Goal: Task Accomplishment & Management: Use online tool/utility

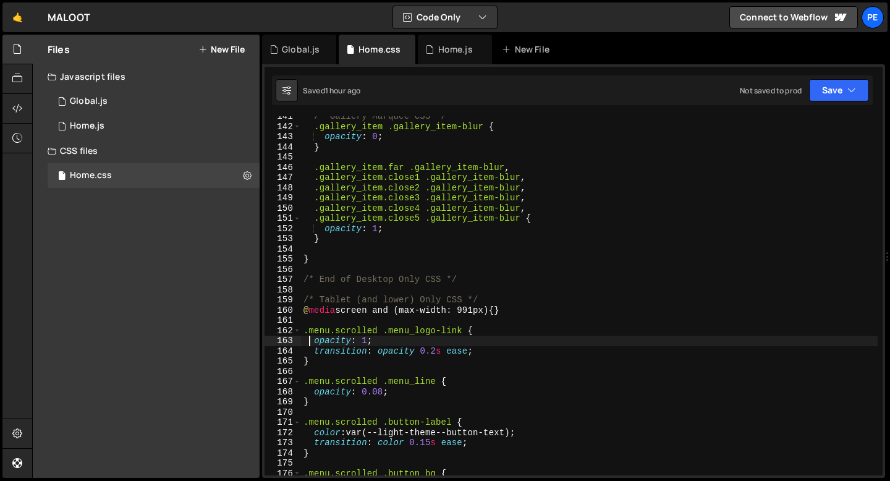
scroll to position [1433, 0]
click at [443, 50] on div "Home.js" at bounding box center [455, 49] width 35 height 12
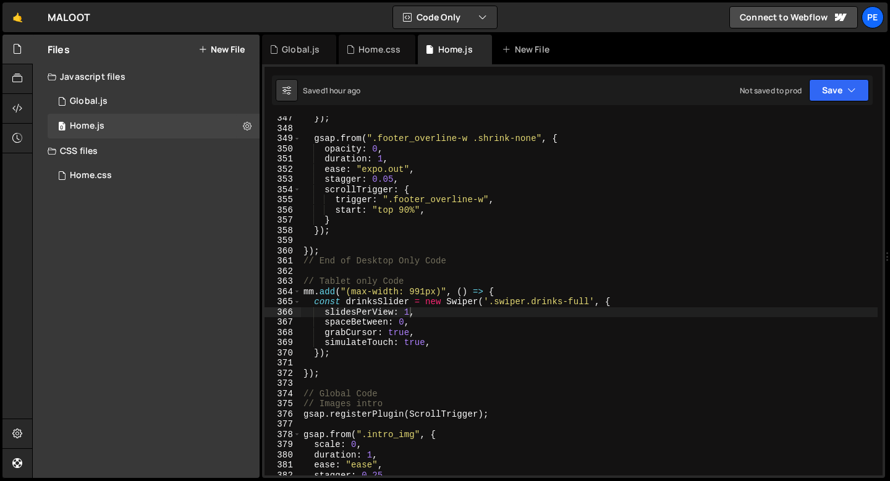
scroll to position [0, 1]
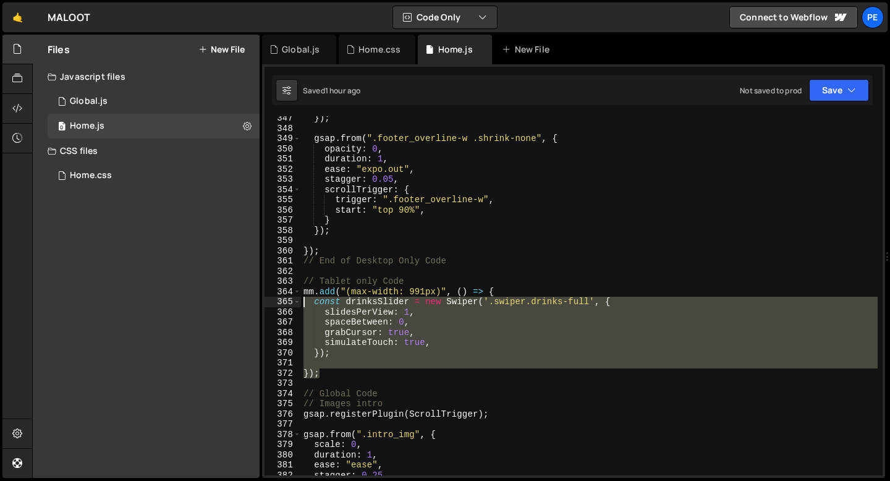
drag, startPoint x: 323, startPoint y: 373, endPoint x: 302, endPoint y: 305, distance: 71.0
click at [302, 305] on div "}) ; gsap . from ( ".footer_overline-w .shrink-none" , { opacity : 0 , duration…" at bounding box center [589, 303] width 577 height 380
paste textarea "});"
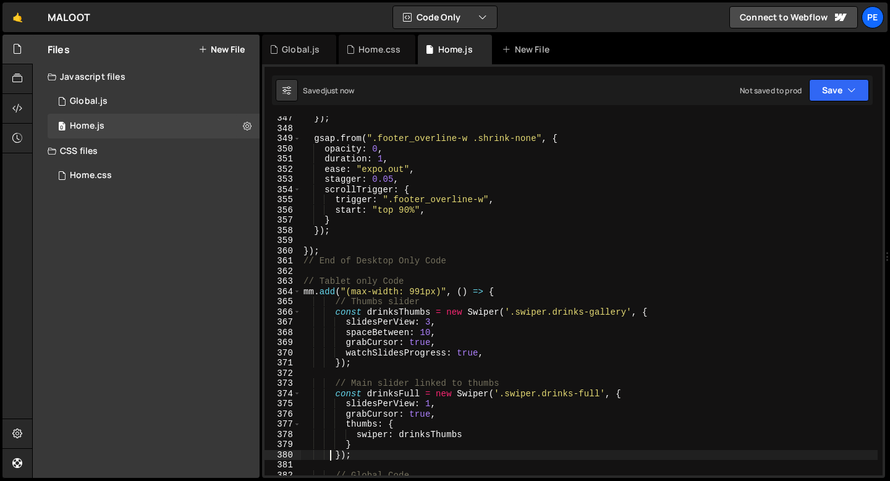
click at [385, 302] on div "}) ; gsap . from ( ".footer_overline-w .shrink-none" , { opacity : 0 , duration…" at bounding box center [589, 303] width 577 height 380
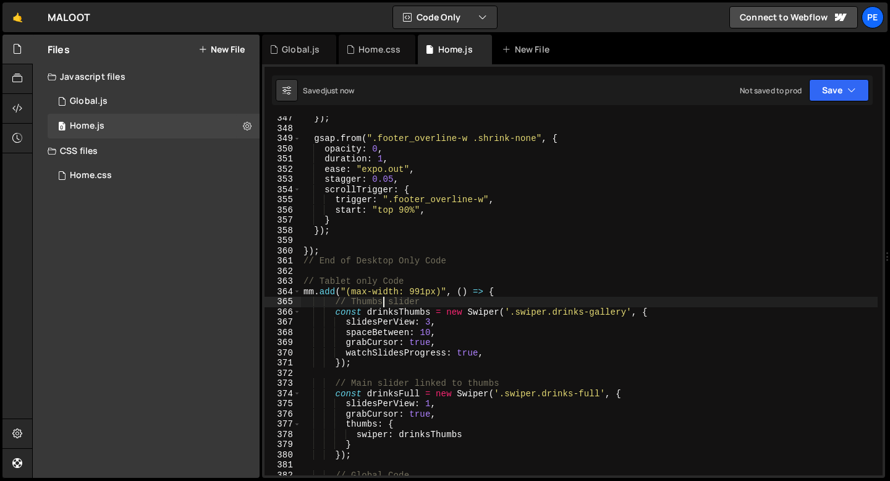
click at [385, 302] on div "}) ; gsap . from ( ".footer_overline-w .shrink-none" , { opacity : 0 , duration…" at bounding box center [589, 303] width 577 height 380
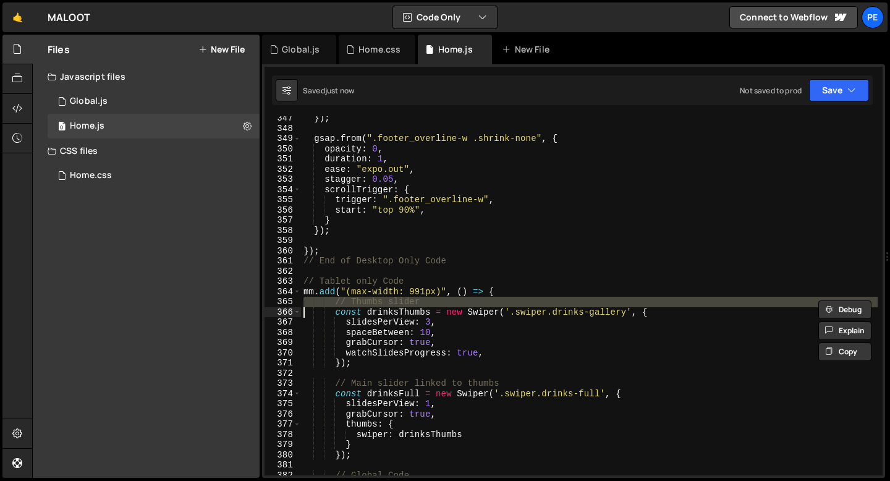
click at [385, 302] on div "}) ; gsap . from ( ".footer_overline-w .shrink-none" , { opacity : 0 , duration…" at bounding box center [589, 303] width 577 height 380
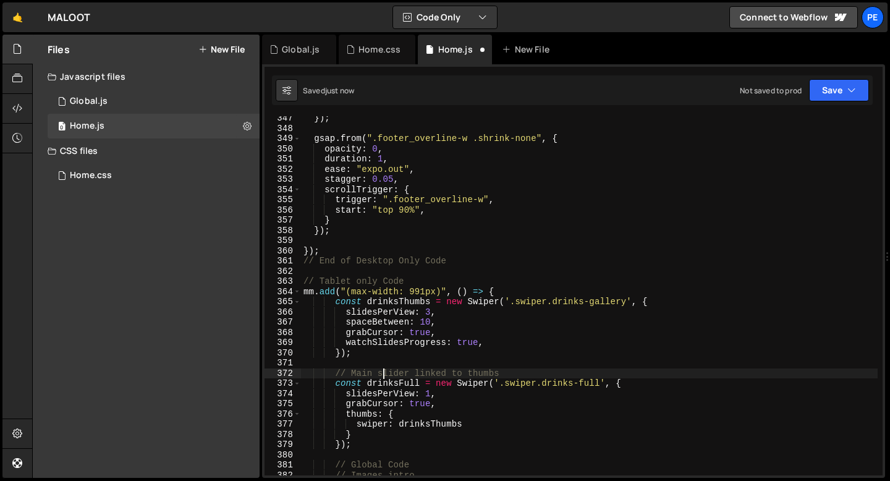
click at [385, 369] on div "}) ; gsap . from ( ".footer_overline-w .shrink-none" , { opacity : 0 , duration…" at bounding box center [589, 303] width 577 height 380
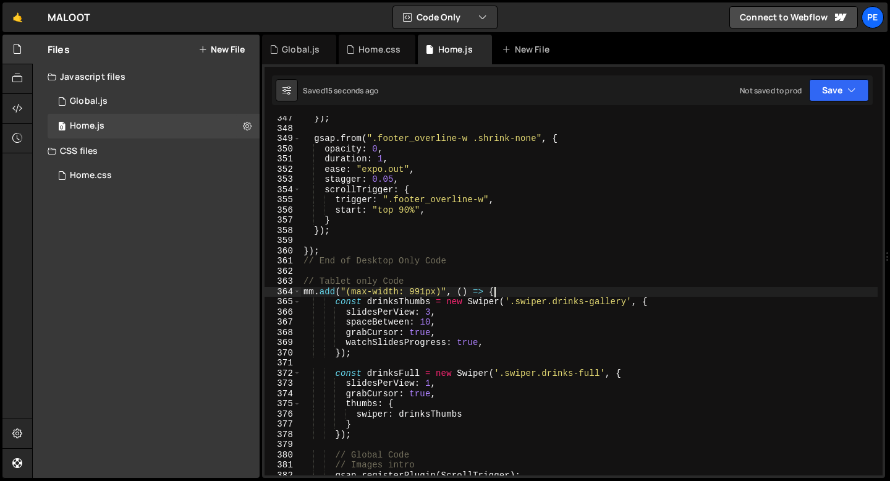
click at [521, 292] on div "}) ; gsap . from ( ".footer_overline-w .shrink-none" , { opacity : 0 , duration…" at bounding box center [589, 303] width 577 height 380
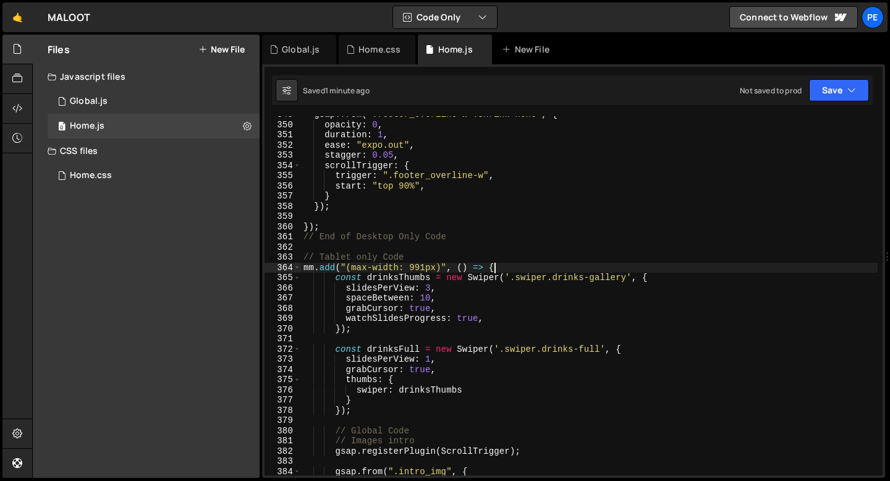
scroll to position [3556, 0]
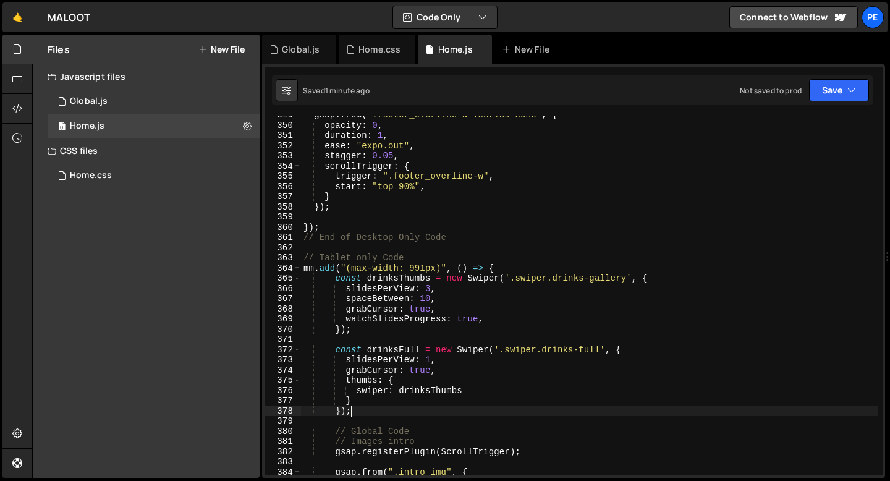
click at [363, 414] on div "gsap . from ( ".footer_overline-w .shrink-none" , { opacity : 0 , duration : 1 …" at bounding box center [589, 300] width 577 height 380
type textarea "});"
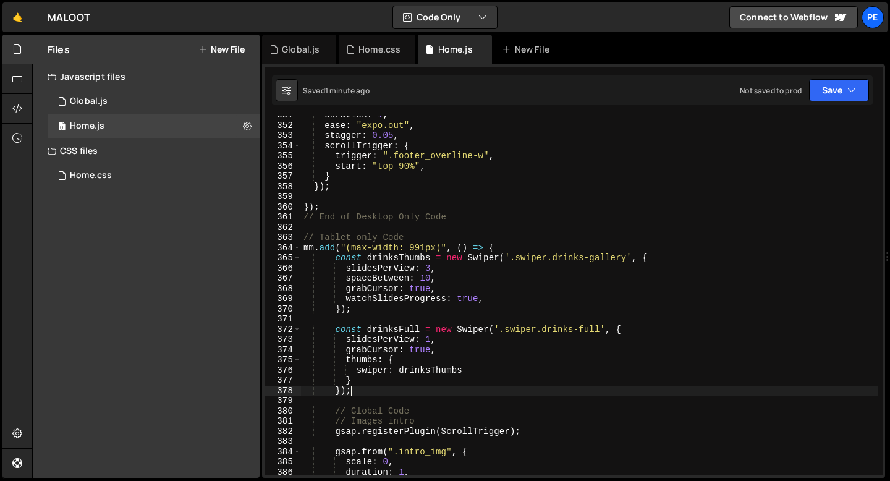
scroll to position [3578, 0]
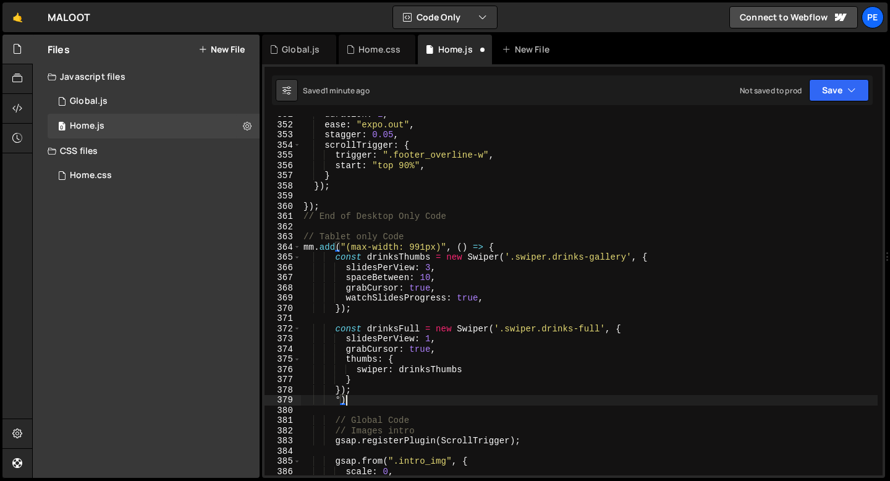
type textarea "°"
type textarea ")"
type textarea "°"
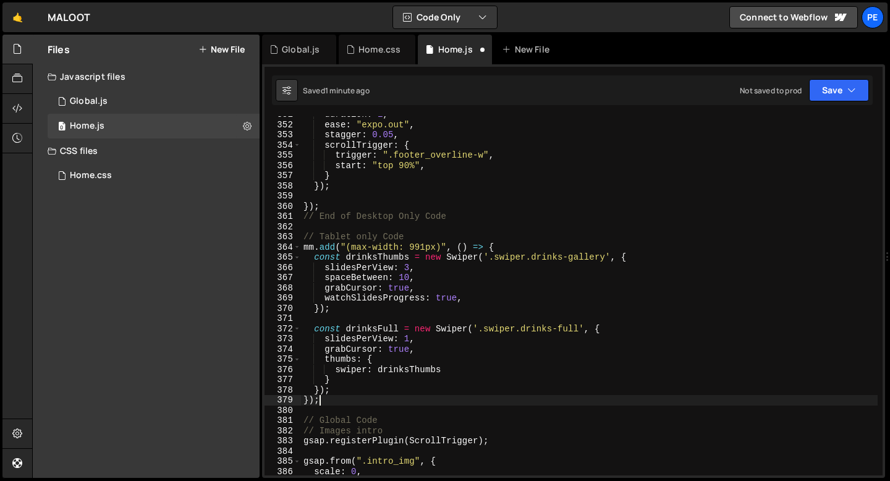
scroll to position [0, 1]
click at [424, 291] on div "duration : 1 , ease : "expo.out" , stagger : 0.05 , scrollTrigger : { trigger :…" at bounding box center [589, 299] width 577 height 380
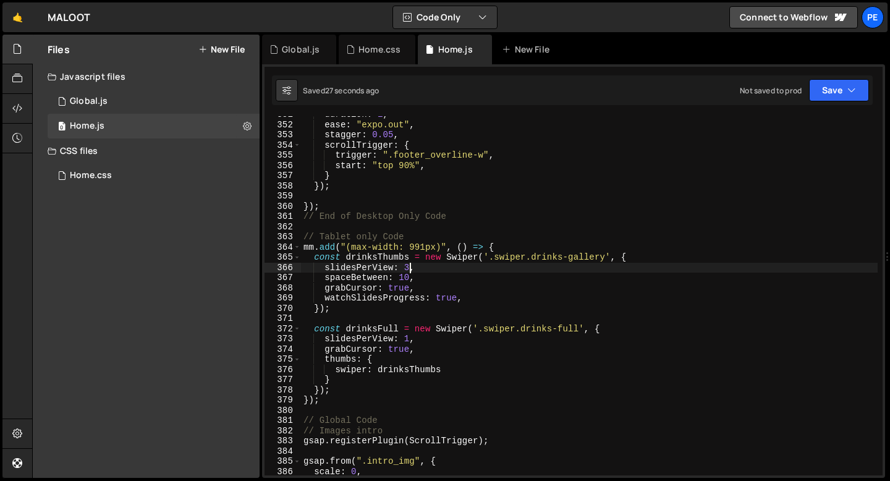
click at [409, 265] on div "duration : 1 , ease : "expo.out" , stagger : 0.05 , scrollTrigger : { trigger :…" at bounding box center [589, 299] width 577 height 380
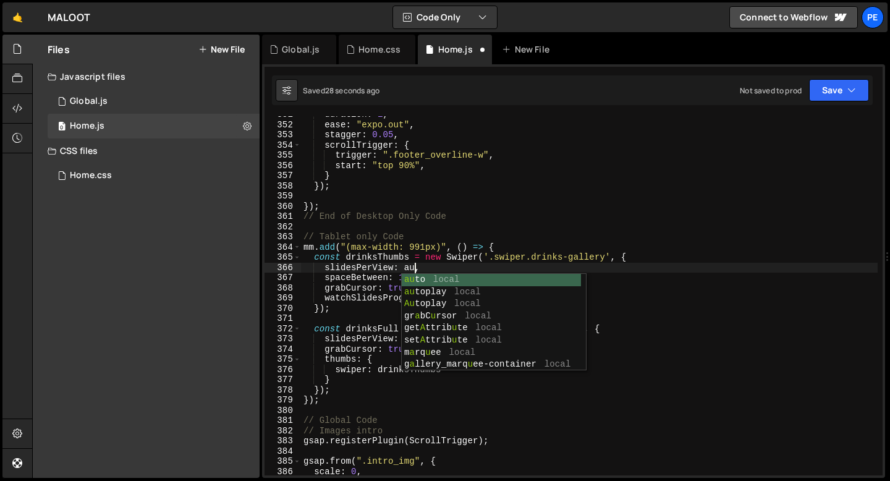
scroll to position [0, 8]
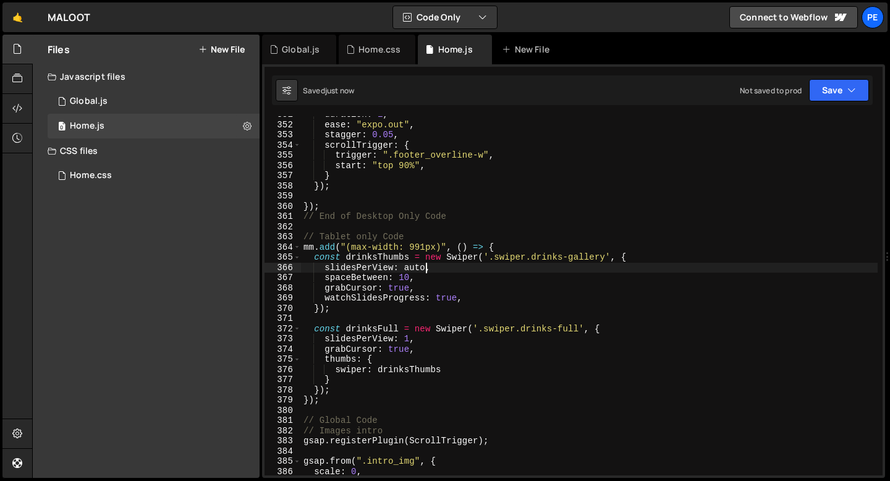
click at [405, 270] on div "duration : 1 , ease : "expo.out" , stagger : 0.05 , scrollTrigger : { trigger :…" at bounding box center [589, 299] width 577 height 380
click at [432, 267] on div "duration : 1 , ease : "expo.out" , stagger : 0.05 , scrollTrigger : { trigger :…" at bounding box center [589, 299] width 577 height 380
click at [453, 277] on div "duration : 1 , ease : "expo.out" , stagger : 0.05 , scrollTrigger : { trigger :…" at bounding box center [589, 299] width 577 height 380
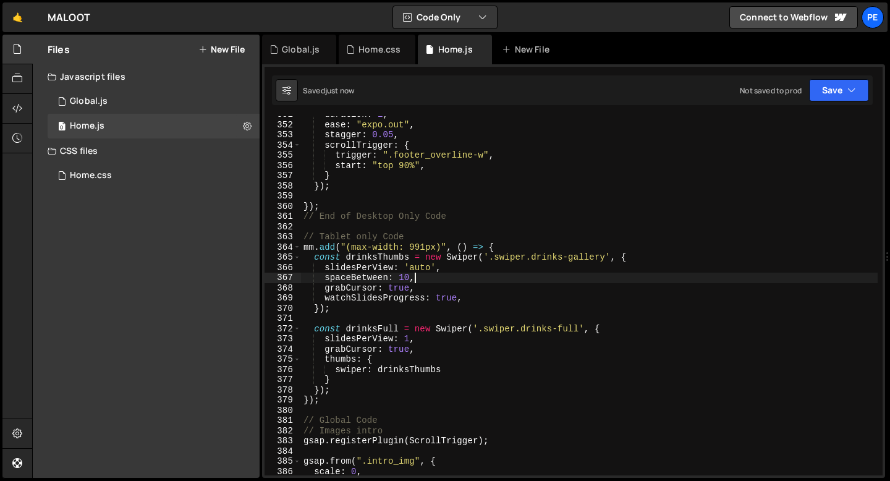
type textarea "spaceBetween: 10,"
click at [349, 47] on icon at bounding box center [350, 49] width 9 height 12
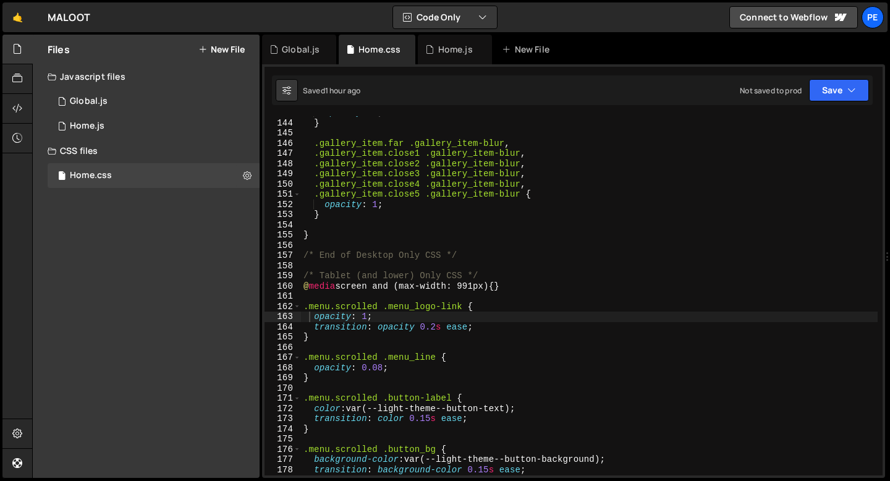
scroll to position [1457, 0]
click at [466, 255] on div "opacity : 0 ; } .gallery_item.far .gallery_item-blur , .gallery_item.close1 .ga…" at bounding box center [589, 298] width 577 height 380
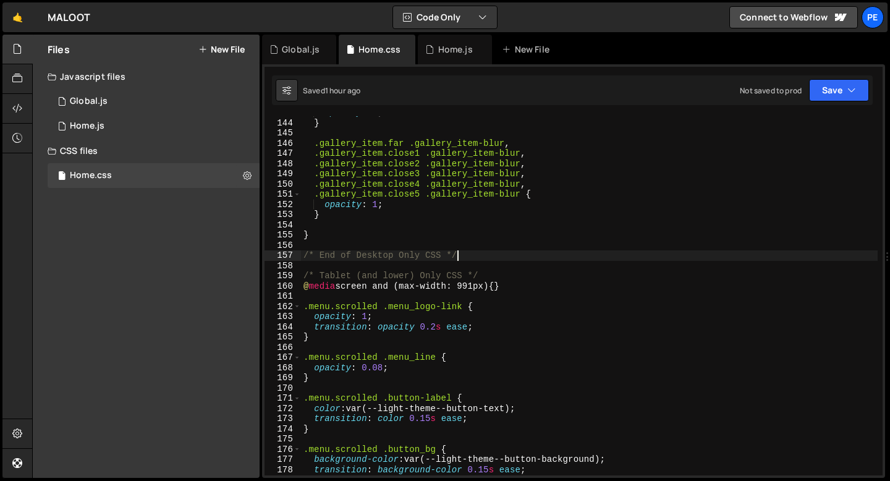
click at [506, 283] on div "opacity : 0 ; } .gallery_item.far .gallery_item-blur , .gallery_item.close1 .ga…" at bounding box center [589, 298] width 577 height 380
type textarea "@media screen and (max-width: 991px) {}"
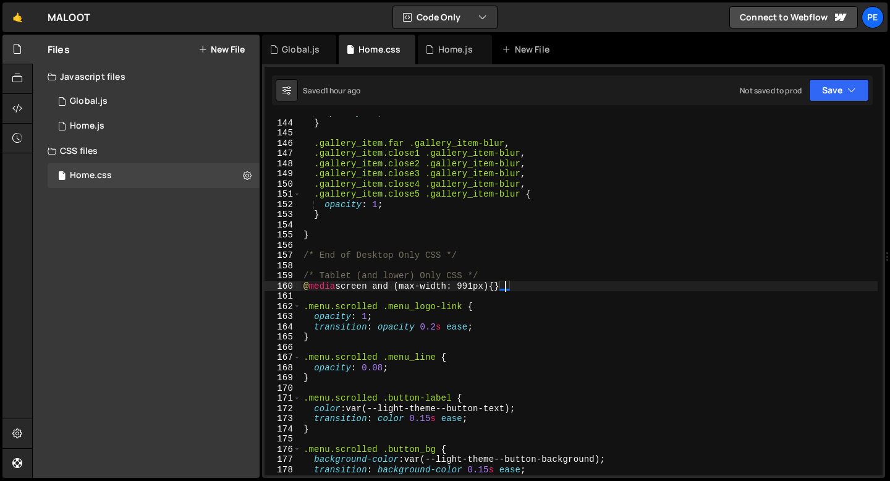
scroll to position [0, 0]
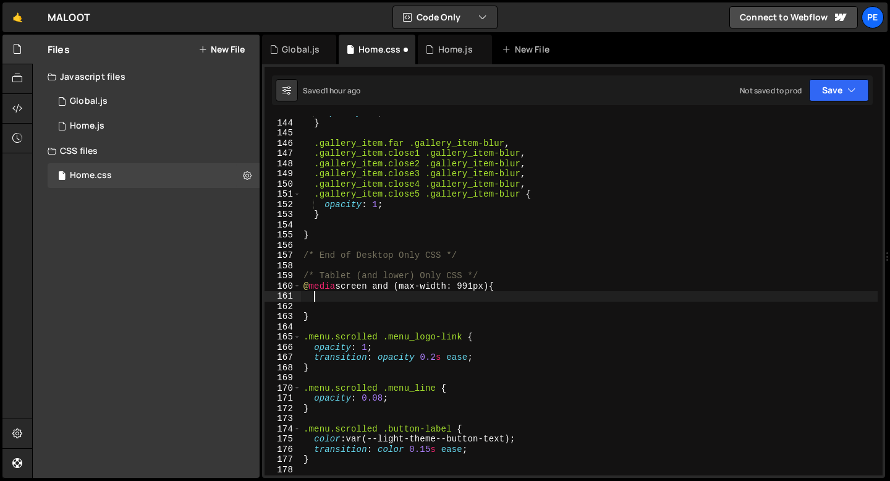
paste textarea "swiper-slide"
click at [315, 296] on div "opacity : 0 ; } .gallery_item.far .gallery_item-blur , .gallery_item.close1 .ga…" at bounding box center [589, 298] width 577 height 380
click at [392, 300] on div "opacity : 0 ; } .gallery_item.far .gallery_item-blur , .gallery_item.close1 .ga…" at bounding box center [589, 298] width 577 height 380
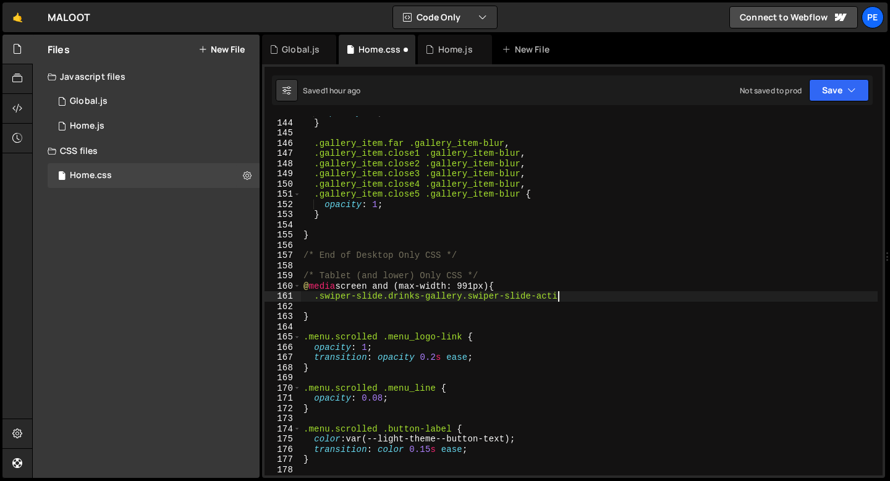
type textarea ".swiper-slide.drinks-gallery.swiper-slide-active"
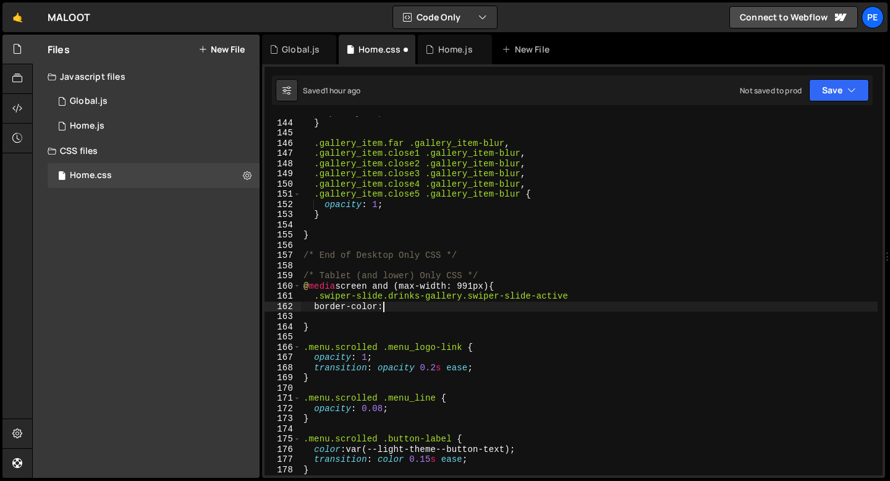
scroll to position [0, 5]
paste textarea "var(--white)"
type textarea "border-color: var(--white);"
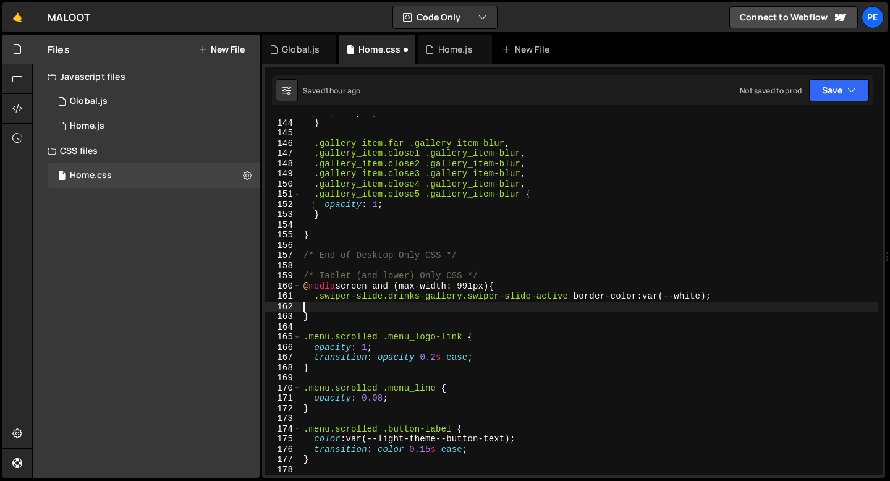
scroll to position [0, 0]
click at [574, 295] on div "opacity : 0 ; } .gallery_item.far .gallery_item-blur , .gallery_item.close1 .ga…" at bounding box center [589, 298] width 577 height 380
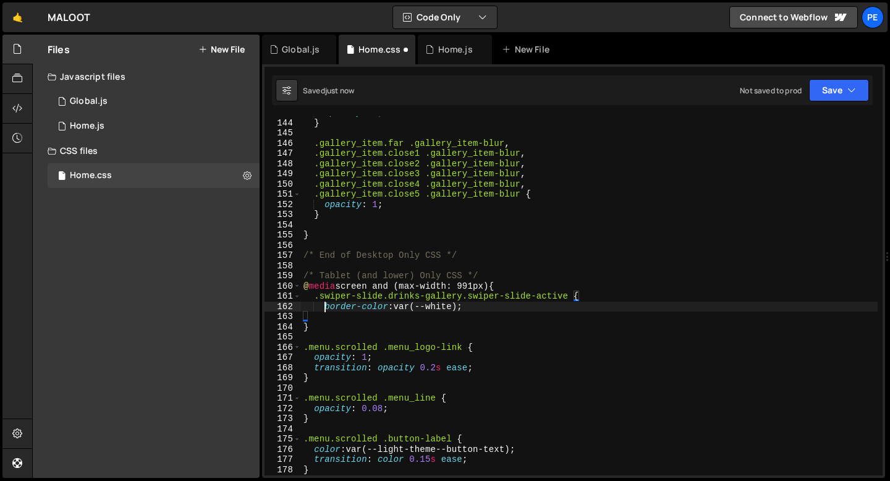
scroll to position [0, 2]
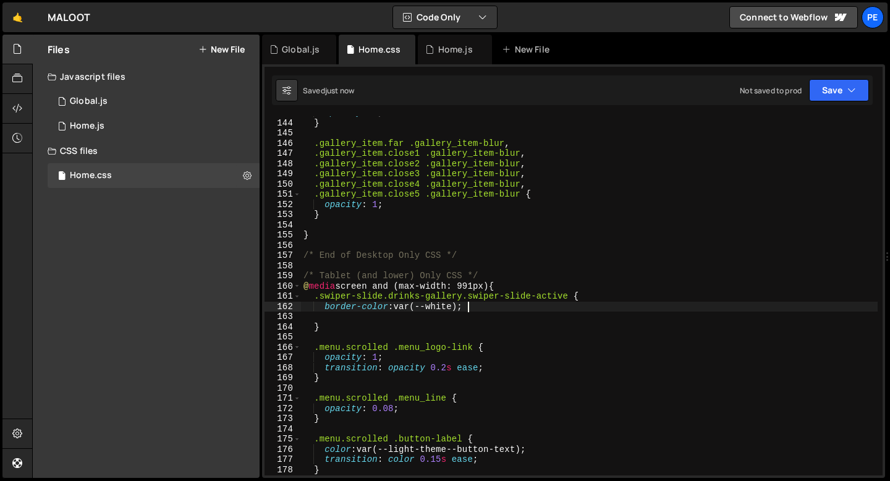
click at [470, 311] on div "opacity : 0 ; } .gallery_item.far .gallery_item-blur , .gallery_item.close1 .ga…" at bounding box center [589, 298] width 577 height 380
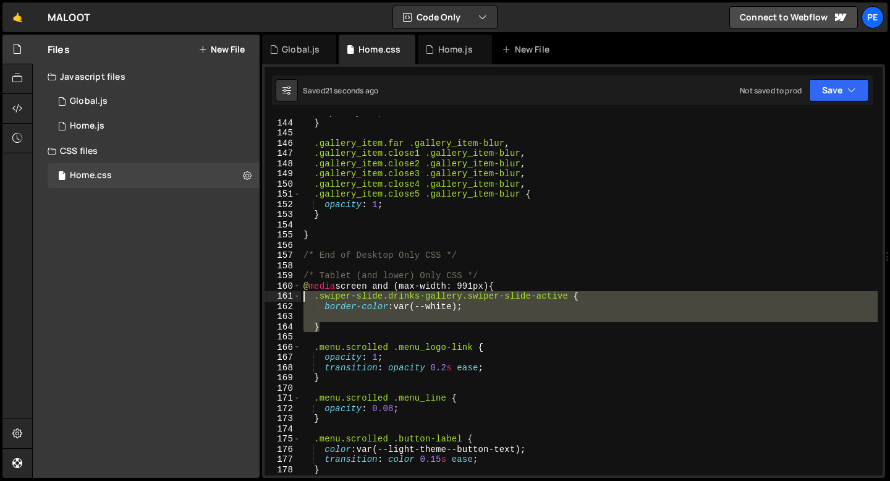
drag, startPoint x: 322, startPoint y: 322, endPoint x: 301, endPoint y: 293, distance: 36.2
click at [301, 294] on div "opacity : 0 ; } .gallery_item.far .gallery_item-blur , .gallery_item.close1 .ga…" at bounding box center [589, 298] width 577 height 380
click at [480, 308] on div "opacity : 0 ; } .gallery_item.far .gallery_item-blur , .gallery_item.close1 .ga…" at bounding box center [589, 295] width 577 height 359
type textarea "border-color: var(--white);"
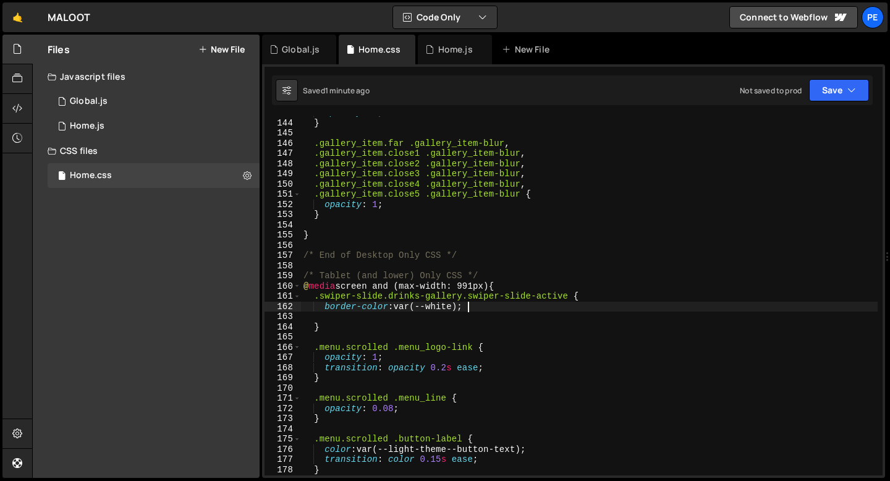
scroll to position [0, 1]
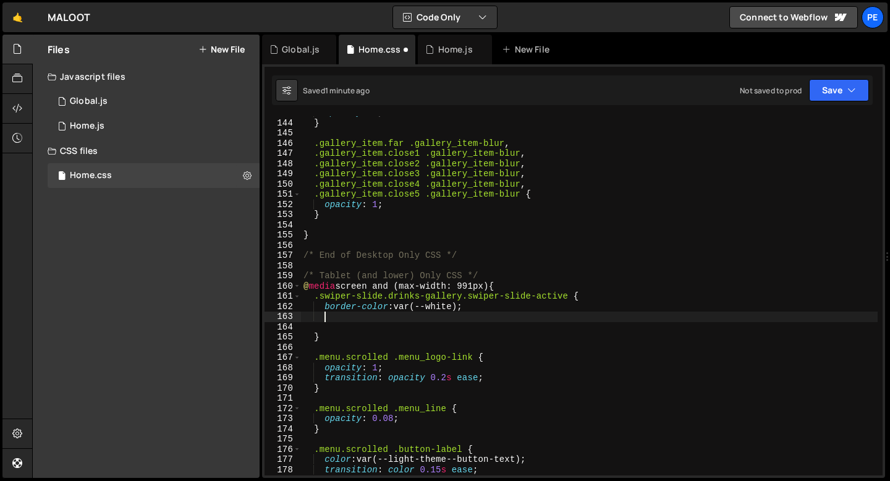
paste textarea
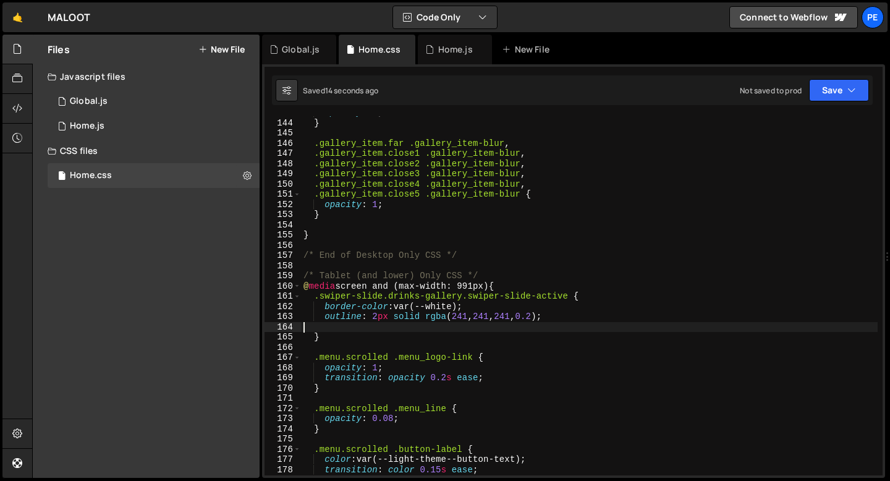
click at [523, 285] on div "opacity : 0 ; } .gallery_item.far .gallery_item-blur , .gallery_item.close1 .ga…" at bounding box center [589, 298] width 577 height 380
type textarea "@media screen and (max-width: 991px) {"
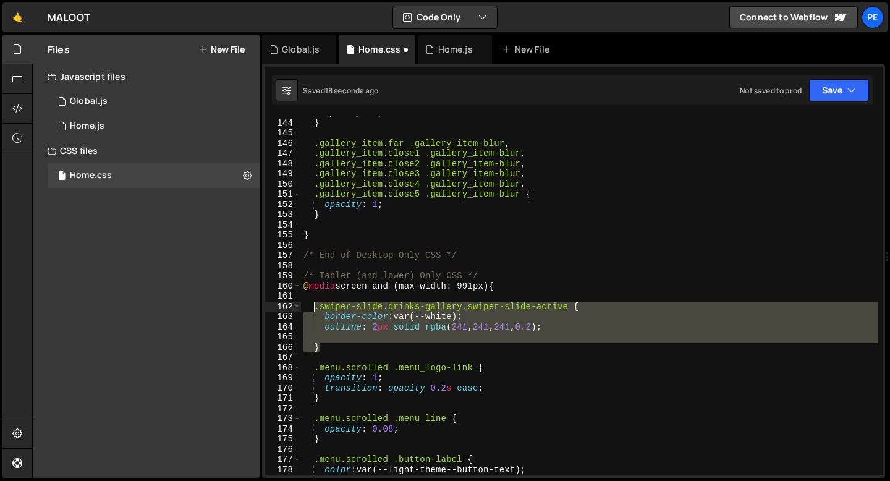
drag, startPoint x: 325, startPoint y: 344, endPoint x: 314, endPoint y: 305, distance: 40.5
click at [314, 305] on div "opacity : 0 ; } .gallery_item.far .gallery_item-blur , .gallery_item.close1 .ga…" at bounding box center [589, 298] width 577 height 380
click at [341, 345] on div "opacity : 0 ; } .gallery_item.far .gallery_item-blur , .gallery_item.close1 .ga…" at bounding box center [589, 295] width 577 height 359
type textarea "}"
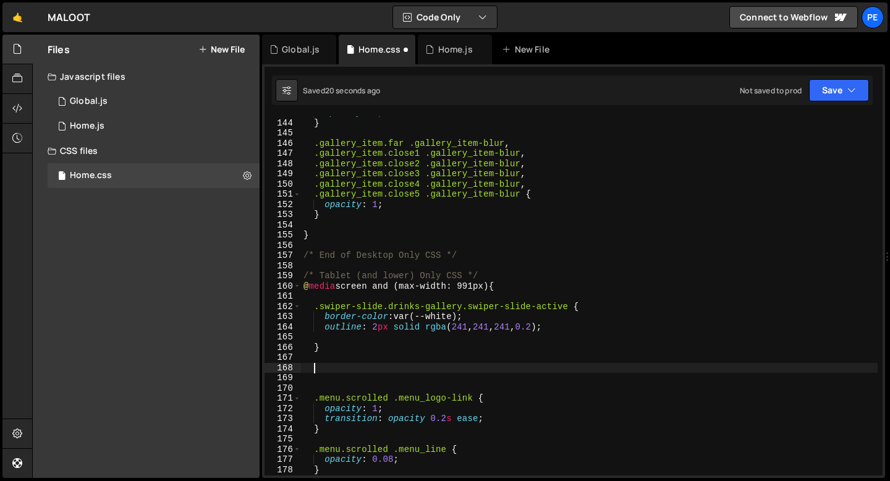
paste textarea "}"
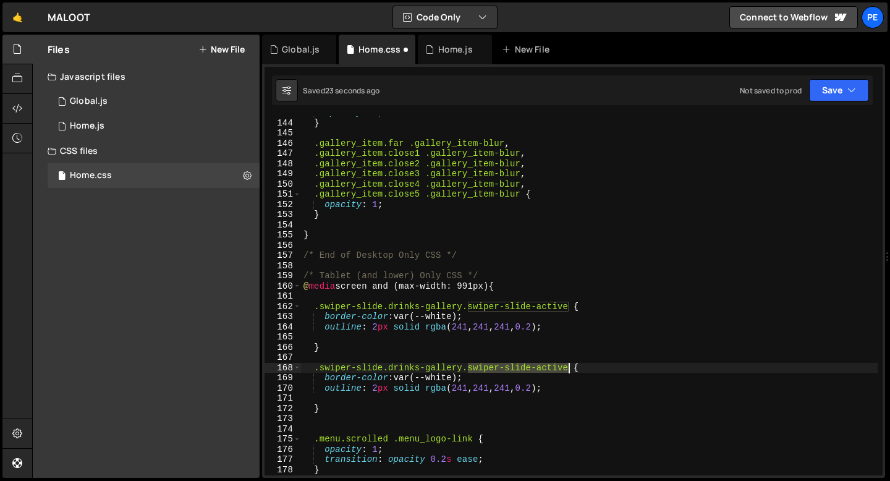
drag, startPoint x: 469, startPoint y: 367, endPoint x: 571, endPoint y: 365, distance: 102.0
click at [571, 365] on div "opacity : 0 ; } .gallery_item.far .gallery_item-blur , .gallery_item.close1 .ga…" at bounding box center [589, 298] width 577 height 380
click at [485, 373] on div "opacity : 0 ; } .gallery_item.far .gallery_item-blur , .gallery_item.close1 .ga…" at bounding box center [589, 298] width 577 height 380
type textarea "border-color: var(--white);"
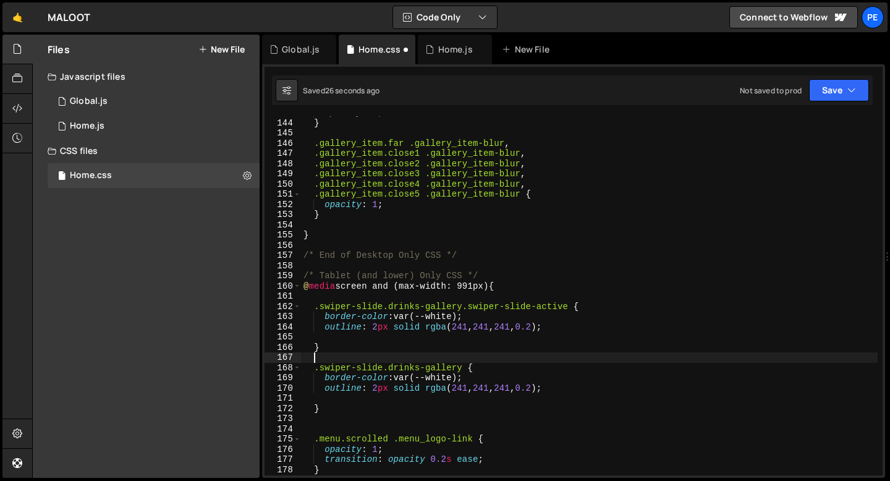
click at [478, 359] on div "opacity : 0 ; } .gallery_item.far .gallery_item-blur , .gallery_item.close1 .ga…" at bounding box center [589, 298] width 577 height 380
click at [478, 371] on div "opacity : 0 ; } .gallery_item.far .gallery_item-blur , .gallery_item.close1 .ga…" at bounding box center [589, 298] width 577 height 380
type textarea ".swiper-slide.drinks-gallery {"
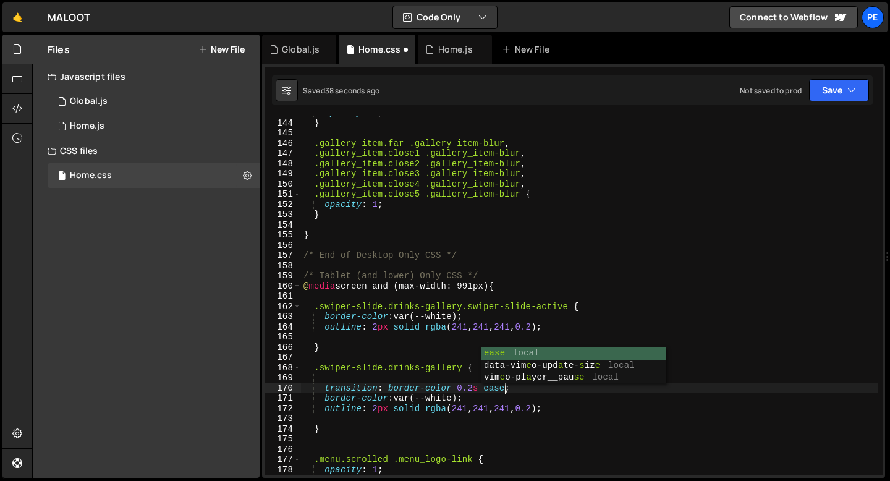
scroll to position [0, 13]
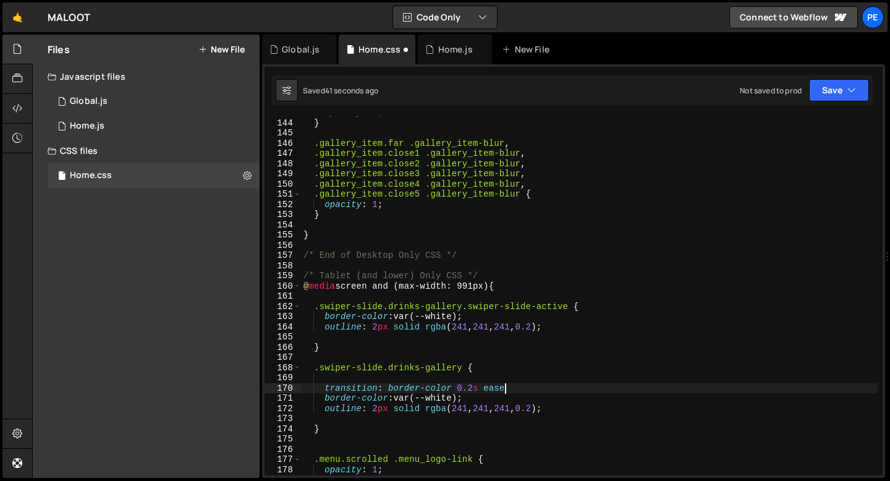
type textarea "transition: border-color 0.2s ease,"
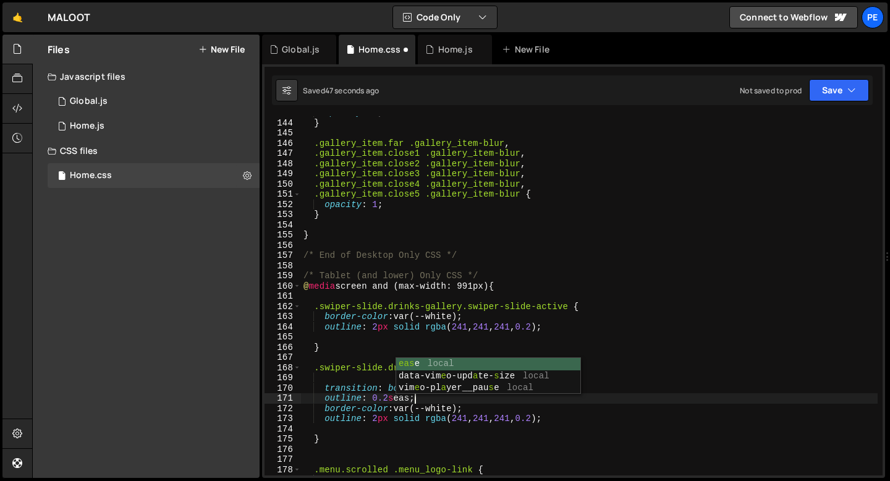
scroll to position [0, 7]
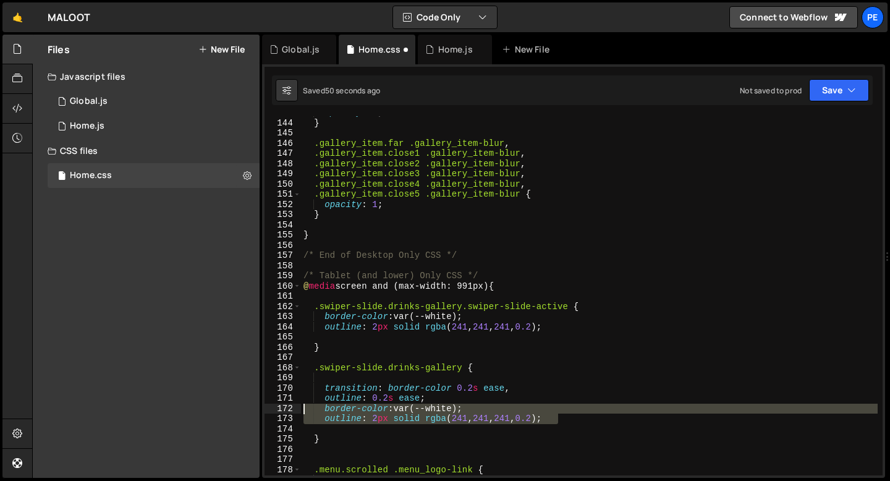
drag, startPoint x: 565, startPoint y: 420, endPoint x: 300, endPoint y: 409, distance: 264.9
click at [300, 409] on div "outline: 0.2s ease; 143 144 145 146 147 148 149 150 151 152 153 154 155 156 157…" at bounding box center [574, 295] width 618 height 359
type textarea "border-color: var(--white); outline: 2px solid rgba(241, 241, 241, 0.2);"
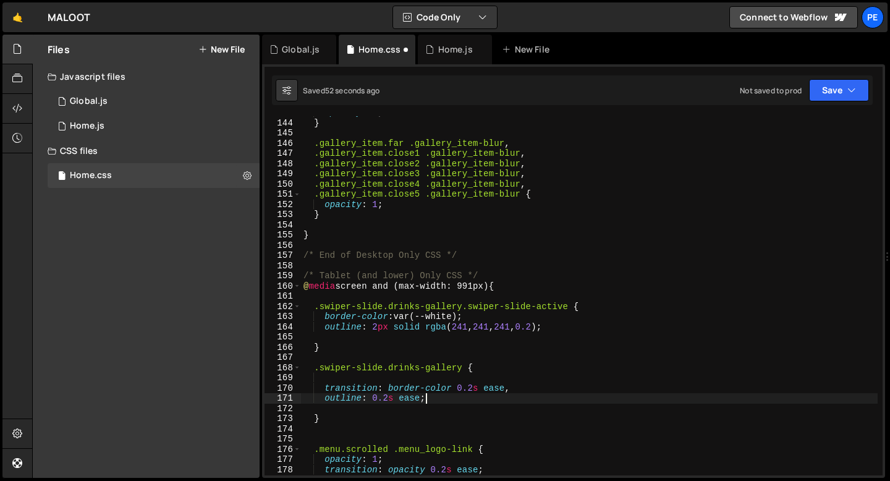
type textarea "outline: 0.2s ease;"
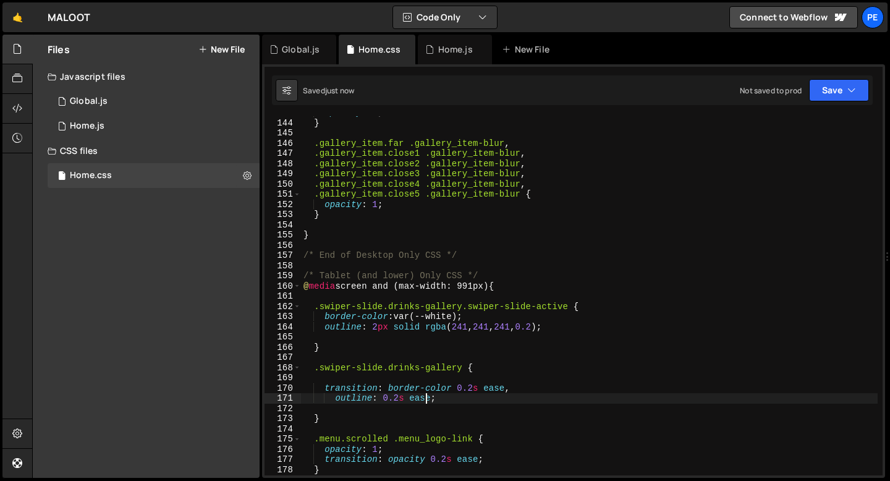
click at [341, 378] on div "opacity : 0 ; } .gallery_item.far .gallery_item-blur , .gallery_item.close1 .ga…" at bounding box center [589, 298] width 577 height 380
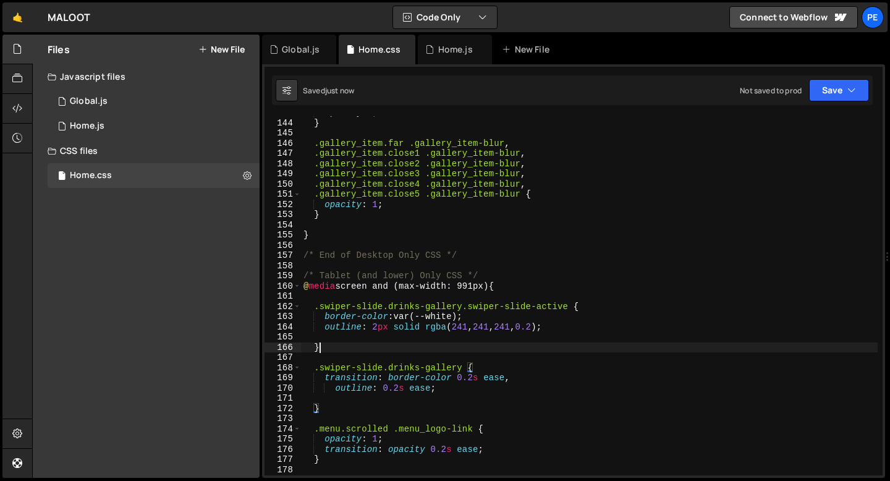
click at [417, 348] on div "opacity : 0 ; } .gallery_item.far .gallery_item-blur , .gallery_item.close1 .ga…" at bounding box center [589, 298] width 577 height 380
type textarea "}"
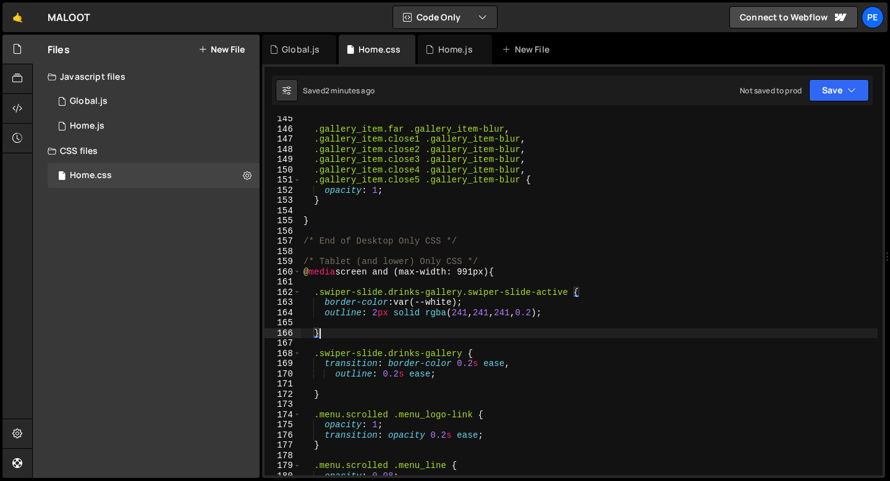
scroll to position [1495, 0]
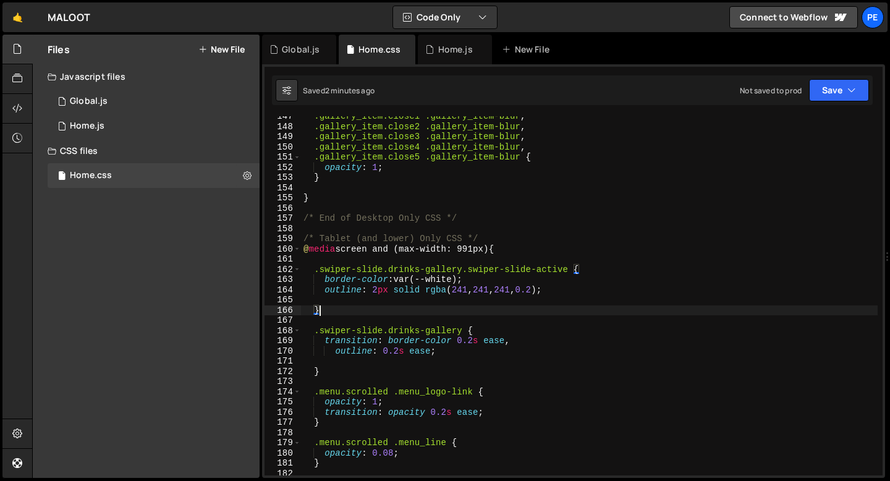
click at [328, 372] on div ".gallery_item.close1 .gallery_item-blur , .gallery_item.close2 .gallery_item-bl…" at bounding box center [589, 301] width 577 height 380
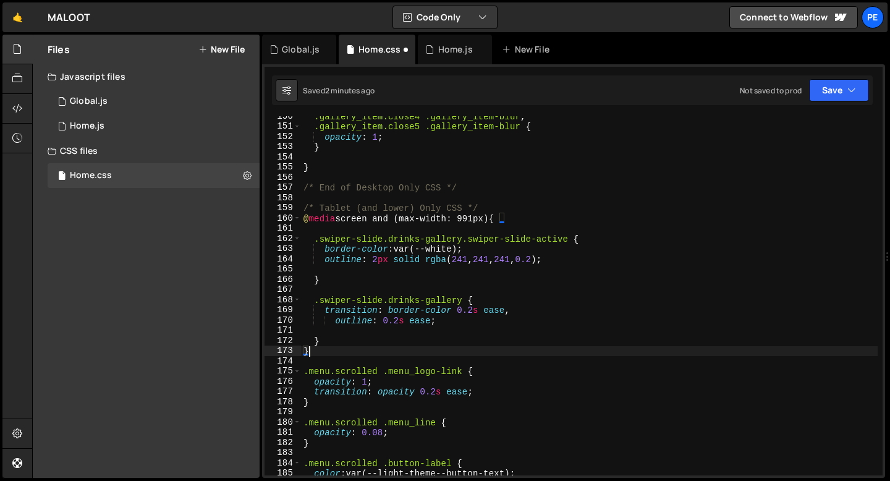
scroll to position [0, 0]
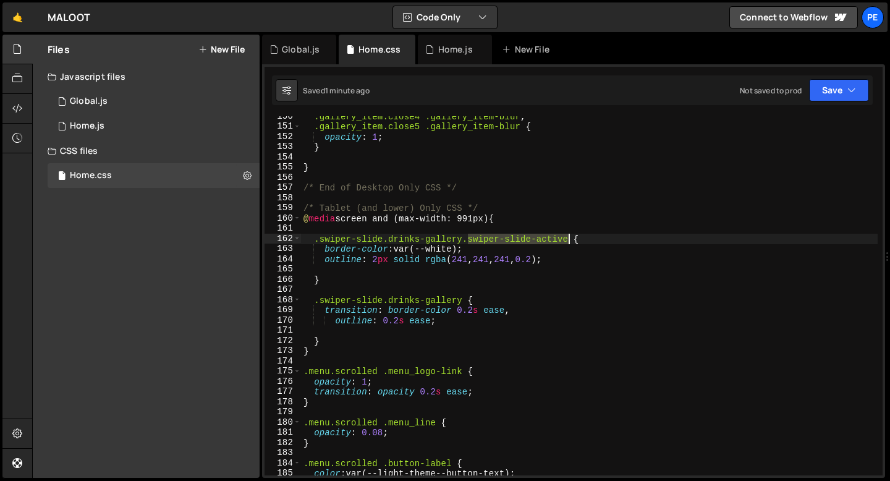
drag, startPoint x: 467, startPoint y: 240, endPoint x: 568, endPoint y: 241, distance: 101.4
click at [568, 241] on div ".gallery_item.close4 .gallery_item-blur , .gallery_item.close5 .gallery_item-bl…" at bounding box center [589, 301] width 577 height 380
paste textarea "thumb-"
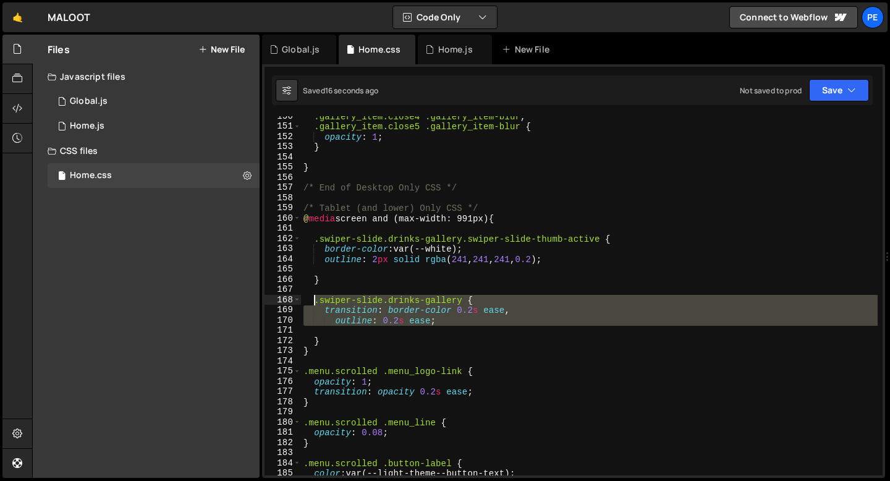
drag, startPoint x: 337, startPoint y: 335, endPoint x: 315, endPoint y: 303, distance: 38.8
click at [316, 303] on div ".gallery_item.close4 .gallery_item-blur , .gallery_item.close5 .gallery_item-bl…" at bounding box center [589, 301] width 577 height 380
click at [466, 298] on div ".gallery_item.close4 .gallery_item-blur , .gallery_item.close5 .gallery_item-bl…" at bounding box center [589, 295] width 577 height 359
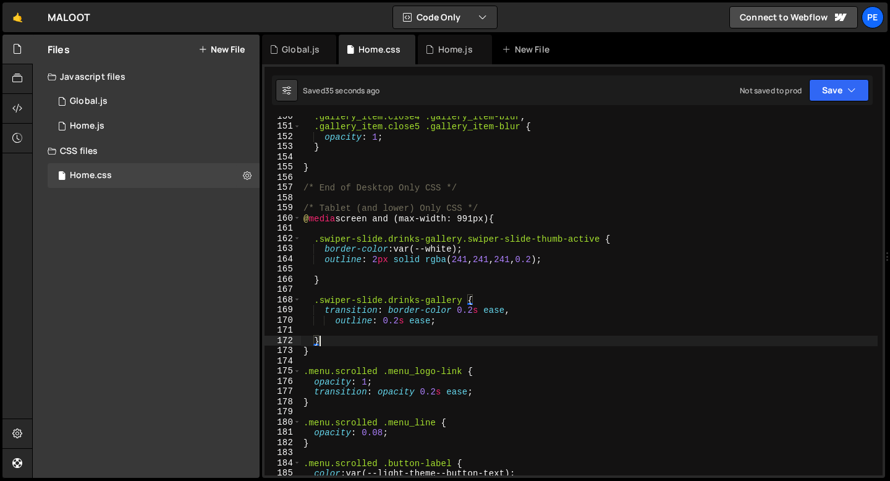
click at [326, 341] on div ".gallery_item.close4 .gallery_item-blur , .gallery_item.close5 .gallery_item-bl…" at bounding box center [589, 301] width 577 height 380
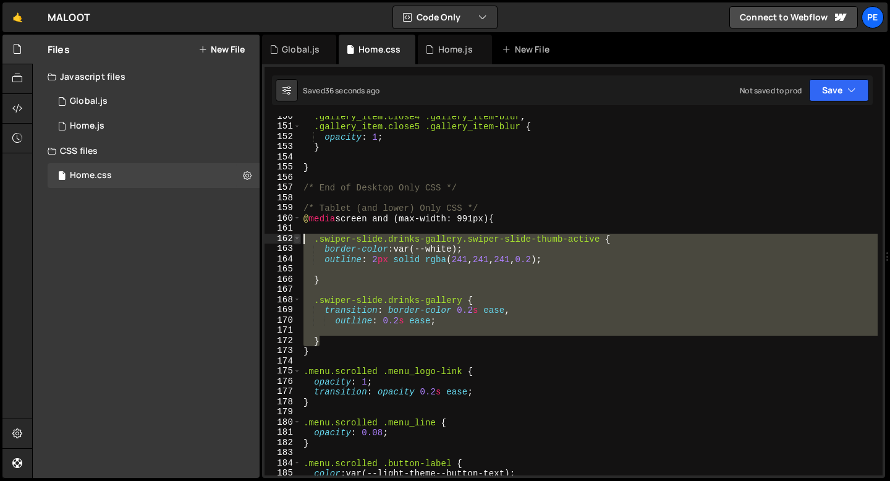
drag, startPoint x: 322, startPoint y: 341, endPoint x: 295, endPoint y: 237, distance: 107.4
click at [295, 237] on div "} 150 151 152 153 154 155 156 157 158 159 160 161 162 163 164 165 166 167 168 1…" at bounding box center [574, 295] width 618 height 359
paste textarea "}"
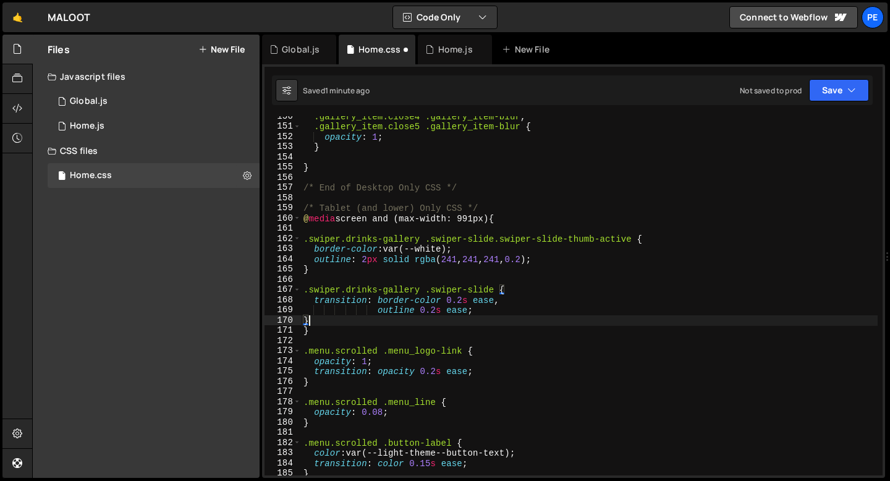
type textarea "}"
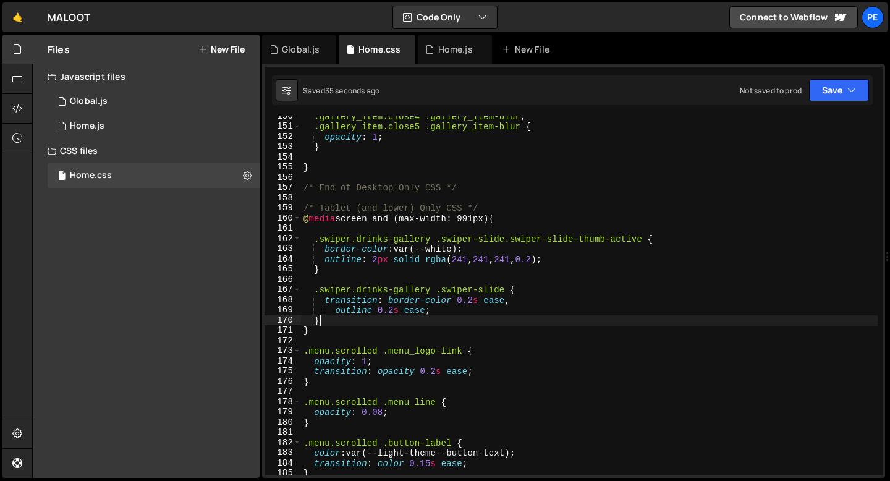
click at [330, 324] on div ".gallery_item.close4 .gallery_item-blur , .gallery_item.close5 .gallery_item-bl…" at bounding box center [589, 301] width 577 height 380
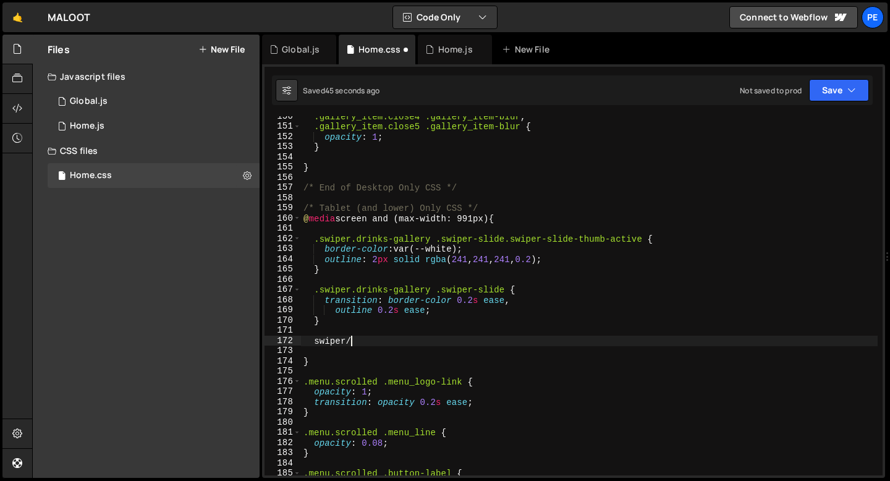
scroll to position [0, 2]
type textarea "s"
click at [492, 339] on div ".gallery_item.close4 .gallery_item-blur , .gallery_item.close5 .gallery_item-bl…" at bounding box center [589, 301] width 577 height 380
paste textarea "drink_mob-content"
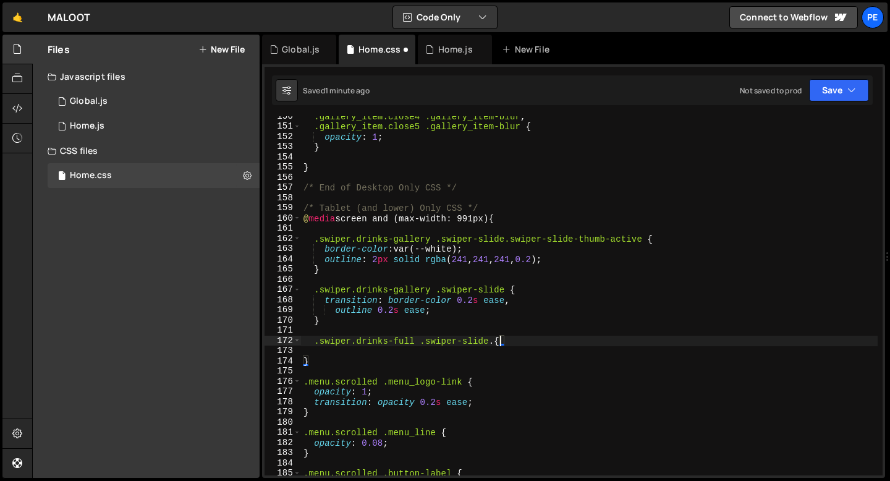
type textarea ".swiper.drinks-full .swiper-slide .drink_mob-content{"
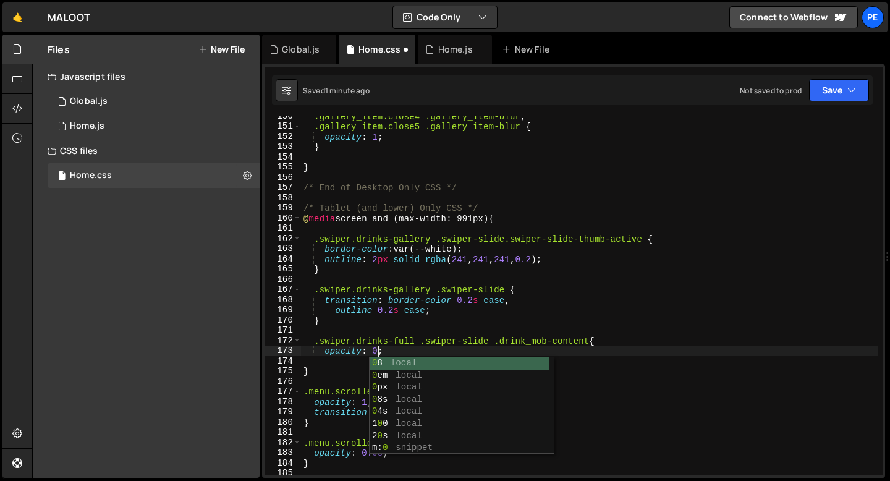
type textarea "opacity: 0;"
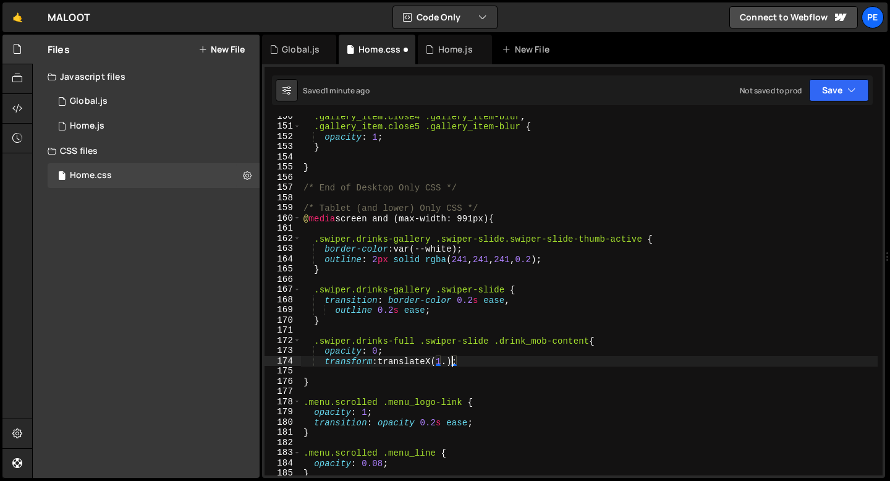
scroll to position [0, 11]
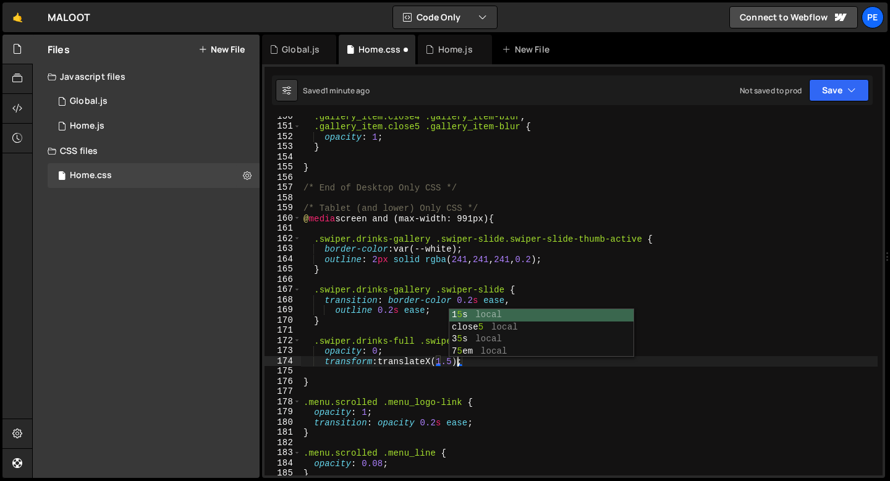
type textarea "transform: translateX(1.5);"
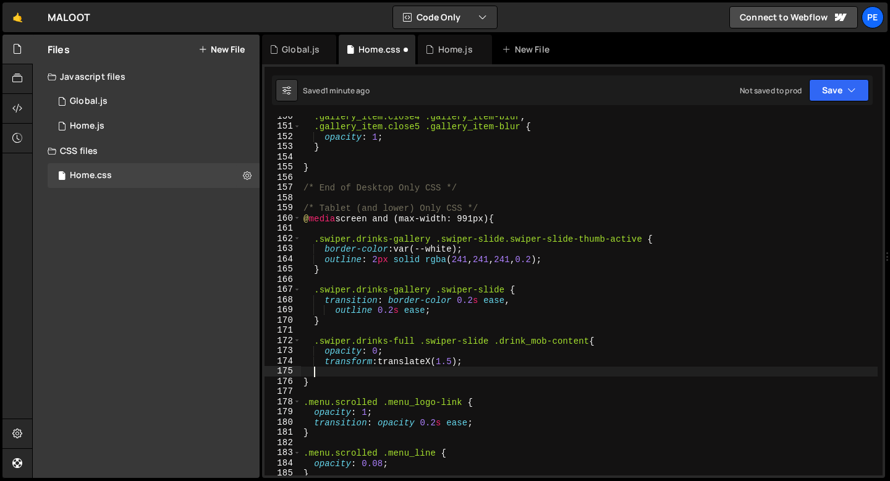
scroll to position [0, 0]
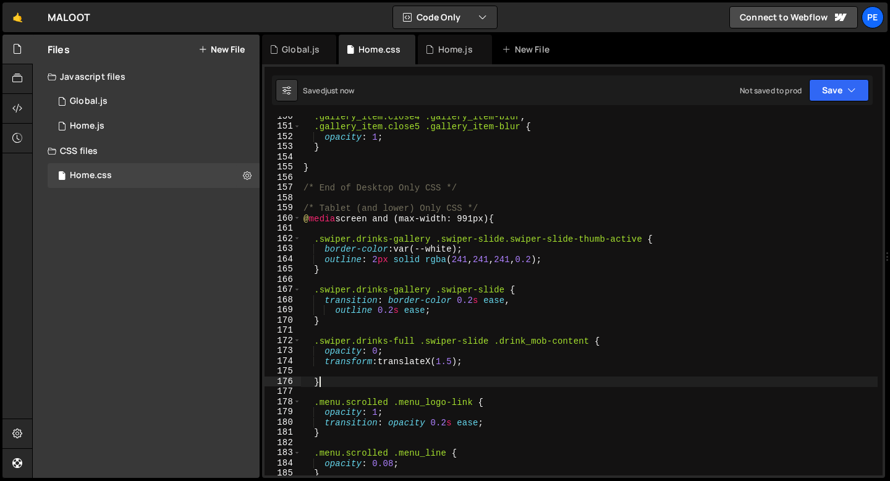
click at [330, 383] on div ".gallery_item.close4 .gallery_item-blur , .gallery_item.close5 .gallery_item-bl…" at bounding box center [589, 301] width 577 height 380
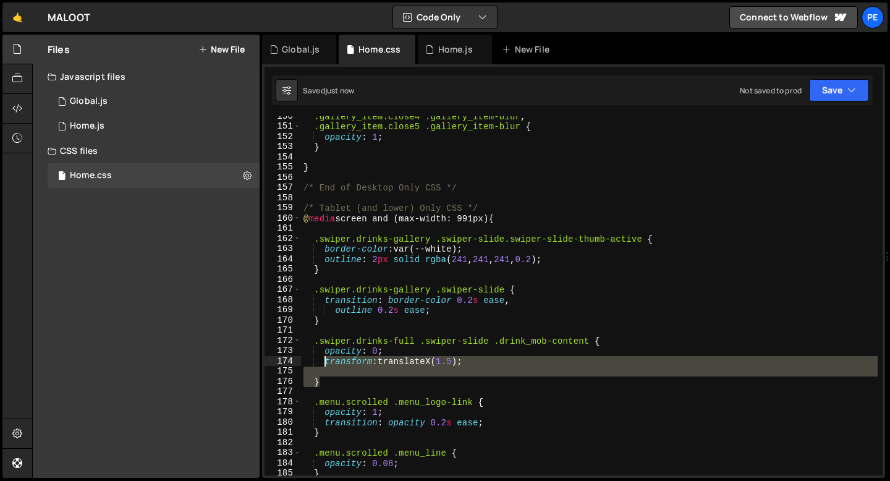
drag, startPoint x: 330, startPoint y: 383, endPoint x: 324, endPoint y: 362, distance: 21.7
click at [324, 361] on div ".gallery_item.close4 .gallery_item-blur , .gallery_item.close5 .gallery_item-bl…" at bounding box center [589, 301] width 577 height 380
click at [477, 364] on div ".gallery_item.close4 .gallery_item-blur , .gallery_item.close5 .gallery_item-bl…" at bounding box center [589, 295] width 577 height 359
type textarea "transform: translateX(1.5);"
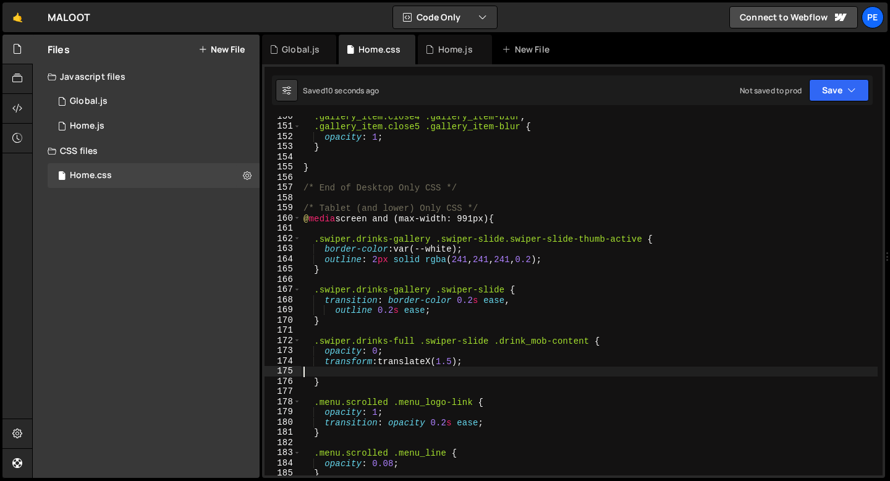
click at [344, 372] on div ".gallery_item.close4 .gallery_item-blur , .gallery_item.close5 .gallery_item-bl…" at bounding box center [589, 301] width 577 height 380
click at [500, 362] on div ".gallery_item.close4 .gallery_item-blur , .gallery_item.close5 .gallery_item-bl…" at bounding box center [589, 301] width 577 height 380
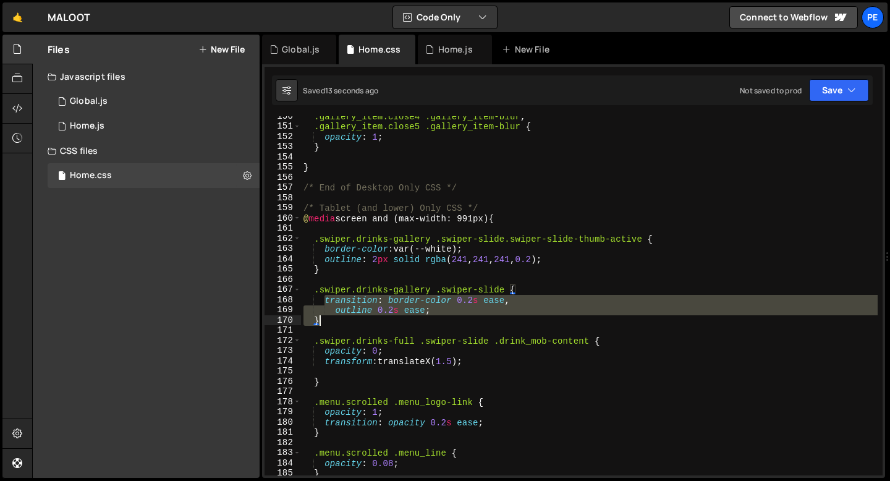
drag, startPoint x: 324, startPoint y: 302, endPoint x: 436, endPoint y: 316, distance: 112.8
click at [438, 317] on div ".gallery_item.close4 .gallery_item-blur , .gallery_item.close5 .gallery_item-bl…" at bounding box center [589, 301] width 577 height 380
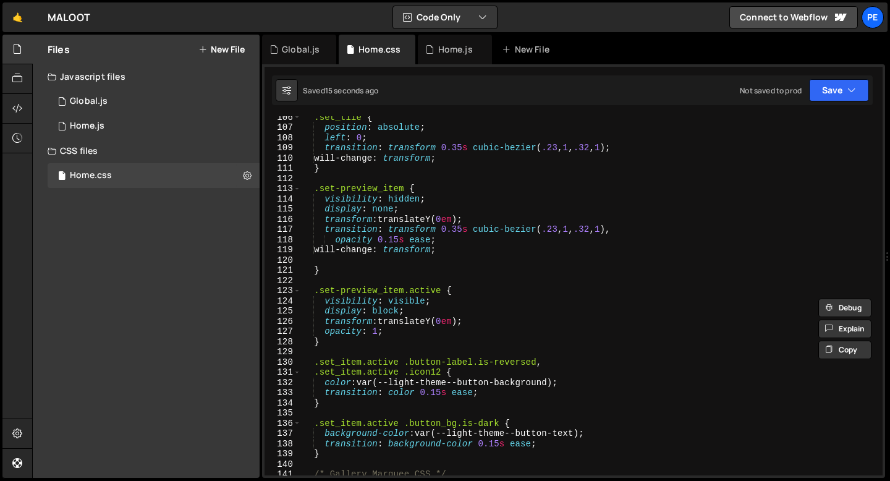
scroll to position [1055, 0]
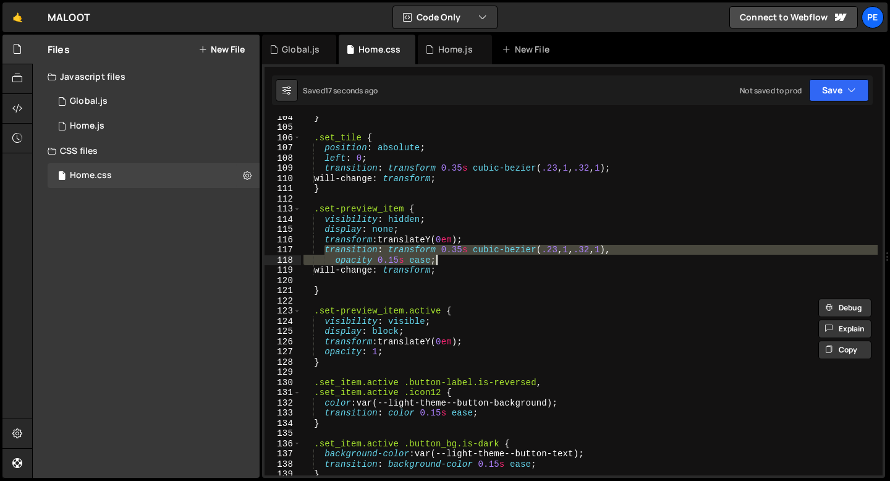
drag, startPoint x: 324, startPoint y: 250, endPoint x: 439, endPoint y: 259, distance: 115.3
click at [439, 259] on div "} .set_tile { position : absolute ; left : 0 ; transition : transform 0.35 s cu…" at bounding box center [589, 302] width 577 height 380
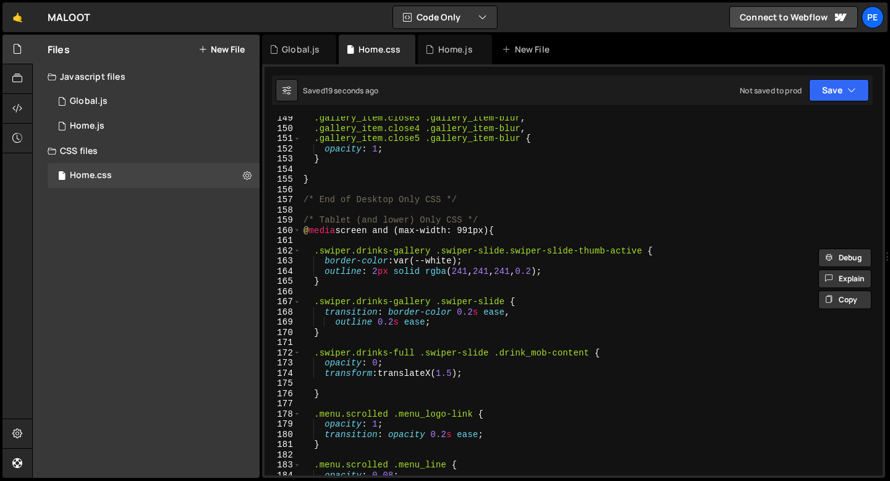
scroll to position [1530, 0]
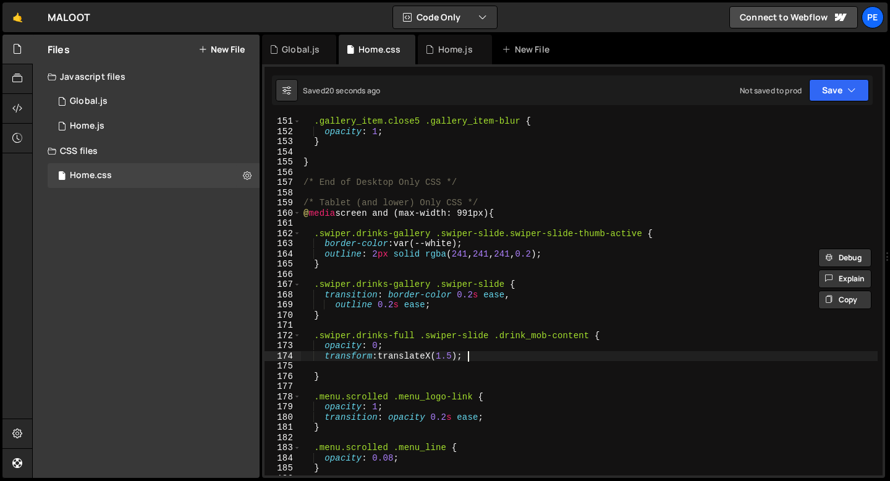
click at [472, 360] on div ".gallery_item.close5 .gallery_item-blur { opacity : 1 ; } } /* End of Desktop O…" at bounding box center [589, 306] width 577 height 380
type textarea "transform: translateX(1.5);"
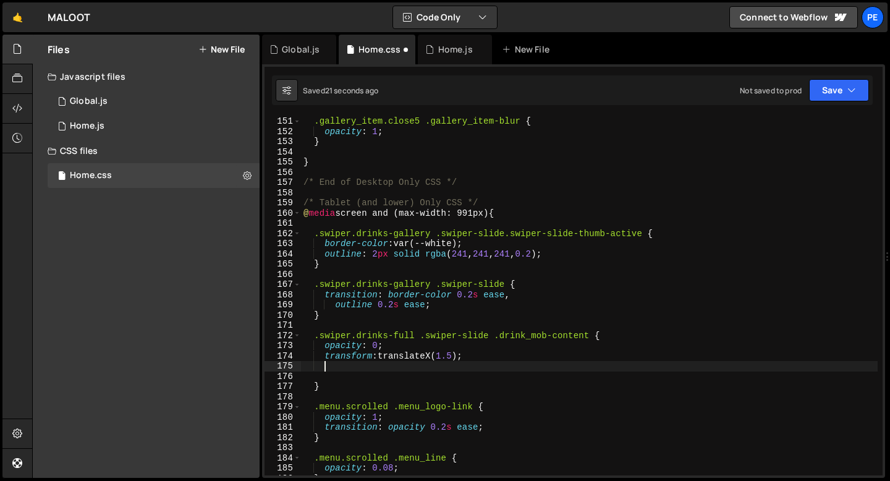
scroll to position [0, 1]
paste textarea "opacity 0.15s ease;"
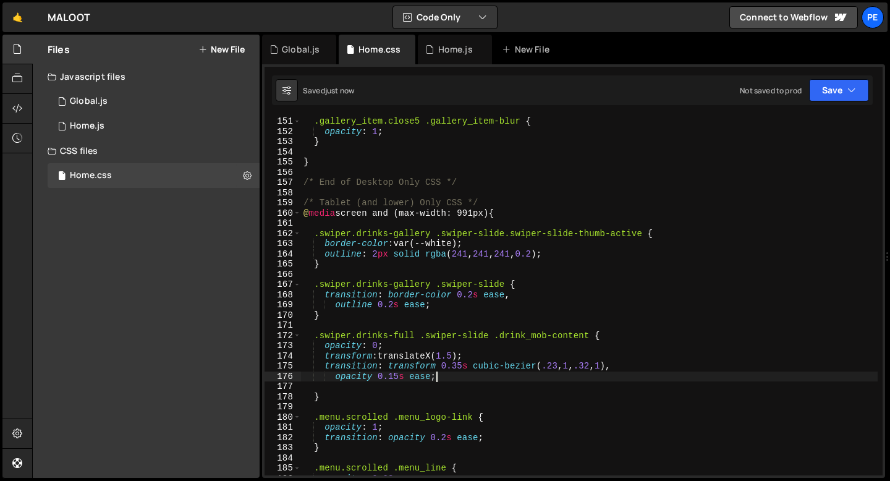
click at [462, 366] on div ".gallery_item.close5 .gallery_item-blur { opacity : 1 ; } } /* End of Desktop O…" at bounding box center [589, 306] width 577 height 380
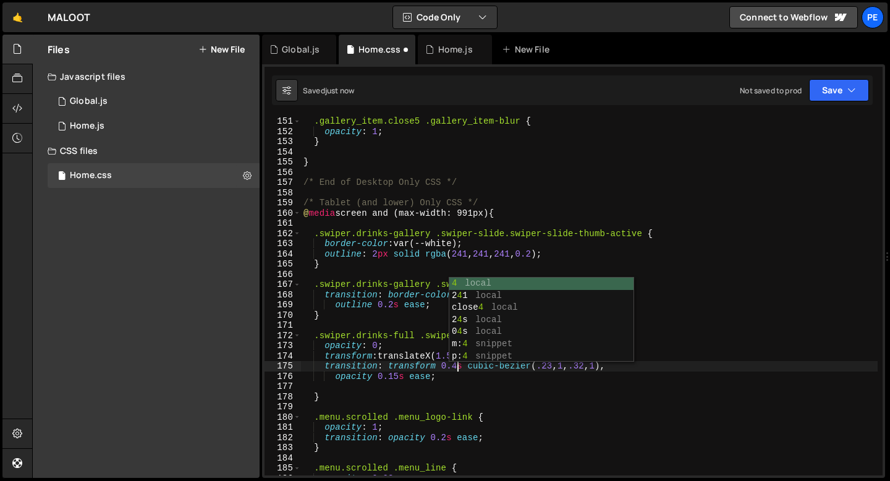
scroll to position [0, 11]
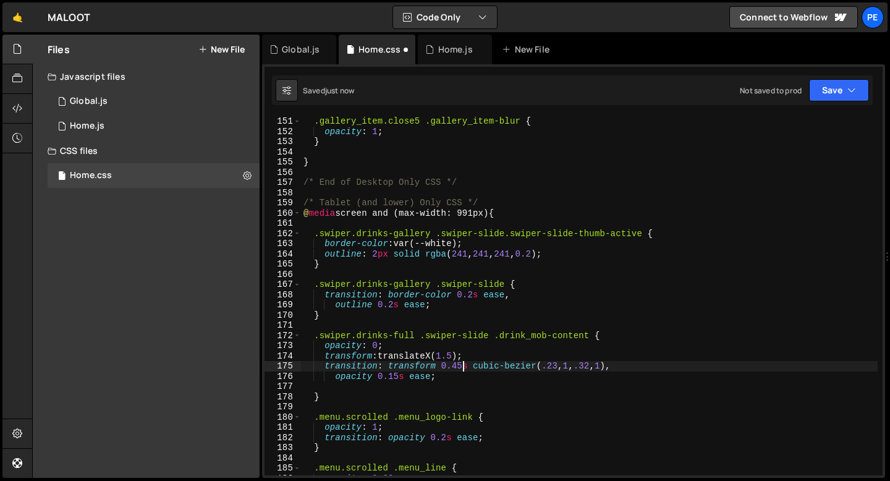
click at [397, 377] on div ".gallery_item.close5 .gallery_item-blur { opacity : 1 ; } } /* End of Desktop O…" at bounding box center [589, 306] width 577 height 380
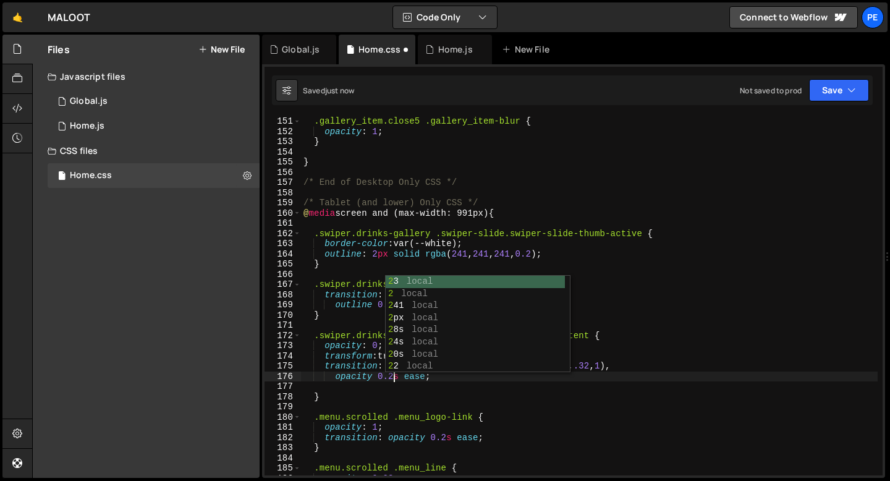
scroll to position [0, 6]
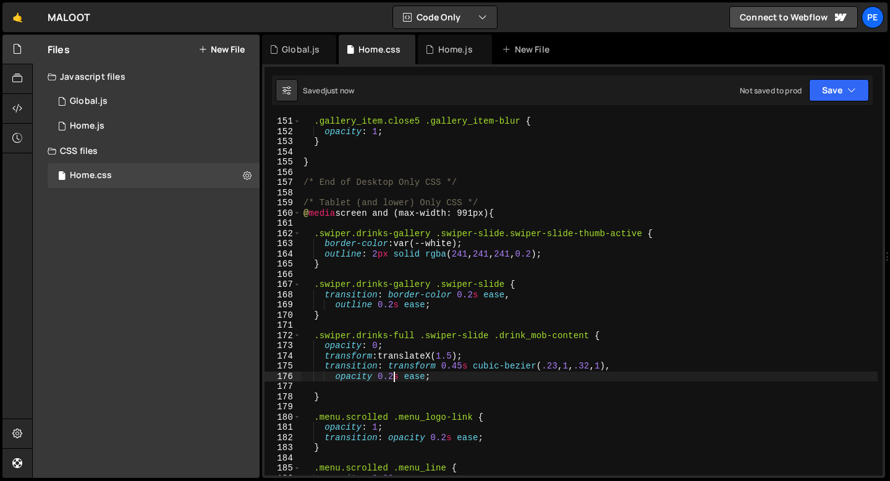
click at [329, 393] on div ".gallery_item.close5 .gallery_item-blur { opacity : 1 ; } } /* End of Desktop O…" at bounding box center [589, 306] width 577 height 380
type textarea "}"
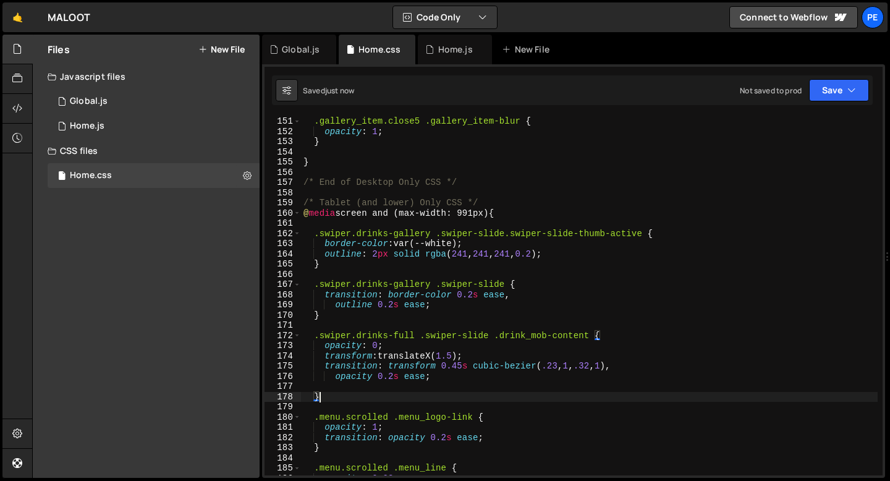
scroll to position [0, 1]
click at [322, 388] on div ".gallery_item.close5 .gallery_item-blur { opacity : 1 ; } } /* End of Desktop O…" at bounding box center [589, 306] width 577 height 380
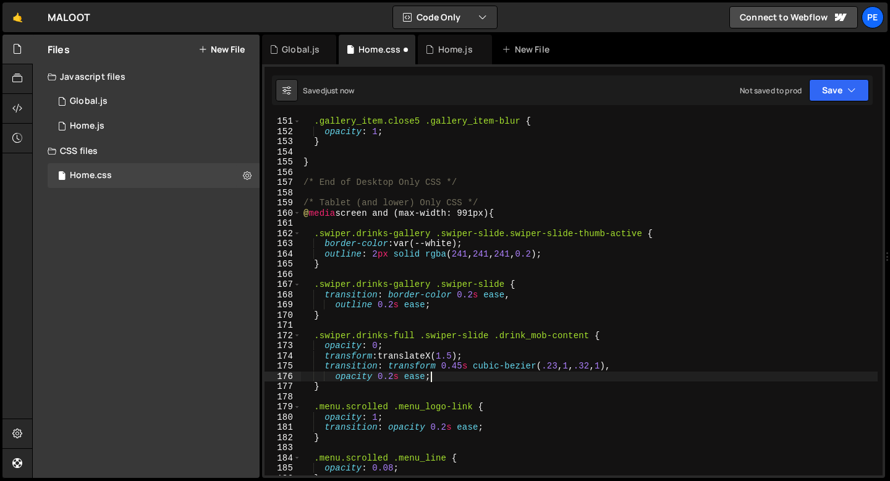
click at [459, 354] on div ".gallery_item.close5 .gallery_item-blur { opacity : 1 ; } } /* End of Desktop O…" at bounding box center [589, 306] width 577 height 380
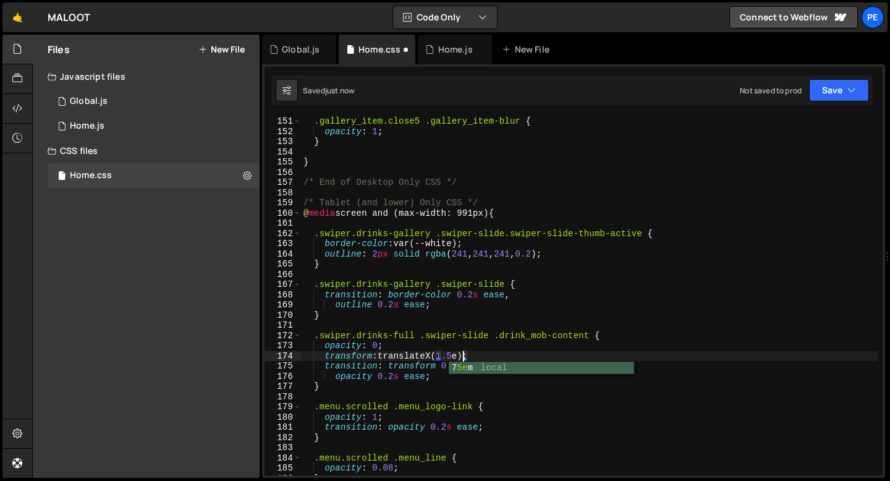
scroll to position [0, 11]
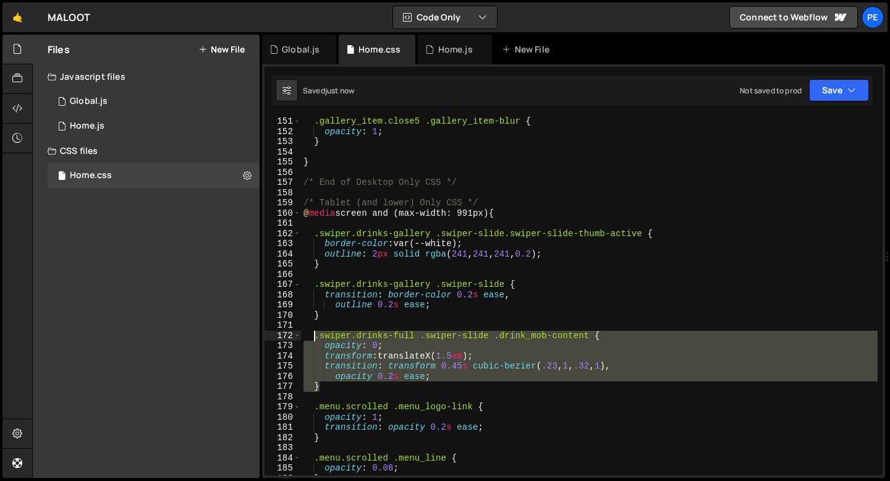
drag, startPoint x: 333, startPoint y: 384, endPoint x: 315, endPoint y: 338, distance: 49.1
click at [315, 338] on div ".gallery_item.close5 .gallery_item-blur { opacity : 1 ; } } /* End of Desktop O…" at bounding box center [589, 306] width 577 height 380
click at [334, 388] on div ".gallery_item.close5 .gallery_item-blur { opacity : 1 ; } } /* End of Desktop O…" at bounding box center [589, 295] width 577 height 359
type textarea "}"
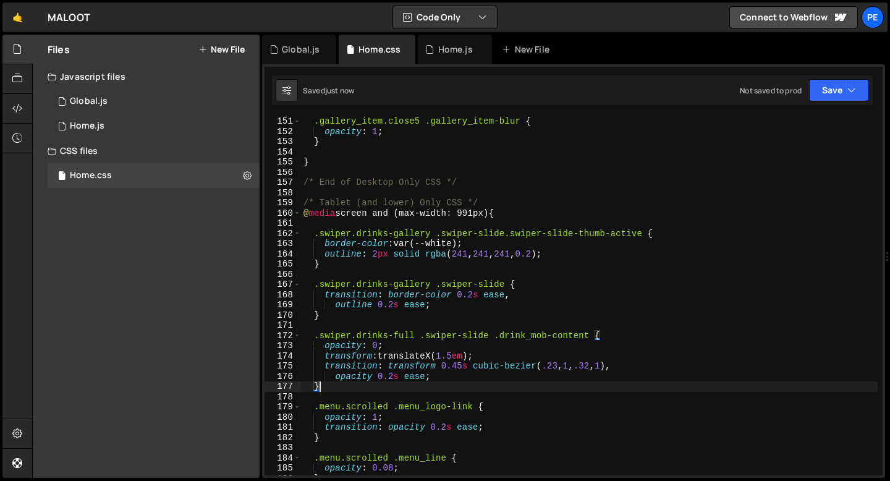
scroll to position [0, 0]
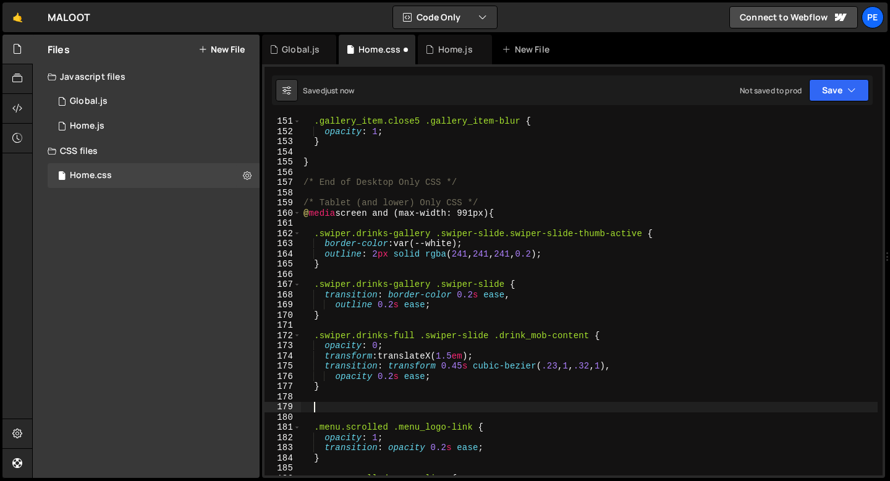
paste textarea "}"
type textarea "}"
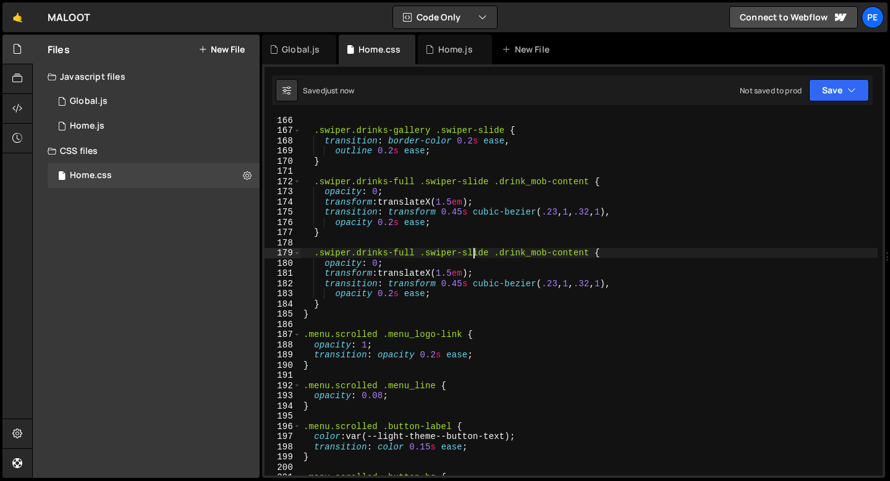
click at [473, 252] on div ".swiper.drinks-gallery .swiper-slide { transition : border-color 0.2 s ease , o…" at bounding box center [589, 305] width 577 height 380
click at [497, 252] on div ".swiper.drinks-gallery .swiper-slide { transition : border-color 0.2 s ease , o…" at bounding box center [589, 305] width 577 height 380
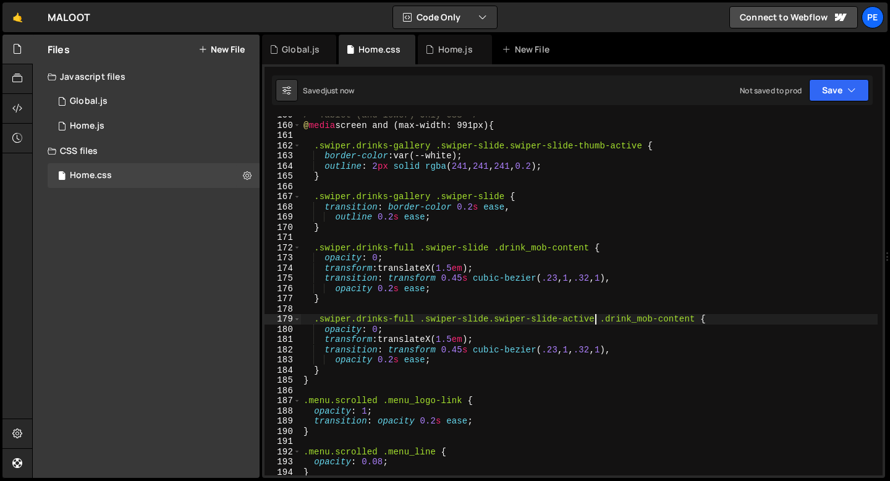
scroll to position [1617, 0]
click at [378, 333] on div "/* Tablet (and lower) Only CSS */ @ media screen and (max-width: 991px) { .swip…" at bounding box center [589, 301] width 577 height 380
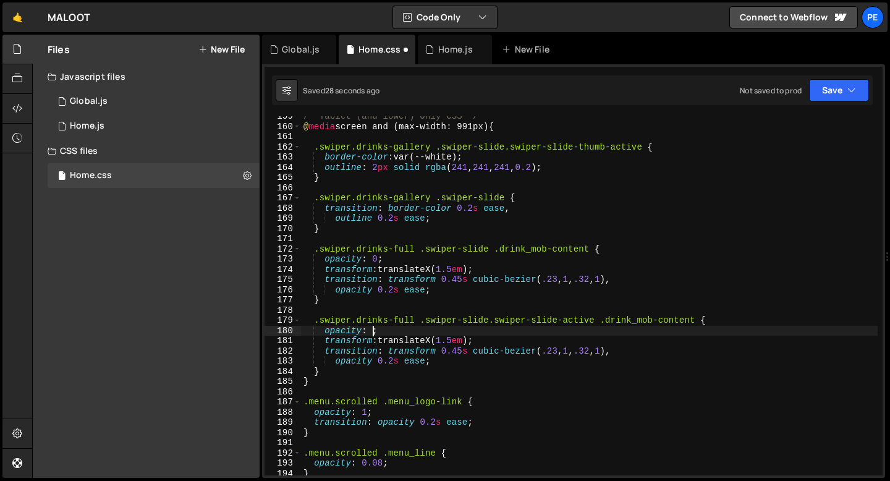
scroll to position [0, 5]
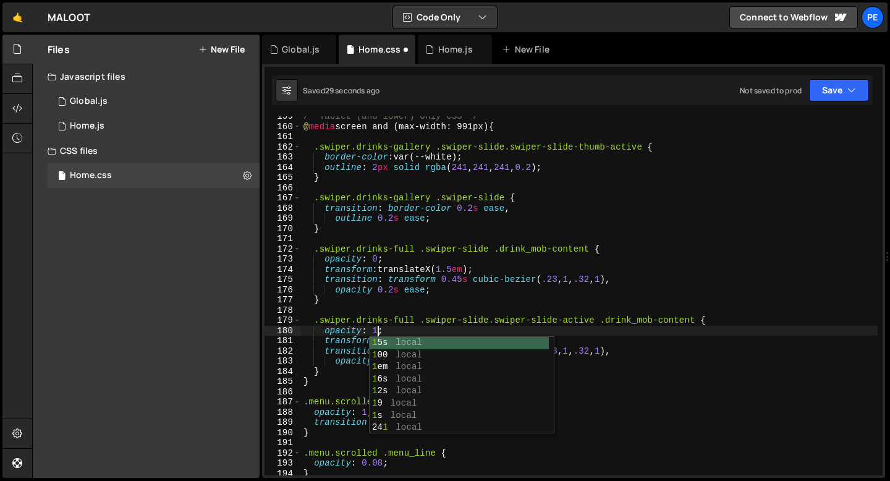
click at [453, 322] on div "/* Tablet (and lower) Only CSS */ @ media screen and (max-width: 991px) { .swip…" at bounding box center [589, 301] width 577 height 380
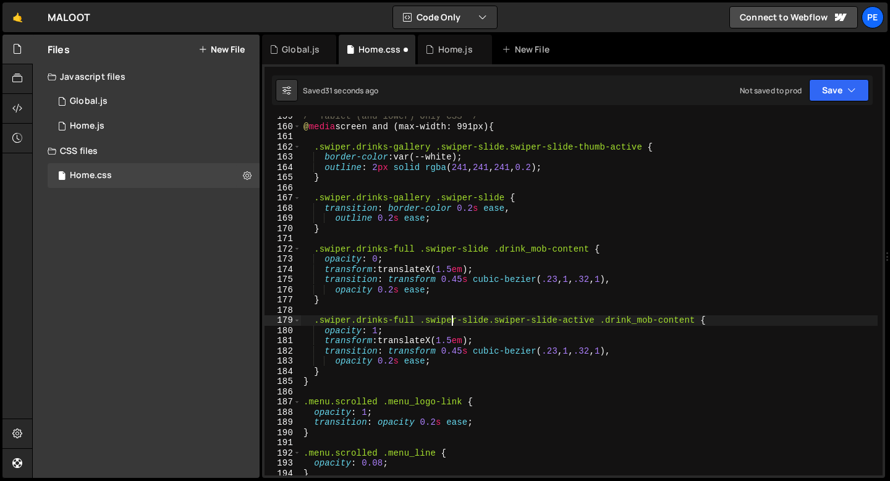
click at [458, 340] on div "/* Tablet (and lower) Only CSS */ @ media screen and (max-width: 991px) { .swip…" at bounding box center [589, 301] width 577 height 380
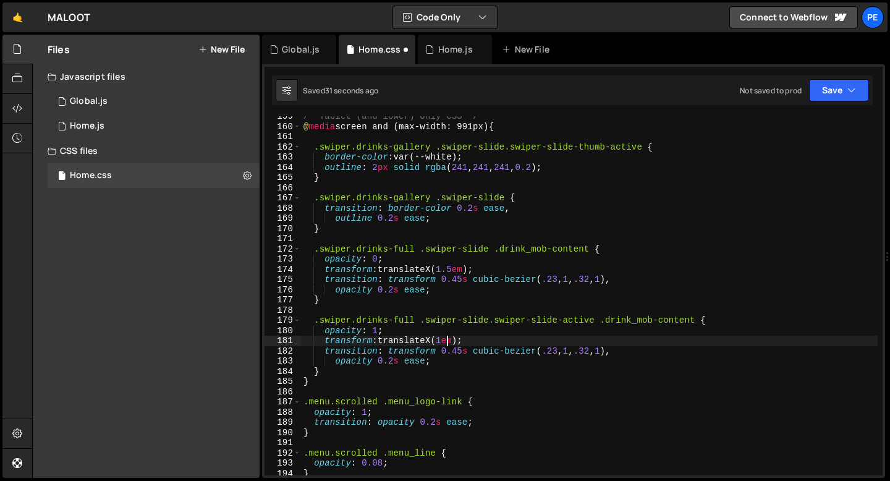
scroll to position [0, 10]
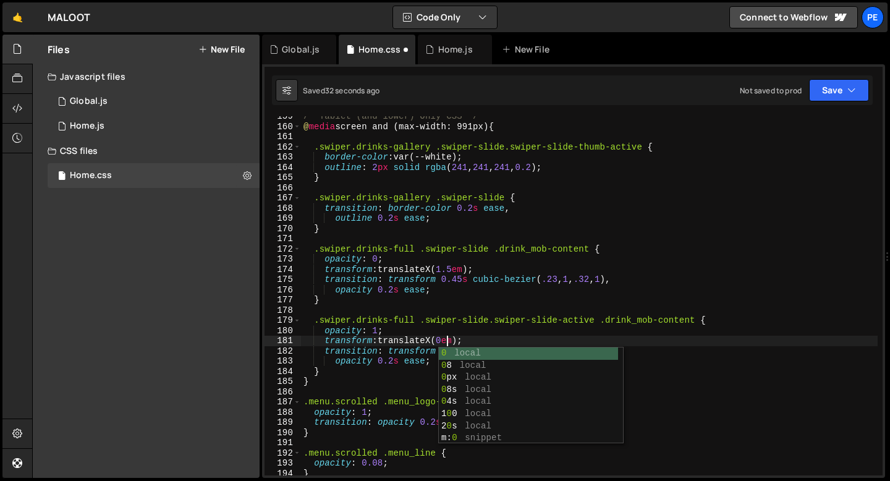
click at [290, 390] on div "186" at bounding box center [283, 392] width 36 height 11
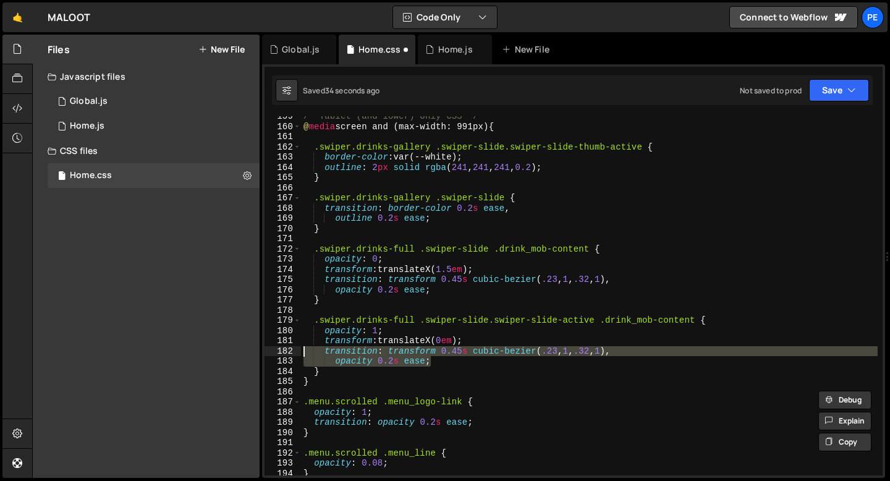
drag, startPoint x: 436, startPoint y: 361, endPoint x: 272, endPoint y: 347, distance: 164.5
click at [272, 348] on div ".menu.scrolled .menu_logo-link { 159 160 161 162 163 164 165 166 167 168 169 17…" at bounding box center [574, 295] width 618 height 359
type textarea "transition: transform 0.45s cubic-bezier(.23, 1, .32, 1), opacity 0.2s ease;"
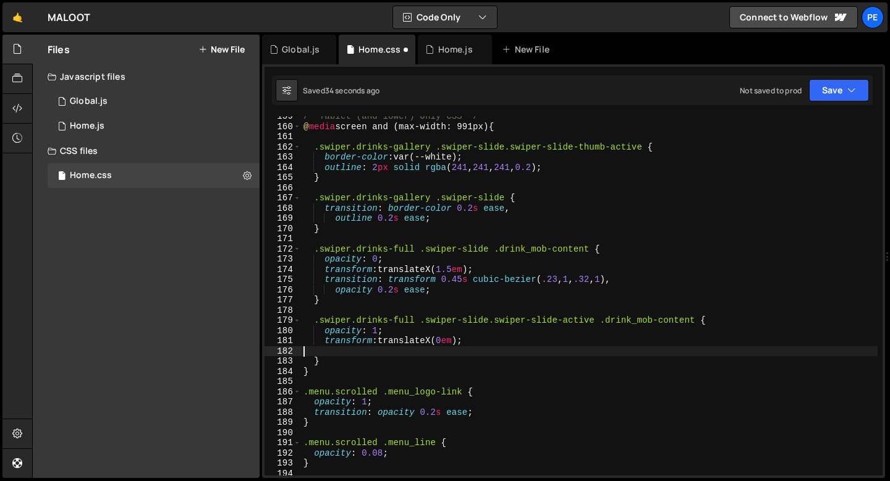
scroll to position [0, 0]
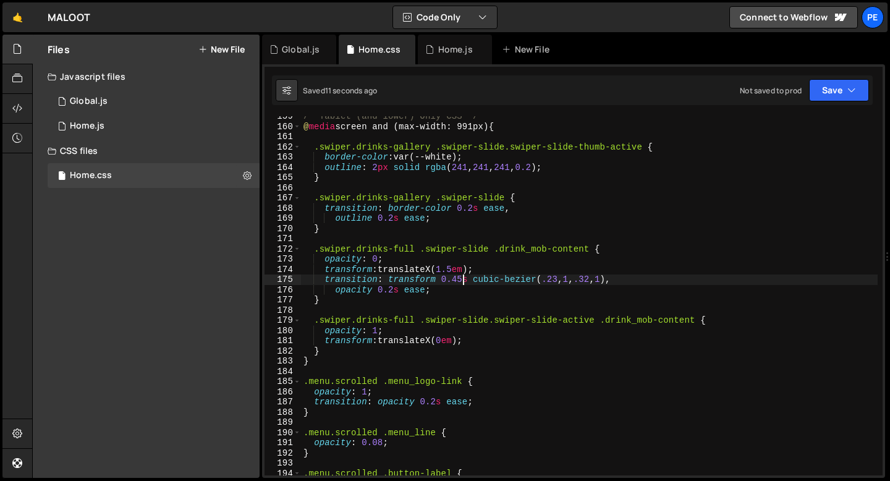
click at [463, 281] on div "/* Tablet (and lower) Only CSS */ @ media screen and (max-width: 991px) { .swip…" at bounding box center [589, 301] width 577 height 380
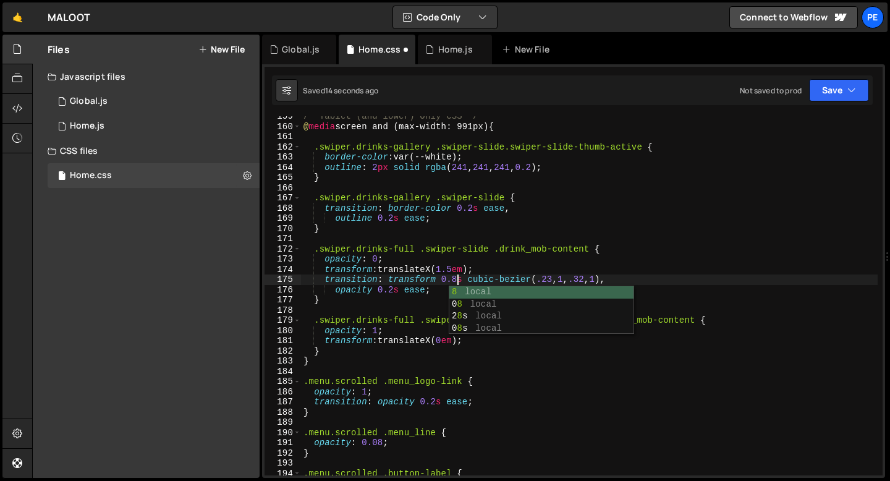
scroll to position [0, 11]
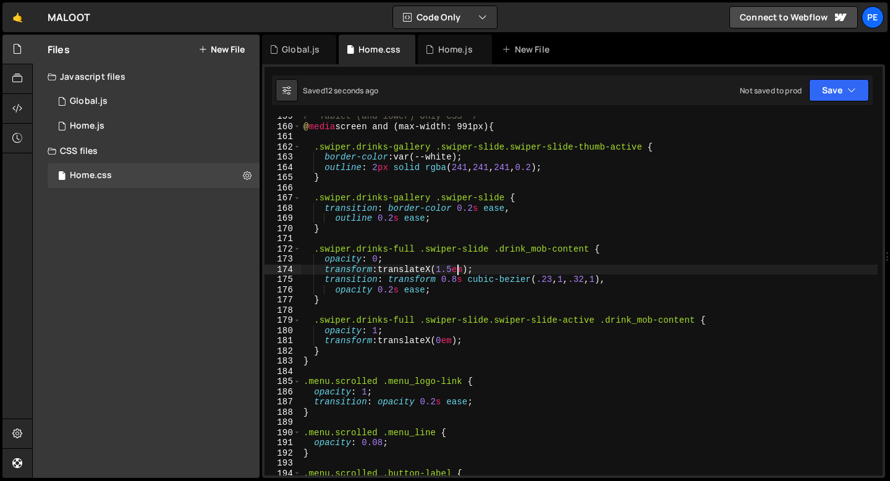
click at [458, 268] on div "/* Tablet (and lower) Only CSS */ @ media screen and (max-width: 991px) { .swip…" at bounding box center [589, 301] width 577 height 380
click at [458, 340] on div "/* Tablet (and lower) Only CSS */ @ media screen and (max-width: 991px) { .swip…" at bounding box center [589, 301] width 577 height 380
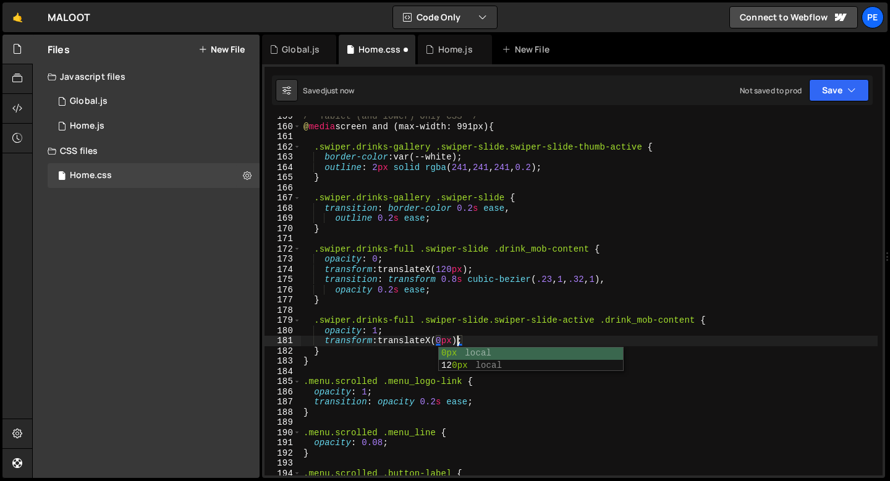
scroll to position [0, 11]
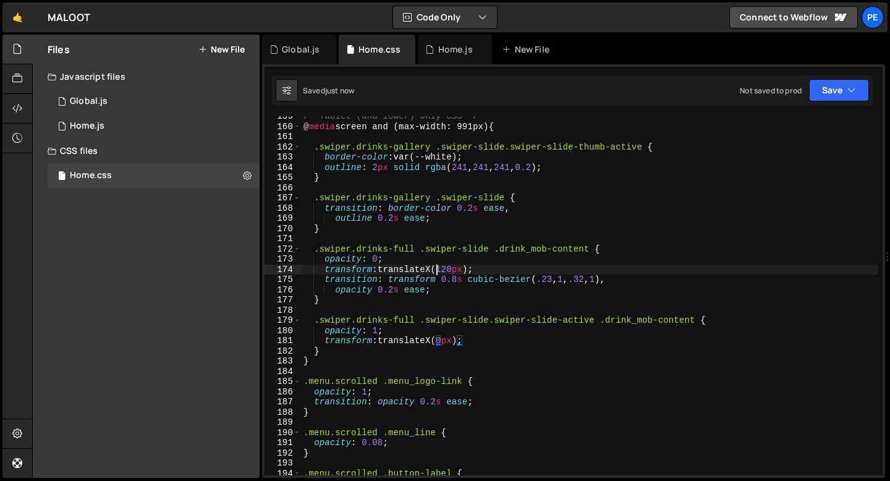
click at [437, 265] on div "/* Tablet (and lower) Only CSS */ @ media screen and (max-width: 991px) { .swip…" at bounding box center [589, 301] width 577 height 380
click at [454, 268] on div "/* Tablet (and lower) Only CSS */ @ media screen and (max-width: 991px) { .swip…" at bounding box center [589, 301] width 577 height 380
click at [482, 270] on div "/* Tablet (and lower) Only CSS */ @ media screen and (max-width: 991px) { .swip…" at bounding box center [589, 301] width 577 height 380
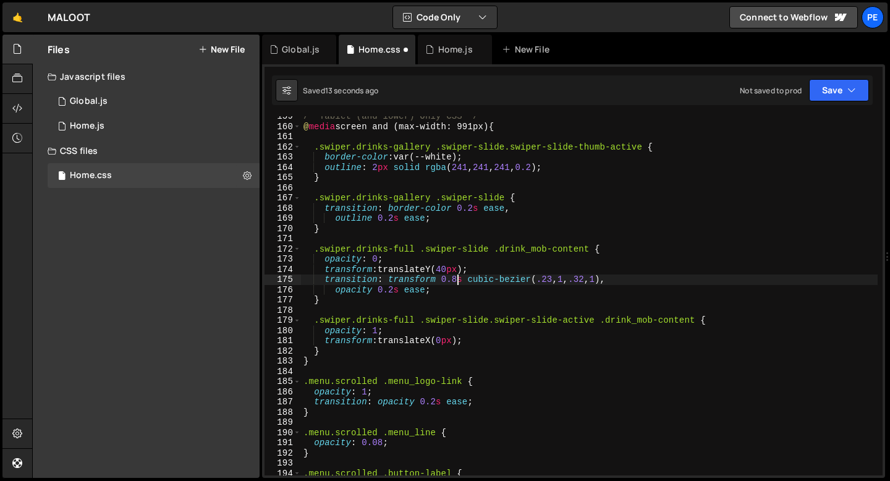
click at [457, 279] on div "/* Tablet (and lower) Only CSS */ @ media screen and (max-width: 991px) { .swip…" at bounding box center [589, 301] width 577 height 380
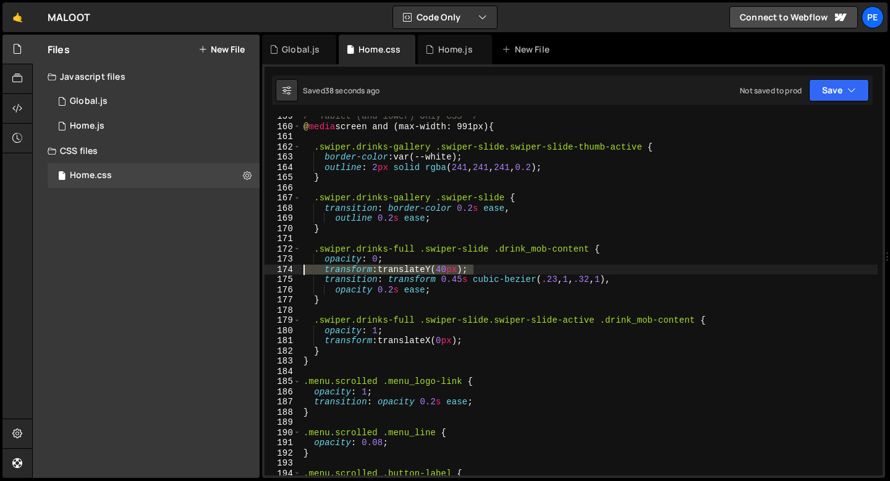
drag, startPoint x: 477, startPoint y: 270, endPoint x: 300, endPoint y: 271, distance: 176.8
click at [300, 271] on div "transition: transform 0.45s cubic-bezier(.23, 1, .32, 1), 159 160 161 162 163 1…" at bounding box center [574, 295] width 618 height 359
type textarea "transform: translateY(40px);"
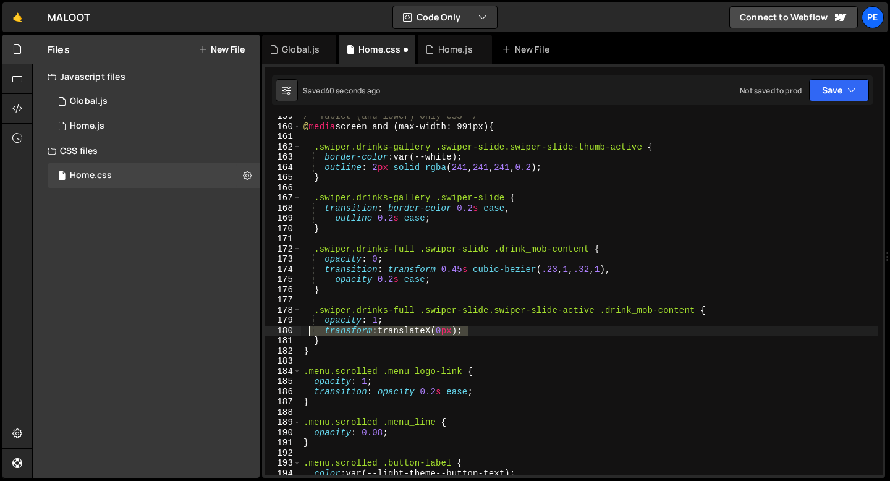
drag, startPoint x: 473, startPoint y: 333, endPoint x: 299, endPoint y: 331, distance: 173.8
click at [299, 331] on div "opacity: 0; 159 160 161 162 163 164 165 166 167 168 169 170 171 172 173 174 175…" at bounding box center [574, 295] width 618 height 359
type textarea "transform: translateX(0px);"
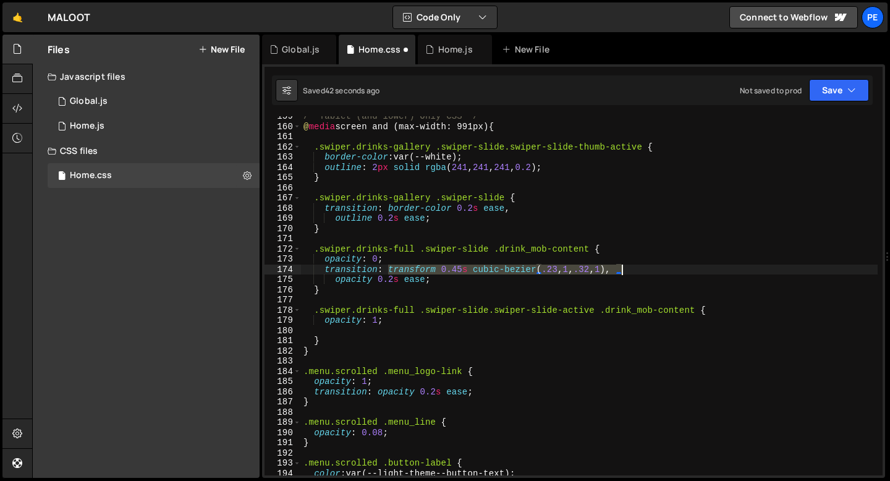
drag, startPoint x: 390, startPoint y: 268, endPoint x: 621, endPoint y: 268, distance: 230.6
click at [621, 268] on div "/* Tablet (and lower) Only CSS */ @ media screen and (max-width: 991px) { .swip…" at bounding box center [589, 301] width 577 height 380
click at [400, 271] on div "/* Tablet (and lower) Only CSS */ @ media screen and (max-width: 991px) { .swip…" at bounding box center [589, 301] width 577 height 380
click at [334, 278] on div "/* Tablet (and lower) Only CSS */ @ media screen and (max-width: 991px) { .swip…" at bounding box center [589, 301] width 577 height 380
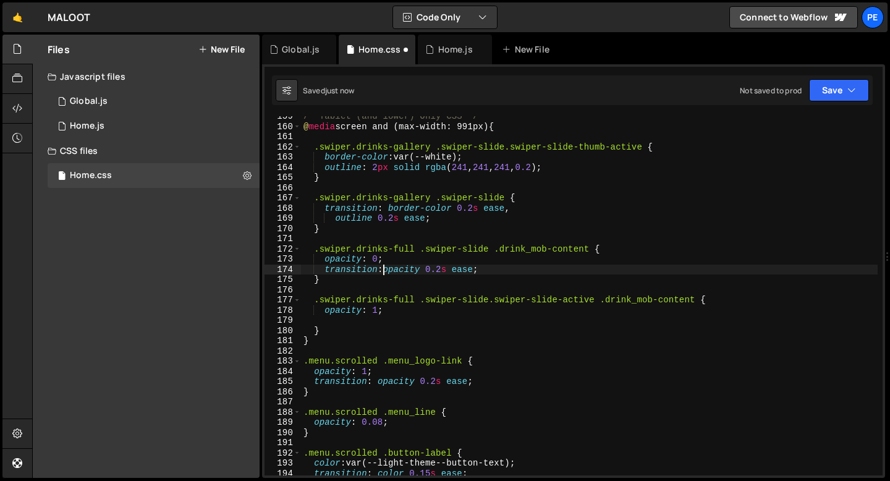
scroll to position [0, 6]
click at [446, 265] on div "/* Tablet (and lower) Only CSS */ @ media screen and (max-width: 991px) { .swip…" at bounding box center [589, 301] width 577 height 380
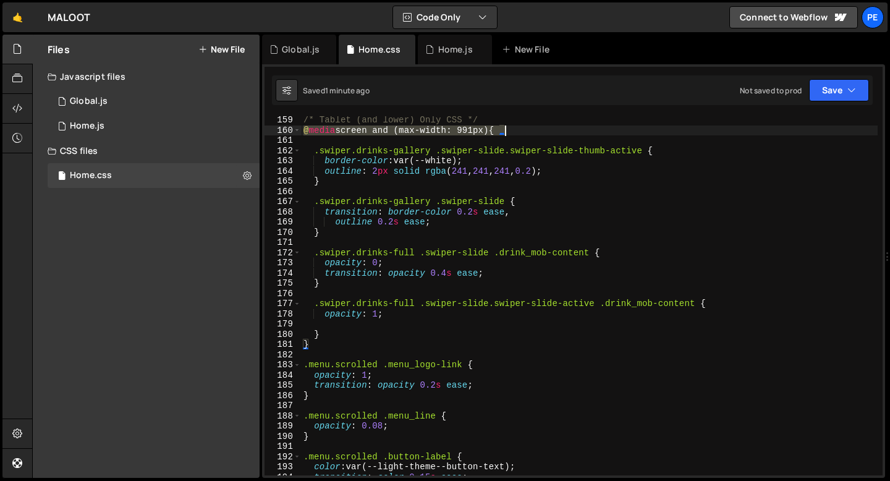
drag, startPoint x: 304, startPoint y: 129, endPoint x: 514, endPoint y: 129, distance: 210.2
click at [515, 129] on div "/* Tablet (and lower) Only CSS */ @ media screen and (max-width: 991px) { .swip…" at bounding box center [589, 305] width 577 height 380
type textarea "@media screen and (max-width: 991px) {"
click at [443, 52] on div "Home.js" at bounding box center [455, 49] width 35 height 12
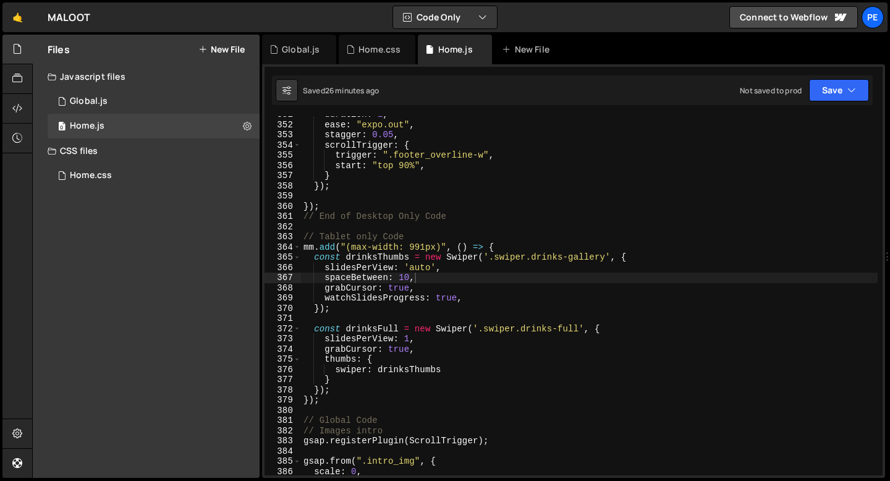
click at [339, 401] on div "duration : 1 , ease : "expo.out" , stagger : 0.05 , scrollTrigger : { trigger :…" at bounding box center [589, 299] width 577 height 380
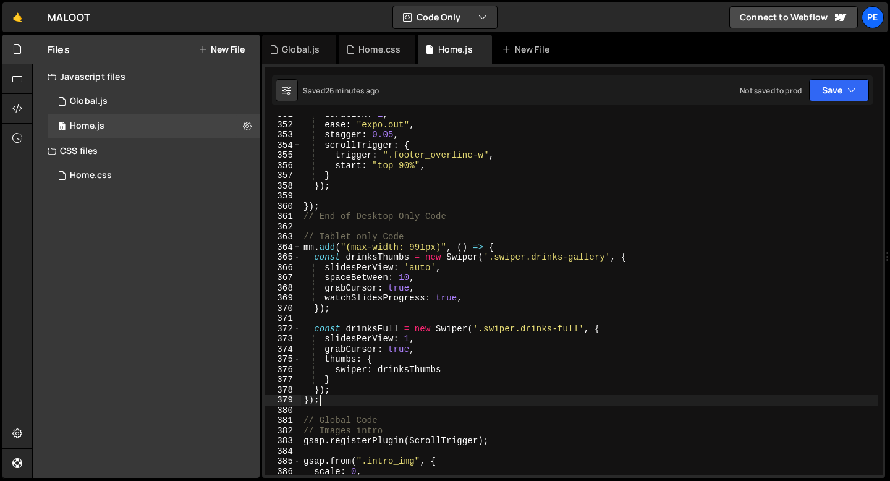
click at [339, 389] on div "duration : 1 , ease : "expo.out" , stagger : 0.05 , scrollTrigger : { trigger :…" at bounding box center [589, 299] width 577 height 380
type textarea "});"
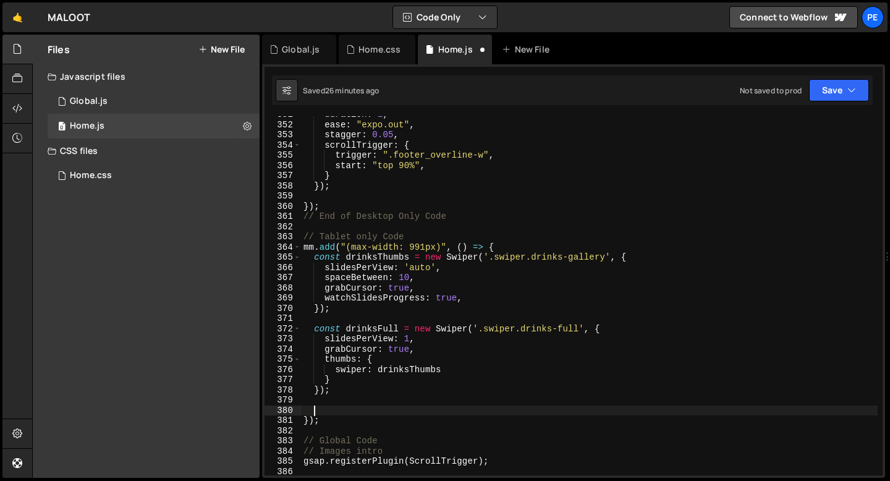
paste textarea "});"
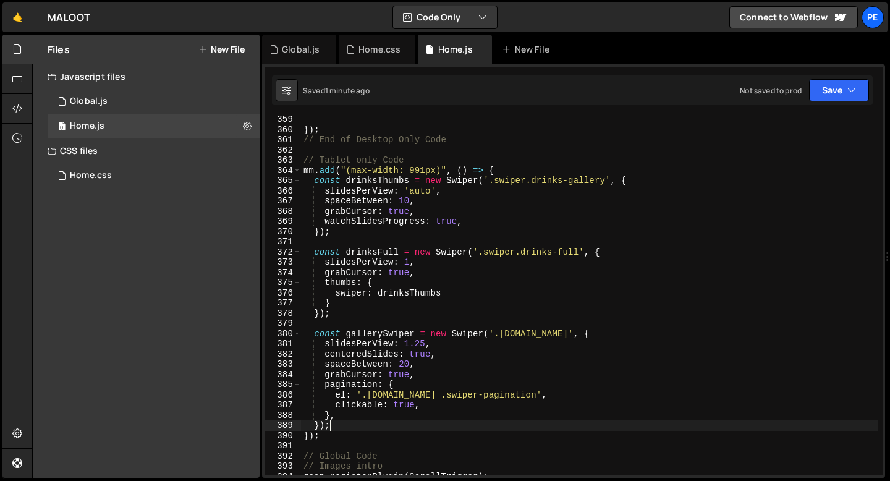
scroll to position [3684, 0]
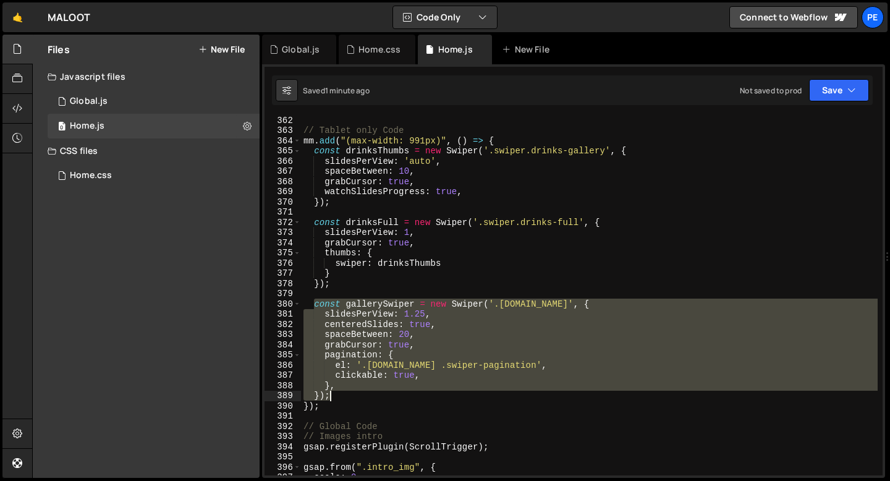
drag, startPoint x: 316, startPoint y: 302, endPoint x: 347, endPoint y: 396, distance: 98.9
click at [347, 396] on div "// Tablet only Code mm . add ( "(max-width: 991px)" , ( ) => { const drinksThum…" at bounding box center [589, 305] width 577 height 380
type textarea "}, });"
paste textarea
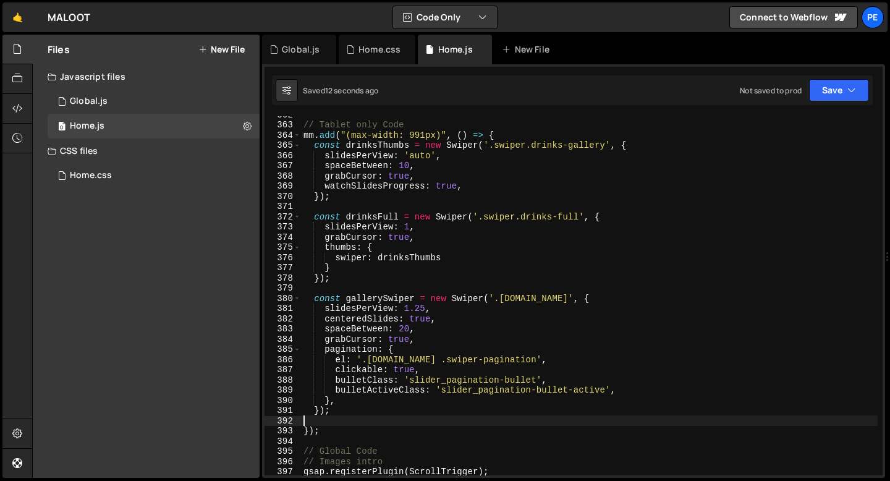
scroll to position [3692, 0]
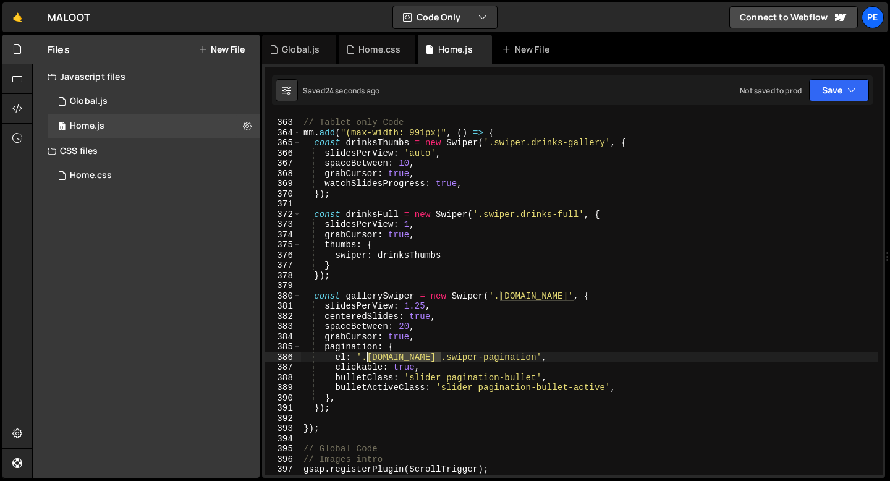
drag, startPoint x: 441, startPoint y: 354, endPoint x: 370, endPoint y: 354, distance: 71.1
click at [370, 354] on div "// Tablet only Code mm . add ( "(max-width: 991px)" , ( ) => { const drinksThum…" at bounding box center [589, 297] width 577 height 380
paste textarea "gallery_slider-mob"
click at [487, 357] on div "// Tablet only Code mm . add ( "(max-width: 991px)" , ( ) => { const drinksThum…" at bounding box center [589, 297] width 577 height 380
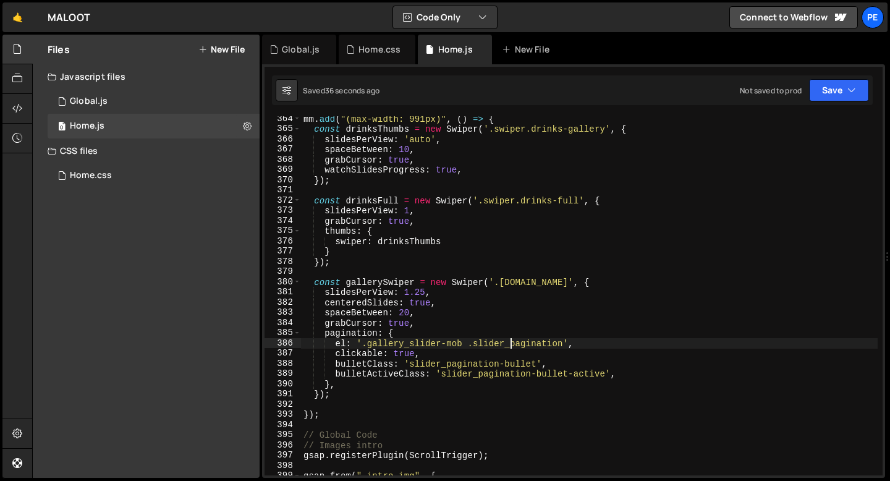
scroll to position [3725, 0]
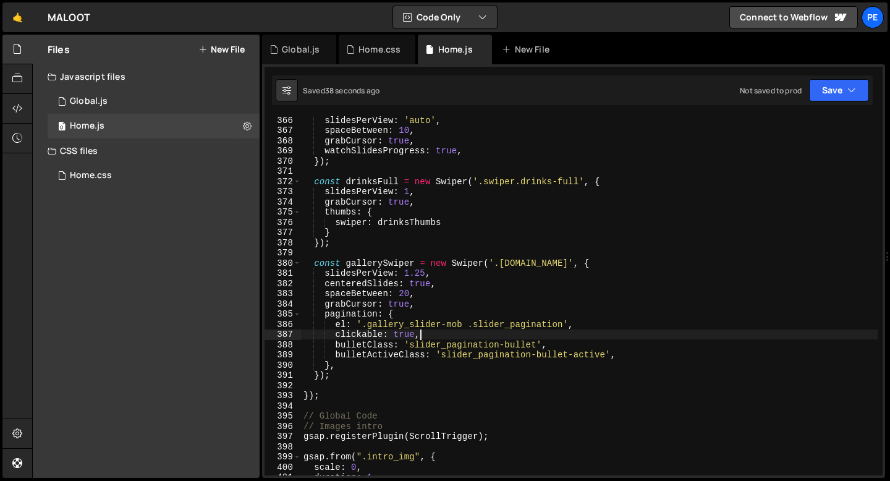
click at [424, 337] on div "slidesPerView : 'auto' , spaceBetween : 10 , grabCursor : true , watchSlidesPro…" at bounding box center [589, 305] width 577 height 380
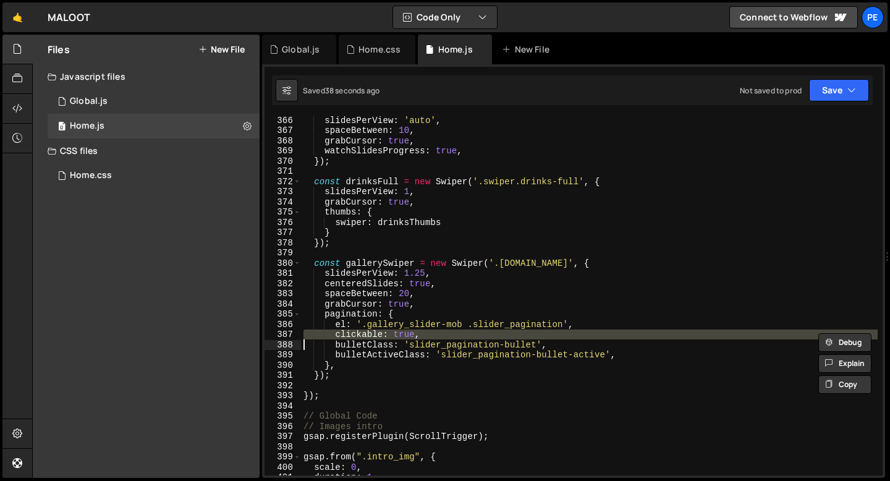
click at [424, 337] on div "slidesPerView : 'auto' , spaceBetween : 10 , grabCursor : true , watchSlidesPro…" at bounding box center [589, 305] width 577 height 380
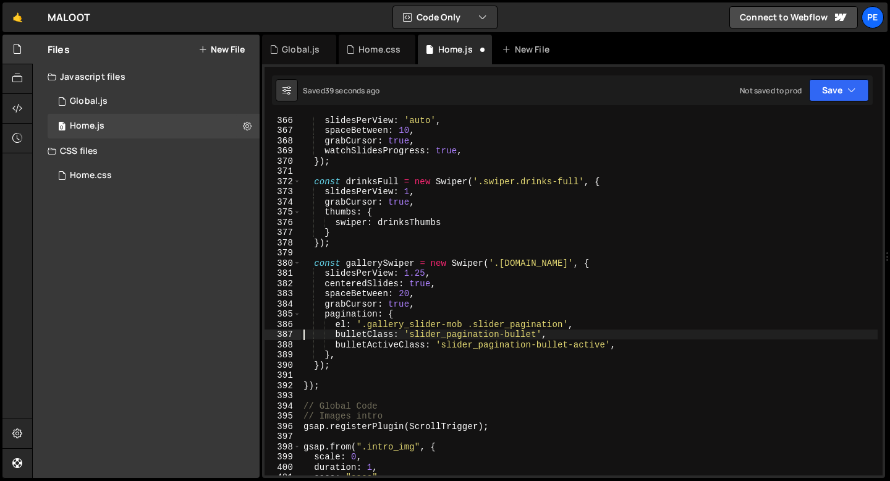
click at [380, 359] on div "slidesPerView : 'auto' , spaceBetween : 10 , grabCursor : true , watchSlidesPro…" at bounding box center [589, 305] width 577 height 380
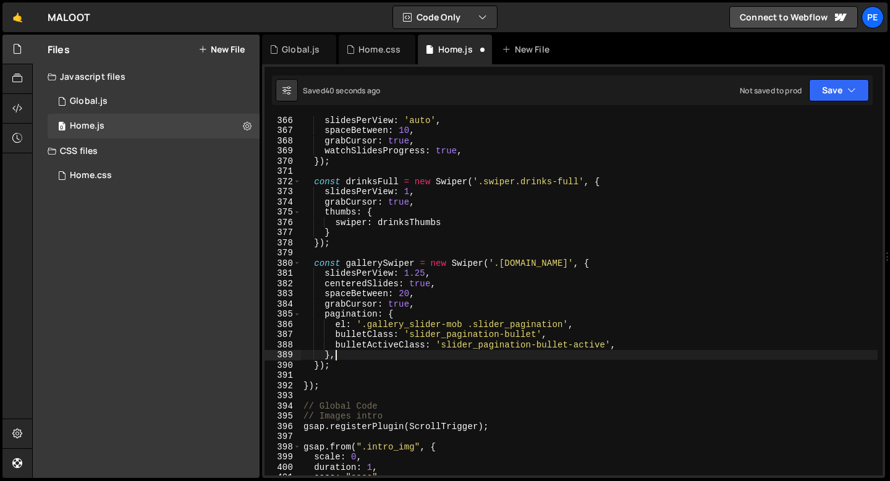
scroll to position [0, 1]
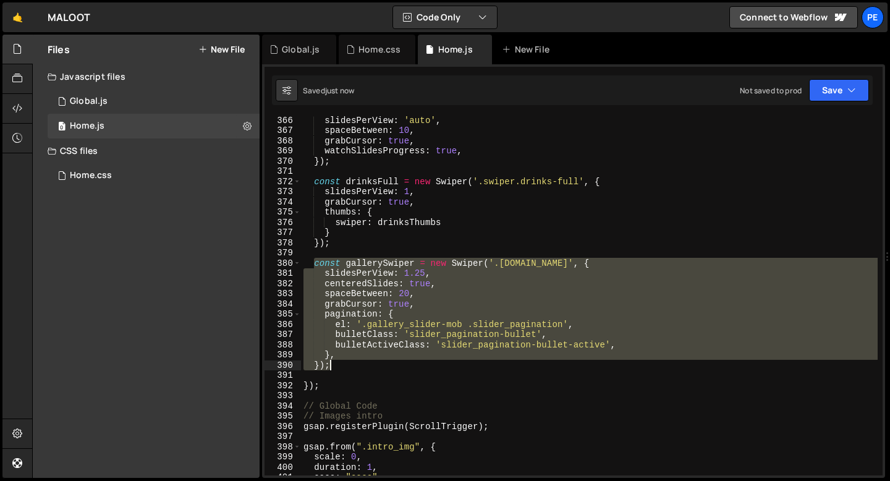
drag, startPoint x: 312, startPoint y: 263, endPoint x: 346, endPoint y: 367, distance: 109.9
click at [345, 368] on div "slidesPerView : 'auto' , spaceBetween : 10 , grabCursor : true , watchSlidesPro…" at bounding box center [589, 305] width 577 height 380
click at [586, 326] on div "slidesPerView : 'auto' , spaceBetween : 10 , grabCursor : true , watchSlidesPro…" at bounding box center [589, 295] width 577 height 359
type textarea "el: '.gallery_slider-mob .slider_pagination',"
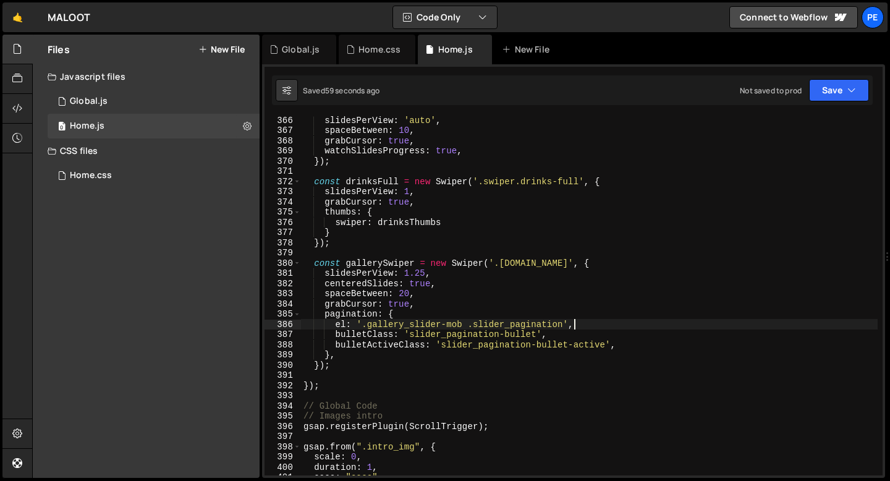
paste textarea "clickable: true,"
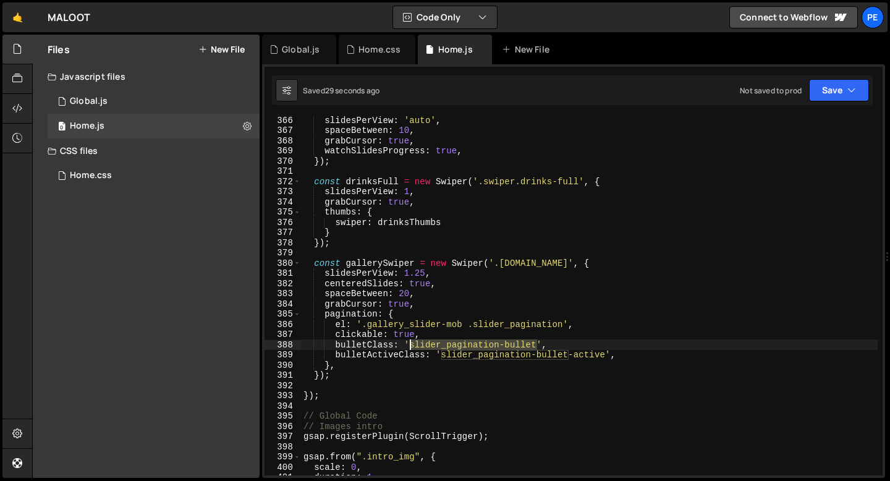
drag, startPoint x: 538, startPoint y: 343, endPoint x: 412, endPoint y: 348, distance: 125.6
click at [412, 348] on div "slidesPerView : 'auto' , spaceBetween : 10 , grabCursor : true , watchSlidesPro…" at bounding box center [589, 305] width 577 height 380
click at [444, 356] on div "slidesPerView : 'auto' , spaceBetween : 10 , grabCursor : true , watchSlidesPro…" at bounding box center [589, 305] width 577 height 380
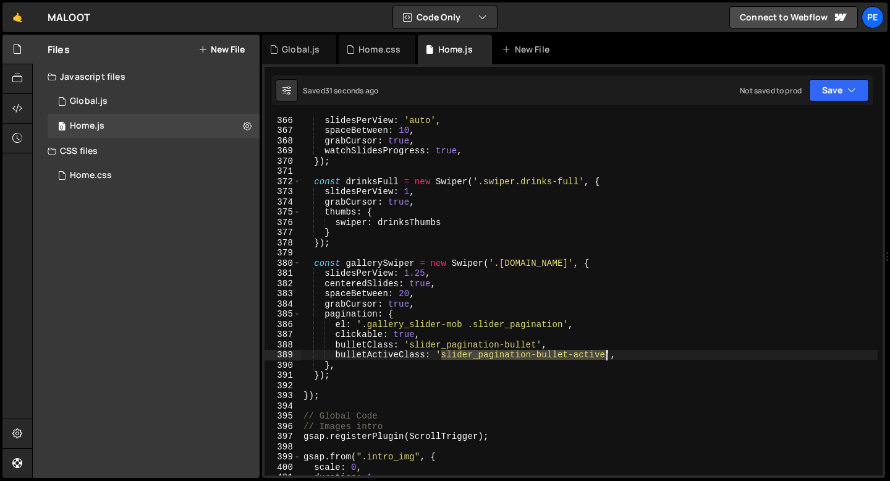
drag, startPoint x: 444, startPoint y: 356, endPoint x: 608, endPoint y: 357, distance: 163.9
click at [608, 357] on div "slidesPerView : 'auto' , spaceBetween : 10 , grabCursor : true , watchSlidesPro…" at bounding box center [589, 305] width 577 height 380
paste textarea
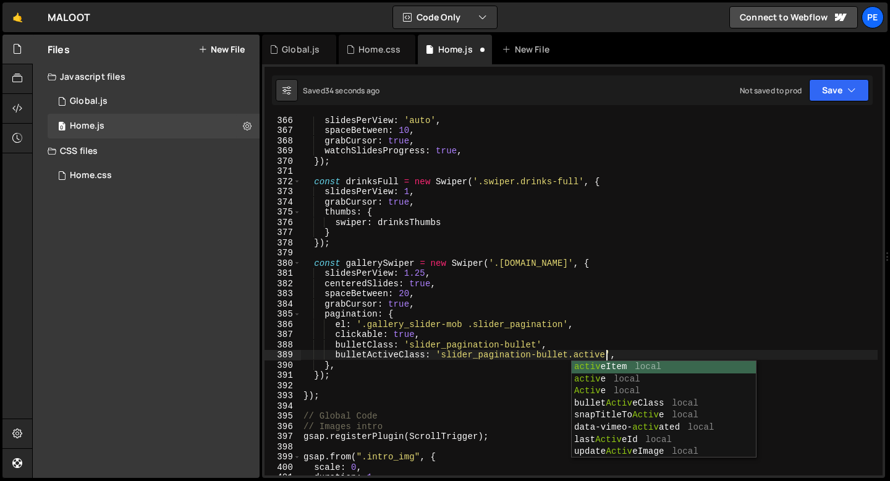
scroll to position [0, 21]
click at [519, 331] on div "slidesPerView : 'auto' , spaceBetween : 10 , grabCursor : true , watchSlidesPro…" at bounding box center [589, 305] width 577 height 380
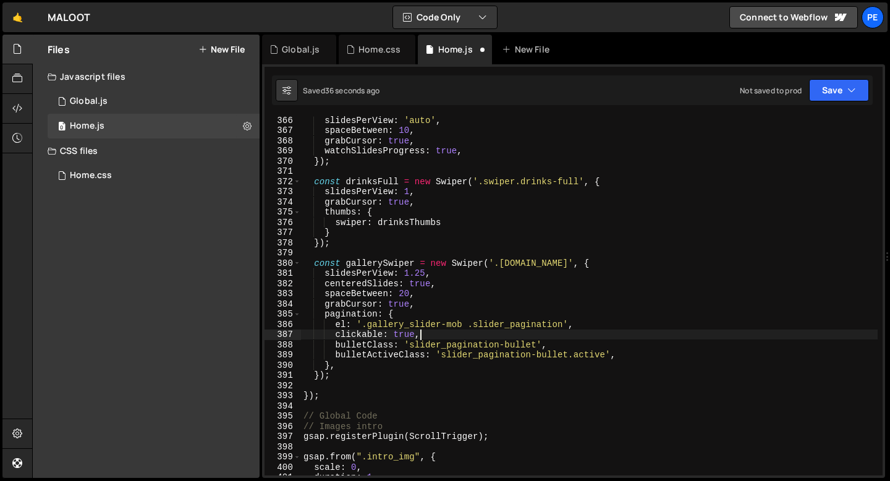
scroll to position [0, 7]
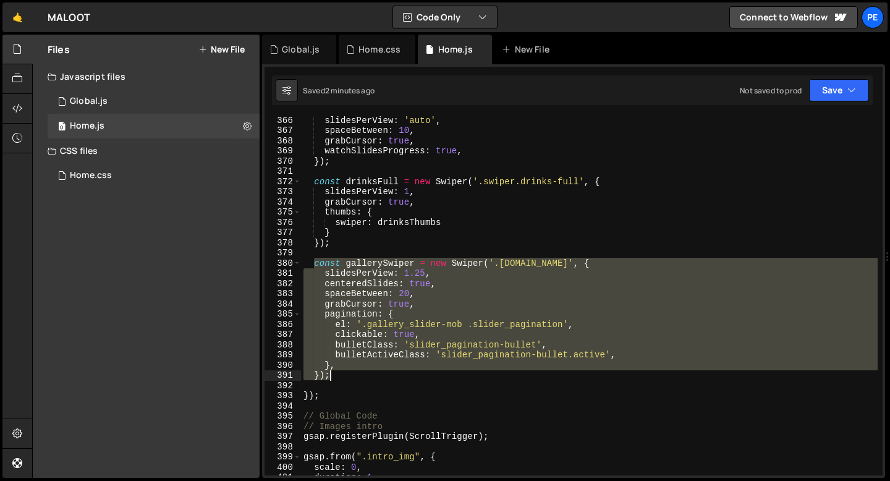
drag, startPoint x: 312, startPoint y: 265, endPoint x: 333, endPoint y: 377, distance: 113.4
click at [333, 377] on div "slidesPerView : 'auto' , spaceBetween : 10 , grabCursor : true , watchSlidesPro…" at bounding box center [589, 305] width 577 height 380
click at [411, 344] on div "slidesPerView : 'auto' , spaceBetween : 10 , grabCursor : true , watchSlidesPro…" at bounding box center [589, 295] width 577 height 359
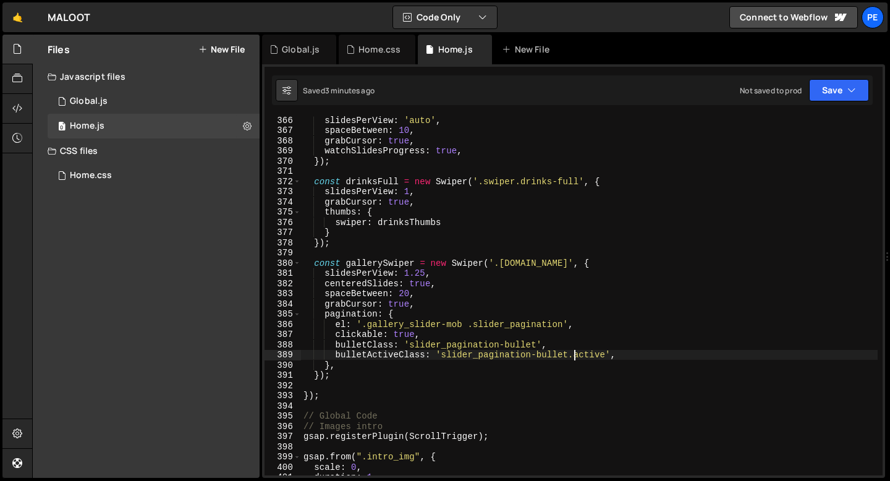
click at [574, 355] on div "slidesPerView : 'auto' , spaceBetween : 10 , grabCursor : true , watchSlidesPro…" at bounding box center [589, 305] width 577 height 380
click at [411, 345] on div "slidesPerView : 'auto' , spaceBetween : 10 , grabCursor : true , watchSlidesPro…" at bounding box center [589, 305] width 577 height 380
click at [443, 359] on div "slidesPerView : 'auto' , spaceBetween : 10 , grabCursor : true , watchSlidesPro…" at bounding box center [589, 305] width 577 height 380
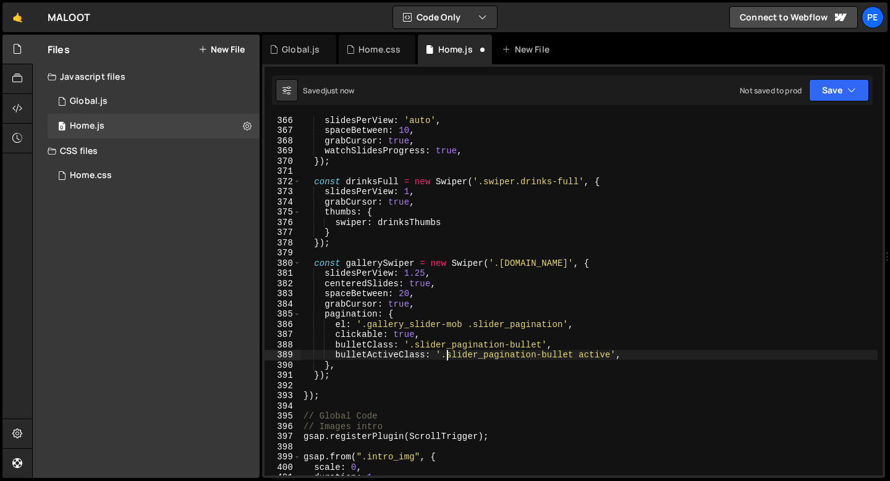
scroll to position [0, 10]
click at [581, 354] on div "slidesPerView : 'auto' , spaceBetween : 10 , grabCursor : true , watchSlidesPro…" at bounding box center [589, 305] width 577 height 380
click at [416, 345] on div "slidesPerView : 'auto' , spaceBetween : 10 , grabCursor : true , watchSlidesPro…" at bounding box center [589, 305] width 577 height 380
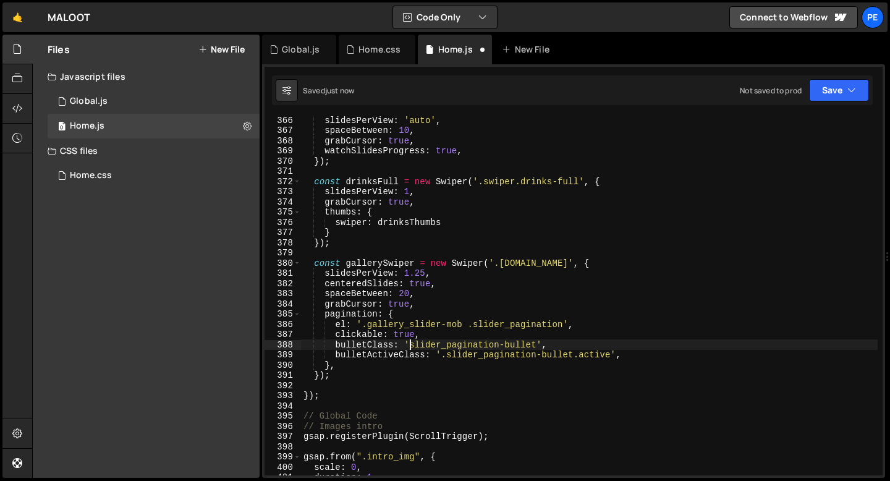
click at [449, 357] on div "slidesPerView : 'auto' , spaceBetween : 10 , grabCursor : true , watchSlidesPro…" at bounding box center [589, 305] width 577 height 380
click at [574, 356] on div "slidesPerView : 'auto' , spaceBetween : 10 , grabCursor : true , watchSlidesPro…" at bounding box center [589, 305] width 577 height 380
drag, startPoint x: 538, startPoint y: 347, endPoint x: 411, endPoint y: 345, distance: 126.8
click at [411, 345] on div "slidesPerView : 'auto' , spaceBetween : 10 , grabCursor : true , watchSlidesPro…" at bounding box center [589, 305] width 577 height 380
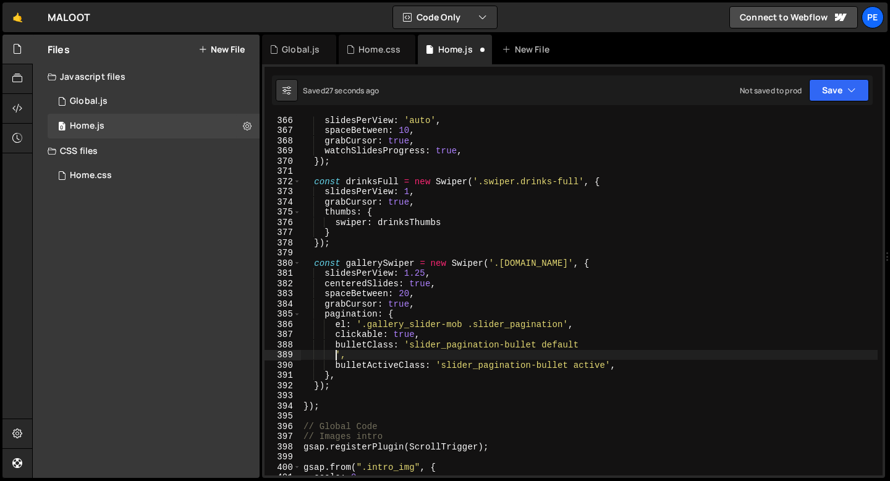
scroll to position [0, 2]
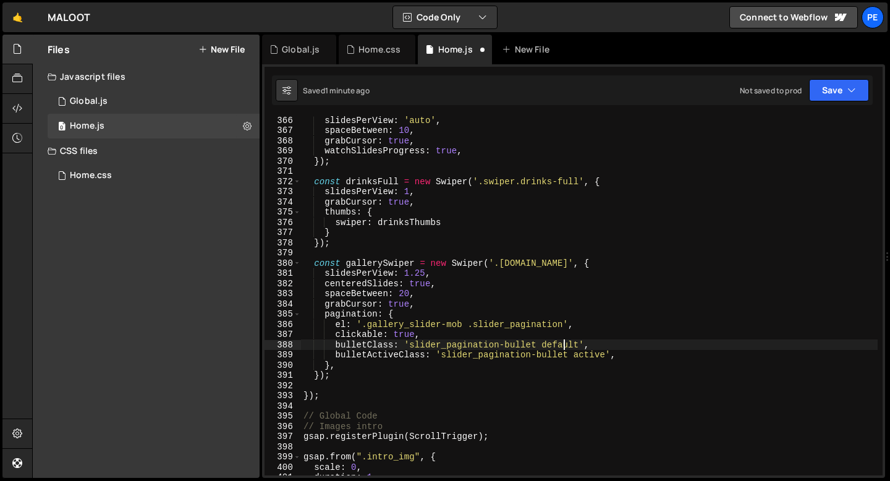
click at [564, 343] on div "slidesPerView : 'auto' , spaceBetween : 10 , grabCursor : true , watchSlidesPro…" at bounding box center [589, 305] width 577 height 380
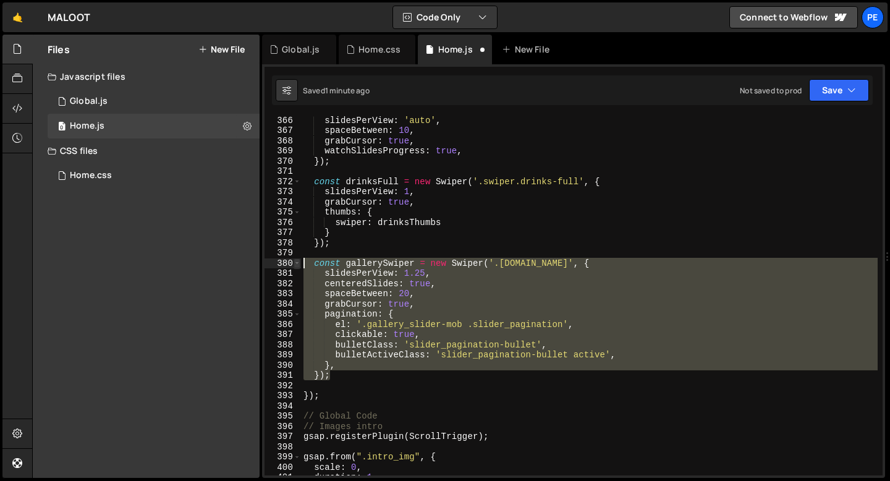
drag, startPoint x: 339, startPoint y: 373, endPoint x: 299, endPoint y: 266, distance: 115.1
click at [299, 266] on div "bulletClass: 'slider_pagination-bullet', 366 367 368 369 370 371 372 373 374 37…" at bounding box center [574, 295] width 618 height 359
click at [565, 357] on div "slidesPerView : 'auto' , spaceBetween : 10 , grabCursor : true , watchSlidesPro…" at bounding box center [589, 295] width 577 height 359
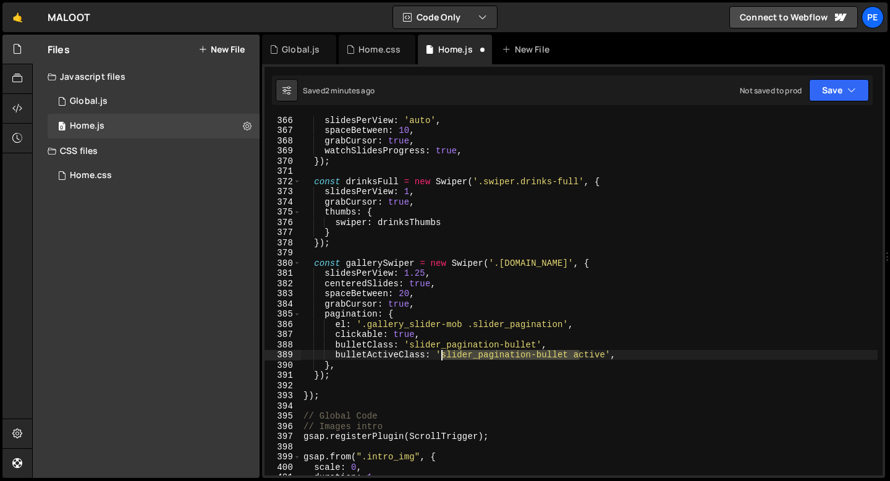
drag, startPoint x: 578, startPoint y: 356, endPoint x: 443, endPoint y: 357, distance: 134.2
click at [443, 357] on div "slidesPerView : 'auto' , spaceBetween : 10 , grabCursor : true , watchSlidesPro…" at bounding box center [589, 305] width 577 height 380
click at [425, 272] on div "slidesPerView : 'auto' , spaceBetween : 10 , grabCursor : true , watchSlidesPro…" at bounding box center [589, 305] width 577 height 380
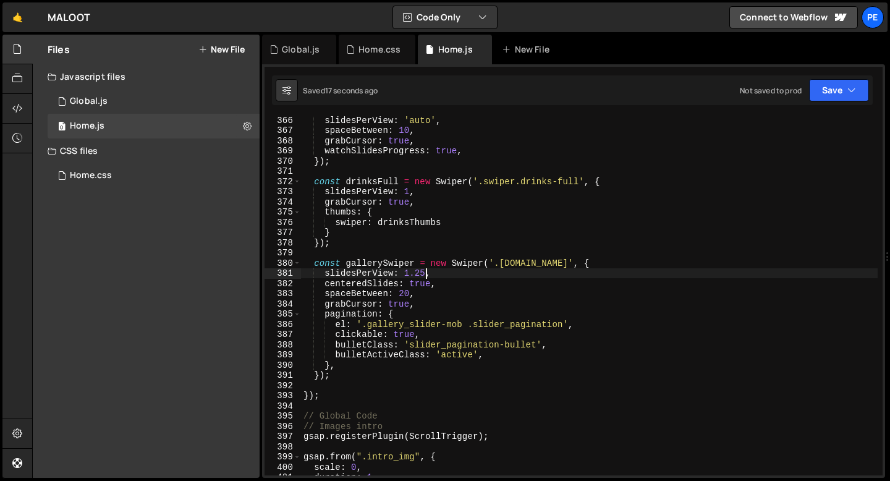
click at [404, 293] on div "slidesPerView : 'auto' , spaceBetween : 10 , grabCursor : true , watchSlidesPro…" at bounding box center [589, 305] width 577 height 380
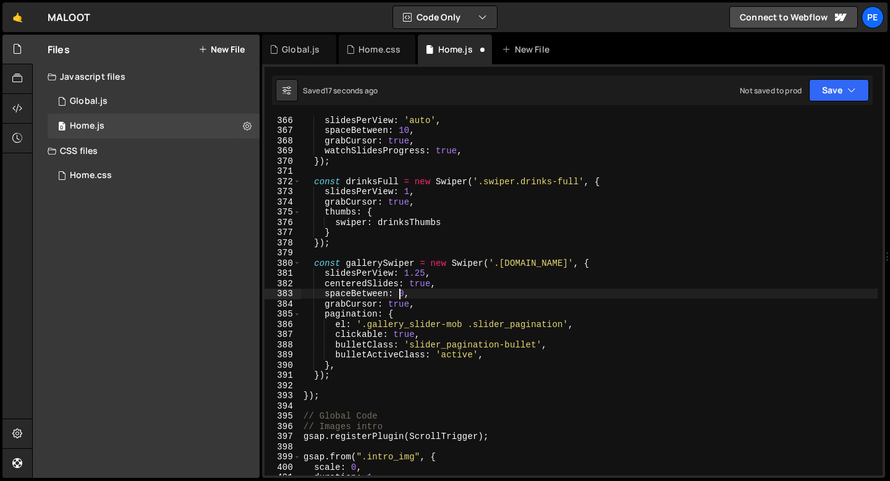
scroll to position [0, 7]
click at [417, 309] on div "slidesPerView : 'auto' , spaceBetween : 10 , grabCursor : true , watchSlidesPro…" at bounding box center [589, 305] width 577 height 380
type textarea "grabCursor: true,"
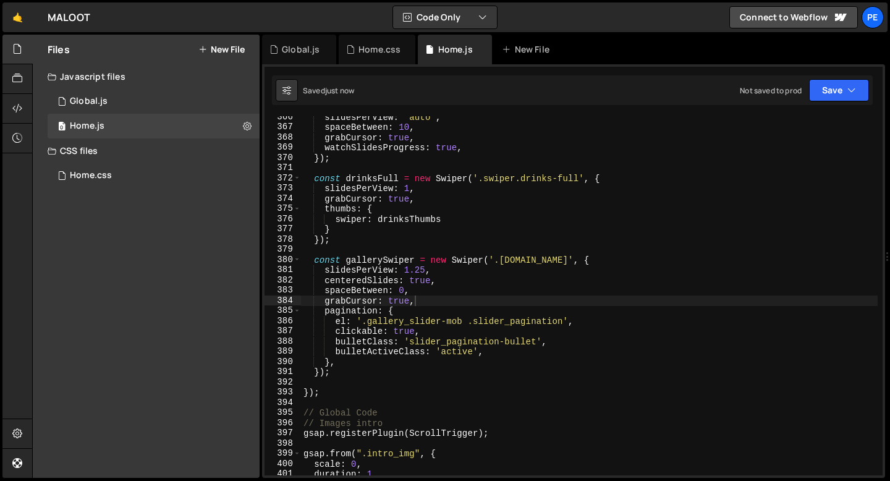
scroll to position [3732, 0]
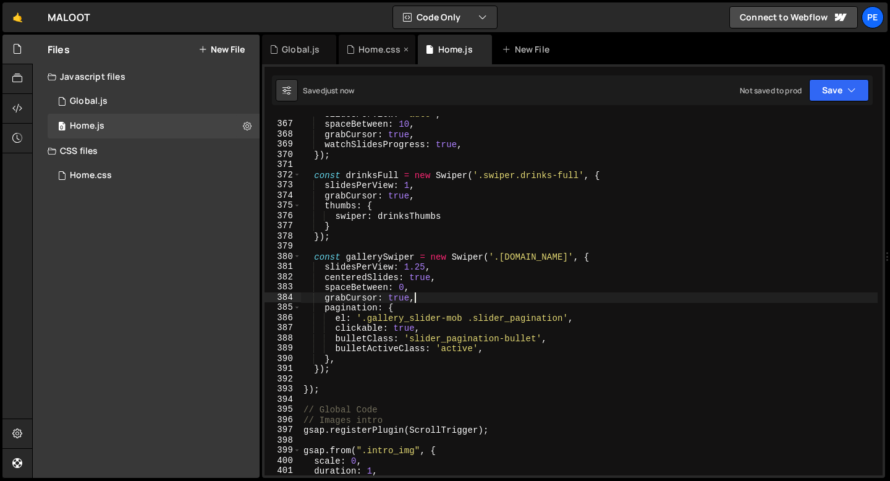
click at [378, 49] on div "Home.css" at bounding box center [380, 49] width 42 height 12
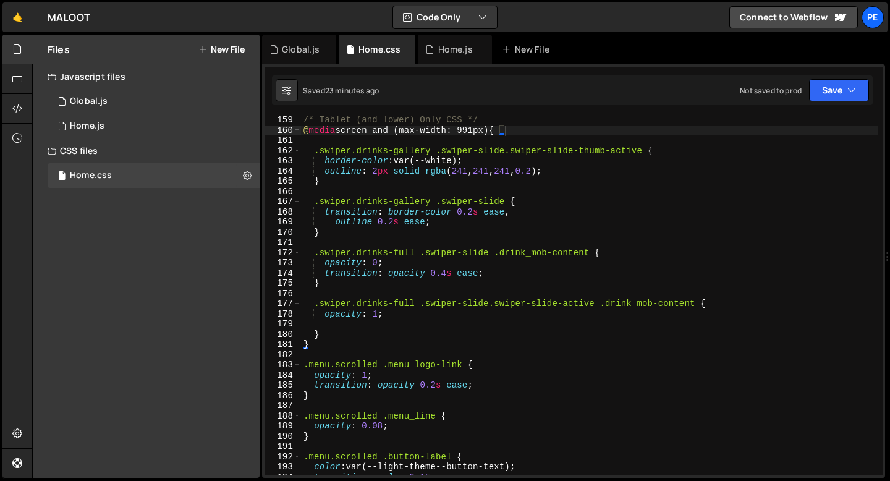
click at [342, 327] on div "/* Tablet (and lower) Only CSS */ @ media screen and (max-width: 991px) { .swip…" at bounding box center [589, 305] width 577 height 380
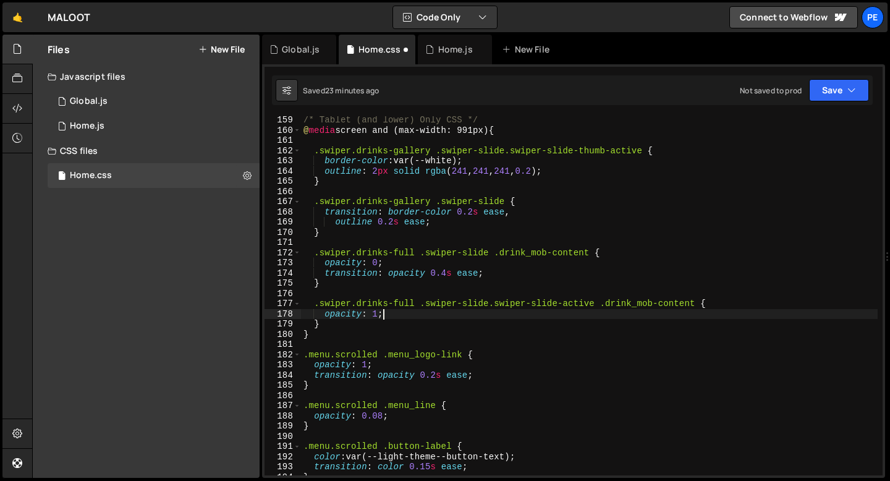
click at [337, 323] on div "/* Tablet (and lower) Only CSS */ @ media screen and (max-width: 991px) { .swip…" at bounding box center [589, 305] width 577 height 380
type textarea "}"
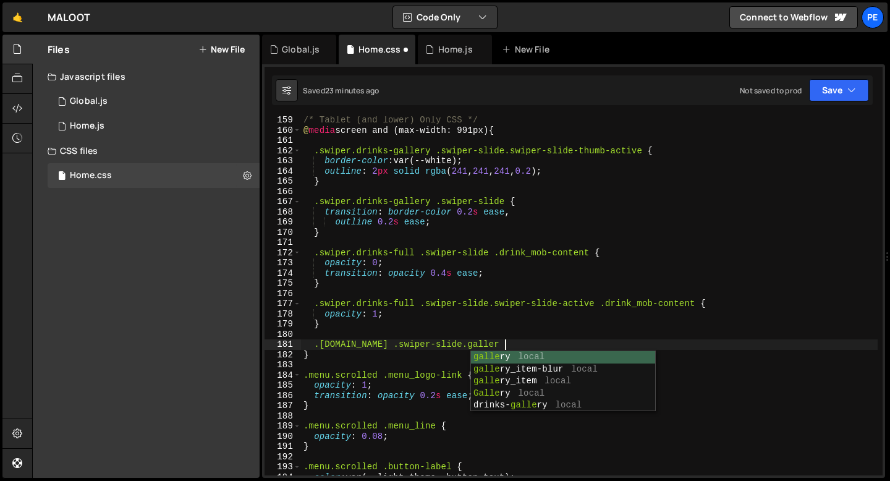
scroll to position [0, 13]
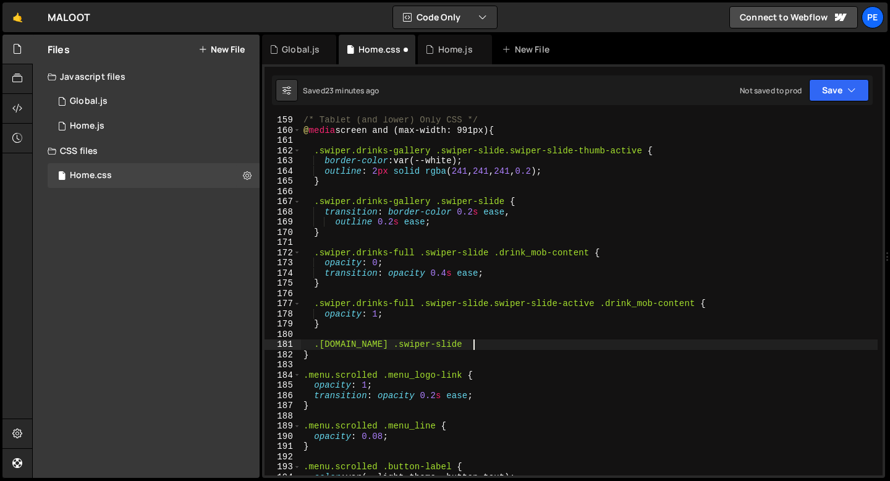
type textarea ".[DOMAIN_NAME] .swiper-slide {"
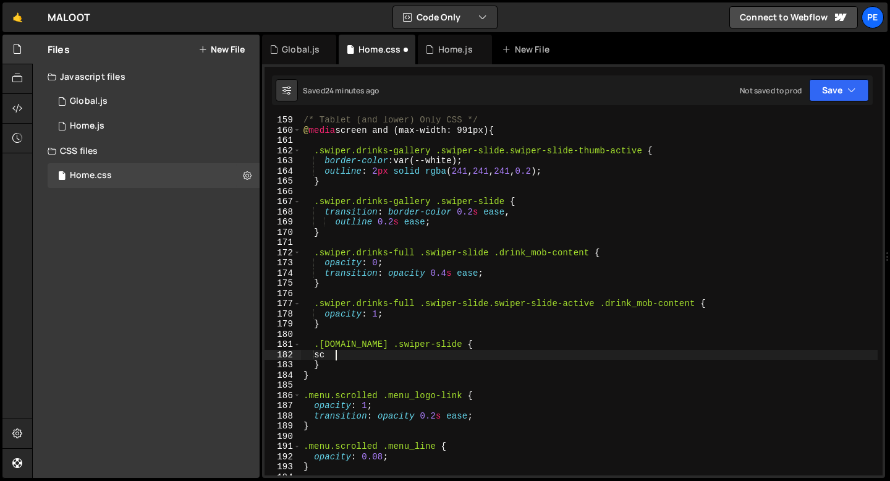
type textarea "s"
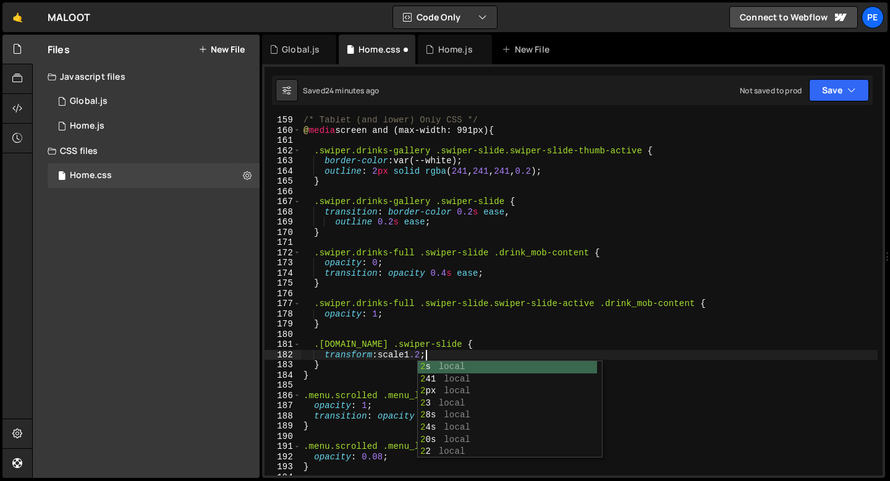
scroll to position [0, 8]
type textarea "transform: scale(1.2);"
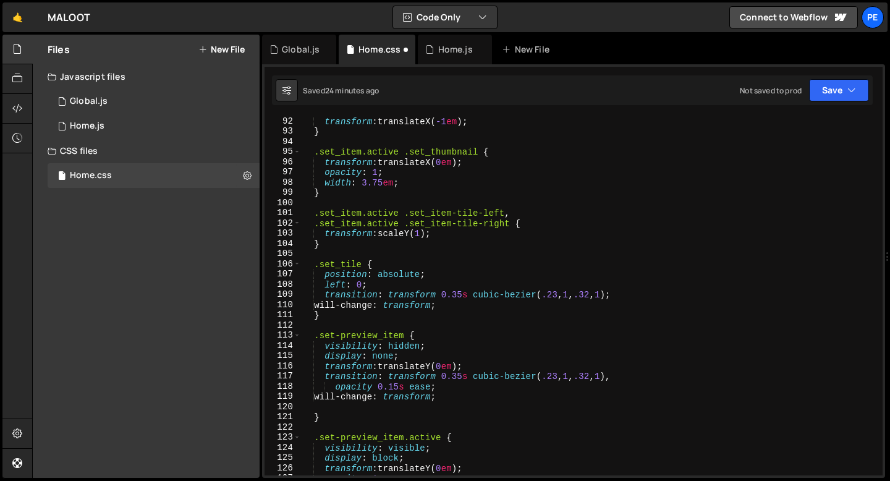
scroll to position [940, 0]
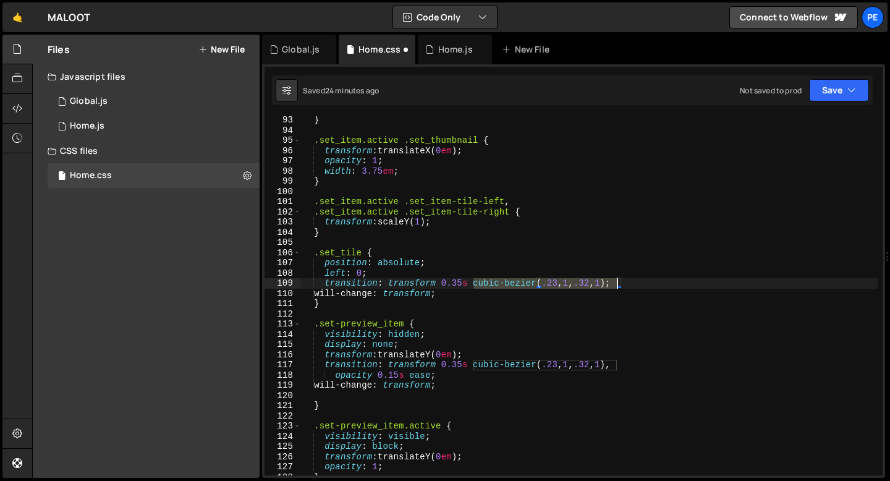
drag, startPoint x: 474, startPoint y: 283, endPoint x: 619, endPoint y: 281, distance: 145.3
click at [619, 281] on div "} .set_item.active .set_thumbnail { transform : translateX( 0 em ) ; opacity : …" at bounding box center [589, 305] width 577 height 380
drag, startPoint x: 622, startPoint y: 281, endPoint x: 474, endPoint y: 283, distance: 147.8
click at [474, 283] on div "} .set_item.active .set_thumbnail { transform : translateX( 0 em ) ; opacity : …" at bounding box center [589, 305] width 577 height 380
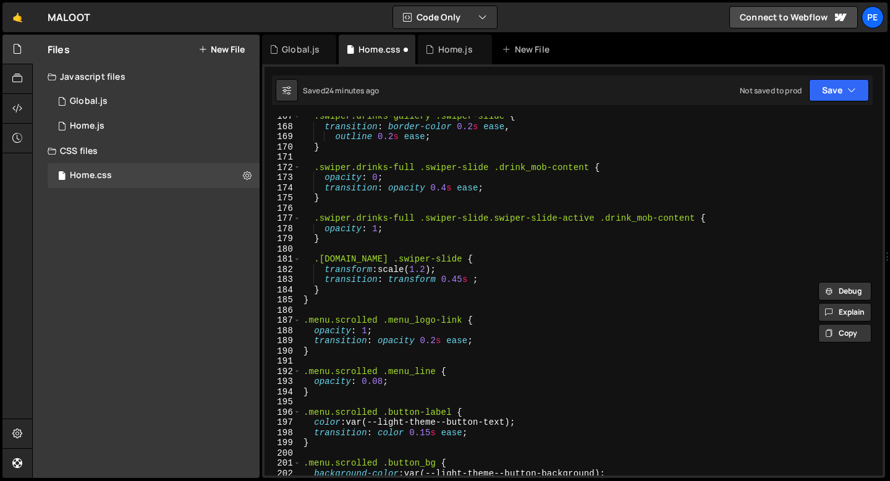
scroll to position [1699, 0]
click at [475, 283] on div ".swiper.drinks-gallery .swiper-slide { transition : border-color 0.2 s ease , o…" at bounding box center [589, 301] width 577 height 380
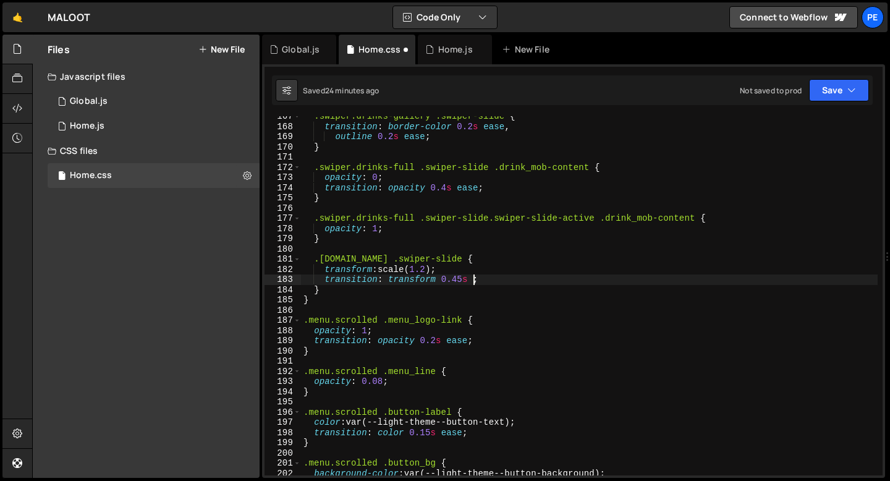
paste textarea "cubic-bezier(.23, 1, .32, 1)"
click at [327, 290] on div ".swiper.drinks-gallery .swiper-slide { transition : border-color 0.2 s ease , o…" at bounding box center [589, 301] width 577 height 380
type textarea "}"
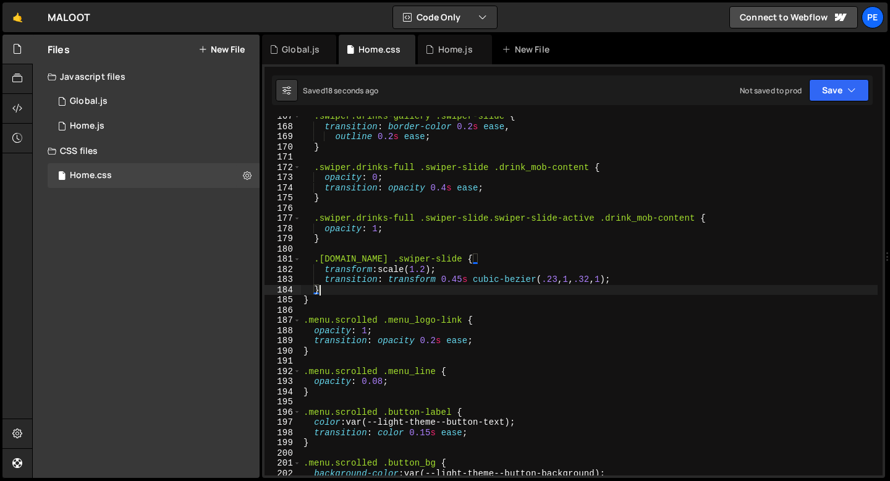
scroll to position [0, 0]
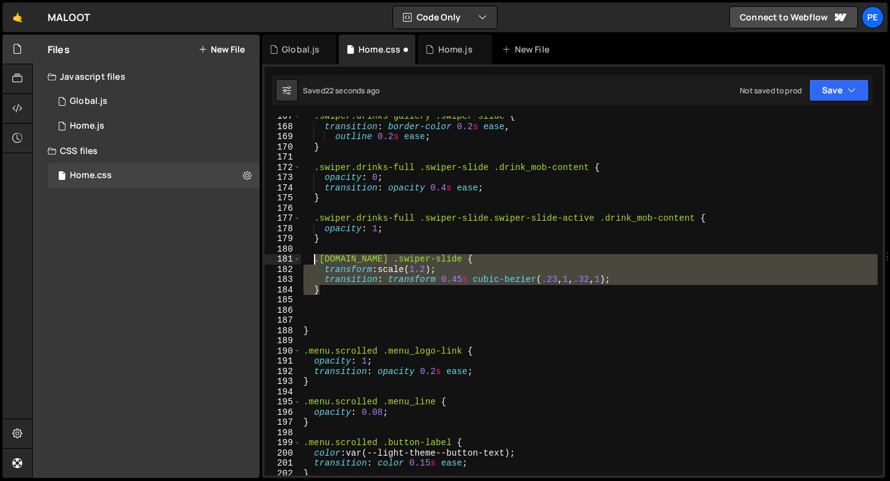
drag, startPoint x: 323, startPoint y: 292, endPoint x: 314, endPoint y: 263, distance: 30.3
click at [314, 263] on div ".swiper.drinks-gallery .swiper-slide { transition : border-color 0.2 s ease , o…" at bounding box center [589, 301] width 577 height 380
click at [334, 291] on div ".swiper.drinks-gallery .swiper-slide { transition : border-color 0.2 s ease , o…" at bounding box center [589, 295] width 577 height 359
type textarea "}"
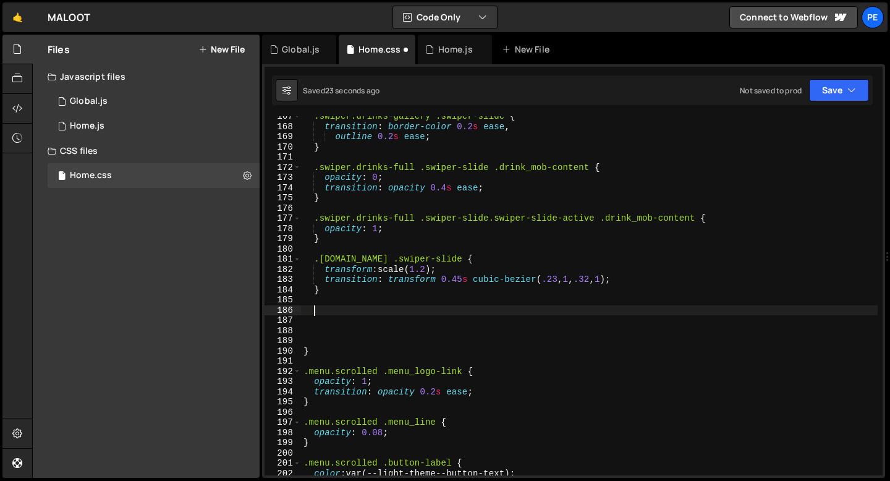
paste textarea "}"
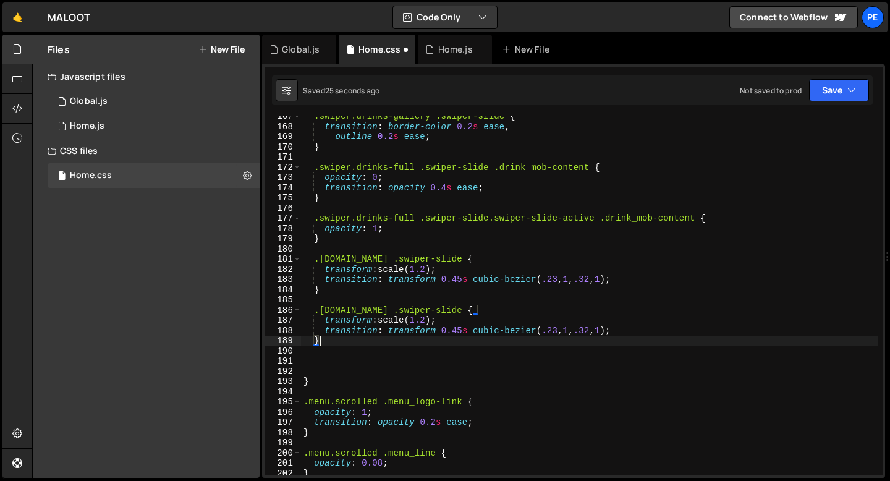
click at [469, 310] on div ".swiper.drinks-gallery .swiper-slide { transition : border-color 0.2 s ease , o…" at bounding box center [589, 301] width 577 height 380
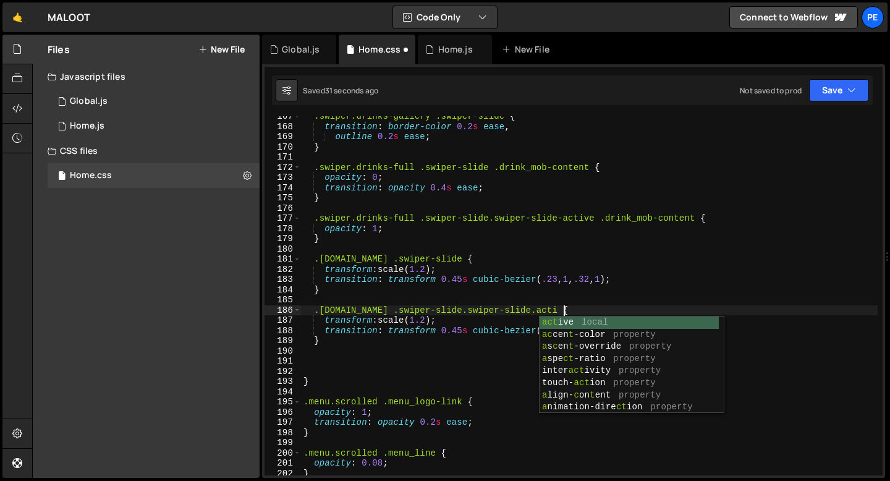
scroll to position [0, 19]
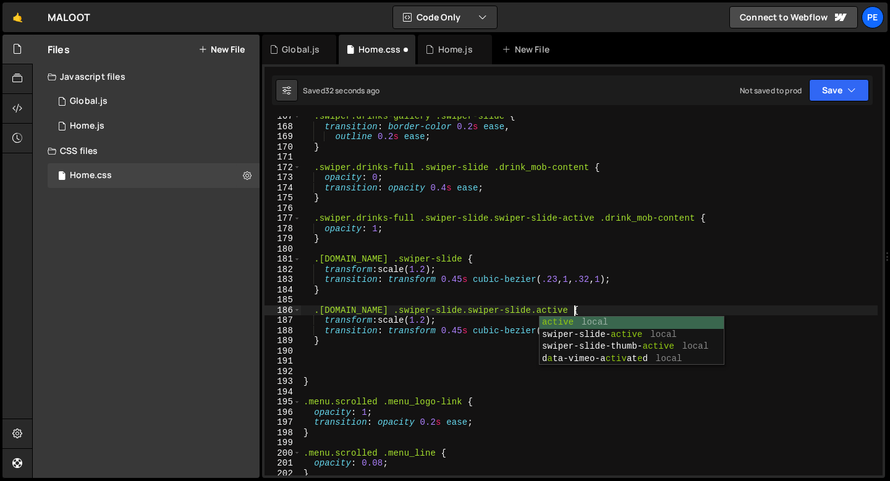
click at [431, 322] on div ".swiper.drinks-gallery .swiper-slide { transition : border-color 0.2 s ease , o…" at bounding box center [589, 301] width 577 height 380
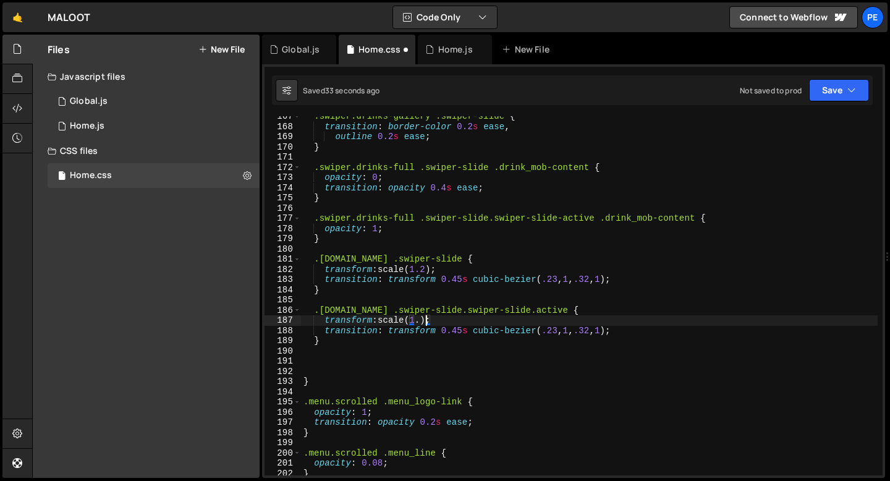
scroll to position [0, 8]
click at [451, 329] on div ".swiper.drinks-gallery .swiper-slide { transition : border-color 0.2 s ease , o…" at bounding box center [589, 301] width 577 height 380
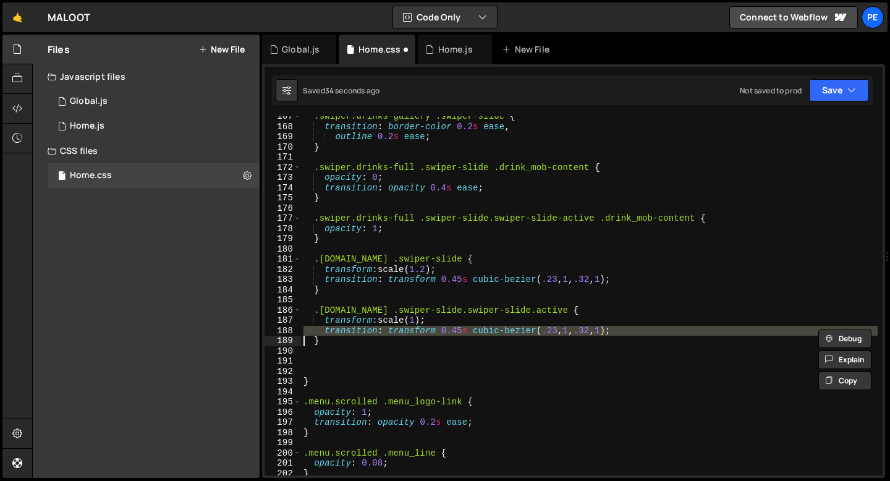
click at [451, 329] on div ".swiper.drinks-gallery .swiper-slide { transition : border-color 0.2 s ease , o…" at bounding box center [589, 301] width 577 height 380
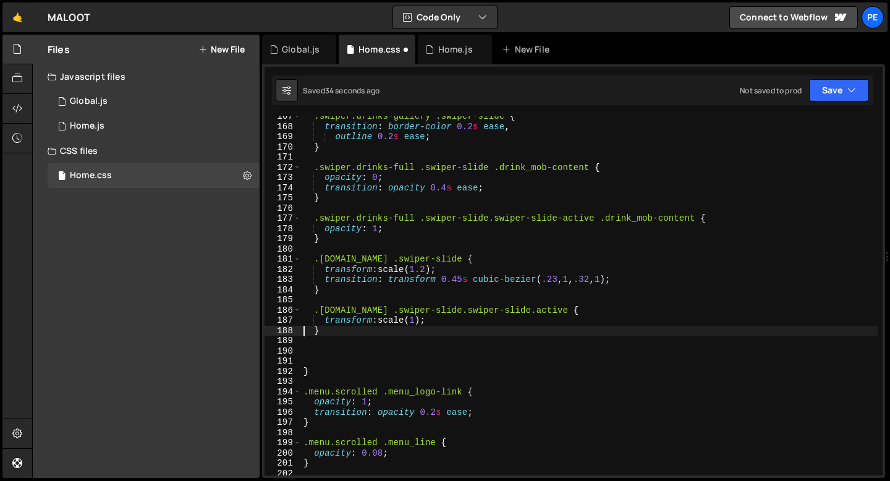
click at [440, 321] on div ".swiper.drinks-gallery .swiper-slide { transition : border-color 0.2 s ease , o…" at bounding box center [589, 301] width 577 height 380
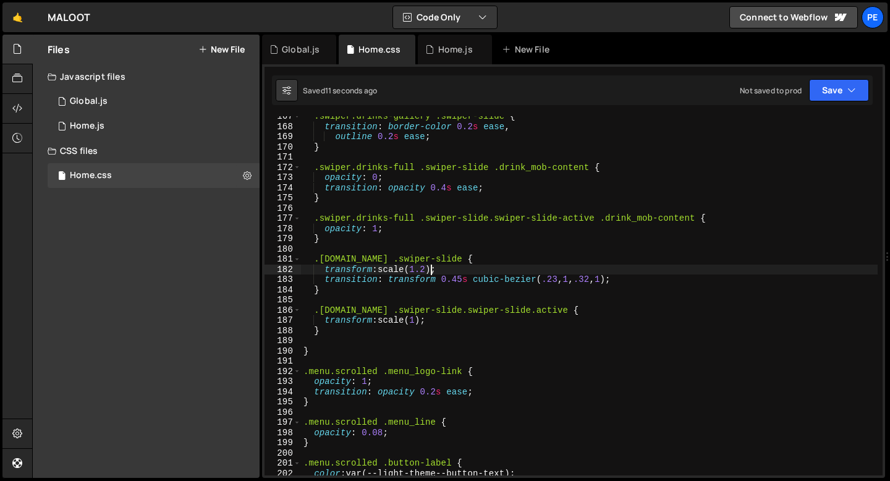
click at [429, 271] on div ".swiper.drinks-gallery .swiper-slide { transition : border-color 0.2 s ease , o…" at bounding box center [589, 301] width 577 height 380
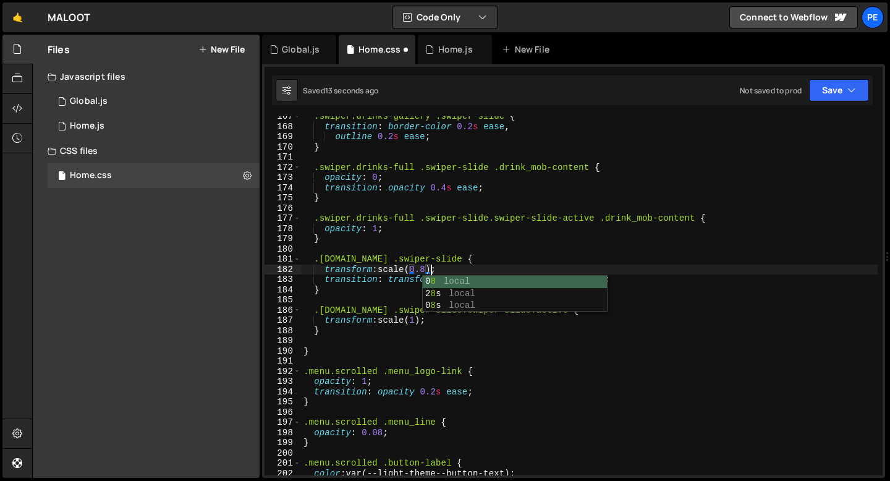
scroll to position [0, 9]
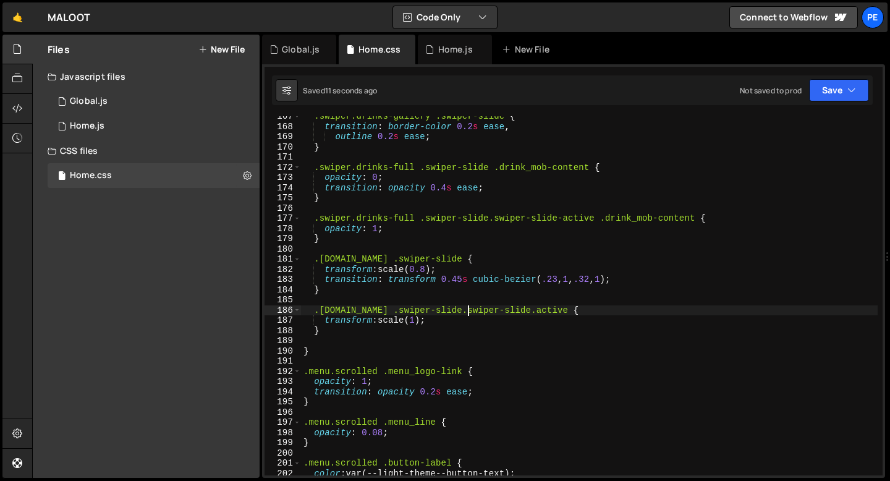
click at [469, 312] on div ".swiper.drinks-gallery .swiper-slide { transition : border-color 0.2 s ease , o…" at bounding box center [589, 301] width 577 height 380
click at [541, 311] on div ".swiper.drinks-gallery .swiper-slide { transition : border-color 0.2 s ease , o…" at bounding box center [589, 301] width 577 height 380
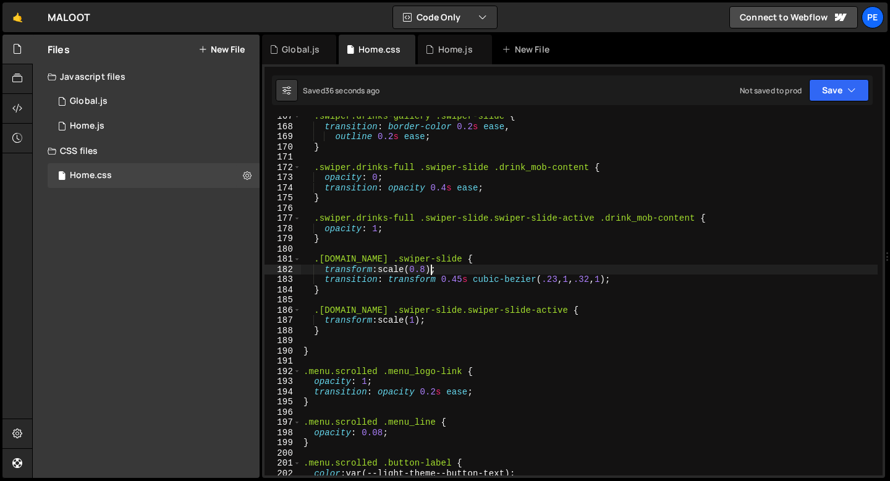
click at [431, 268] on div ".swiper.drinks-gallery .swiper-slide { transition : border-color 0.2 s ease , o…" at bounding box center [589, 301] width 577 height 380
click at [464, 280] on div ".swiper.drinks-gallery .swiper-slide { transition : border-color 0.2 s ease , o…" at bounding box center [589, 301] width 577 height 380
type textarea "transition: transform 0.4s cubic-bezier(.23, 1, .32, 1);"
click at [442, 50] on div "Home.js" at bounding box center [455, 49] width 35 height 12
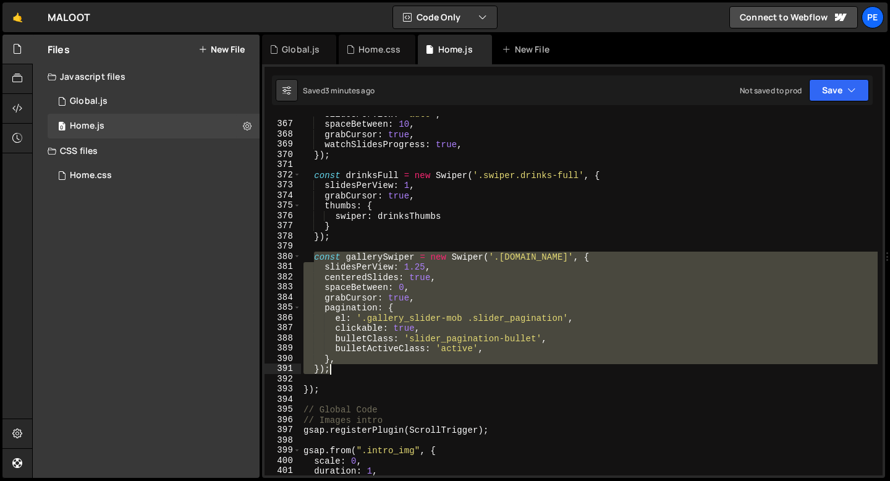
drag, startPoint x: 316, startPoint y: 260, endPoint x: 344, endPoint y: 367, distance: 110.5
click at [344, 366] on div "slidesPerView : 'auto' , spaceBetween : 10 , grabCursor : true , watchSlidesPro…" at bounding box center [589, 299] width 577 height 380
click at [417, 294] on div "slidesPerView : 'auto' , spaceBetween : 10 , grabCursor : true , watchSlidesPro…" at bounding box center [589, 295] width 577 height 359
click at [417, 294] on div "slidesPerView : 'auto' , spaceBetween : 10 , grabCursor : true , watchSlidesPro…" at bounding box center [589, 299] width 577 height 380
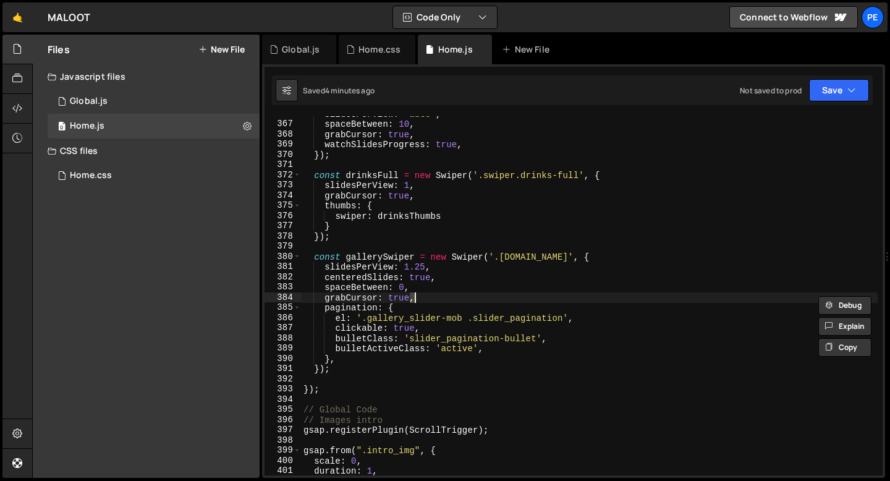
click at [417, 294] on div "slidesPerView : 'auto' , spaceBetween : 10 , grabCursor : true , watchSlidesPro…" at bounding box center [589, 299] width 577 height 380
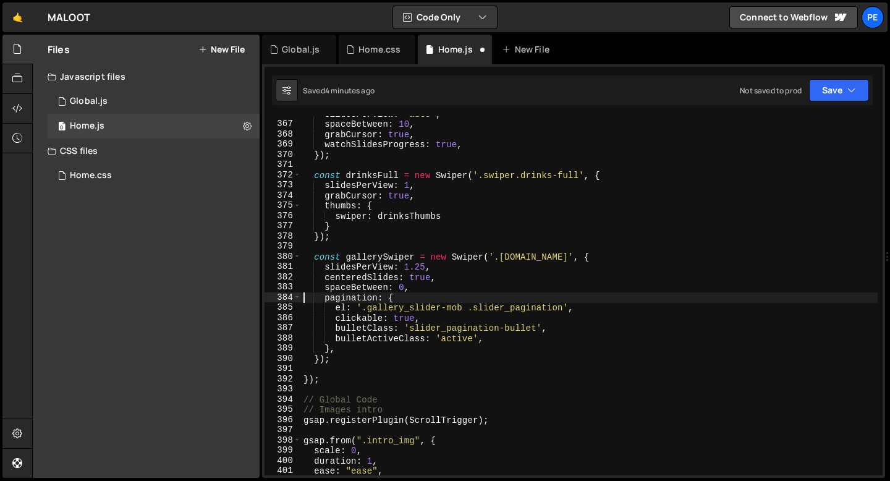
click at [415, 290] on div "slidesPerView : 'auto' , spaceBetween : 10 , grabCursor : true , watchSlidesPro…" at bounding box center [589, 299] width 577 height 380
type textarea "spaceBetween: 0,"
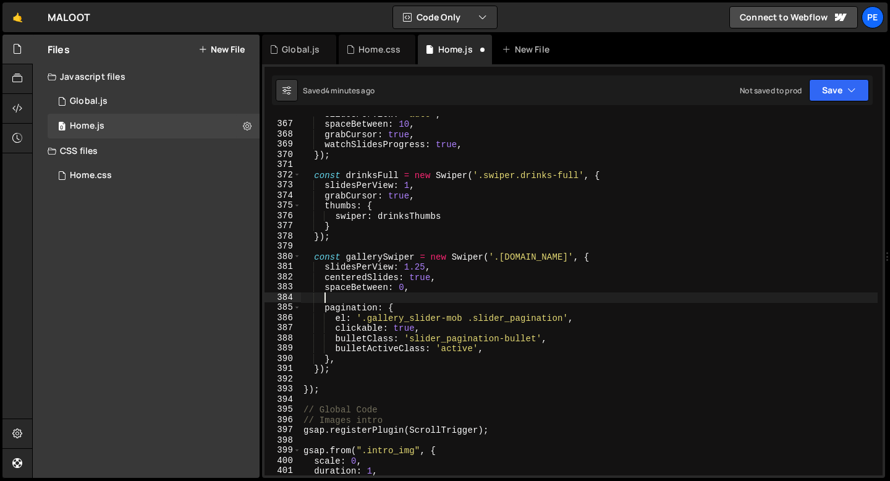
scroll to position [0, 1]
paste textarea
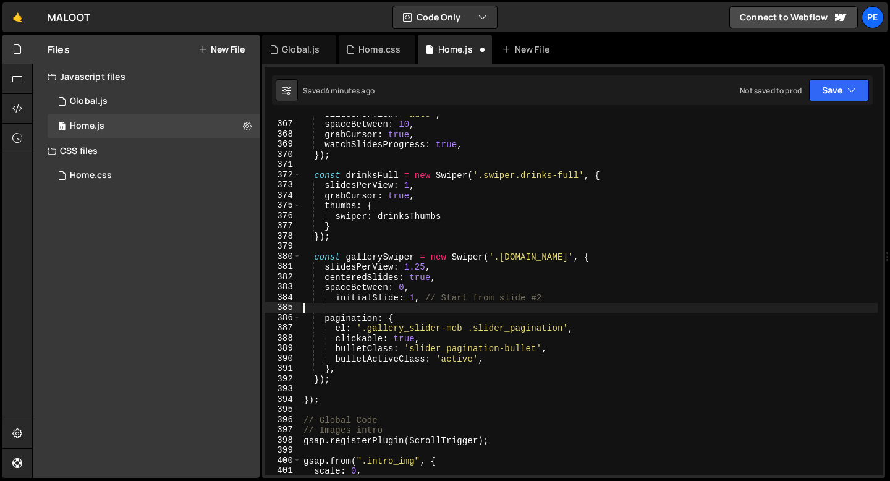
scroll to position [0, 0]
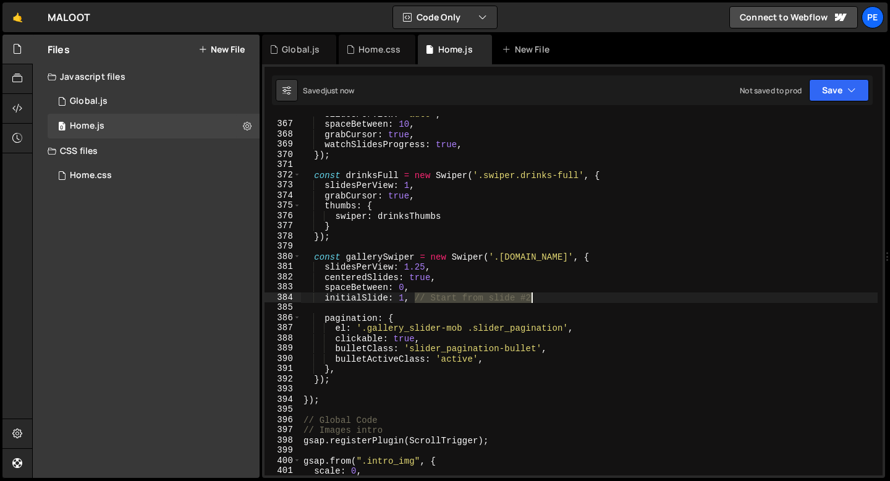
drag, startPoint x: 414, startPoint y: 299, endPoint x: 543, endPoint y: 298, distance: 128.6
click at [542, 298] on div "slidesPerView : 'auto' , spaceBetween : 10 , grabCursor : true , watchSlidesPro…" at bounding box center [589, 299] width 577 height 380
type textarea "initialSlide: 1,"
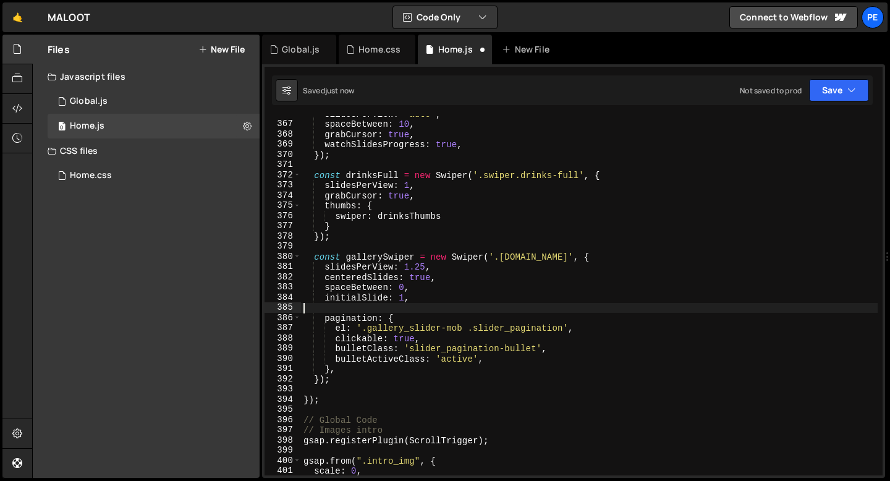
click at [308, 305] on div "slidesPerView : 'auto' , spaceBetween : 10 , grabCursor : true , watchSlidesPro…" at bounding box center [589, 299] width 577 height 380
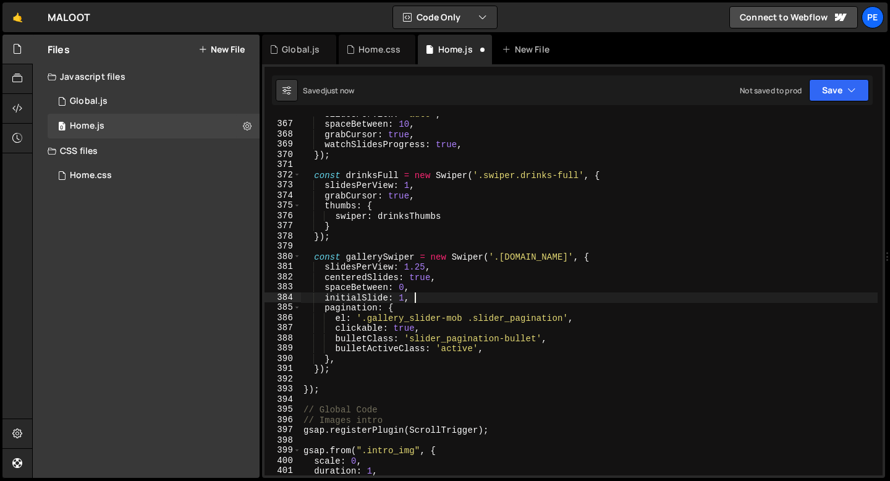
click at [414, 305] on div "slidesPerView : 'auto' , spaceBetween : 10 , grabCursor : true , watchSlidesPro…" at bounding box center [589, 299] width 577 height 380
type textarea "pagination: {"
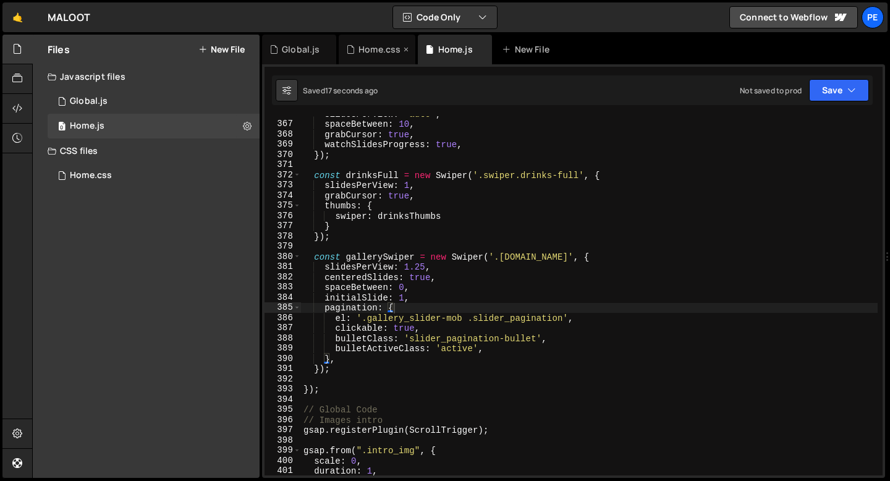
click at [391, 48] on div "Home.css" at bounding box center [380, 49] width 42 height 12
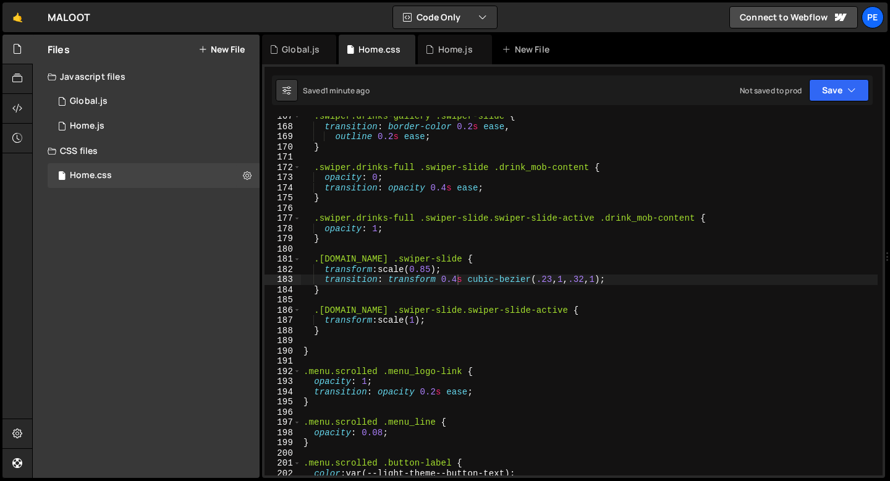
click at [377, 296] on div ".swiper.drinks-gallery .swiper-slide { transition : border-color 0.2 s ease , o…" at bounding box center [589, 301] width 577 height 380
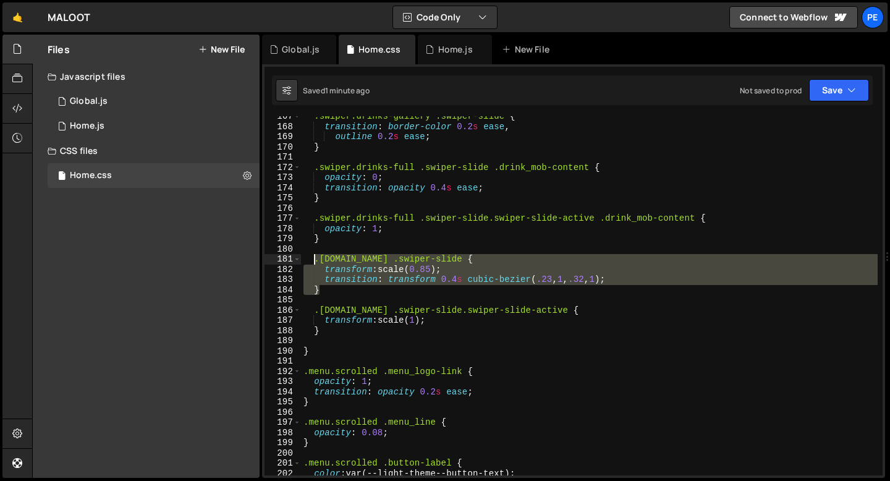
drag, startPoint x: 330, startPoint y: 292, endPoint x: 312, endPoint y: 262, distance: 35.2
click at [312, 262] on div ".swiper.drinks-gallery .swiper-slide { transition : border-color 0.2 s ease , o…" at bounding box center [589, 301] width 577 height 380
click at [338, 291] on div ".swiper.drinks-gallery .swiper-slide { transition : border-color 0.2 s ease , o…" at bounding box center [589, 295] width 577 height 359
type textarea "}"
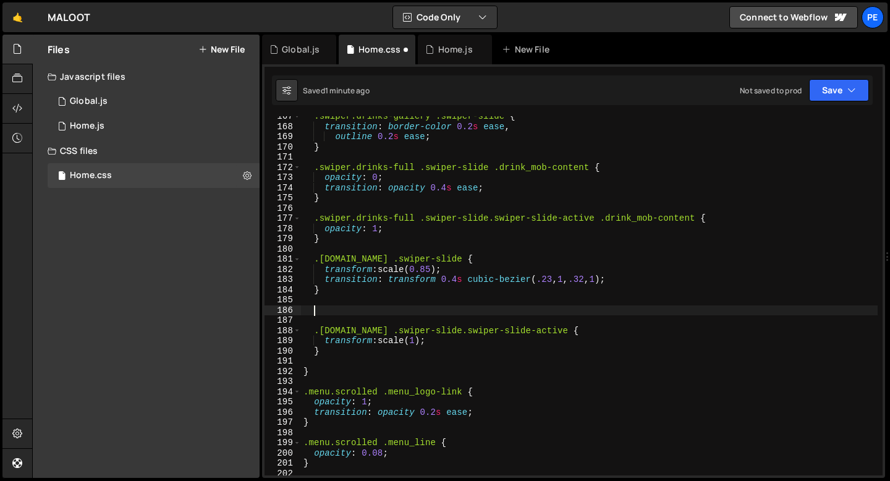
paste textarea "}"
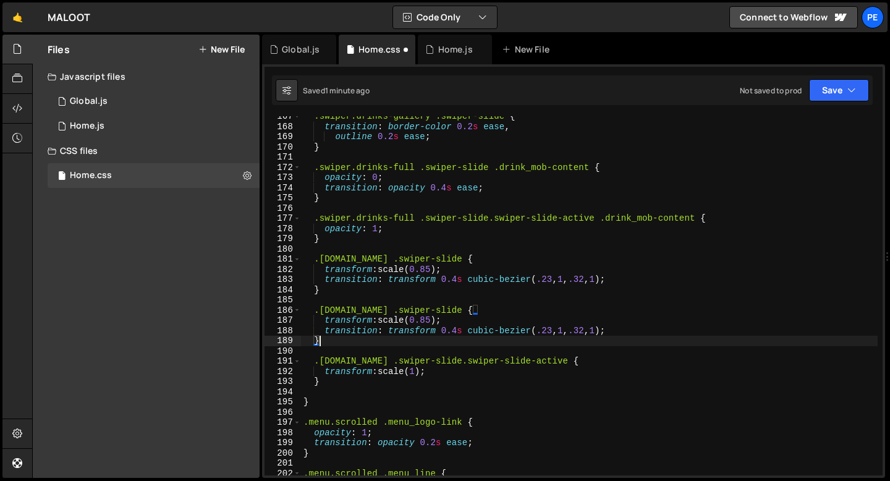
click at [475, 307] on div ".swiper.drinks-gallery .swiper-slide { transition : border-color 0.2 s ease , o…" at bounding box center [589, 301] width 577 height 380
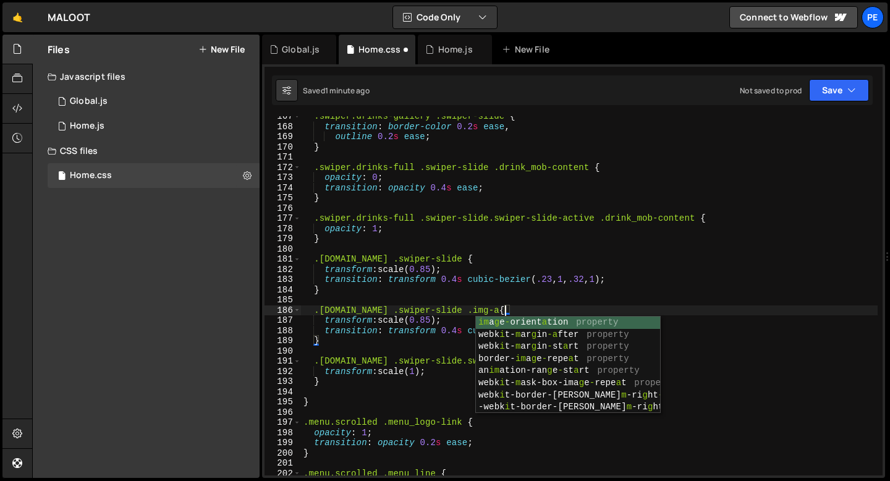
scroll to position [0, 14]
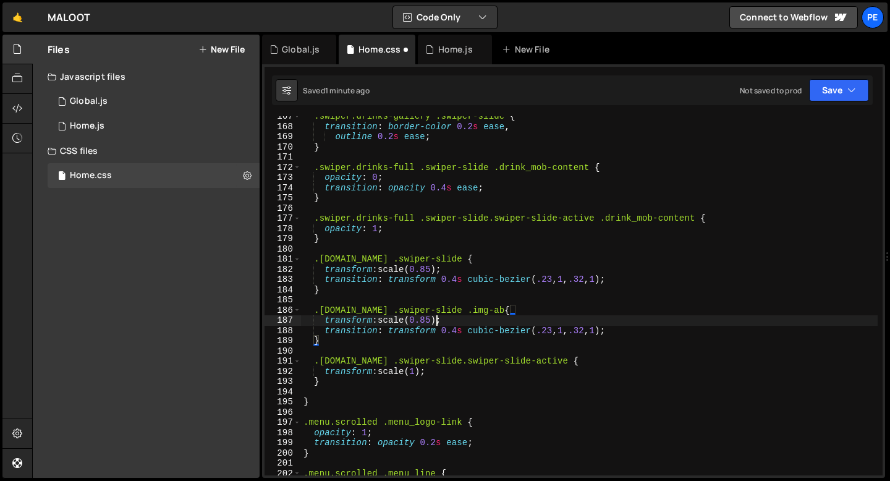
click at [437, 318] on div ".swiper.drinks-gallery .swiper-slide { transition : border-color 0.2 s ease , o…" at bounding box center [589, 301] width 577 height 380
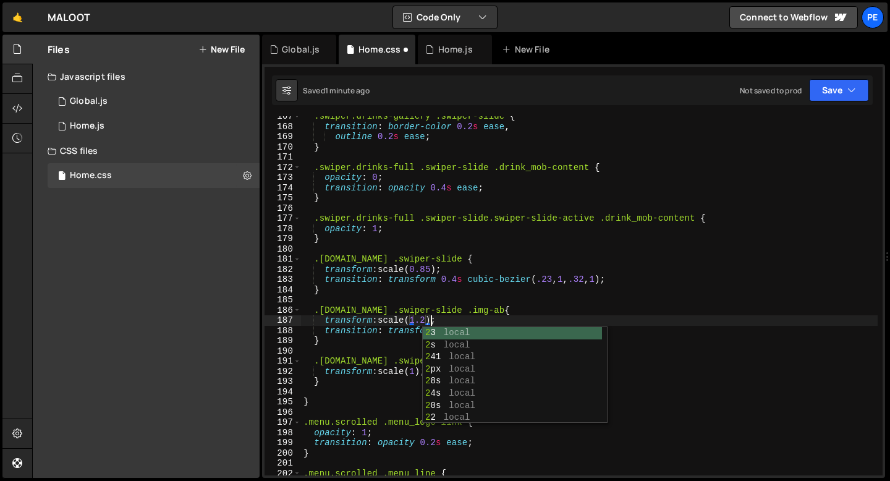
scroll to position [0, 9]
click at [471, 319] on div ".swiper.drinks-gallery .swiper-slide { transition : border-color 0.2 s ease , o…" at bounding box center [589, 301] width 577 height 380
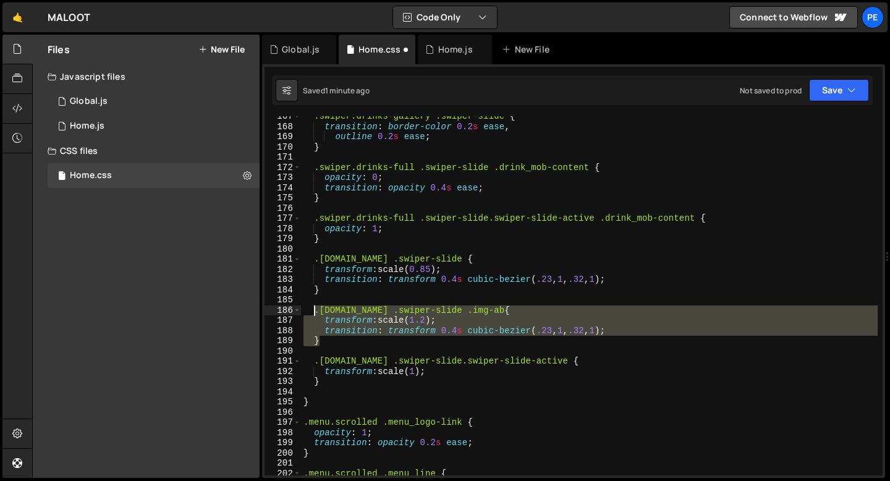
drag, startPoint x: 325, startPoint y: 342, endPoint x: 312, endPoint y: 314, distance: 30.7
click at [312, 314] on div ".swiper.drinks-gallery .swiper-slide { transition : border-color 0.2 s ease , o…" at bounding box center [589, 301] width 577 height 380
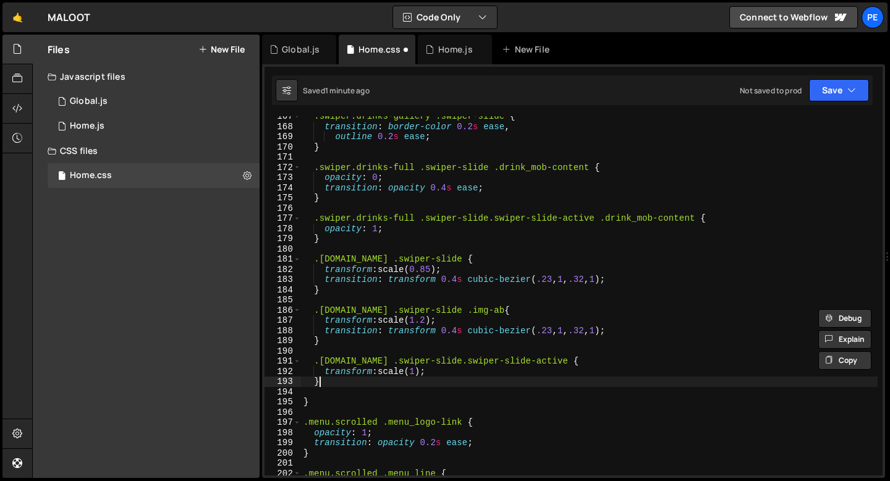
click at [332, 380] on div ".swiper.drinks-gallery .swiper-slide { transition : border-color 0.2 s ease , o…" at bounding box center [589, 301] width 577 height 380
type textarea "}"
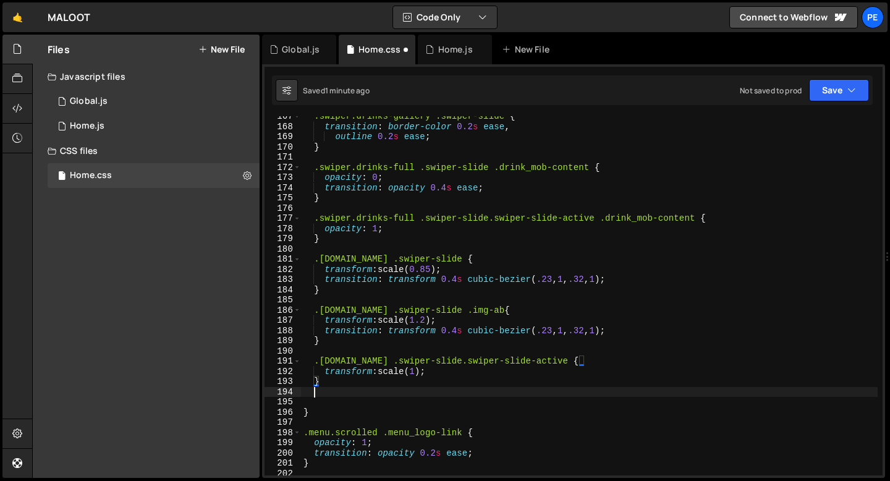
scroll to position [0, 0]
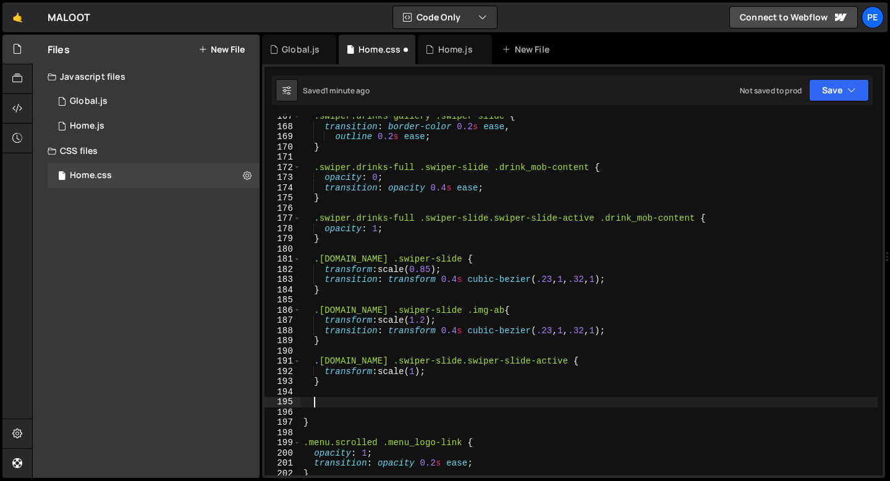
paste textarea "}"
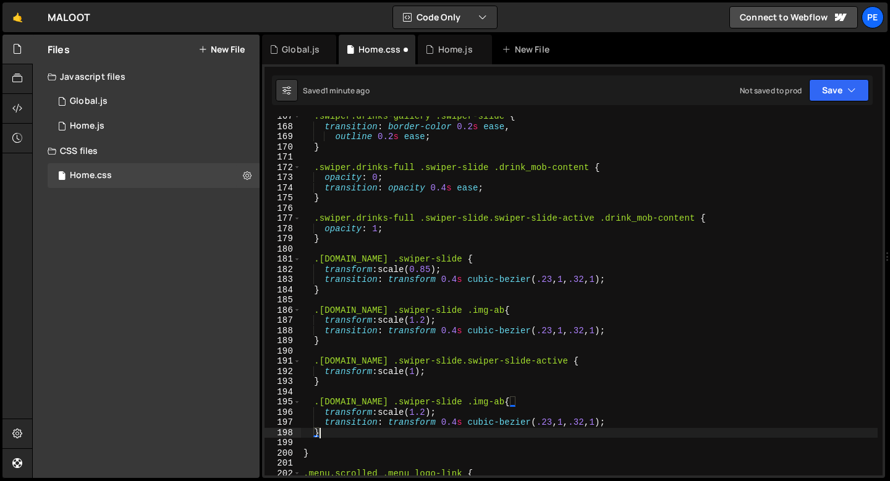
click at [429, 409] on div ".swiper.drinks-gallery .swiper-slide { transition : border-color 0.2 s ease , o…" at bounding box center [589, 301] width 577 height 380
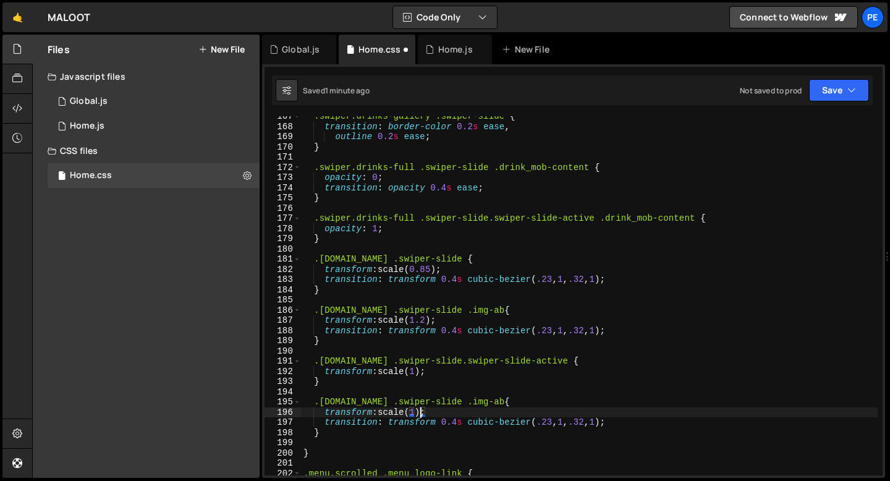
click at [385, 419] on div ".swiper.drinks-gallery .swiper-slide { transition : border-color 0.2 s ease , o…" at bounding box center [589, 301] width 577 height 380
click at [384, 419] on div ".swiper.drinks-gallery .swiper-slide { transition : border-color 0.2 s ease , o…" at bounding box center [589, 301] width 577 height 380
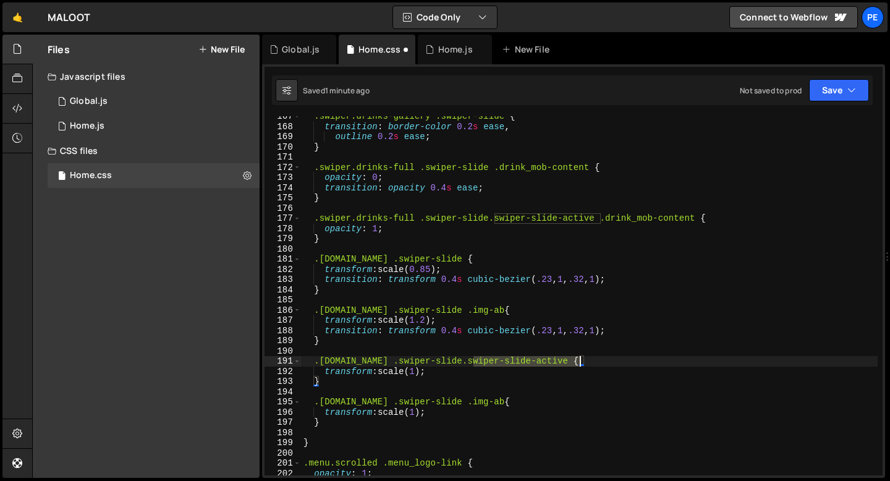
drag, startPoint x: 471, startPoint y: 365, endPoint x: 578, endPoint y: 365, distance: 106.4
click at [578, 365] on div ".swiper.drinks-gallery .swiper-slide { transition : border-color 0.2 s ease , o…" at bounding box center [589, 301] width 577 height 380
click at [576, 364] on div ".swiper.drinks-gallery .swiper-slide { transition : border-color 0.2 s ease , o…" at bounding box center [589, 295] width 577 height 359
drag, startPoint x: 576, startPoint y: 364, endPoint x: 476, endPoint y: 365, distance: 100.8
click at [475, 365] on div ".swiper.drinks-gallery .swiper-slide { transition : border-color 0.2 s ease , o…" at bounding box center [589, 301] width 577 height 380
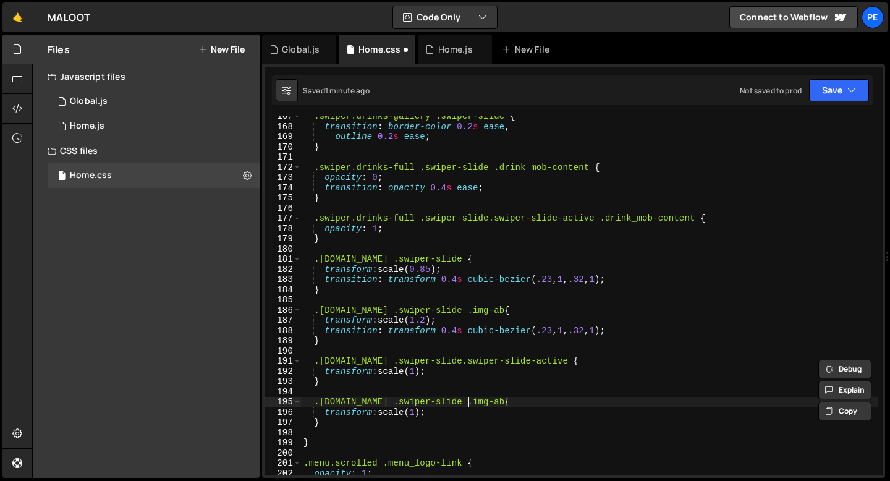
click at [467, 401] on div ".swiper.drinks-gallery .swiper-slide { transition : border-color 0.2 s ease , o…" at bounding box center [589, 301] width 577 height 380
paste textarea "swiper-slide-active"
click at [430, 320] on div ".swiper.drinks-gallery .swiper-slide { transition : border-color 0.2 s ease , o…" at bounding box center [589, 301] width 577 height 380
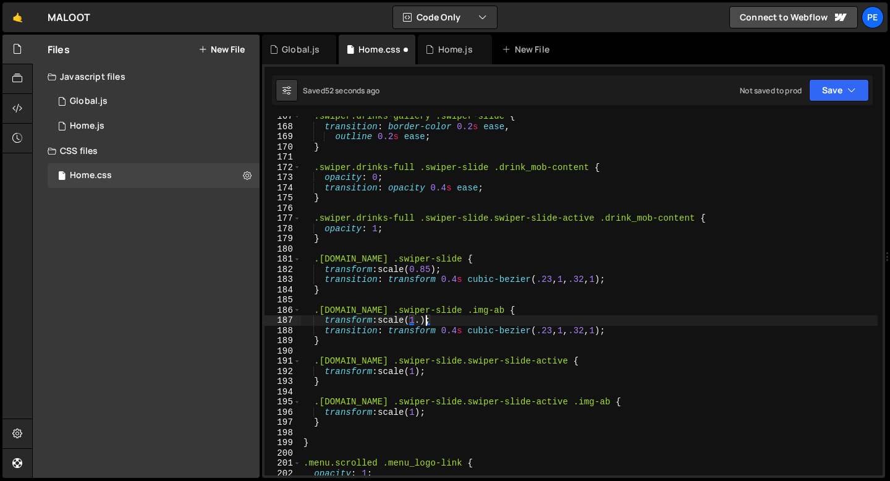
scroll to position [0, 9]
click at [430, 321] on div ".swiper.drinks-gallery .swiper-slide { transition : border-color 0.2 s ease , o…" at bounding box center [589, 301] width 577 height 380
click at [335, 289] on div ".swiper.drinks-gallery .swiper-slide { transition : border-color 0.2 s ease , o…" at bounding box center [589, 301] width 577 height 380
type textarea "}"
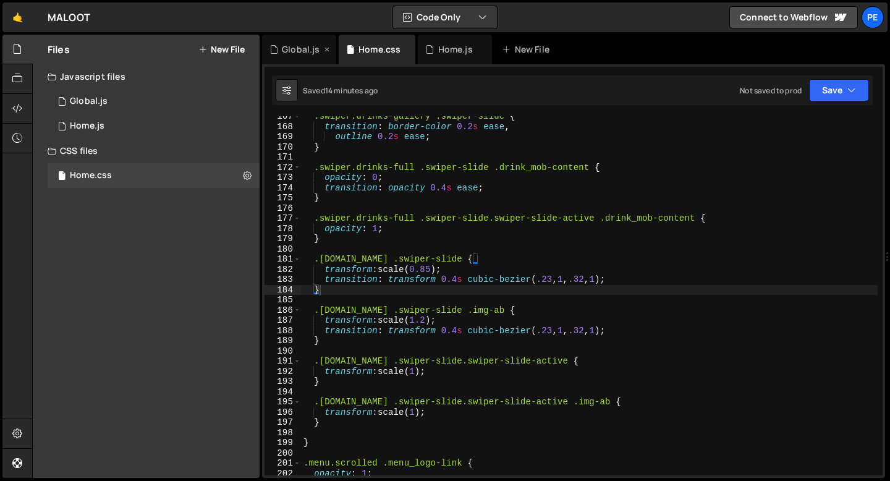
click at [304, 54] on div "Global.js" at bounding box center [301, 49] width 38 height 12
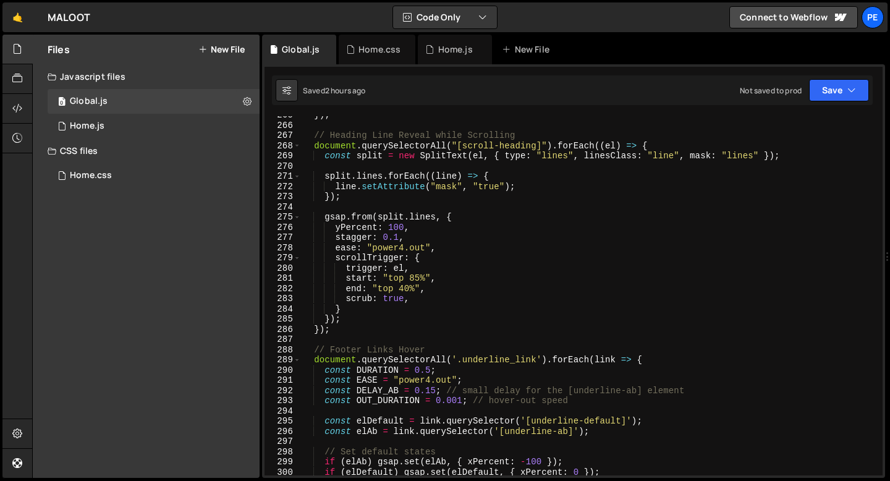
scroll to position [2669, 0]
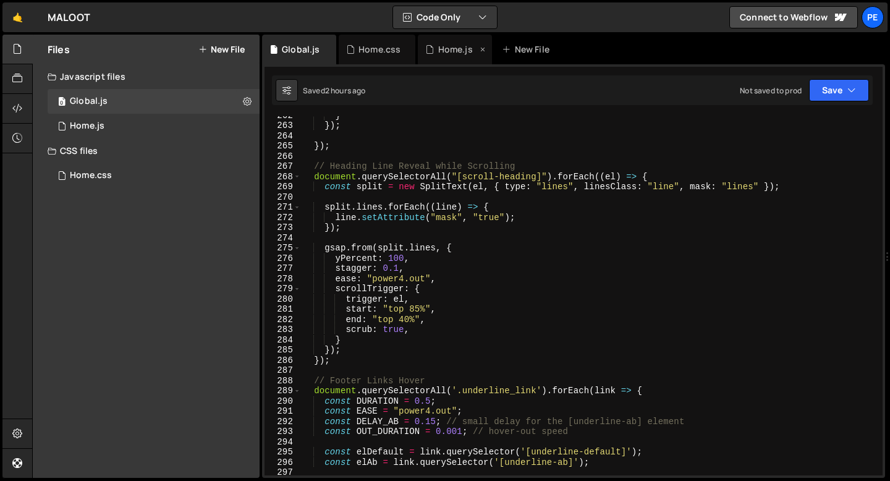
click at [443, 46] on div "Home.js" at bounding box center [455, 49] width 35 height 12
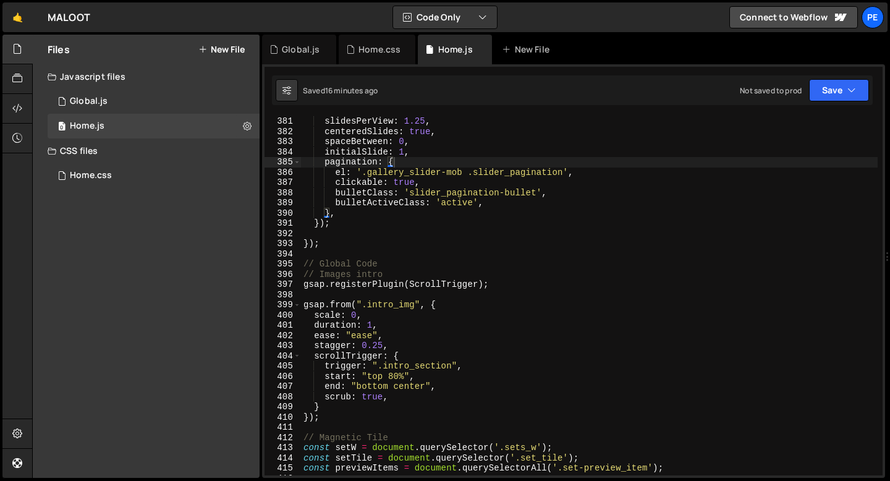
scroll to position [3877, 0]
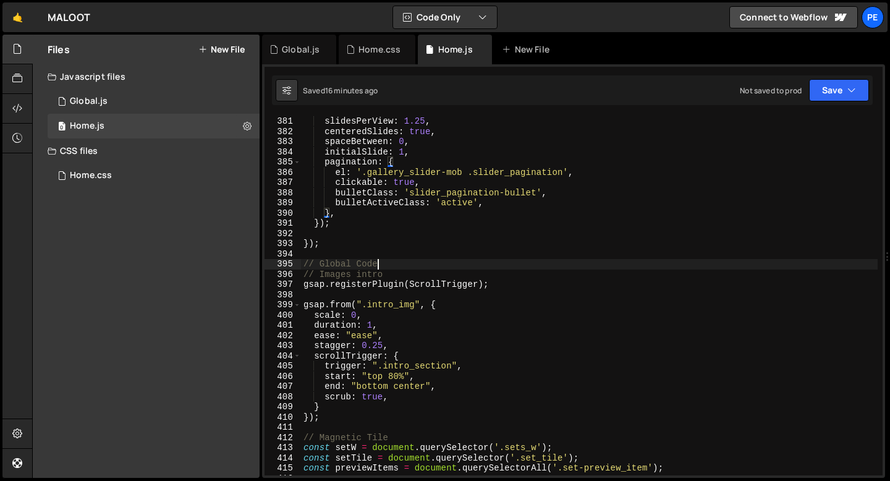
click at [390, 262] on div "slidesPerView : 1.25 , centeredSlides : true , spaceBetween : 0 , initialSlide …" at bounding box center [589, 306] width 577 height 380
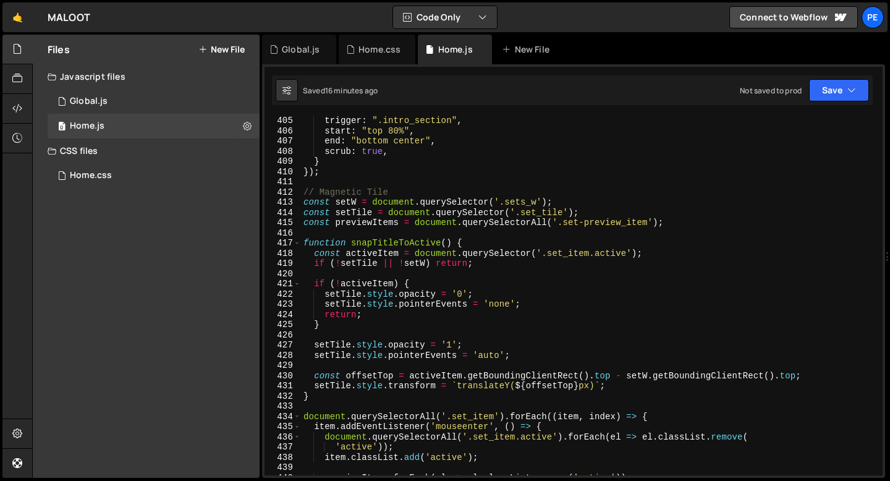
scroll to position [4126, 0]
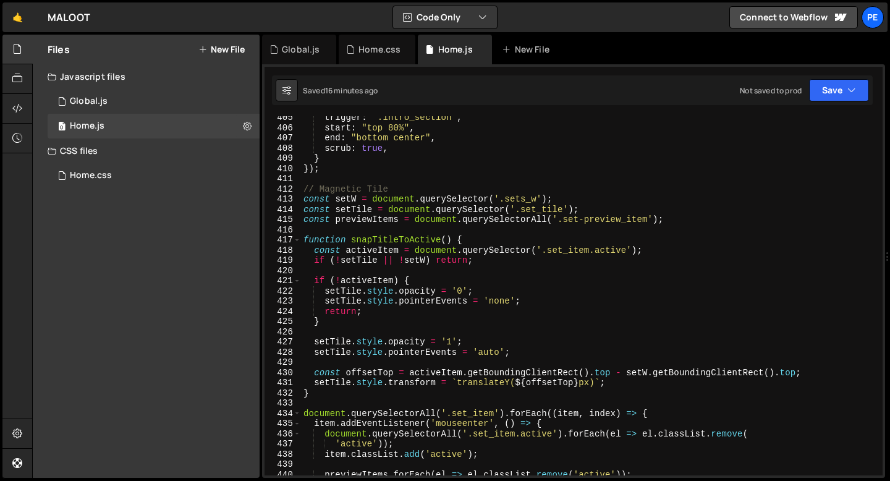
click at [395, 305] on div "trigger : ".intro_section" , start : "top 80%" , end : "bottom center" , scrub …" at bounding box center [589, 303] width 577 height 380
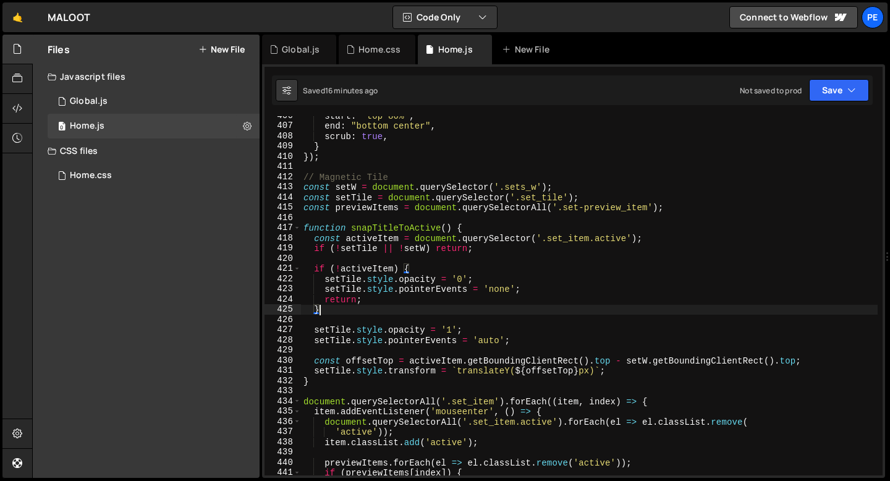
click at [394, 311] on div "start : "top 80%" , end : "bottom center" , scrub : true , } }) ; // Magnetic T…" at bounding box center [589, 301] width 577 height 380
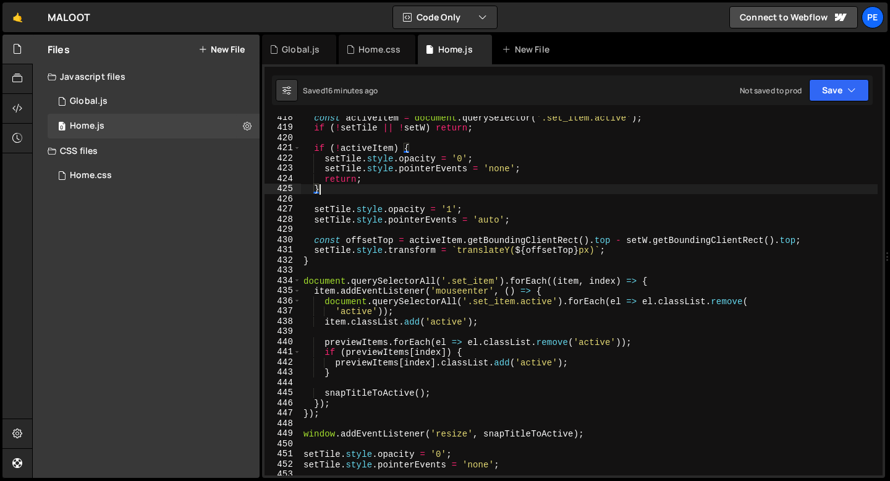
scroll to position [4286, 0]
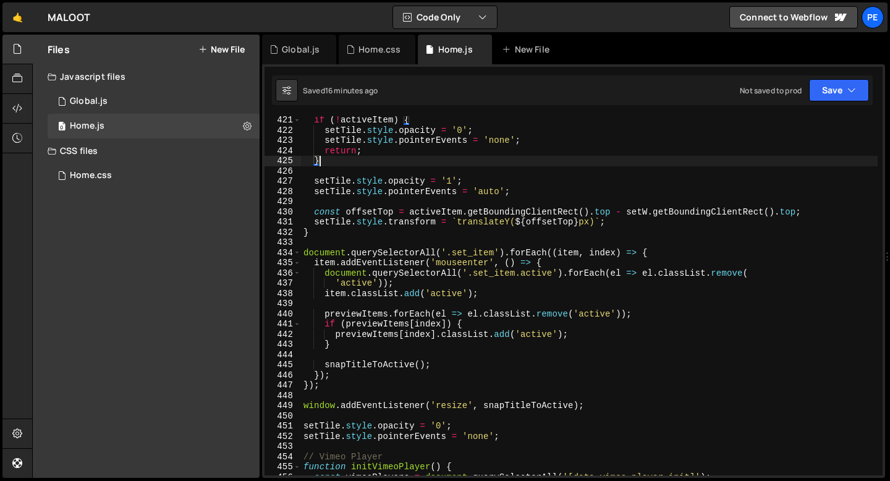
click at [378, 377] on div "if ( ! activeItem ) { setTile . style . opacity = '0' ; setTile . style . point…" at bounding box center [589, 305] width 577 height 380
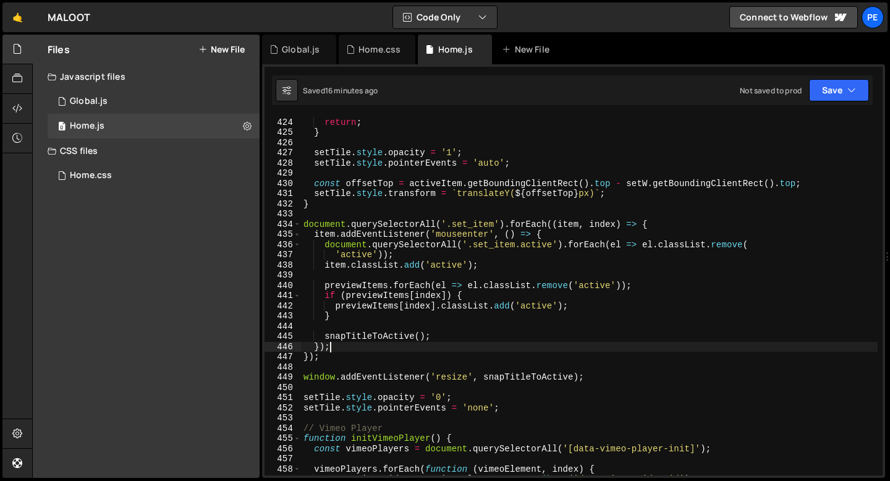
click at [356, 360] on div "setTile . style . pointerEvents = 'none' ; return ; } setTile . style . opacity…" at bounding box center [589, 297] width 577 height 380
type textarea "});"
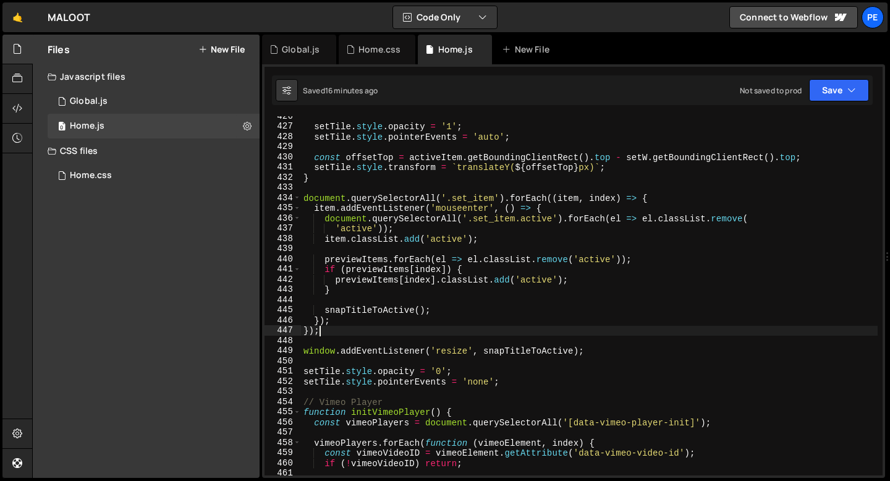
scroll to position [4367, 0]
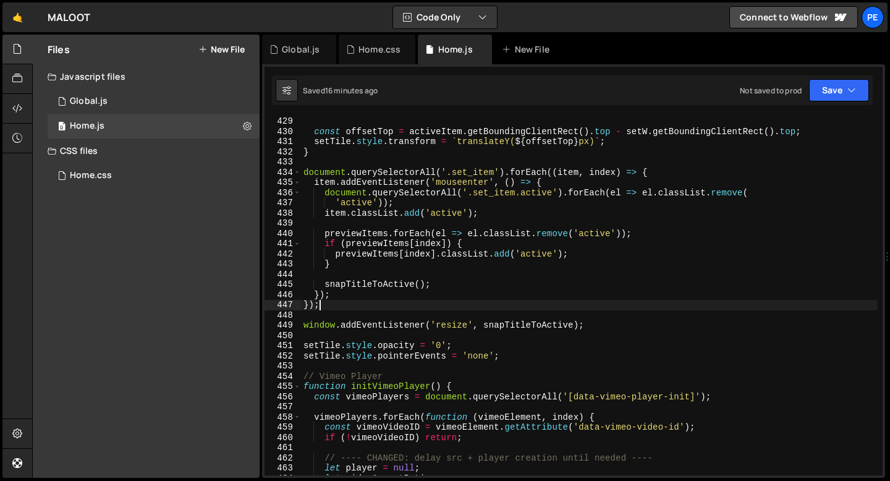
click at [355, 363] on div "const offsetTop = activeItem . getBoundingClientRect ( ) . top - setW . getBoun…" at bounding box center [589, 306] width 577 height 380
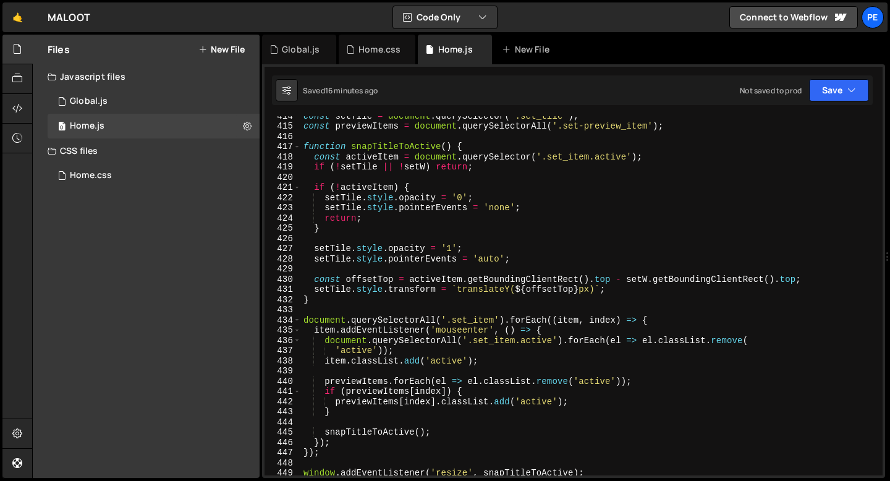
scroll to position [4227, 0]
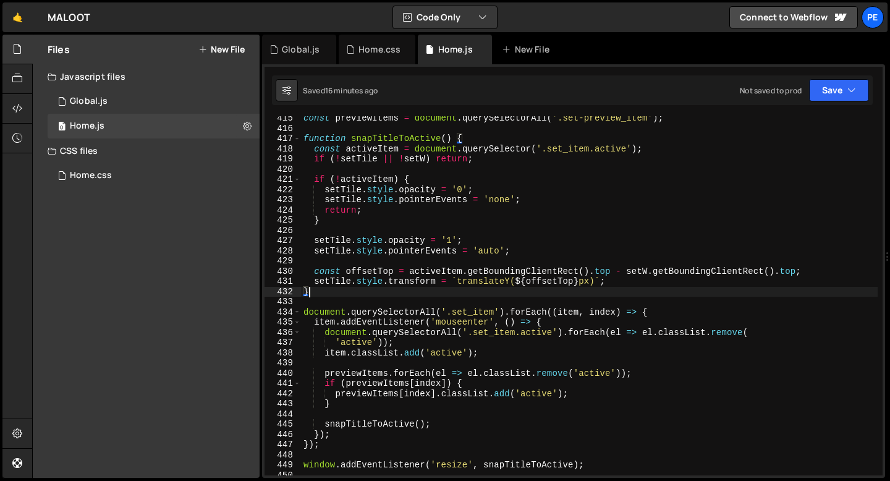
click at [365, 296] on div "const previewItems = document . querySelectorAll ( '.set-preview_item' ) ; func…" at bounding box center [589, 303] width 577 height 380
type textarea "}"
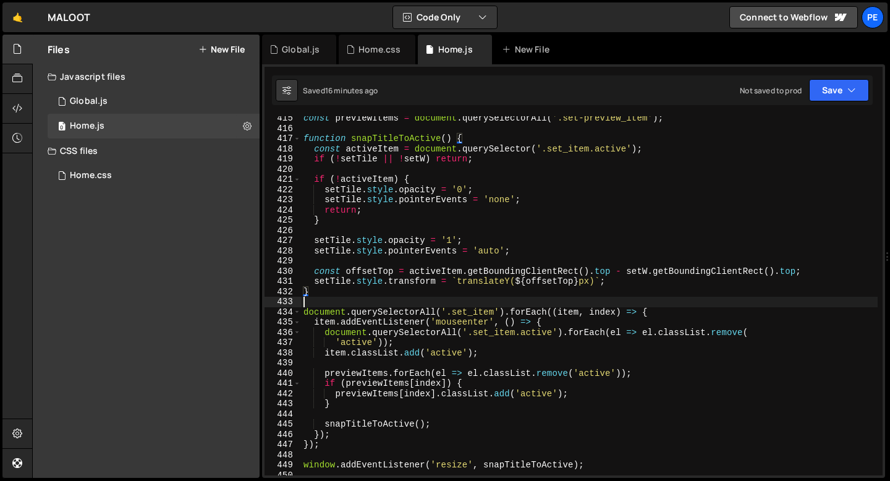
click at [354, 299] on div "const previewItems = document . querySelectorAll ( '.set-preview_item' ) ; func…" at bounding box center [589, 303] width 577 height 380
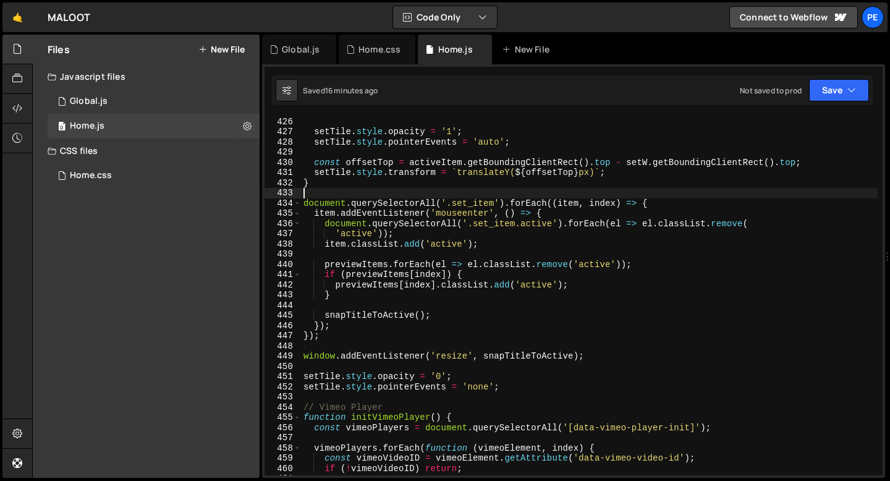
scroll to position [4335, 0]
click at [328, 341] on div "} setTile . style . opacity = '1' ; setTile . style . pointerEvents = 'auto' ; …" at bounding box center [589, 296] width 577 height 380
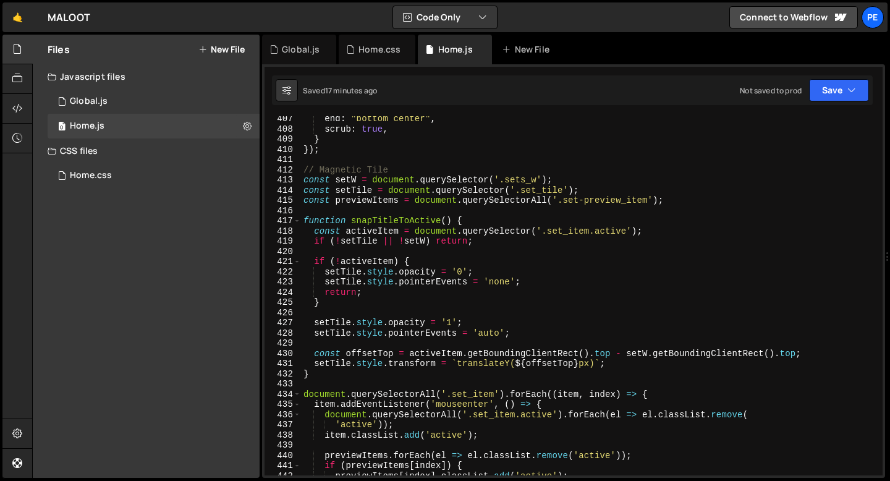
scroll to position [4144, 0]
click at [375, 218] on div "end : "bottom center" , scrub : true , } }) ; // Magnetic Tile const setW = doc…" at bounding box center [589, 304] width 577 height 380
type textarea "function snapTitleToActive() {"
click at [373, 59] on div "Home.css" at bounding box center [377, 50] width 77 height 30
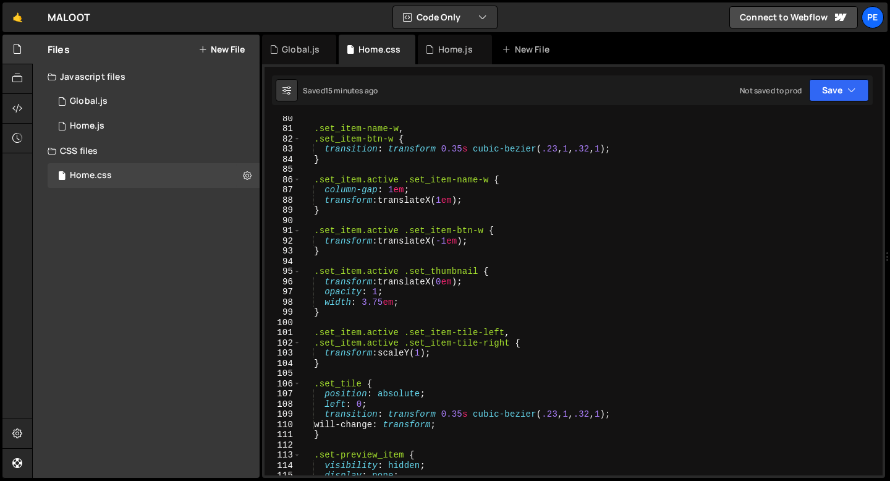
scroll to position [809, 0]
click at [331, 252] on div ".set_item-name-w , .set_item-btn-w { transition : transform 0.35 s cubic-bezier…" at bounding box center [589, 303] width 577 height 380
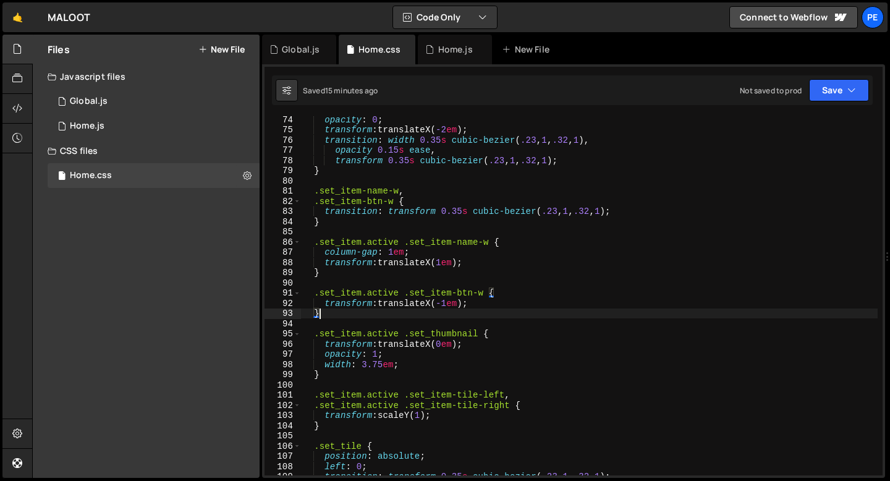
scroll to position [740, 0]
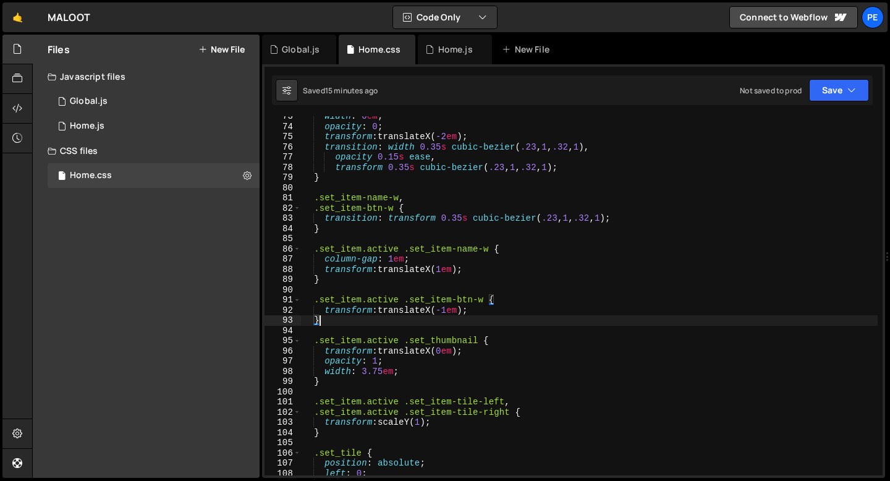
click at [315, 198] on div "width : 0 em ; opacity : 0 ; transform : translateX( -2 em ) ; transition : wid…" at bounding box center [589, 301] width 577 height 380
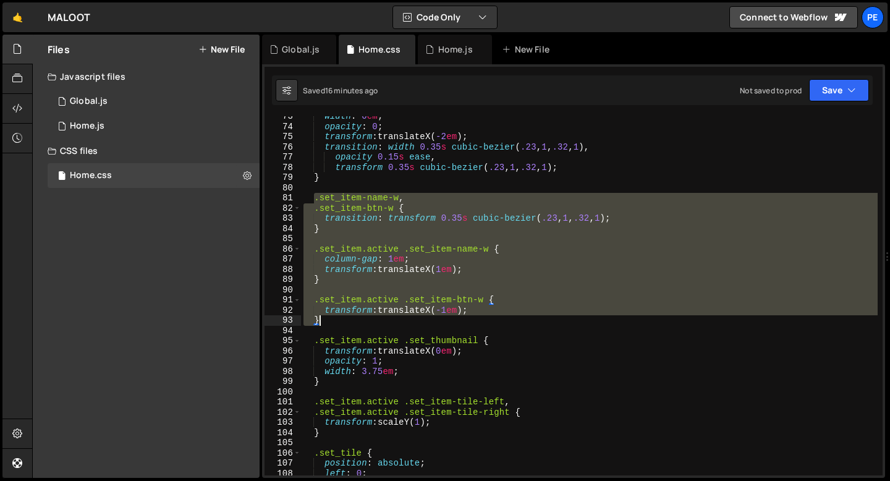
drag, startPoint x: 315, startPoint y: 198, endPoint x: 340, endPoint y: 321, distance: 125.0
click at [340, 321] on div "width : 0 em ; opacity : 0 ; transform : translateX( -2 em ) ; transition : wid…" at bounding box center [589, 301] width 577 height 380
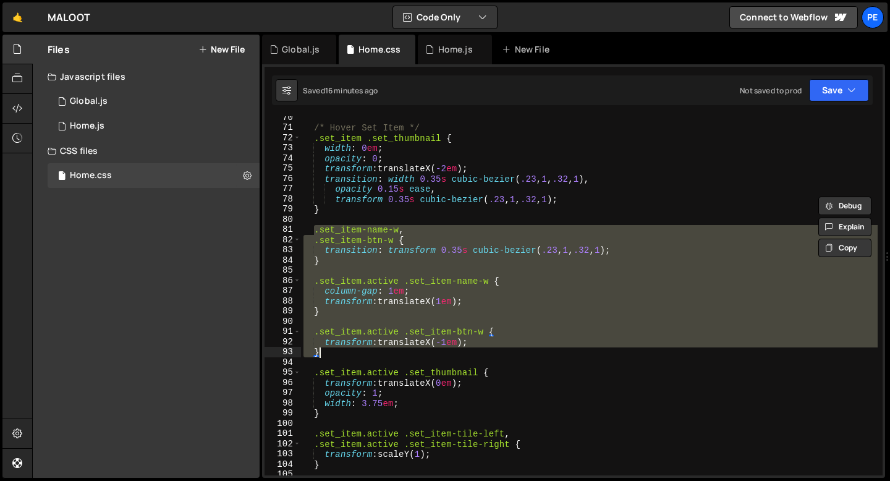
scroll to position [725, 0]
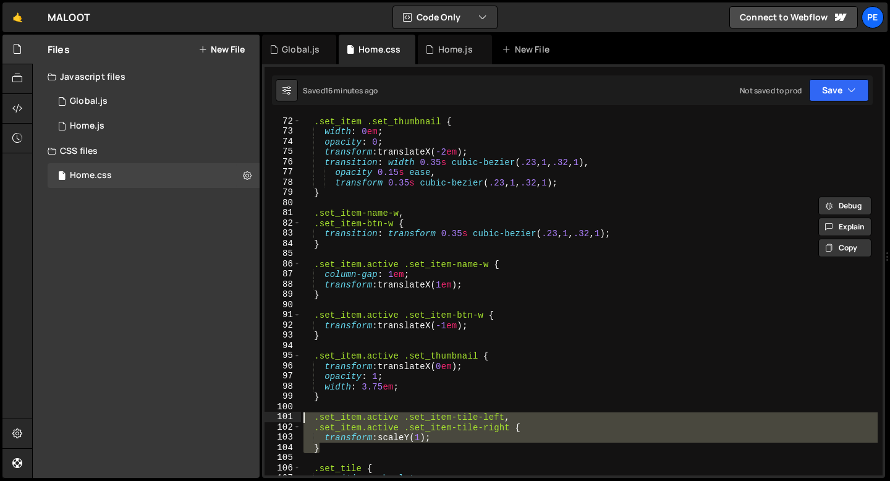
drag, startPoint x: 325, startPoint y: 449, endPoint x: 298, endPoint y: 414, distance: 44.2
click at [298, 414] on div "transform: translateX(-1em); } 72 73 74 75 76 77 78 79 80 81 82 83 84 85 86 87 …" at bounding box center [574, 295] width 618 height 359
type textarea ".set_item.active .set_item-tile-left, .set_item.active .set_item-tile-right {"
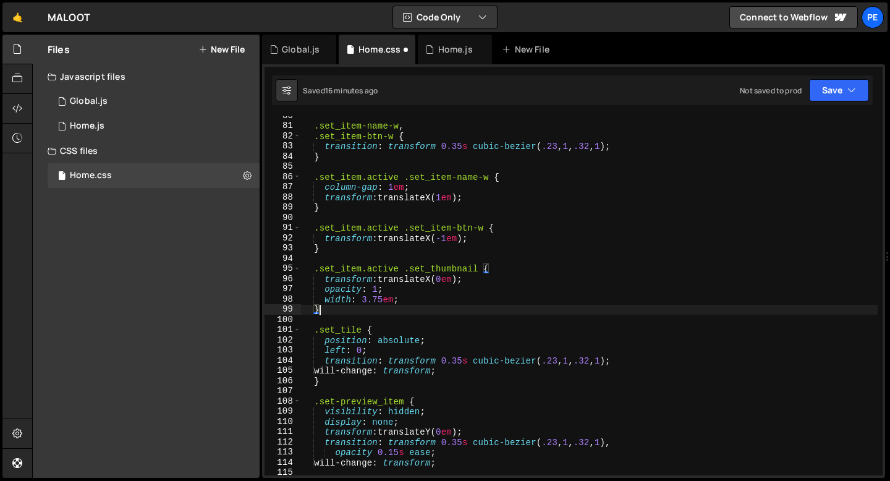
scroll to position [827, 0]
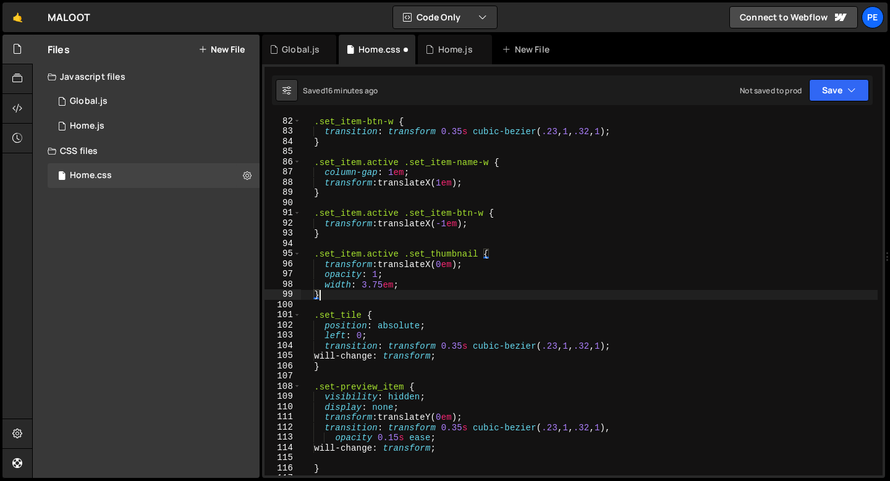
click at [325, 367] on div ".set_item-btn-w { transition : transform 0.35 s cubic-bezier ( .23 , 1 , .32 , …" at bounding box center [589, 306] width 577 height 380
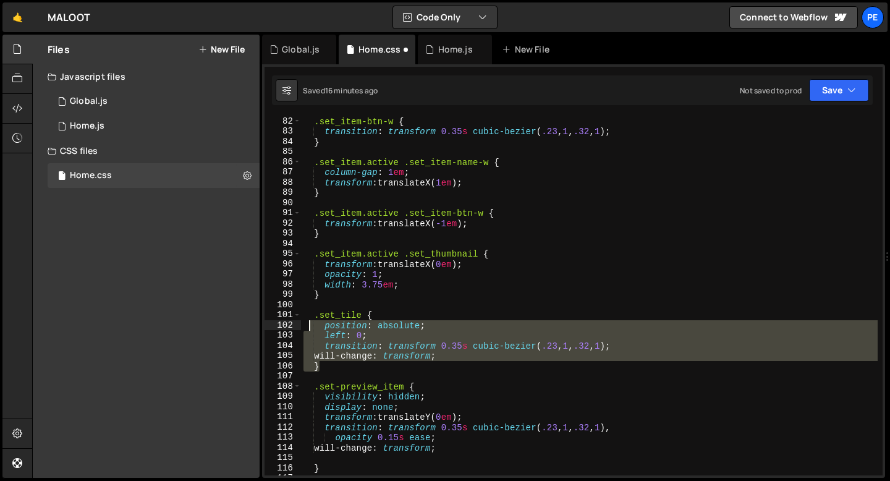
drag, startPoint x: 325, startPoint y: 367, endPoint x: 311, endPoint y: 320, distance: 48.9
click at [311, 320] on div ".set_item-btn-w { transition : transform 0.35 s cubic-bezier ( .23 , 1 , .32 , …" at bounding box center [589, 306] width 577 height 380
click at [309, 318] on div ".set_item-btn-w { transition : transform 0.35 s cubic-bezier ( .23 , 1 , .32 , …" at bounding box center [589, 306] width 577 height 380
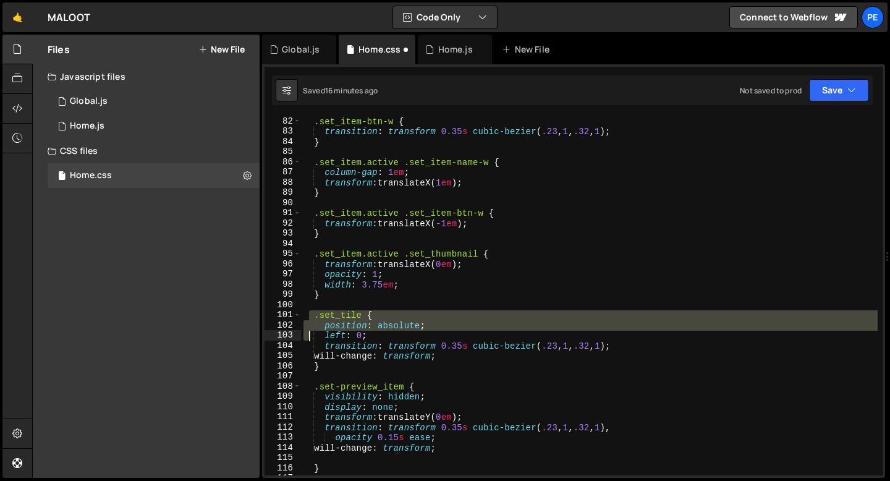
drag, startPoint x: 307, startPoint y: 318, endPoint x: 324, endPoint y: 378, distance: 62.9
click at [323, 377] on div ".set_item-btn-w { transition : transform 0.35 s cubic-bezier ( .23 , 1 , .32 , …" at bounding box center [589, 306] width 577 height 380
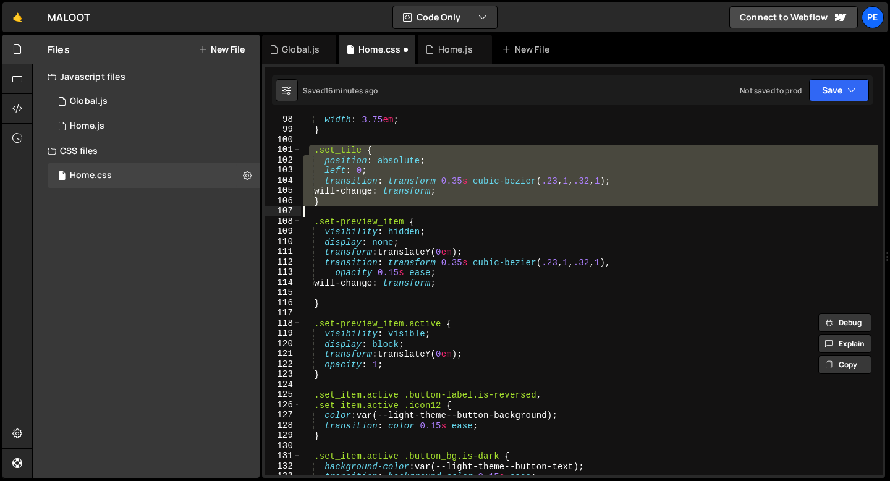
scroll to position [981, 0]
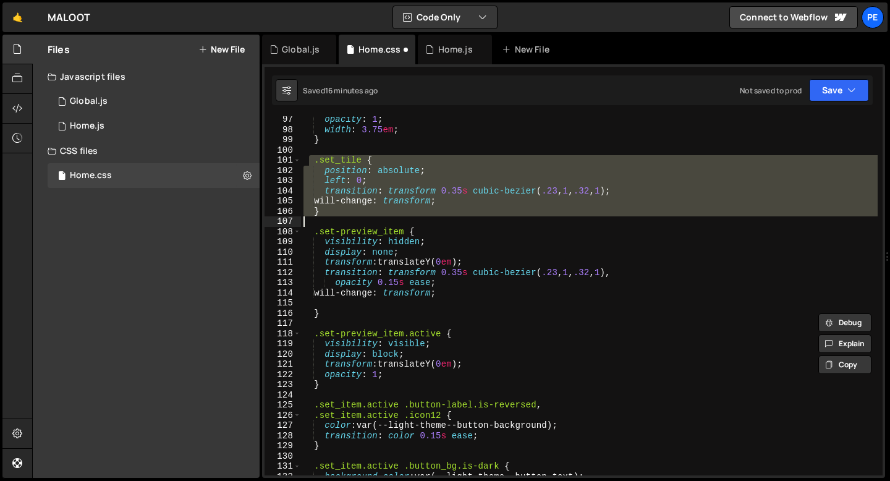
click at [308, 165] on div "opacity : 1 ; width : 3.75 em ; } .set_tile { position : absolute ; left : 0 ; …" at bounding box center [589, 295] width 577 height 359
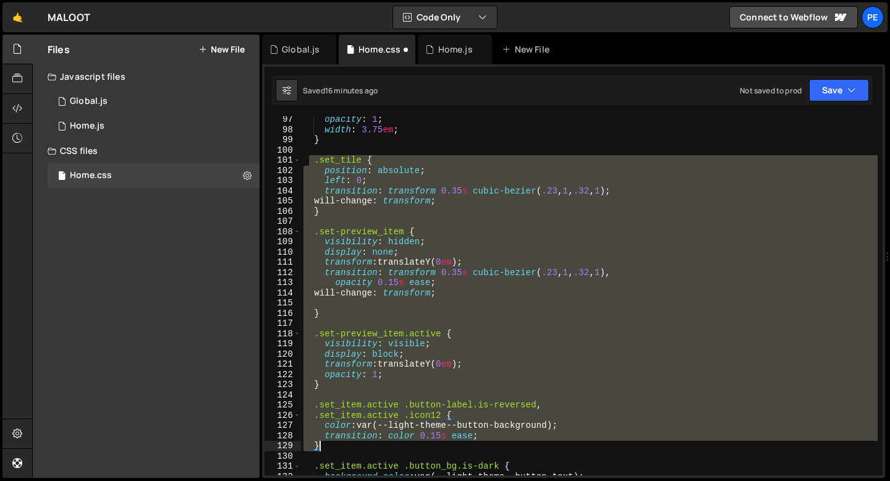
drag, startPoint x: 307, startPoint y: 161, endPoint x: 377, endPoint y: 448, distance: 295.2
click at [377, 448] on div "opacity : 1 ; width : 3.75 em ; } .set_tile { position : absolute ; left : 0 ; …" at bounding box center [589, 304] width 577 height 380
type textarea "transition: color 0.15s ease; }"
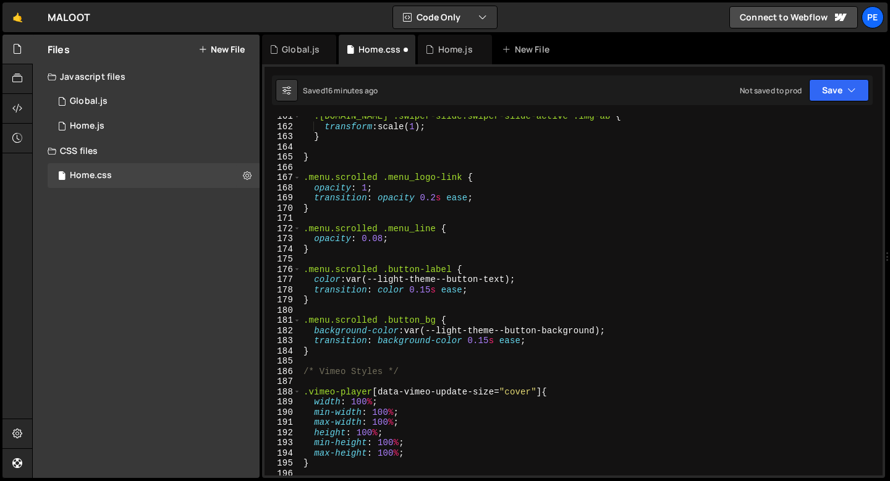
scroll to position [1637, 0]
click at [328, 171] on div ".[DOMAIN_NAME] .[DOMAIN_NAME] .img-ab { transform : scale( 1 ) ; } } .menu.scro…" at bounding box center [589, 301] width 577 height 380
click at [325, 354] on div ".[DOMAIN_NAME] .[DOMAIN_NAME] .img-ab { transform : scale( 1 ) ; } } .menu.scro…" at bounding box center [589, 301] width 577 height 380
type textarea "``"
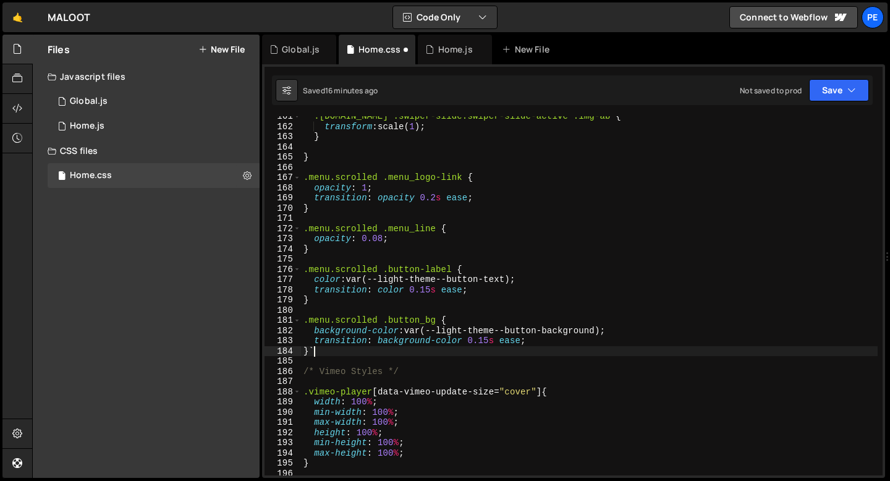
type textarea "}"
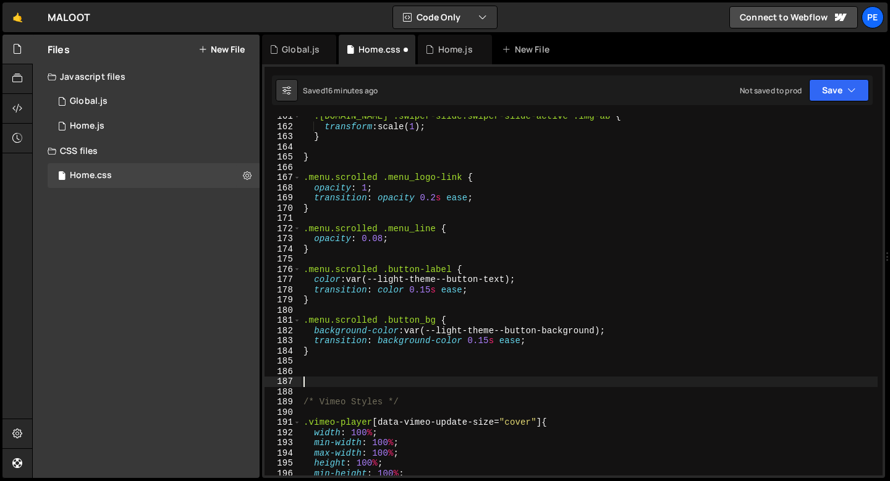
paste textarea "}"
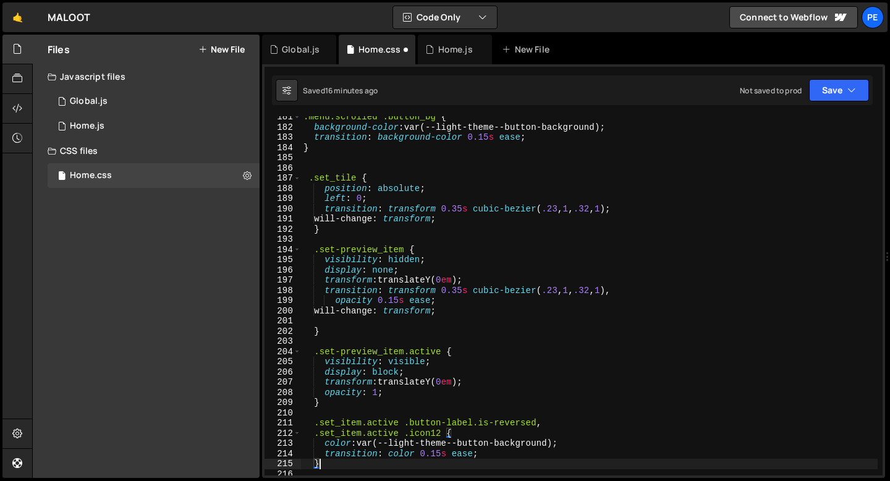
scroll to position [1883, 0]
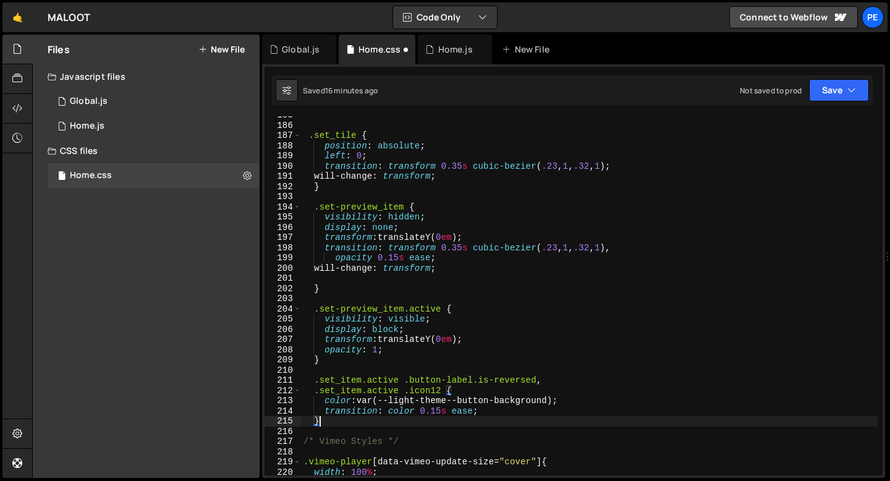
type textarea "/* Vimeo Styles */"
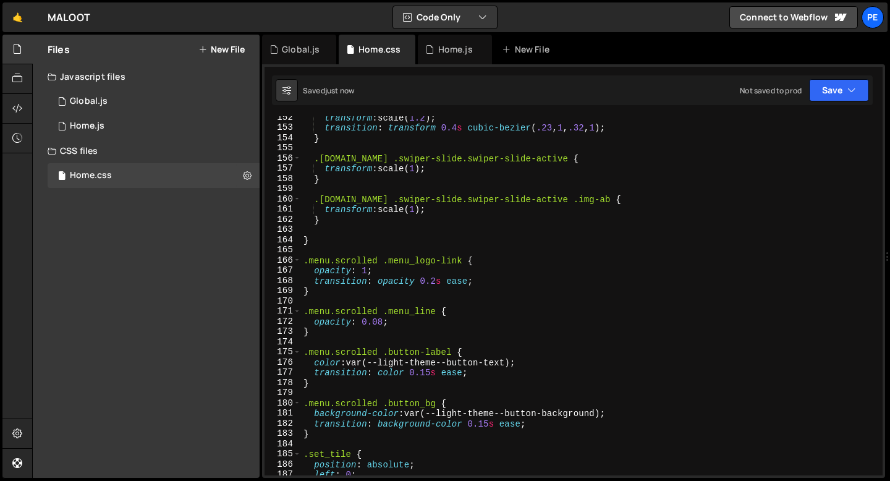
scroll to position [1545, 0]
click at [332, 249] on div "transform : scale( 1.2 ) ; transition : transform 0.4 s cubic-bezier ( .23 , 1 …" at bounding box center [589, 303] width 577 height 380
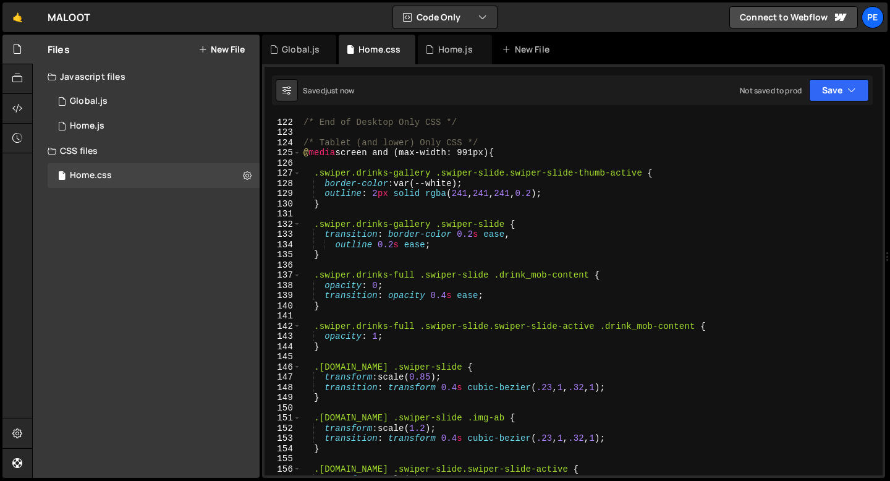
scroll to position [1159, 0]
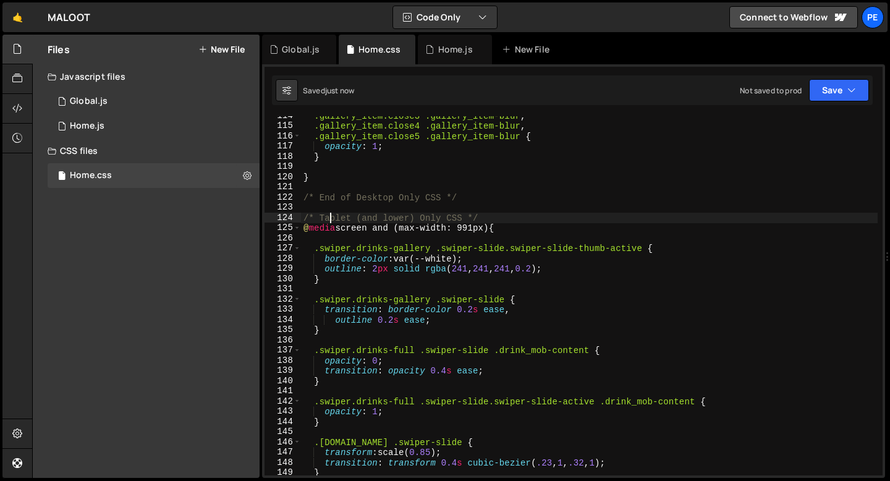
click at [327, 215] on div ".gallery_item.close3 .gallery_item-blur , .gallery_item.close4 .gallery_item-bl…" at bounding box center [589, 301] width 577 height 380
click at [326, 215] on div ".gallery_item.close3 .gallery_item-blur , .gallery_item.close4 .gallery_item-bl…" at bounding box center [589, 301] width 577 height 380
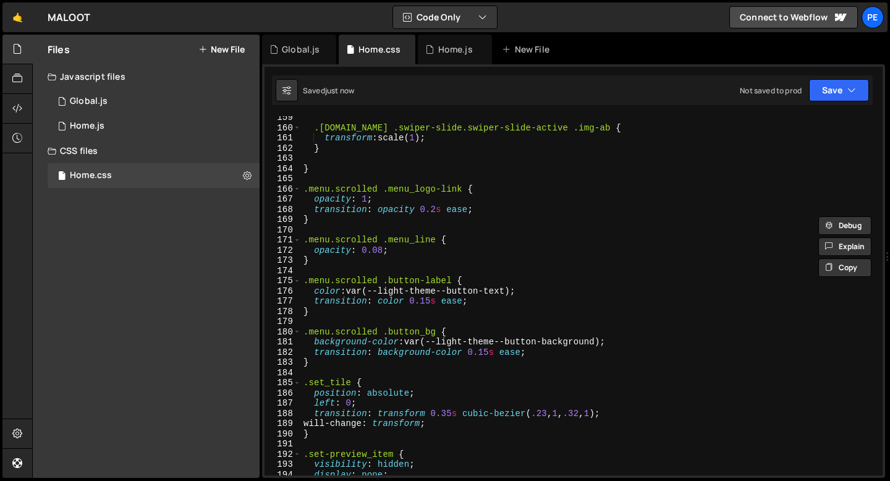
scroll to position [1546, 0]
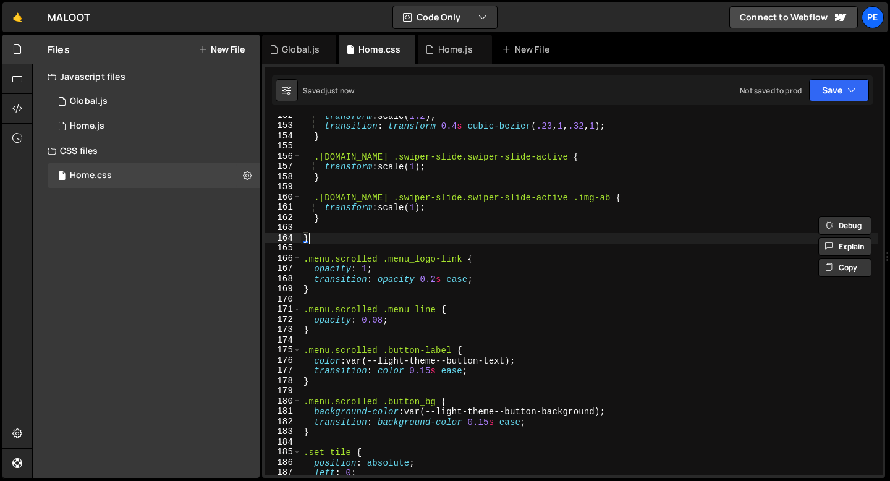
click at [325, 242] on div "transform : scale( 1.2 ) ; transition : transform 0.4 s cubic-bezier ( .23 , 1 …" at bounding box center [589, 301] width 577 height 380
type textarea "}"
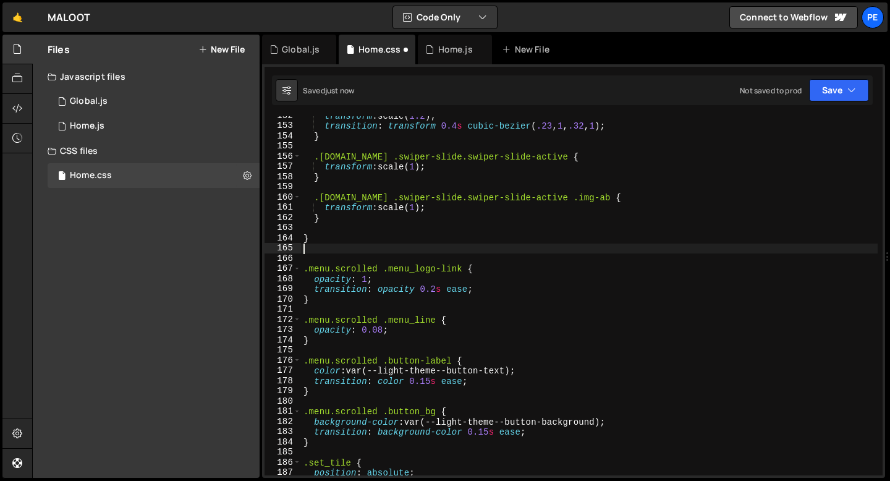
paste textarea "/* Tablet (and lower) Only CSS */"
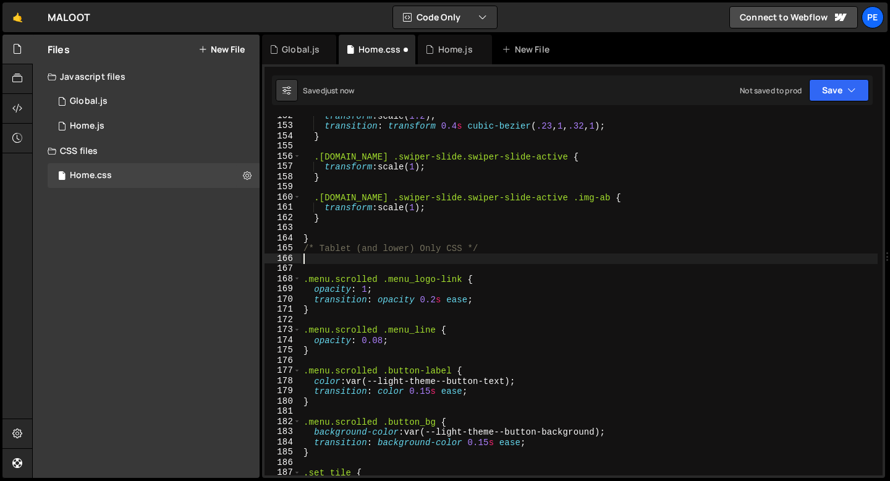
click at [325, 250] on div "transform : scale( 1.2 ) ; transition : transform 0.4 s cubic-bezier ( .23 , 1 …" at bounding box center [589, 301] width 577 height 380
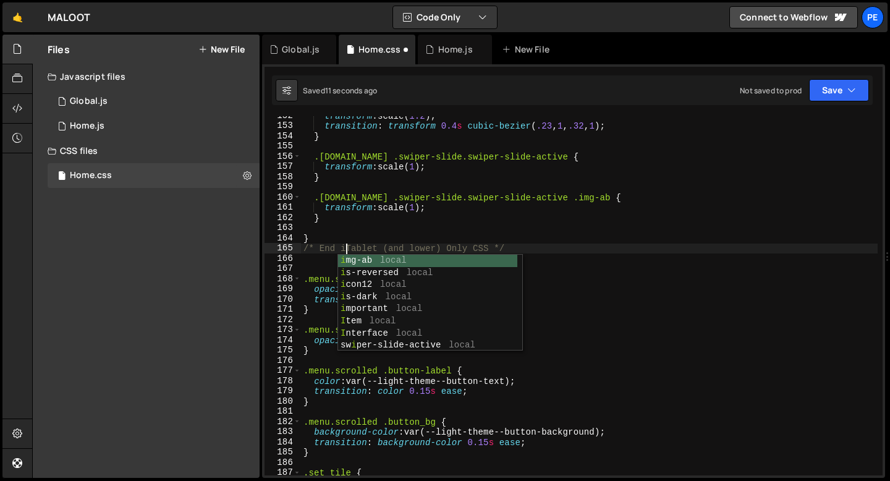
scroll to position [0, 3]
type textarea "/* End ofTablet (and lower) Only CSS */"
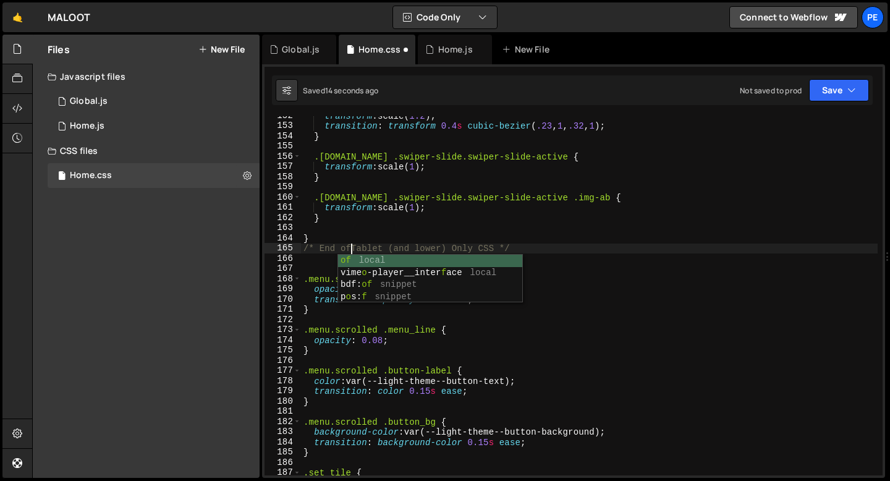
click at [305, 267] on div "transform : scale( 1.2 ) ; transition : transform 0.4 s cubic-bezier ( .23 , 1 …" at bounding box center [589, 301] width 577 height 380
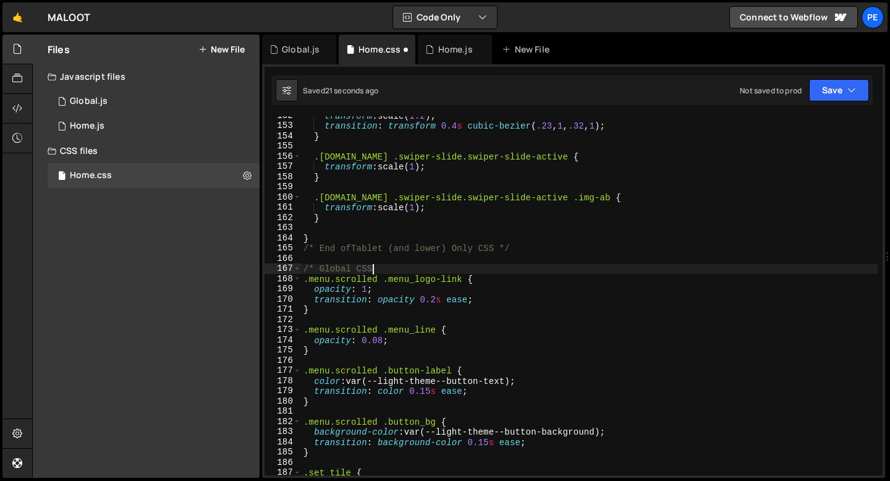
scroll to position [0, 4]
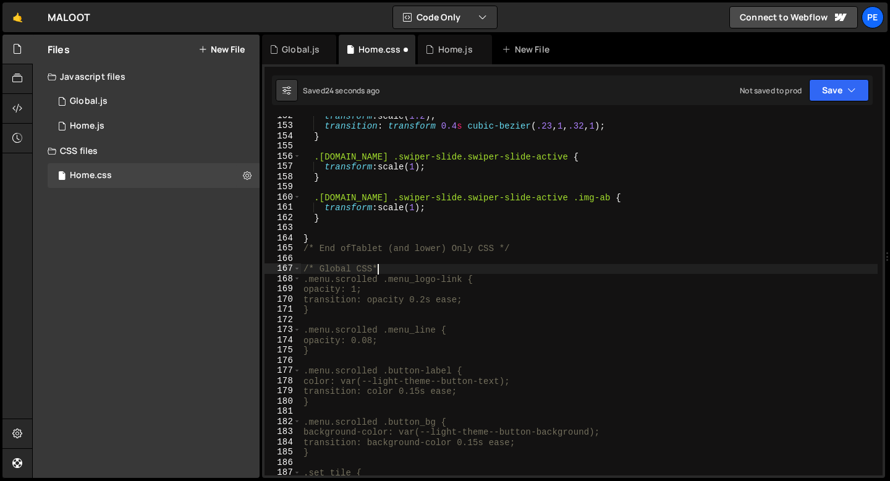
type textarea "/* Global CSS*/"
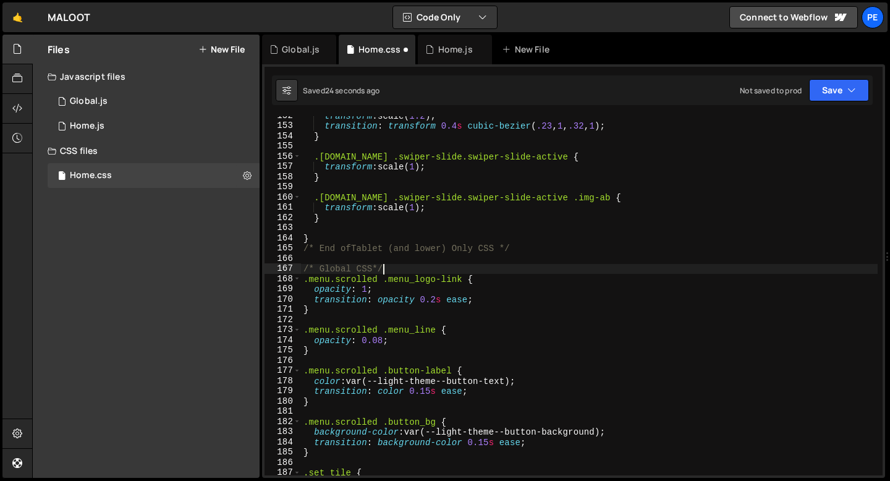
scroll to position [0, 5]
click at [383, 258] on div "transform : scale( 1.2 ) ; transition : transform 0.4 s cubic-bezier ( .23 , 1 …" at bounding box center [589, 301] width 577 height 380
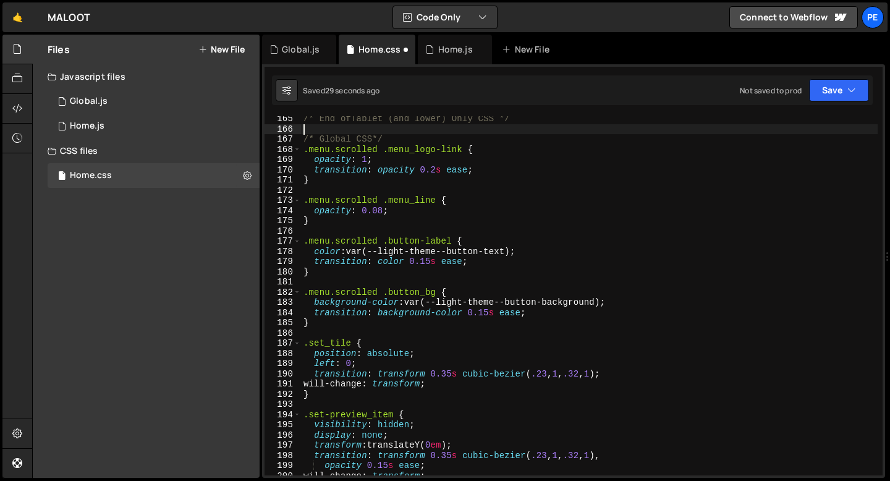
scroll to position [1606, 0]
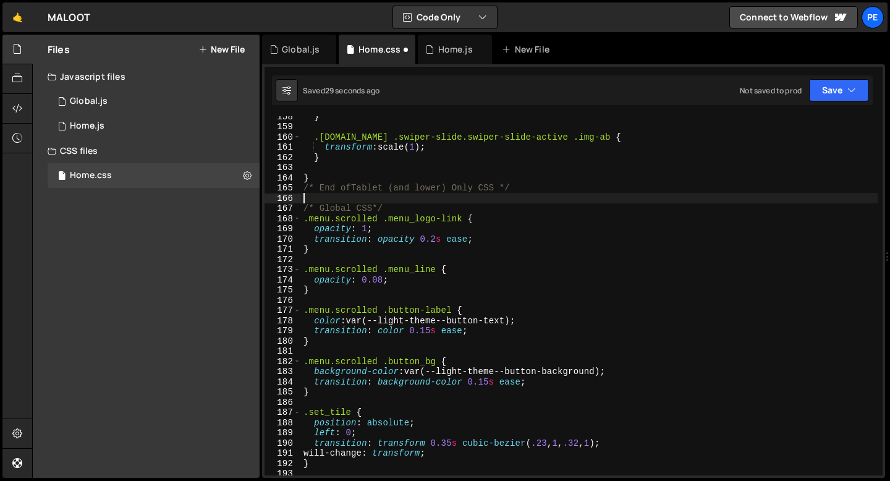
click at [391, 214] on div "} .[DOMAIN_NAME] .[DOMAIN_NAME] .img-ab { transform : scale( 1 ) ; } } /* End o…" at bounding box center [589, 301] width 577 height 380
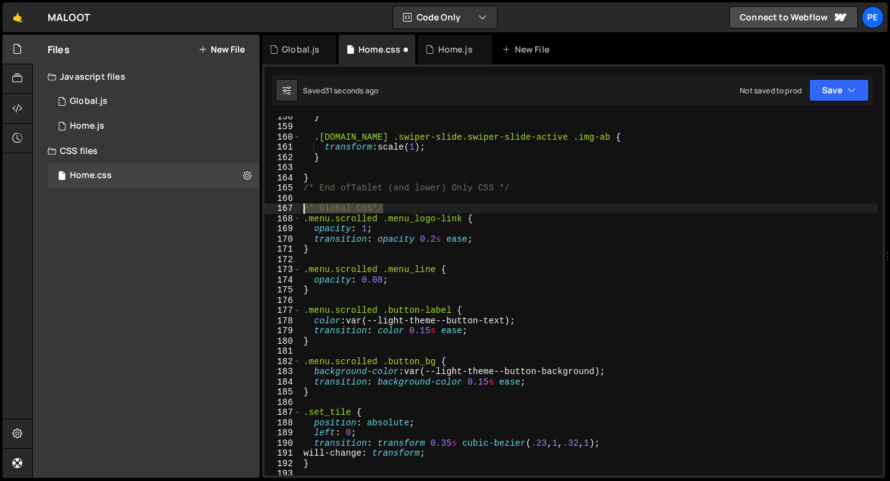
drag, startPoint x: 387, startPoint y: 210, endPoint x: 303, endPoint y: 209, distance: 84.1
click at [303, 209] on div "} .[DOMAIN_NAME] .[DOMAIN_NAME] .img-ab { transform : scale( 1 ) ; } } /* End o…" at bounding box center [589, 301] width 577 height 380
type textarea "/* Global CSS*/"
click at [394, 208] on div "} .[DOMAIN_NAME] .[DOMAIN_NAME] .img-ab { transform : scale( 1 ) ; } } /* End o…" at bounding box center [589, 295] width 577 height 359
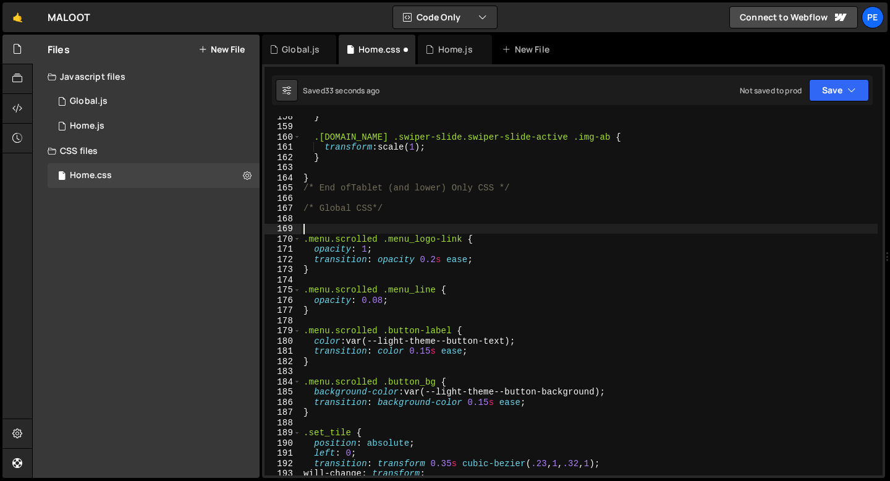
paste textarea "/* Global CSS*/"
drag, startPoint x: 321, startPoint y: 229, endPoint x: 372, endPoint y: 230, distance: 50.7
click at [372, 230] on div "} .[DOMAIN_NAME] .[DOMAIN_NAME] .img-ab { transform : scale( 1 ) ; } } /* End o…" at bounding box center [589, 301] width 577 height 380
type textarea "/* Menu Behaviour*/"
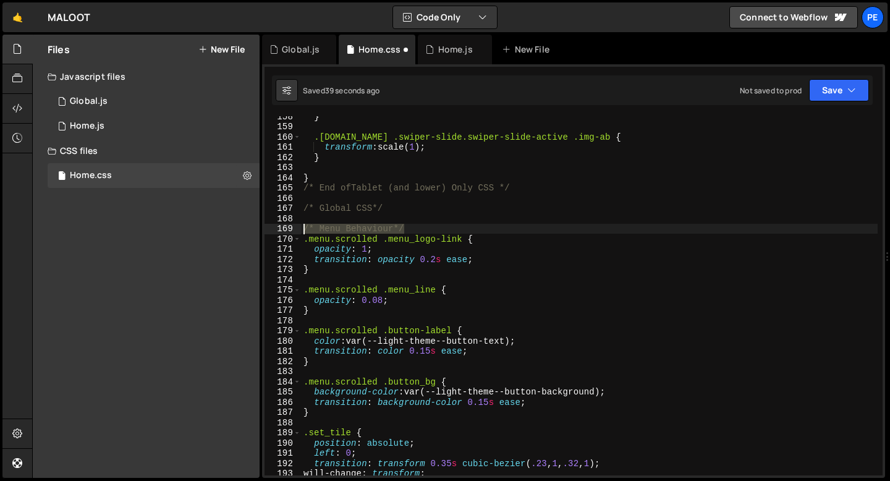
drag, startPoint x: 411, startPoint y: 229, endPoint x: 284, endPoint y: 230, distance: 126.1
click at [284, 230] on div "/* Menu Behaviour*/ 158 159 160 161 162 163 164 165 166 167 168 169 170 171 172…" at bounding box center [574, 295] width 618 height 359
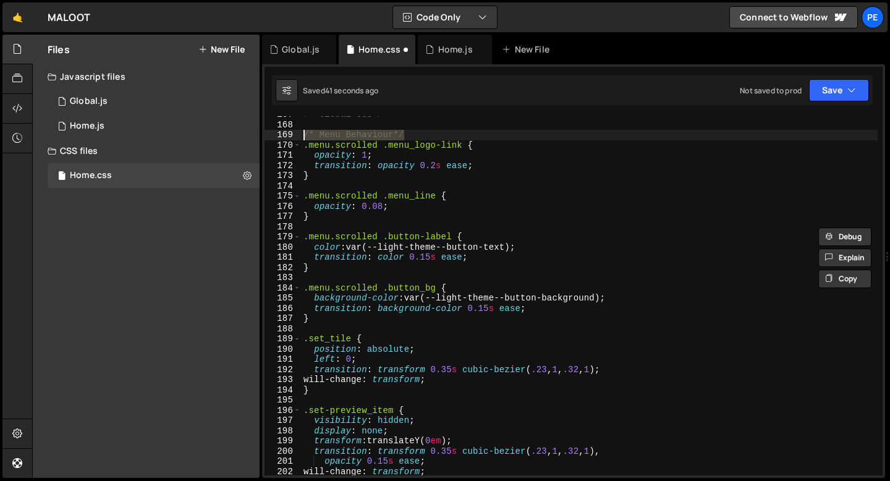
scroll to position [1745, 0]
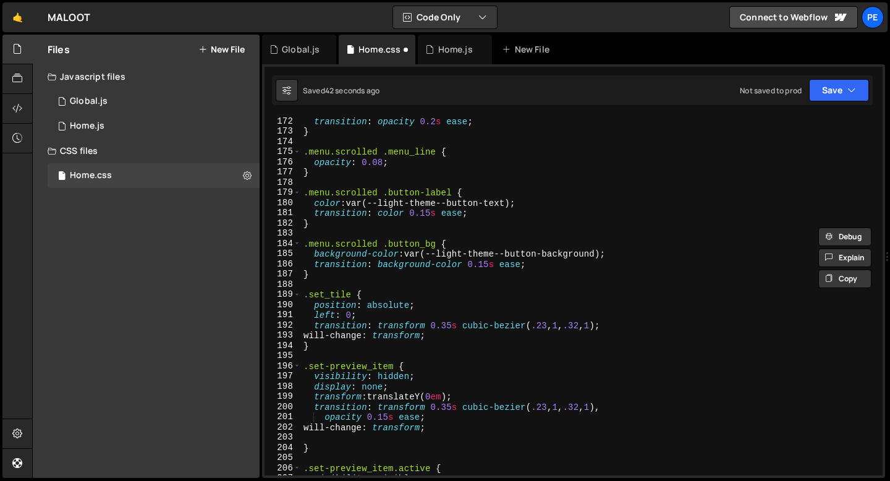
click at [320, 285] on div "transition : opacity 0.2 s ease ; } .menu.scrolled .menu_line { opacity : 0.08 …" at bounding box center [589, 306] width 577 height 380
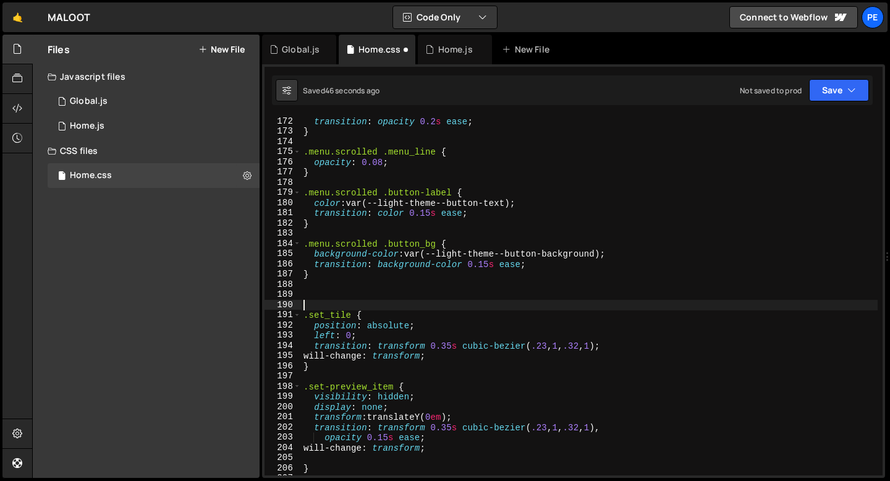
paste textarea "/* Menu Behaviour*/"
click at [332, 304] on div "transition : opacity 0.2 s ease ; } .menu.scrolled .menu_line { opacity : 0.08 …" at bounding box center [589, 306] width 577 height 380
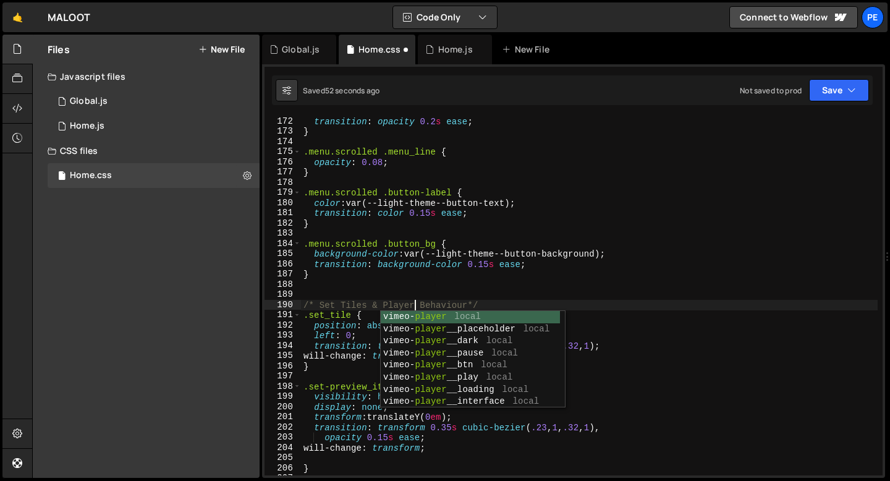
scroll to position [0, 7]
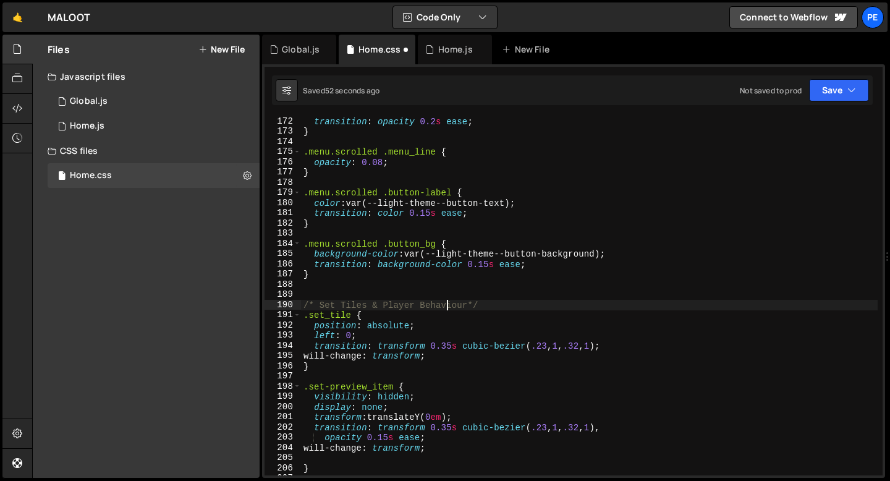
click at [446, 306] on div "transition : opacity 0.2 s ease ; } .menu.scrolled .menu_line { opacity : 0.08 …" at bounding box center [589, 306] width 577 height 380
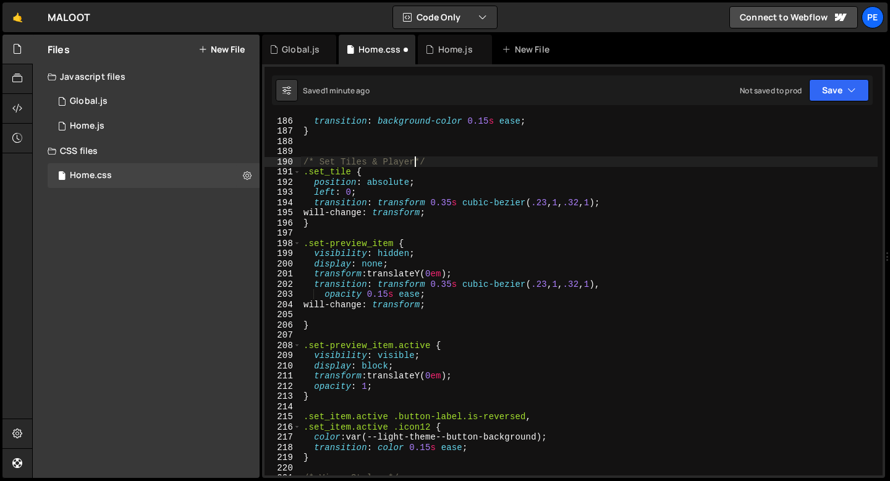
scroll to position [1888, 0]
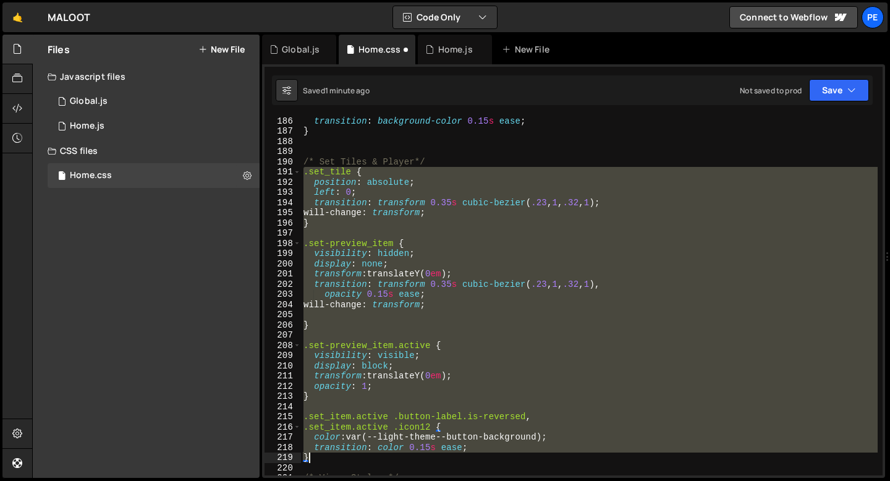
drag, startPoint x: 303, startPoint y: 177, endPoint x: 335, endPoint y: 458, distance: 283.2
click at [335, 458] on div "transition : background-color 0.15 s ease ; } /* Set Tiles & Player*/ .set_tile…" at bounding box center [589, 306] width 577 height 380
type textarea "transition: color 0.15s ease; }"
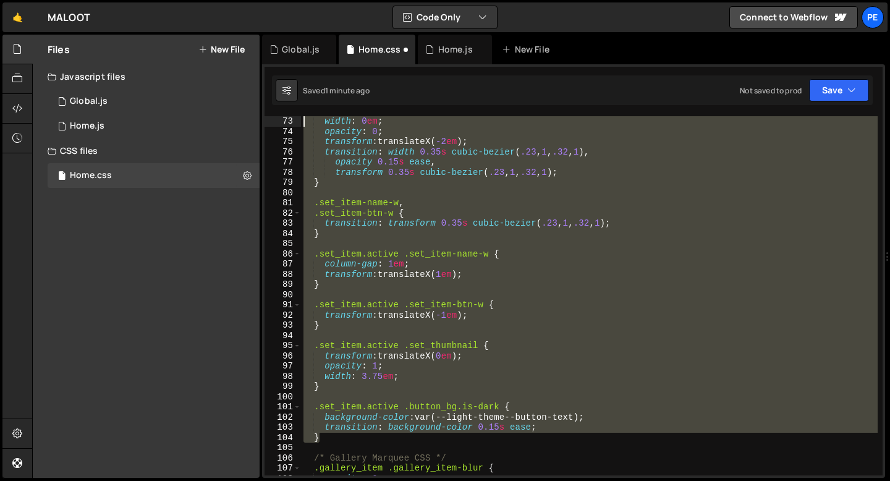
scroll to position [622, 0]
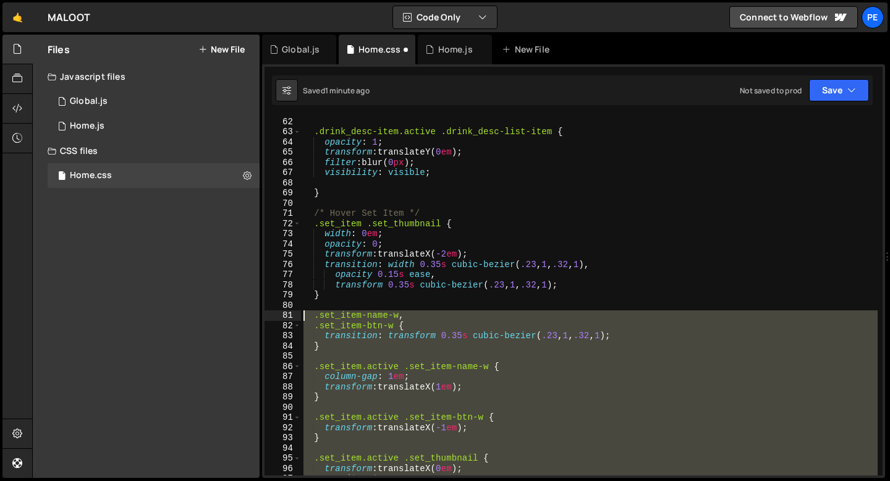
drag, startPoint x: 339, startPoint y: 373, endPoint x: 300, endPoint y: 317, distance: 68.8
click at [300, 317] on div "62 63 64 65 66 67 68 69 70 71 72 73 74 75 76 77 78 79 80 81 82 83 84 85 86 87 8…" at bounding box center [574, 295] width 618 height 359
type textarea ".set_item-name-w, .set_item-btn-w {"
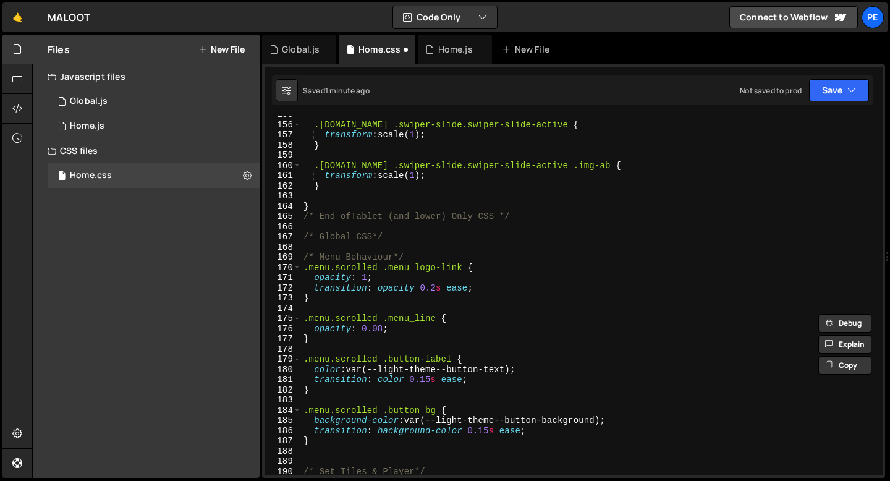
scroll to position [1713, 0]
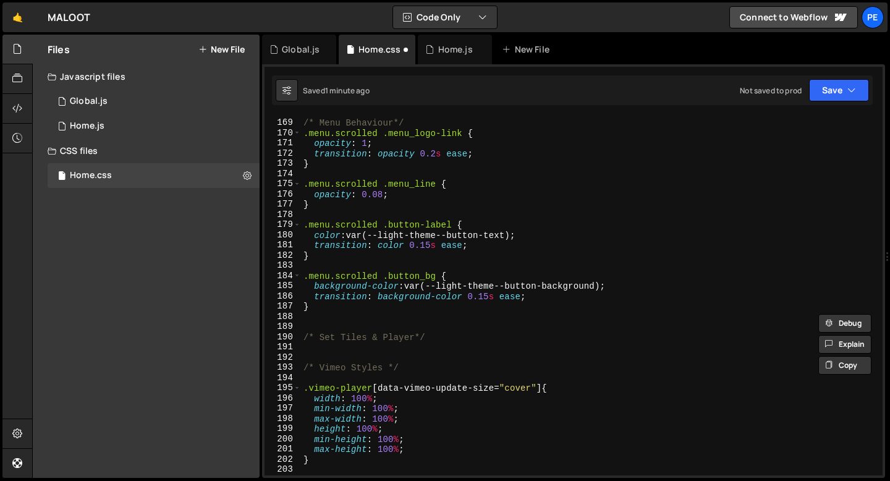
click at [403, 352] on div "/* Menu Behaviour*/ .menu.scrolled .menu_logo-link { opacity : 1 ; transition :…" at bounding box center [589, 298] width 577 height 380
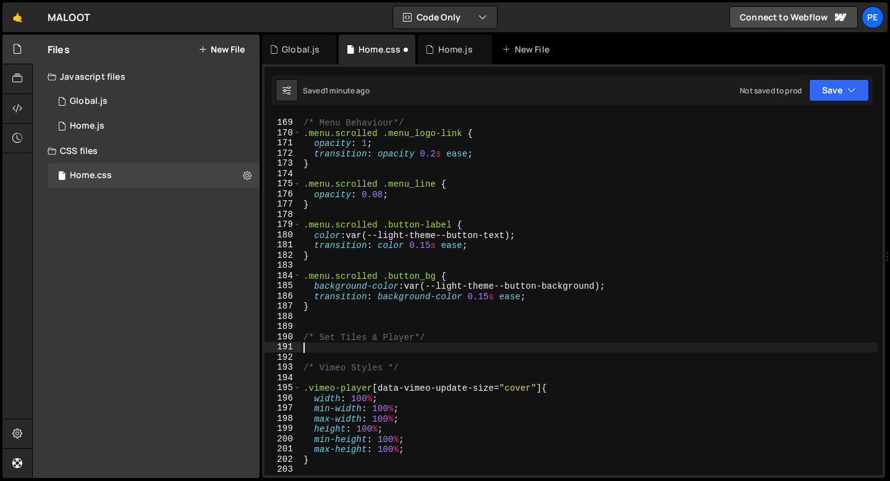
paste textarea "}"
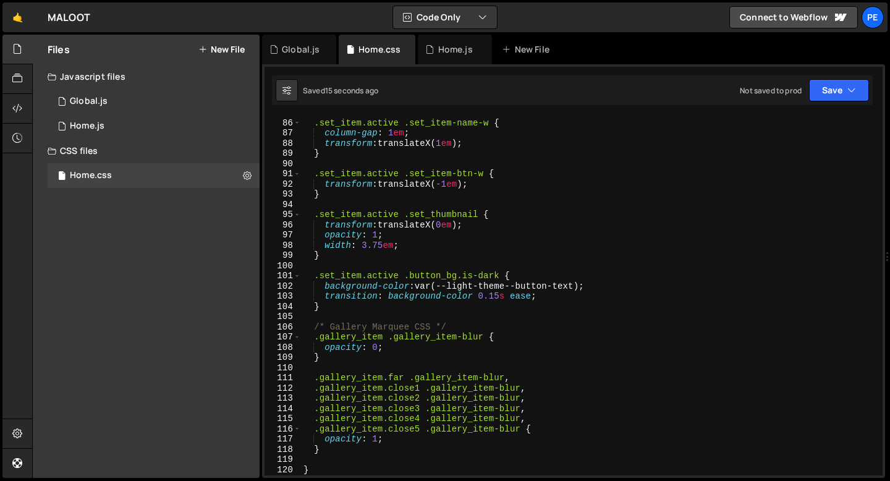
scroll to position [835, 0]
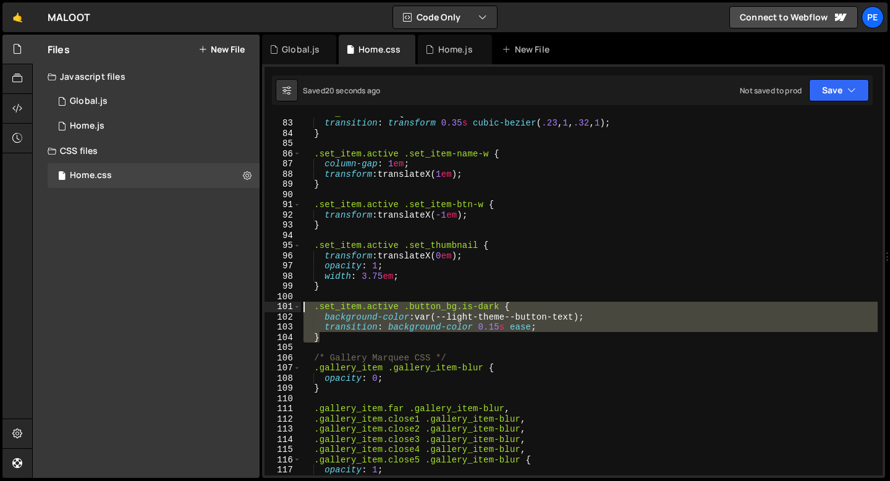
drag, startPoint x: 330, startPoint y: 339, endPoint x: 301, endPoint y: 307, distance: 44.2
click at [301, 307] on div "} 82 83 84 85 86 87 88 89 90 91 92 93 94 95 96 97 98 99 100 101 102 103 104 105…" at bounding box center [574, 295] width 618 height 359
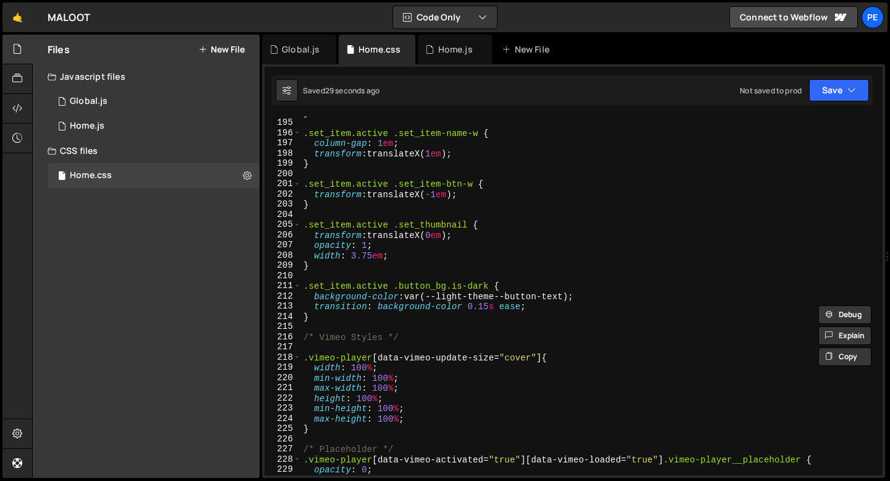
scroll to position [2084, 0]
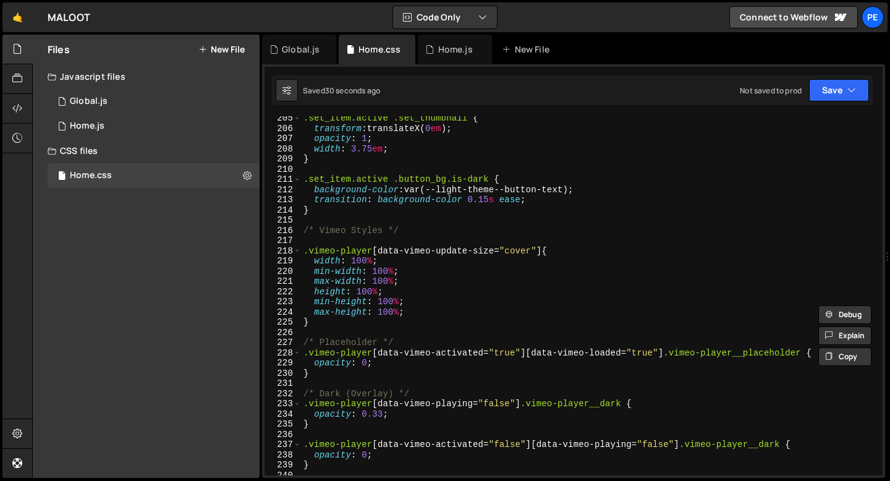
click at [542, 207] on div ".set_item.active .set_thumbnail { transform : translateX( 0 em ) ; opacity : 1 …" at bounding box center [589, 303] width 577 height 380
type textarea "}"
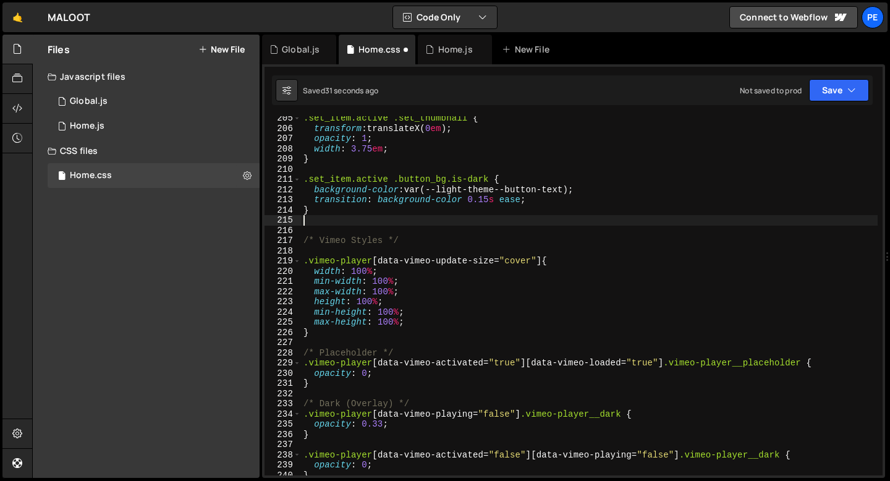
paste textarea "}"
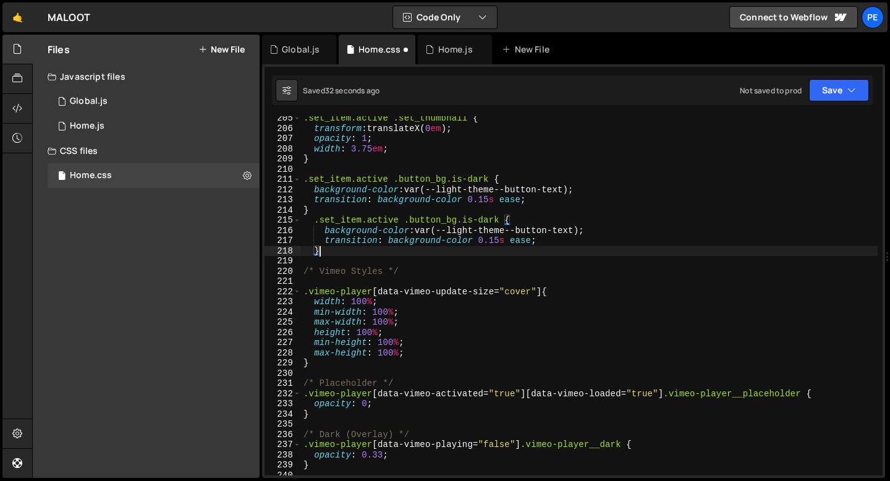
type textarea "transition: background-color 0.15s ease;"
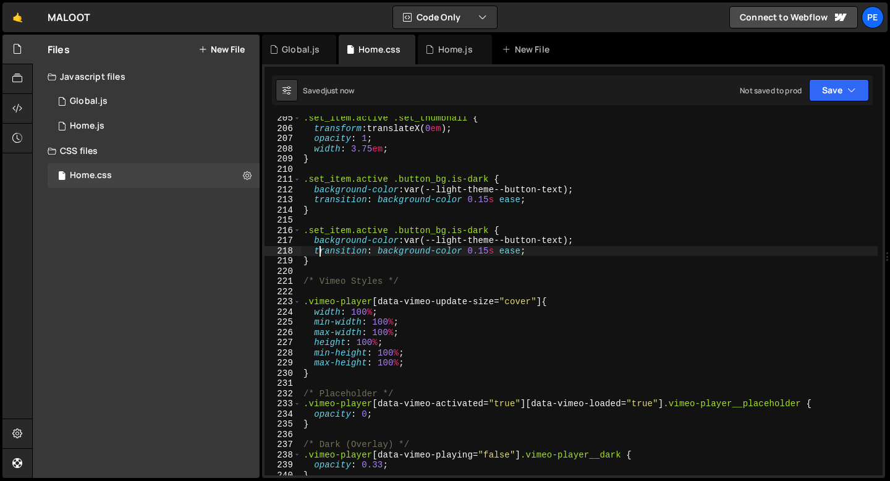
click at [396, 221] on div ".set_item.active .set_thumbnail { transform : translateX( 0 em ) ; opacity : 1 …" at bounding box center [589, 303] width 577 height 380
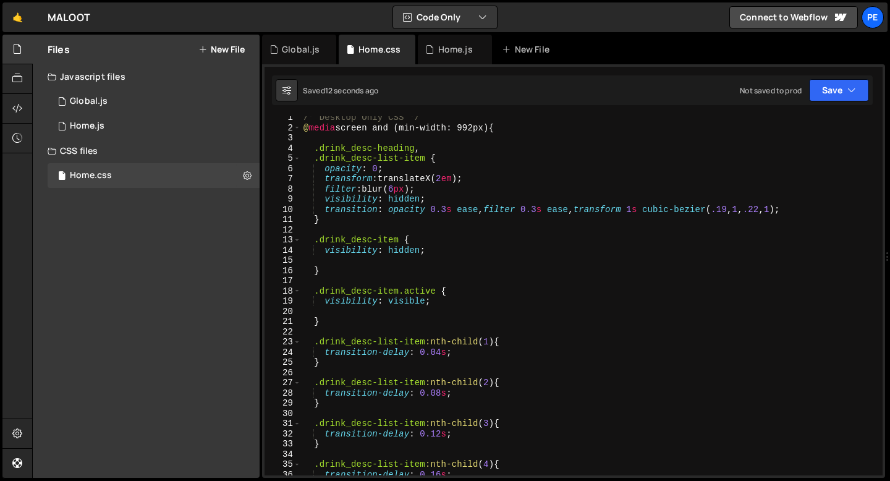
scroll to position [0, 0]
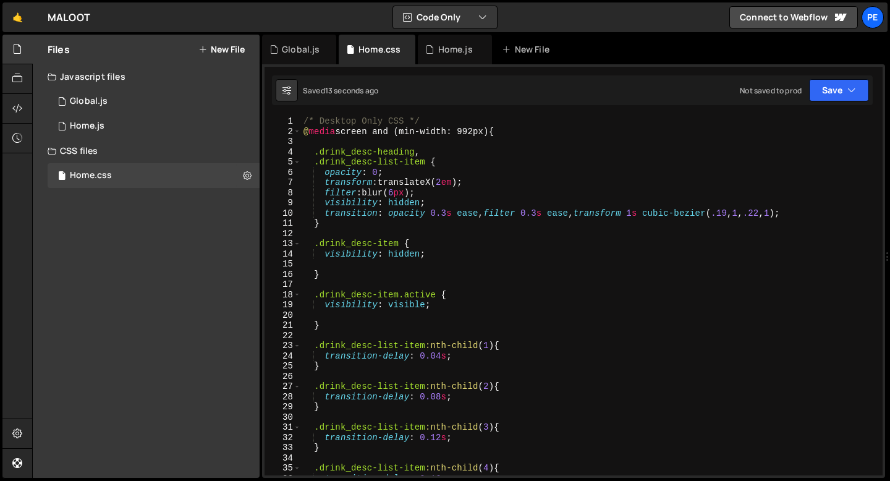
click at [398, 269] on div "/* Desktop Only CSS */ @ media screen and (min-width: 992px) { .drink_desc-head…" at bounding box center [589, 306] width 577 height 380
click at [455, 232] on div "/* Desktop Only CSS */ @ media screen and (min-width: 992px) { .drink_desc-head…" at bounding box center [589, 306] width 577 height 380
type textarea "}"
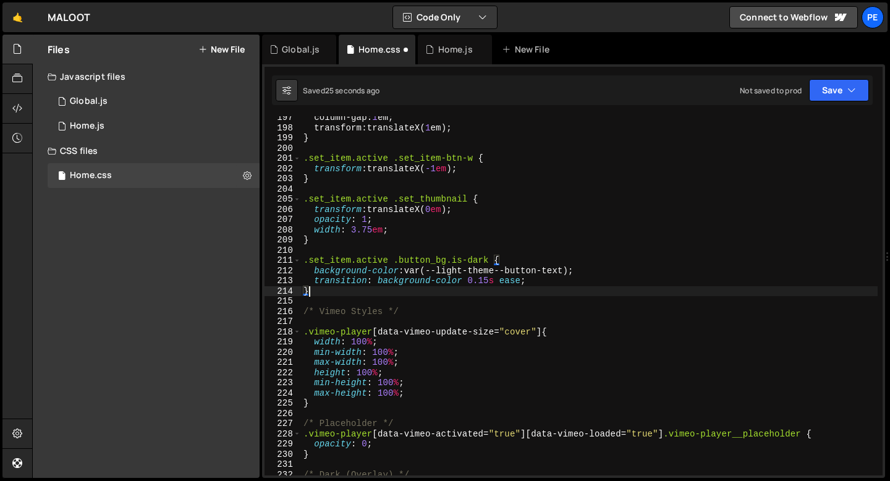
type textarea "}"
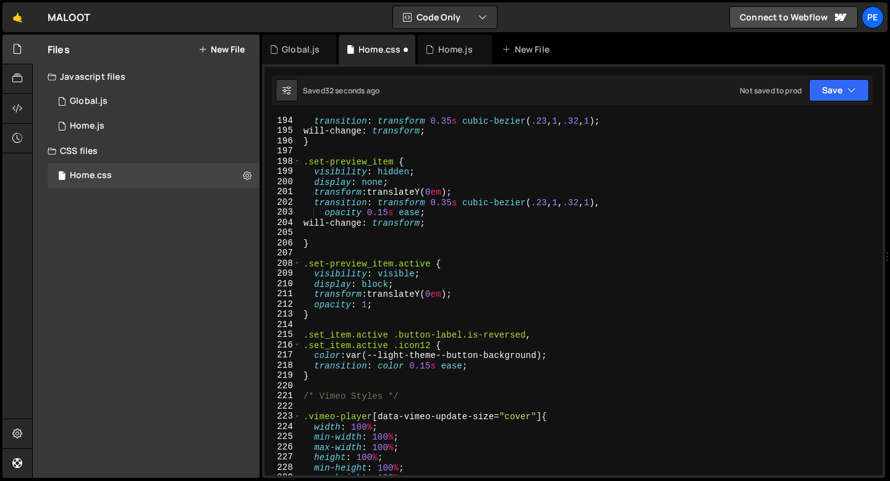
scroll to position [2000, 0]
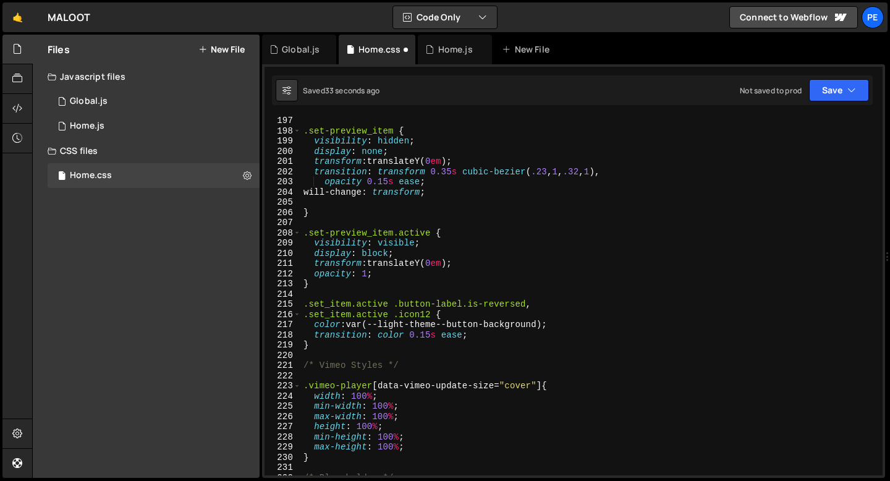
click at [331, 345] on div ".set-preview_item { visibility : hidden ; display : none ; transform : translat…" at bounding box center [589, 306] width 577 height 380
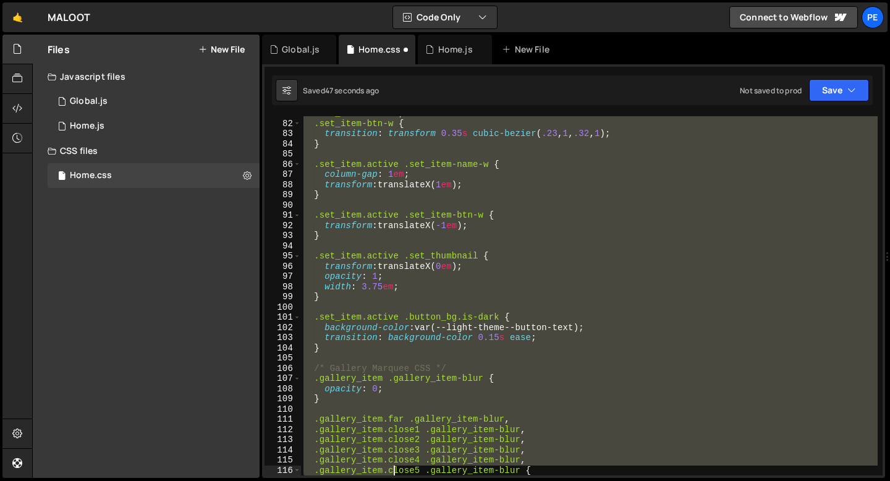
scroll to position [875, 0]
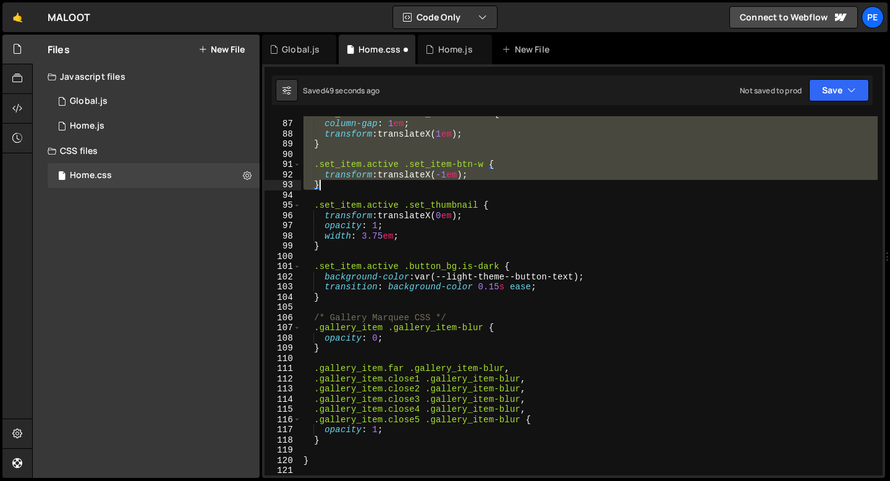
drag, startPoint x: 305, startPoint y: 231, endPoint x: 348, endPoint y: 189, distance: 59.9
click at [348, 189] on div ".set_item.active .set_item-name-w { column-gap : 1 em ; transform : translateX(…" at bounding box center [589, 298] width 577 height 380
type textarea "transform: translateX(-1em); }"
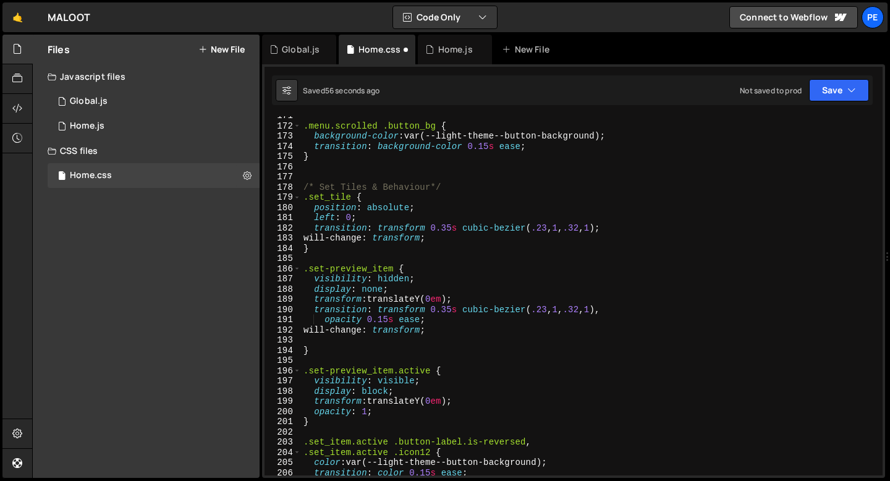
scroll to position [1731, 0]
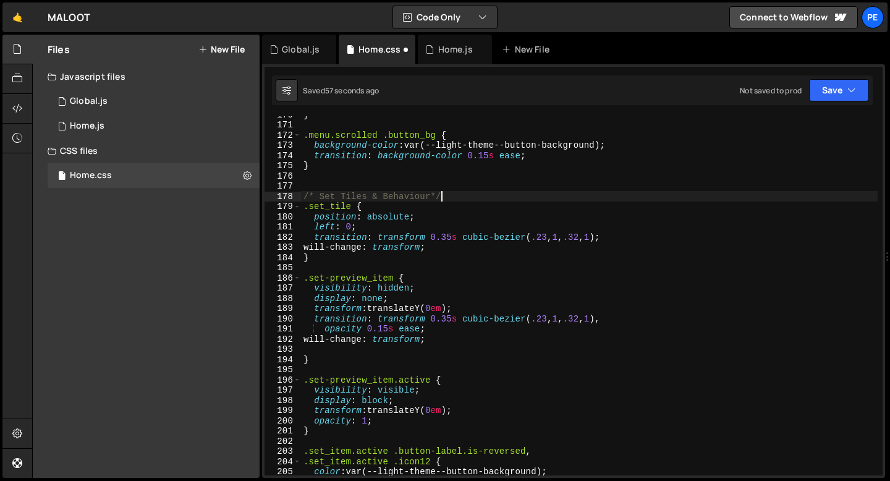
click at [445, 198] on div "} .menu.scrolled .button_bg { background-color : var(--light-theme--button-back…" at bounding box center [589, 299] width 577 height 380
type textarea "/* Set Tiles & Behaviour*/"
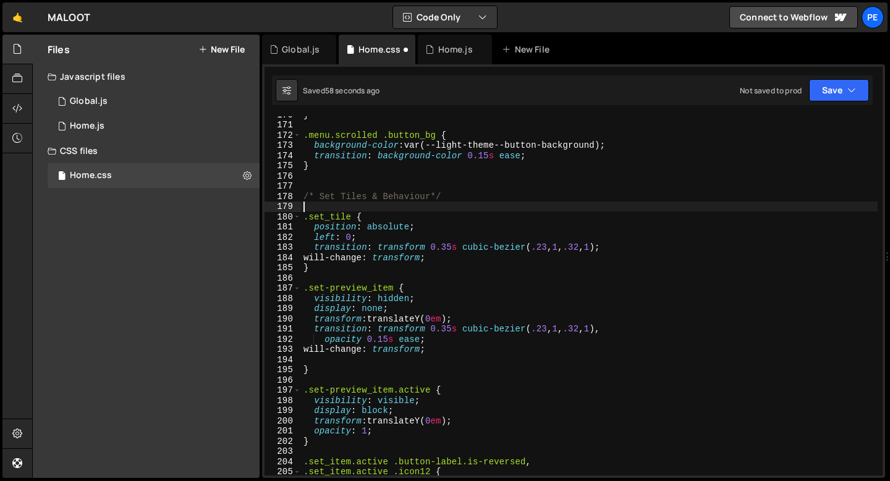
paste textarea "}"
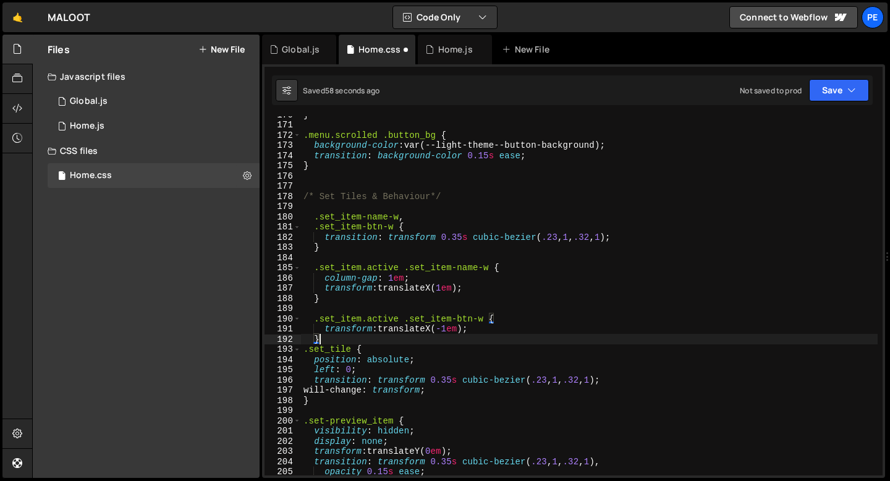
type textarea ".set_tile {"
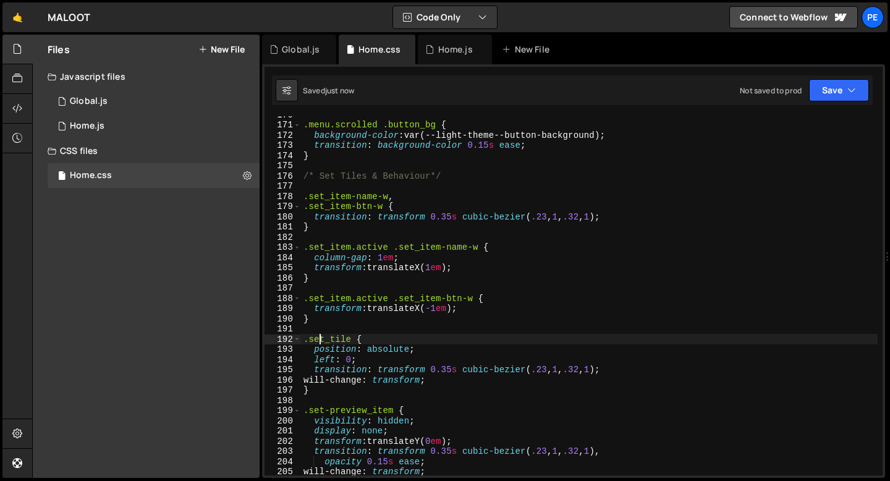
click at [328, 325] on div ".menu.scrolled .button_bg { background-color : var(--light-theme--button-backgr…" at bounding box center [589, 299] width 577 height 380
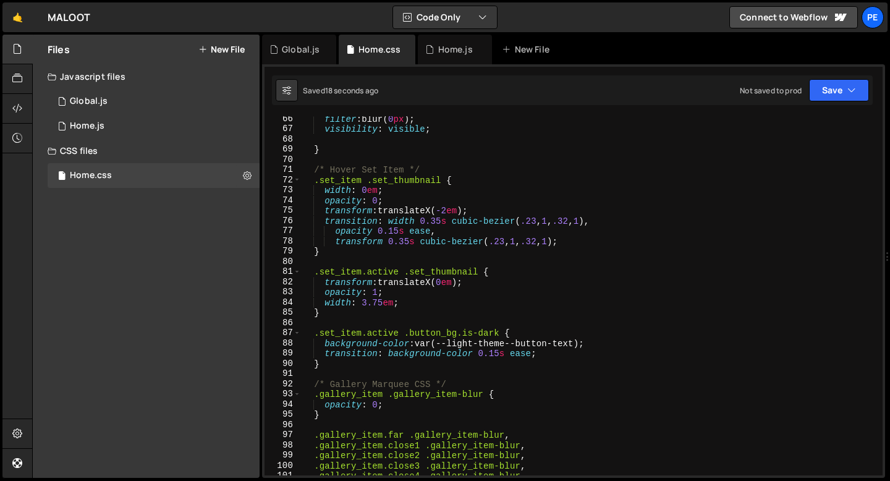
scroll to position [651, 0]
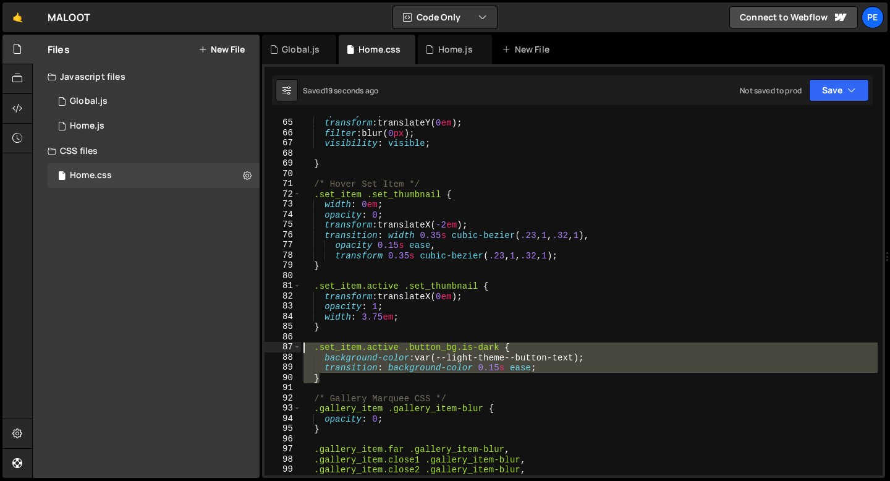
drag, startPoint x: 326, startPoint y: 380, endPoint x: 287, endPoint y: 346, distance: 51.3
click at [288, 346] on div "64 65 66 67 68 69 70 71 72 73 74 75 76 77 78 79 80 81 82 83 84 85 86 87 88 89 9…" at bounding box center [574, 295] width 618 height 359
type textarea ".set_item.active .button_bg.is-dark { background-color: var(--light-theme--butt…"
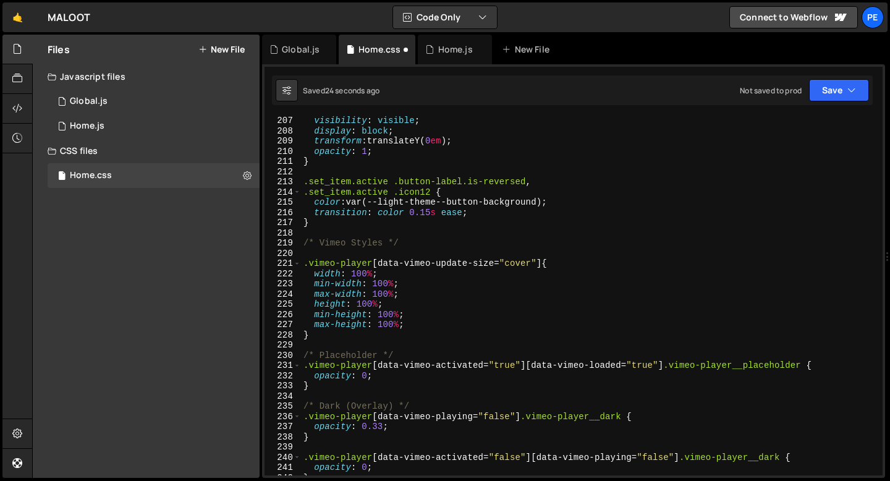
scroll to position [2102, 0]
click at [425, 230] on div "visibility : visible ; display : block ; transform : translateY( 0 em ) ; opaci…" at bounding box center [589, 306] width 577 height 380
click at [384, 224] on div "visibility : visible ; display : block ; transform : translateY( 0 em ) ; opaci…" at bounding box center [589, 306] width 577 height 380
type textarea "}"
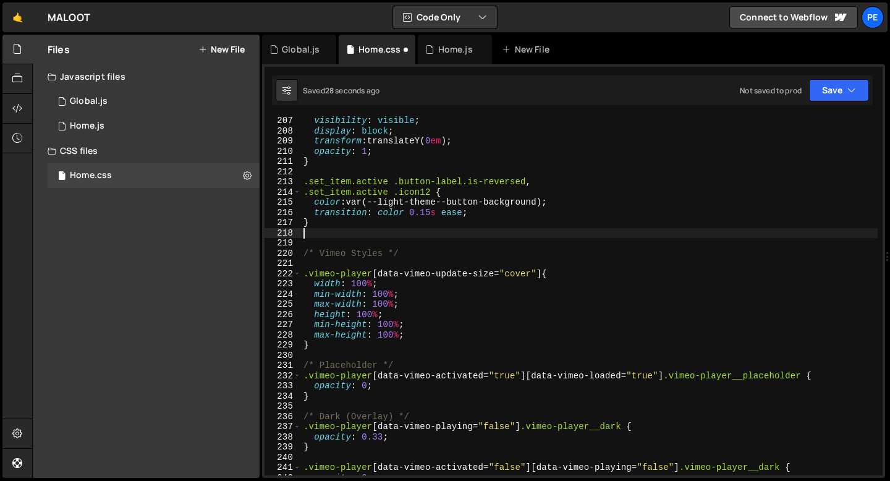
paste textarea "}"
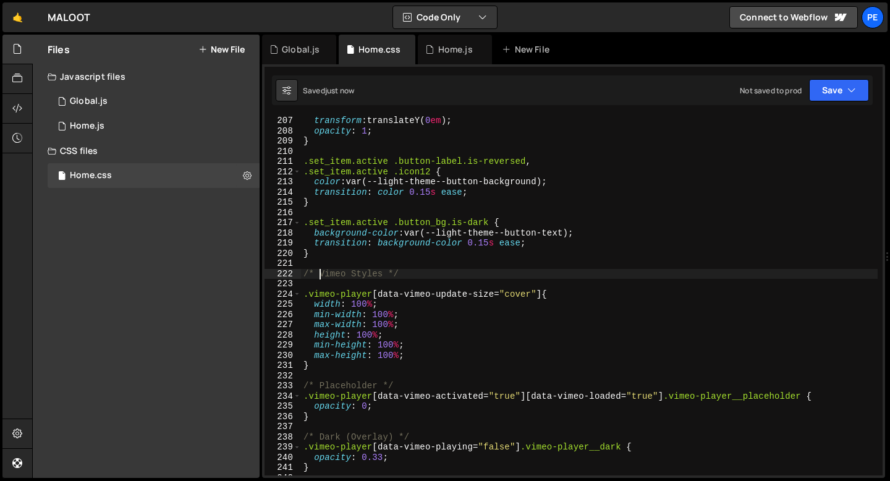
type textarea "/* Vimeo Styles */"
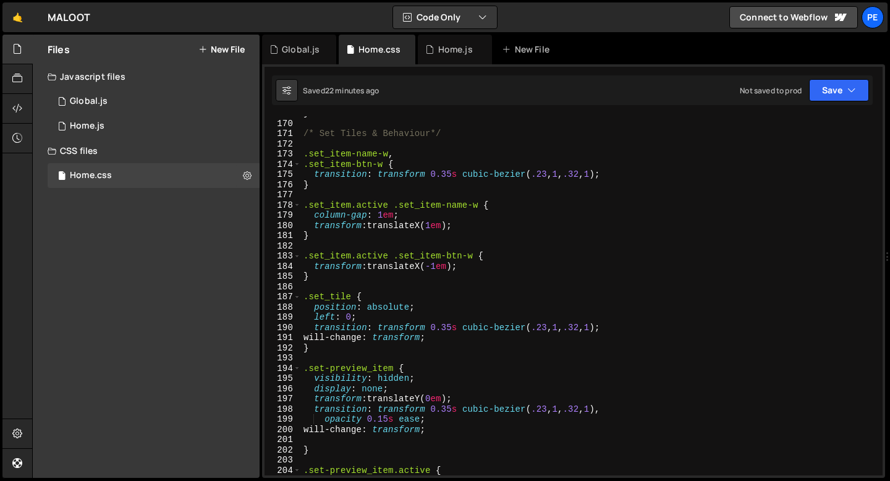
scroll to position [1710, 0]
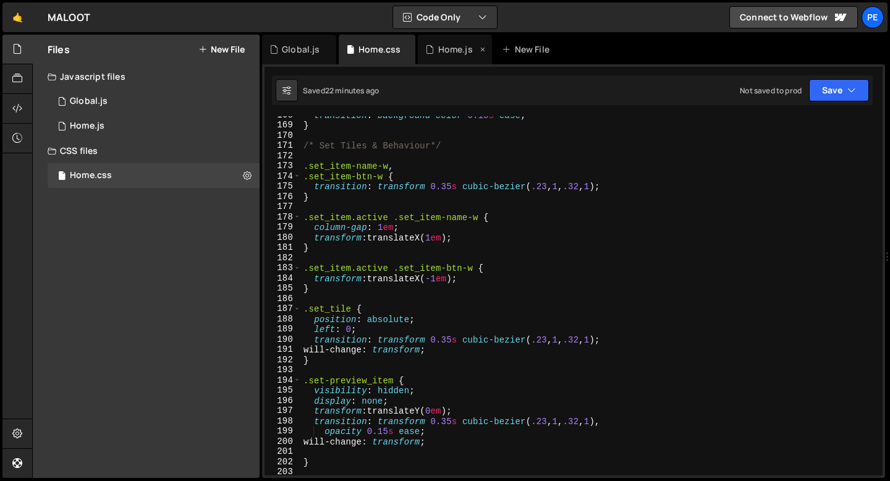
click at [439, 54] on div "Home.js" at bounding box center [455, 49] width 35 height 12
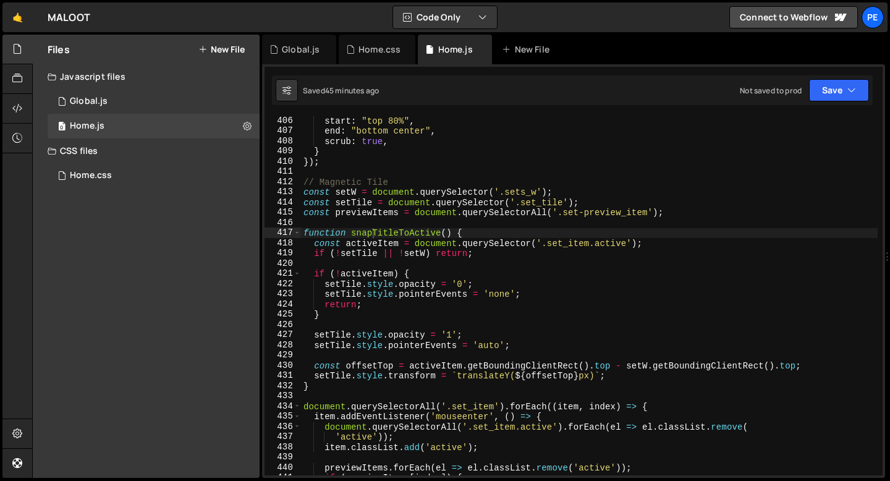
scroll to position [4132, 0]
click at [304, 229] on div "start : "top 80%" , end : "bottom center" , scrub : true , } }) ; // Magnetic T…" at bounding box center [589, 306] width 577 height 380
click at [304, 231] on div "start : "top 80%" , end : "bottom center" , scrub : true , } }) ; // Magnetic T…" at bounding box center [589, 306] width 577 height 380
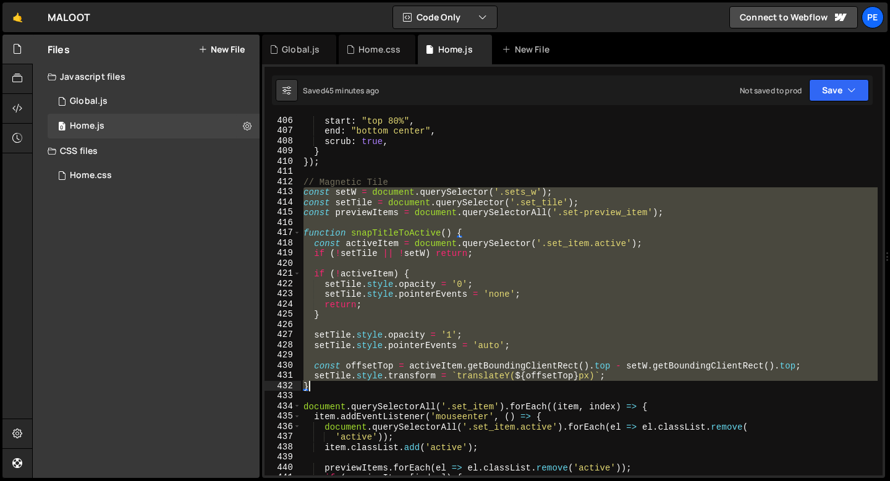
drag, startPoint x: 302, startPoint y: 195, endPoint x: 336, endPoint y: 385, distance: 193.6
click at [336, 385] on div "start : "top 80%" , end : "bottom center" , scrub : true , } }) ; // Magnetic T…" at bounding box center [589, 306] width 577 height 380
type textarea "setTile.style.transform = `translateY(${offsetTop}px)`; }"
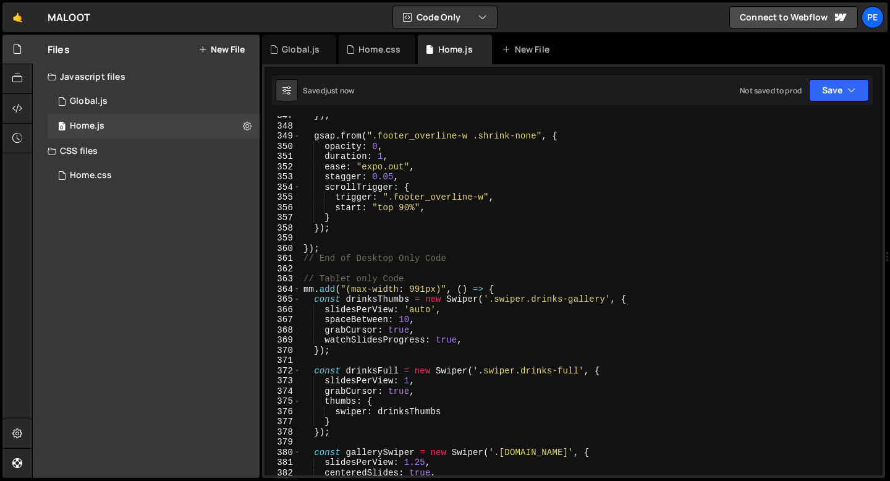
scroll to position [3413, 0]
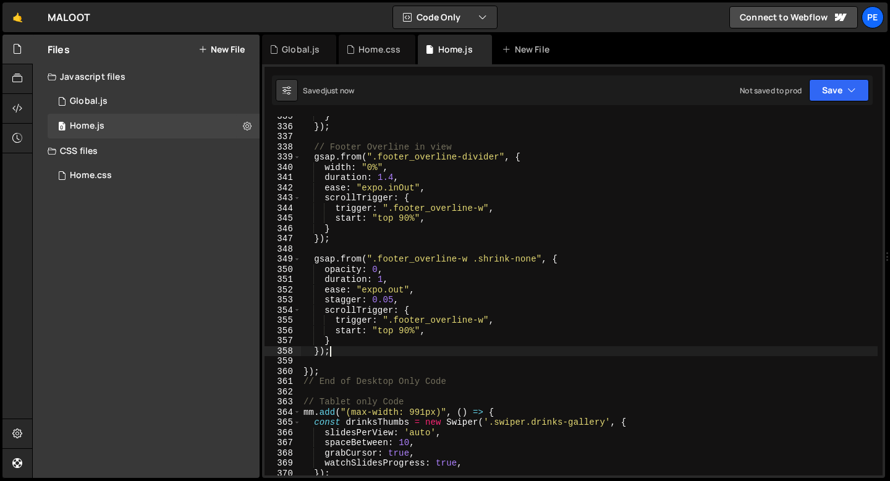
click at [337, 354] on div "} }) ; // Footer Overline in view gsap . from ( ".footer_overline-divider" , { …" at bounding box center [589, 301] width 577 height 380
type textarea "});"
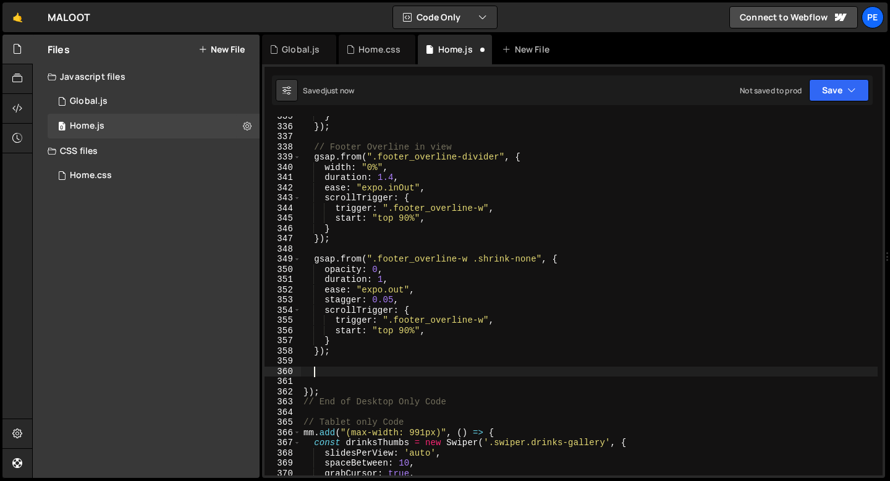
paste textarea "}"
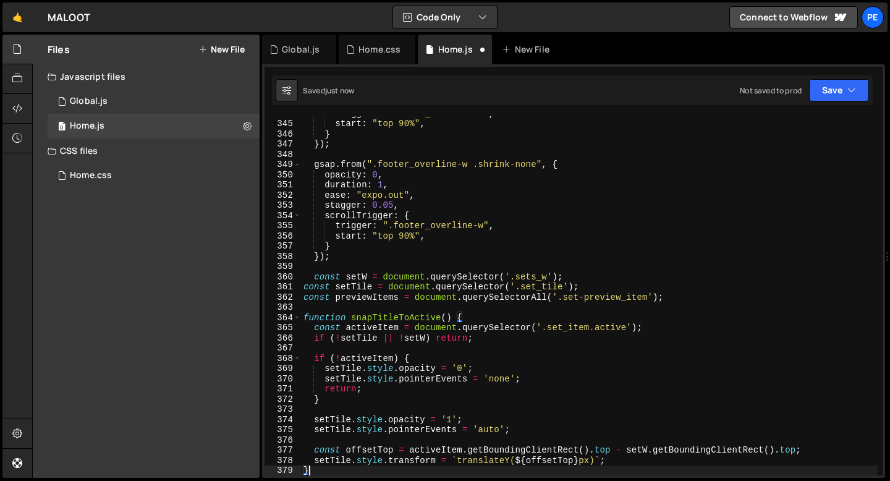
type textarea "}"
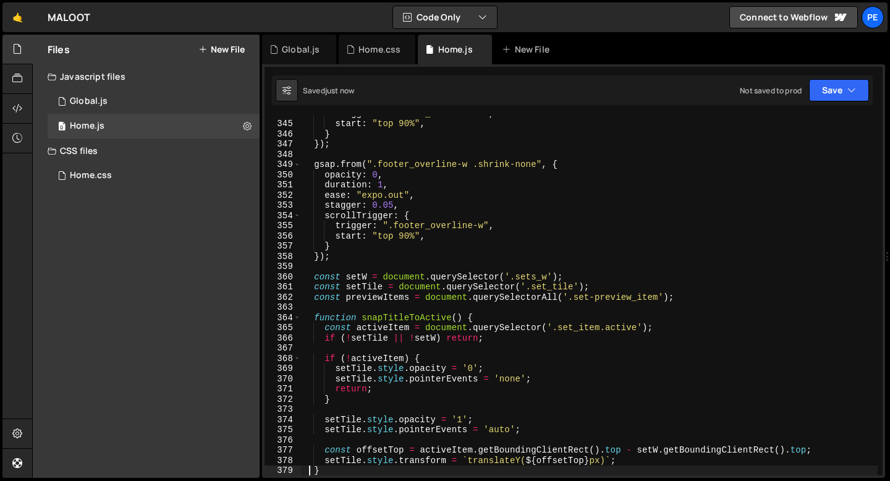
click at [335, 267] on div "trigger : ".footer_overline-w" , start : "top 90%" , } }) ; gsap . from ( ".foo…" at bounding box center [589, 298] width 577 height 380
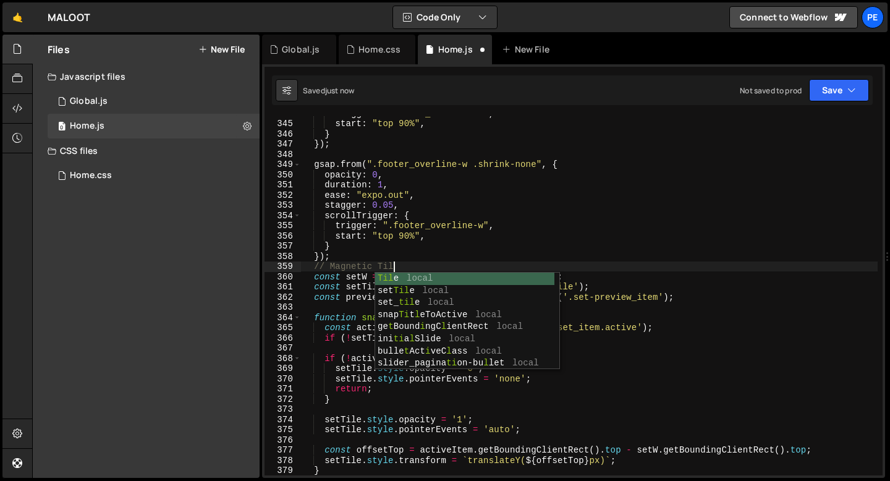
scroll to position [0, 6]
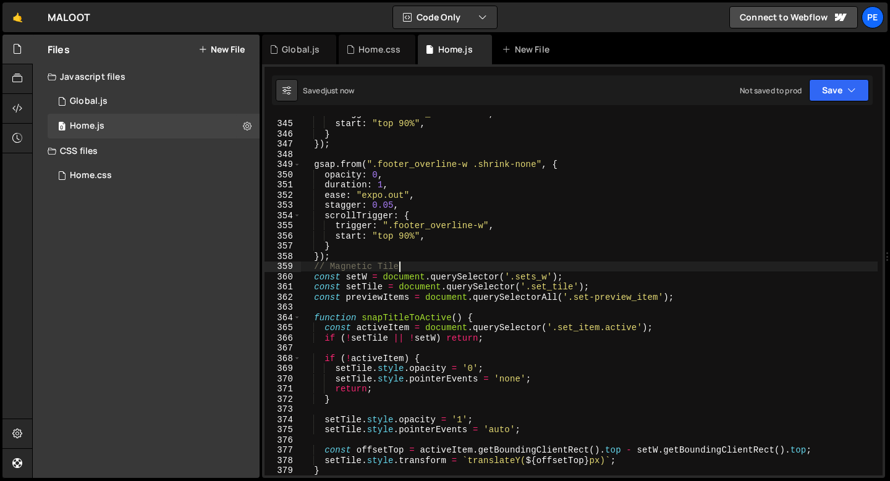
type textarea "// Magnetic Tile"
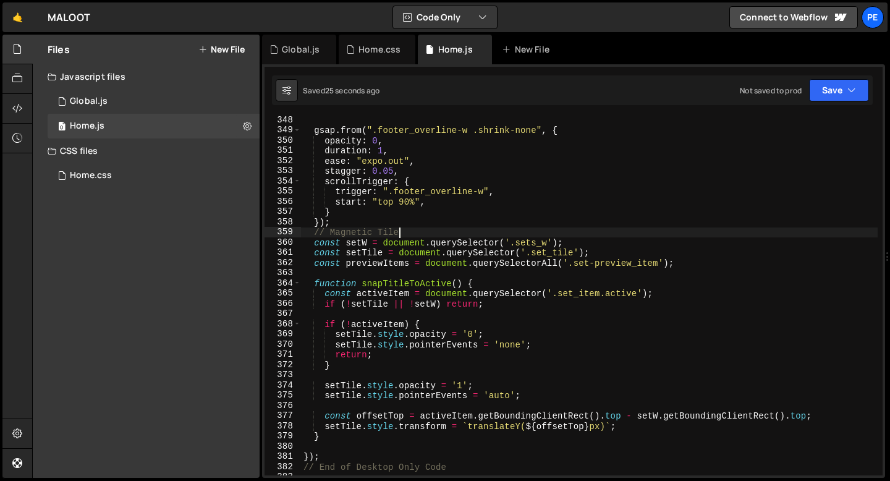
scroll to position [3560, 0]
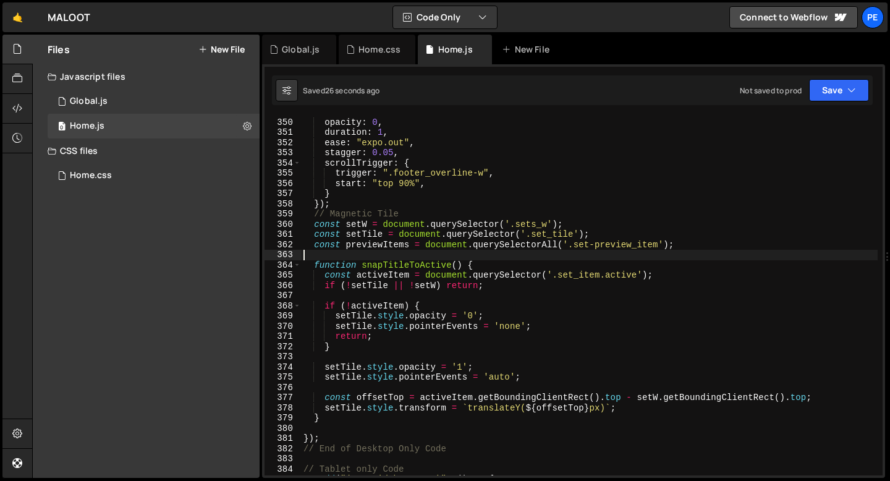
click at [386, 257] on div "gsap . from ( ".footer_overline-w .shrink-none" , { opacity : 0 , duration : 1 …" at bounding box center [589, 297] width 577 height 380
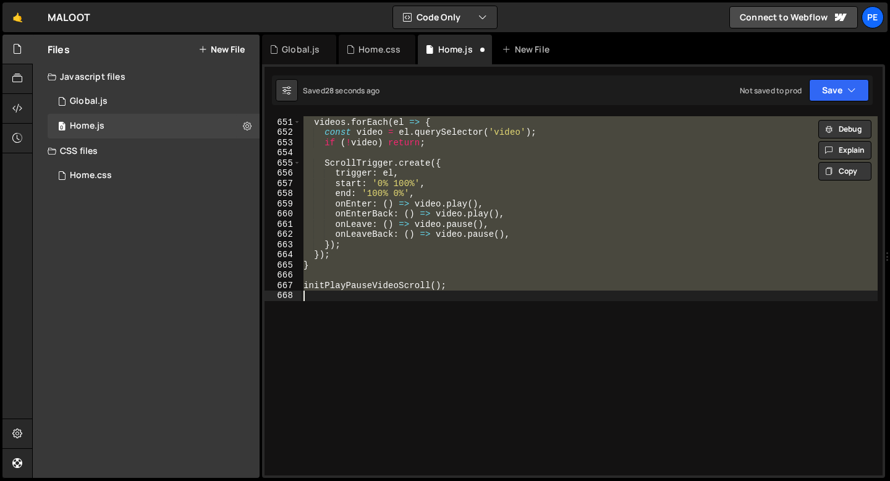
scroll to position [3473, 0]
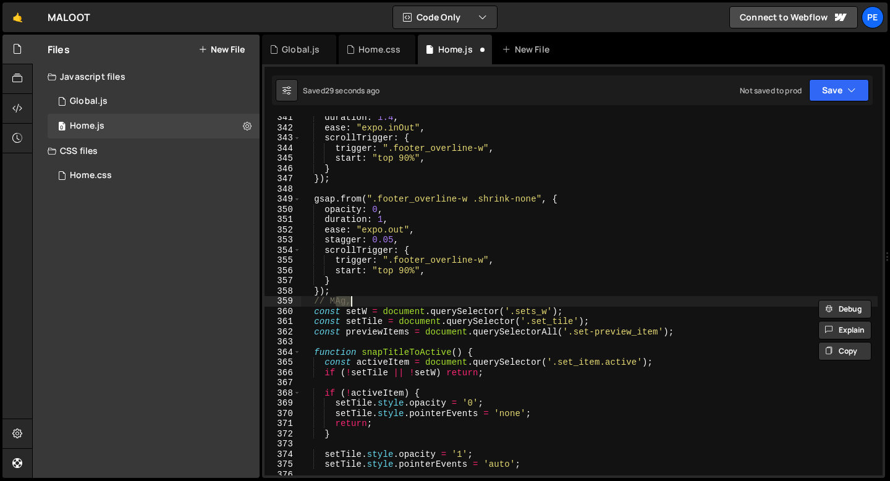
type textarea "//"
type textarea "initPlayPauseVideoScroll();"
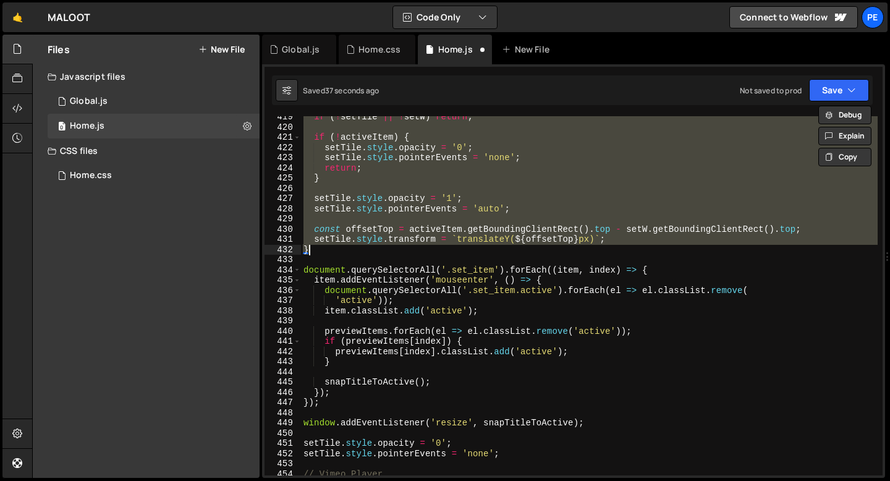
scroll to position [4269, 0]
click at [325, 255] on div "if ( ! setTile || ! setW ) return ; if ( ! activeItem ) { setTile . style . opa…" at bounding box center [589, 295] width 577 height 359
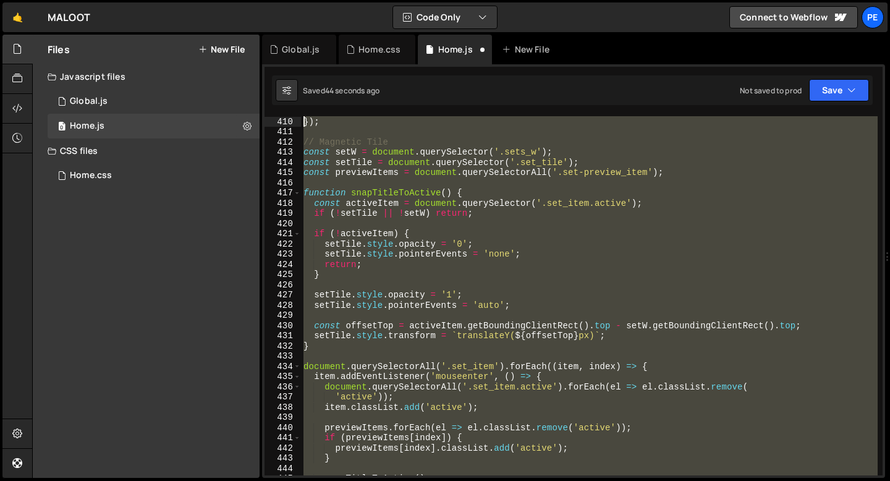
scroll to position [4142, 0]
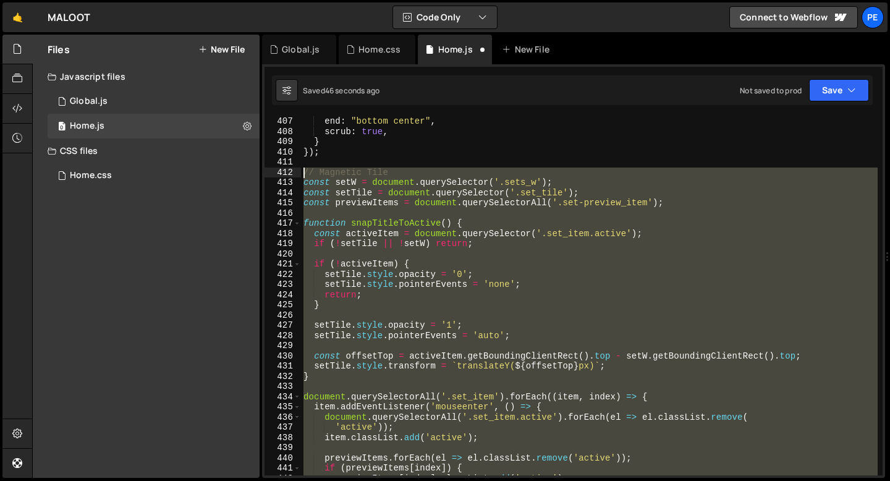
drag, startPoint x: 506, startPoint y: 377, endPoint x: 298, endPoint y: 171, distance: 292.5
click at [298, 172] on div "} 407 408 409 410 411 412 413 414 415 416 417 418 419 420 421 422 423 424 425 4…" at bounding box center [574, 295] width 618 height 359
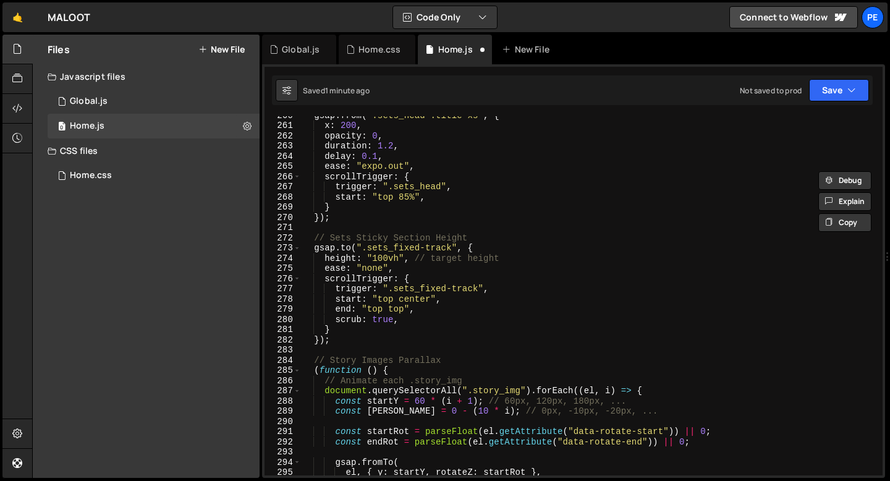
scroll to position [2659, 0]
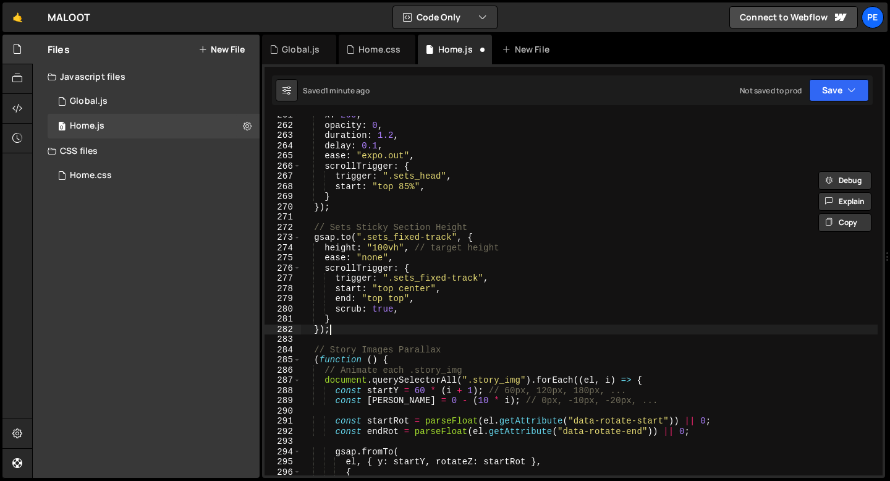
click at [347, 331] on div "x : 200 , opacity : 0 , duration : 1.2 , delay : 0.1 , ease : "expo.out" , scro…" at bounding box center [589, 300] width 577 height 380
type textarea "});"
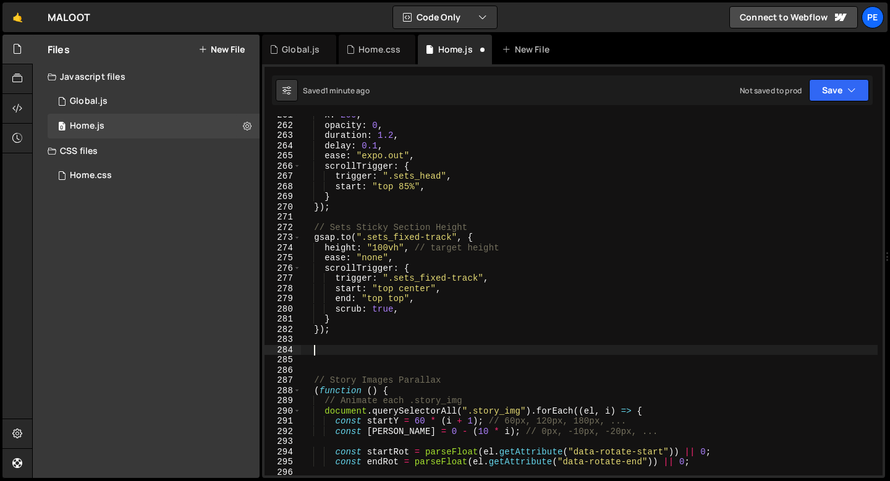
paste textarea "setTile.style.pointerEvents = 'none';"
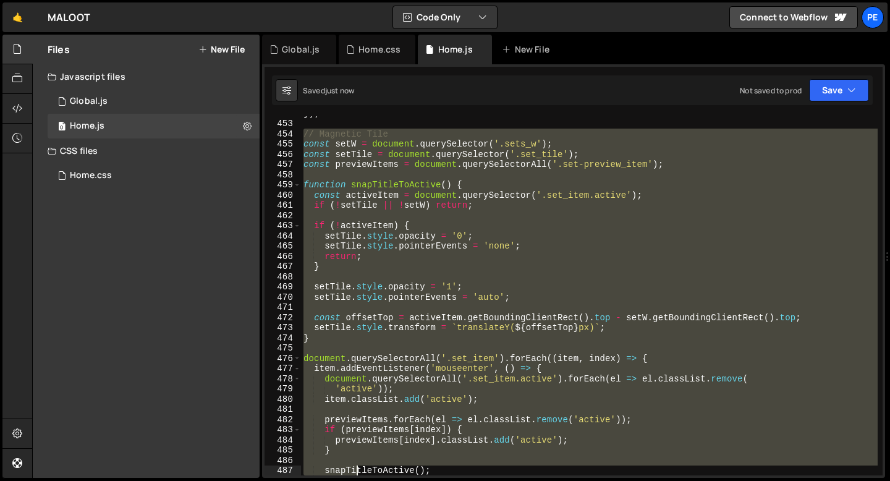
scroll to position [4732, 0]
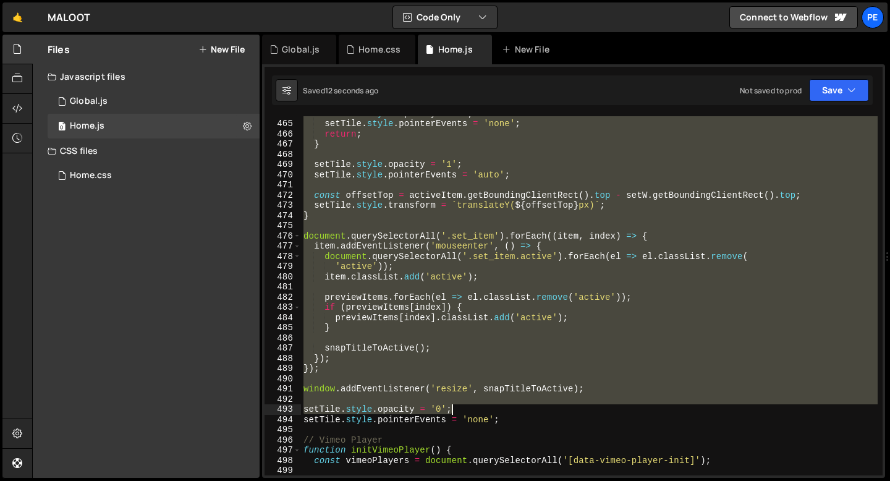
drag, startPoint x: 305, startPoint y: 198, endPoint x: 523, endPoint y: 414, distance: 306.1
click at [523, 414] on div "setTile . style . opacity = '0' ; setTile . style . pointerEvents = 'none' ; re…" at bounding box center [589, 298] width 577 height 380
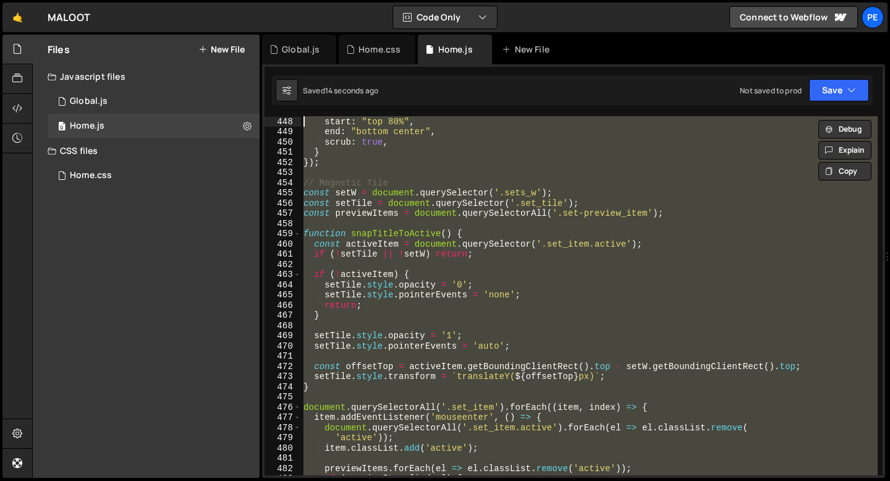
scroll to position [4560, 0]
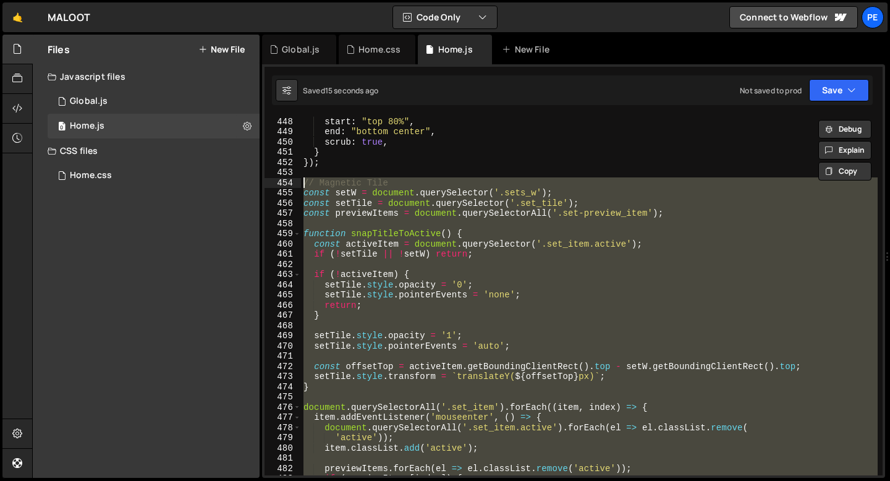
drag, startPoint x: 511, startPoint y: 421, endPoint x: 299, endPoint y: 185, distance: 317.5
click at [299, 185] on div "setTile.style.opacity = '0'; 448 449 450 451 452 453 454 455 456 457 458 459 46…" at bounding box center [574, 295] width 618 height 359
type textarea "// Magnetic Tile const setW = document.querySelector('.sets_w');"
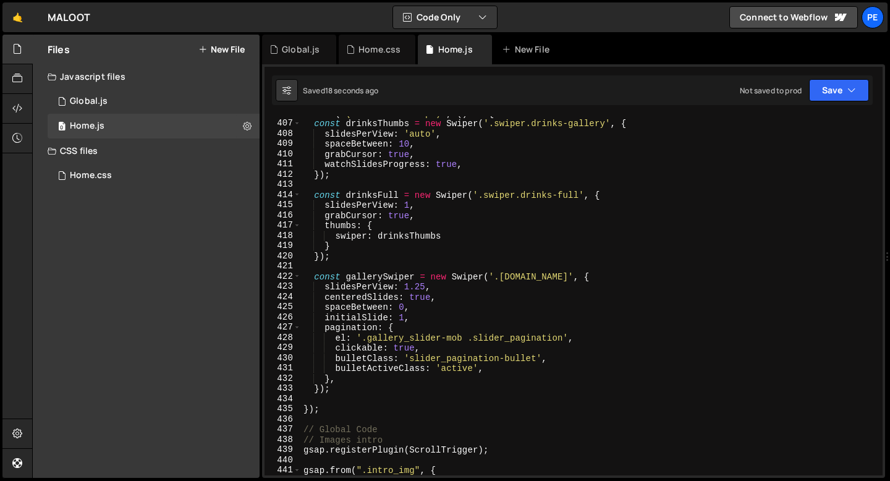
scroll to position [4148, 0]
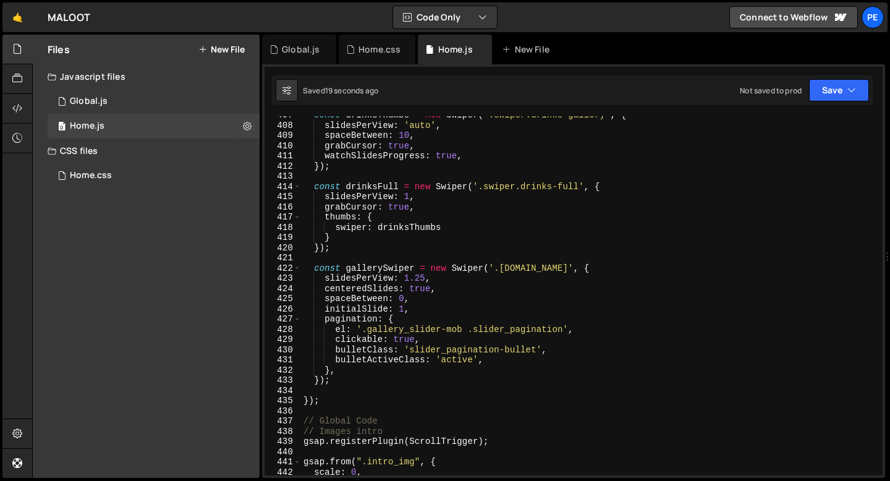
click at [339, 382] on div "const drinksThumbs = new Swiper ( '.swiper.drinks-gallery' , { slidesPerView : …" at bounding box center [589, 300] width 577 height 380
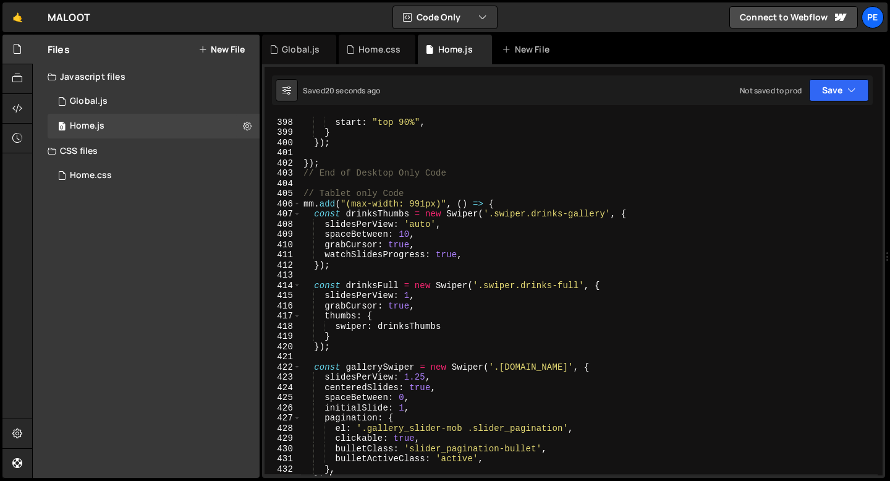
scroll to position [4016, 0]
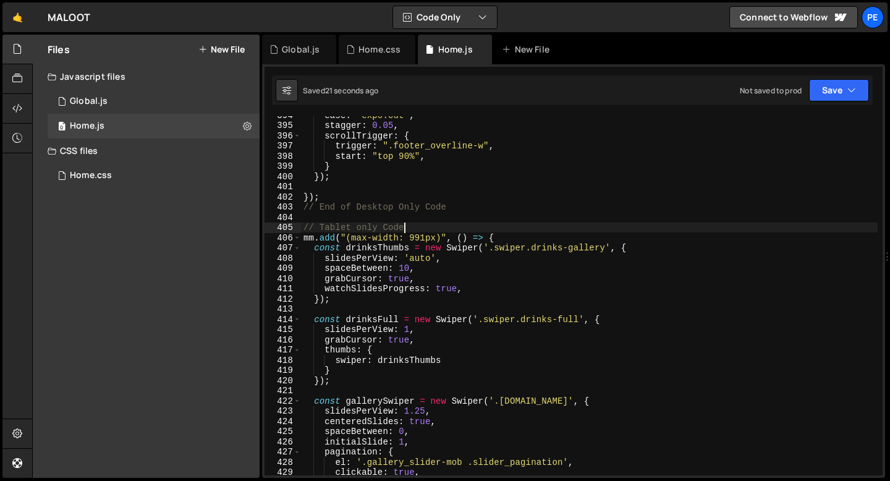
click at [406, 228] on div "ease : "expo.out" , stagger : 0.05 , scrollTrigger : { trigger : ".footer_overl…" at bounding box center [589, 300] width 577 height 380
click at [513, 237] on div "ease : "expo.out" , stagger : 0.05 , scrollTrigger : { trigger : ".footer_overl…" at bounding box center [589, 300] width 577 height 380
type textarea "mm.add("(max-width: 991px)", () => {"
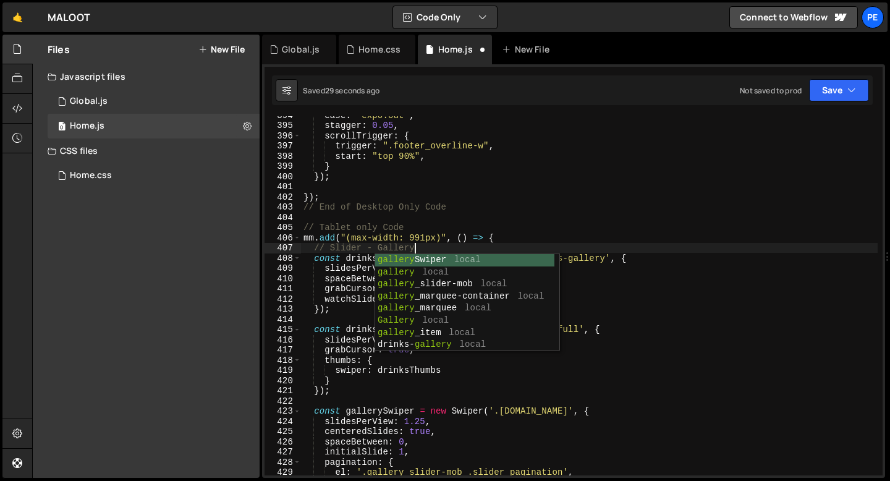
scroll to position [0, 7]
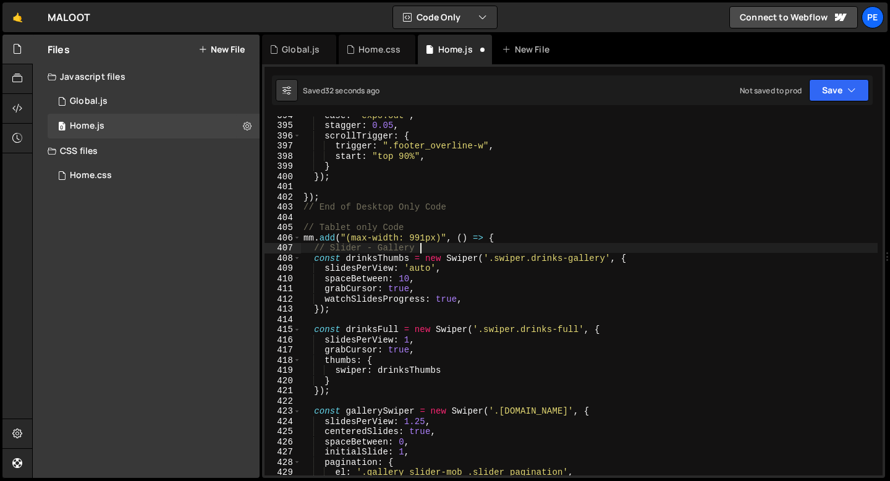
click at [377, 247] on div "ease : "expo.out" , stagger : 0.05 , scrollTrigger : { trigger : ".footer_overl…" at bounding box center [589, 300] width 577 height 380
click at [367, 245] on div "ease : "expo.out" , stagger : 0.05 , scrollTrigger : { trigger : ".footer_overl…" at bounding box center [589, 300] width 577 height 380
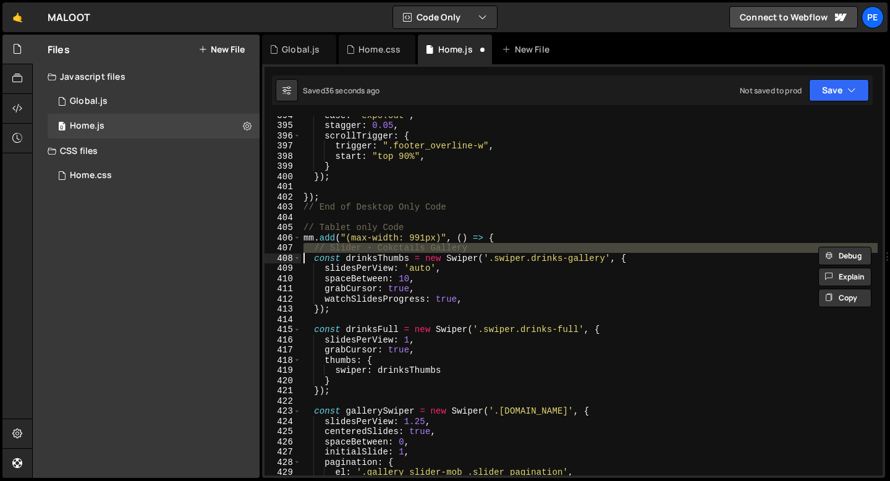
click at [398, 313] on div "ease : "expo.out" , stagger : 0.05 , scrollTrigger : { trigger : ".footer_overl…" at bounding box center [589, 300] width 577 height 380
type textarea "});"
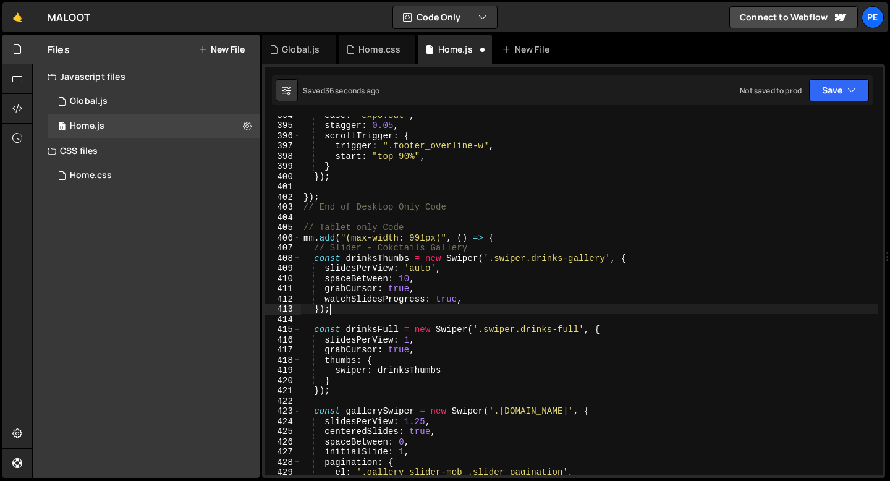
scroll to position [0, 1]
click at [393, 320] on div "ease : "expo.out" , stagger : 0.05 , scrollTrigger : { trigger : ".footer_overl…" at bounding box center [589, 300] width 577 height 380
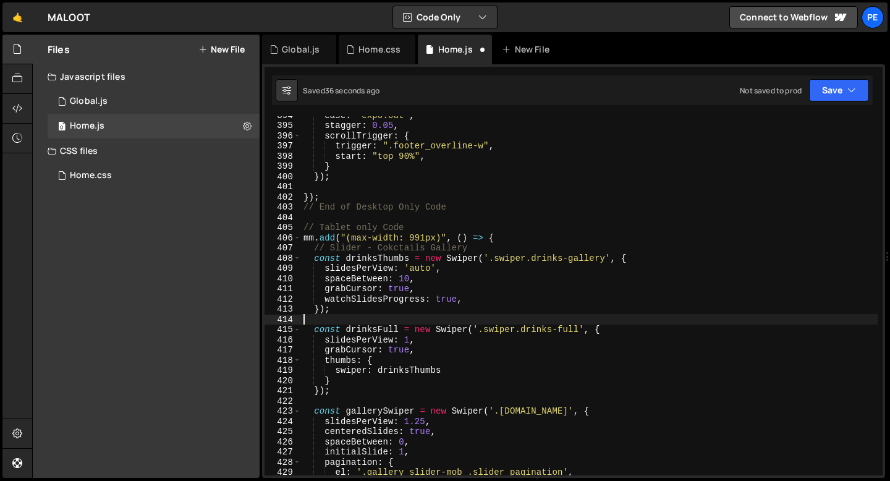
scroll to position [0, 0]
paste textarea "// Slider - Cokctails Gallery"
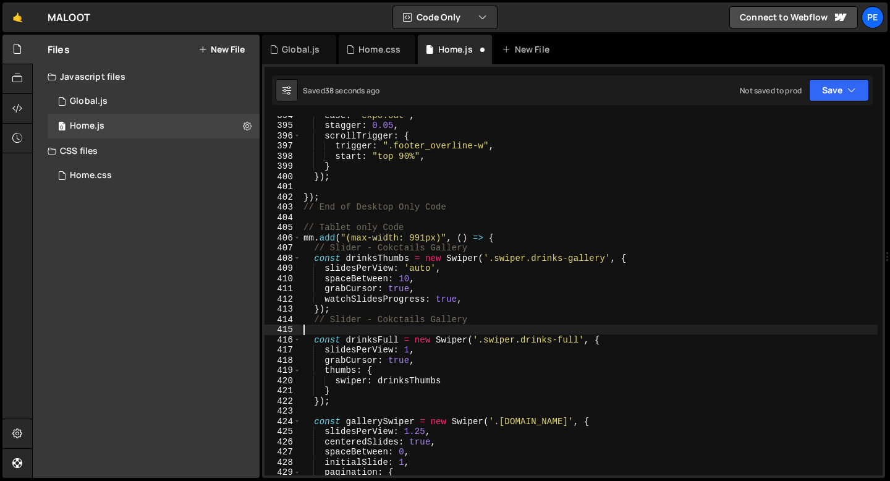
click at [315, 321] on div "ease : "expo.out" , stagger : 0.05 , scrollTrigger : { trigger : ".footer_overl…" at bounding box center [589, 300] width 577 height 380
type textarea "// Slider - Cokctails Gallery"
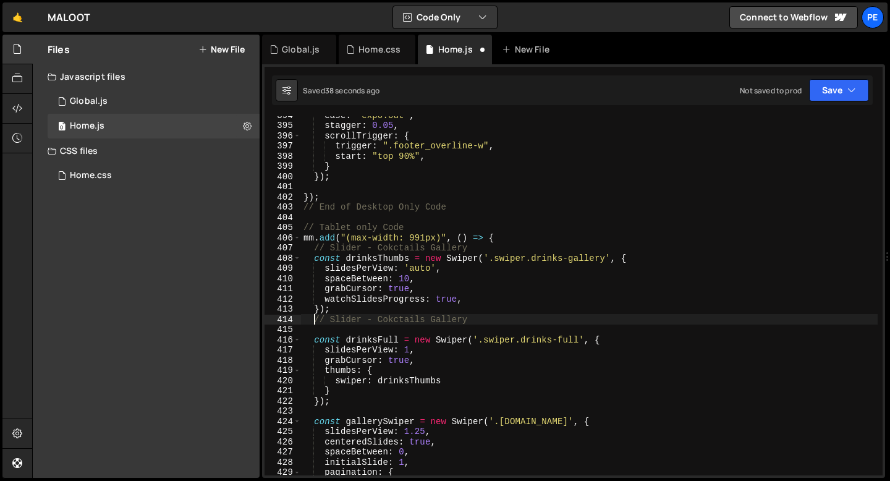
click at [304, 331] on div "ease : "expo.out" , stagger : 0.05 , scrollTrigger : { trigger : ".footer_overl…" at bounding box center [589, 300] width 577 height 380
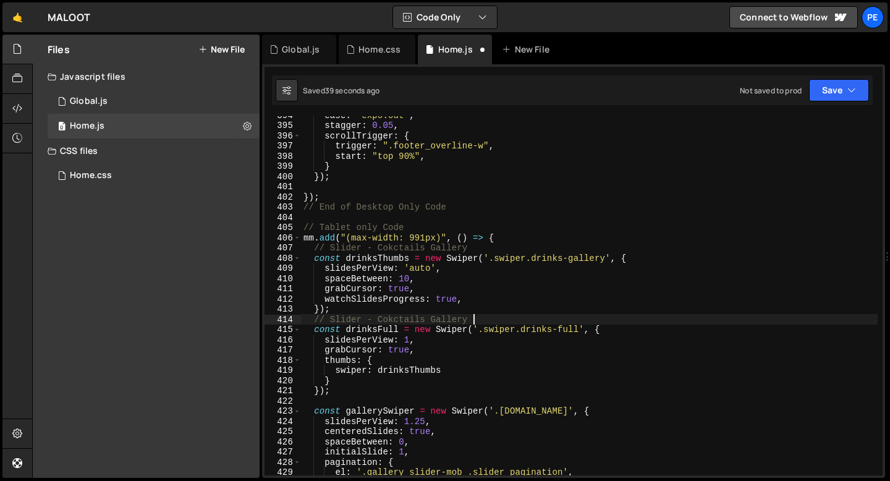
click at [359, 309] on div "ease : "expo.out" , stagger : 0.05 , scrollTrigger : { trigger : ".footer_overl…" at bounding box center [589, 300] width 577 height 380
type textarea "});"
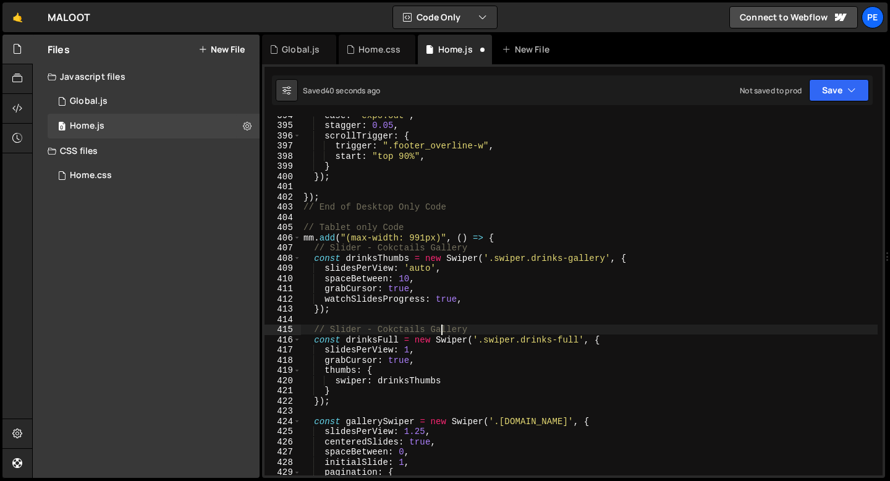
click at [442, 327] on div "ease : "expo.out" , stagger : 0.05 , scrollTrigger : { trigger : ".footer_overl…" at bounding box center [589, 300] width 577 height 380
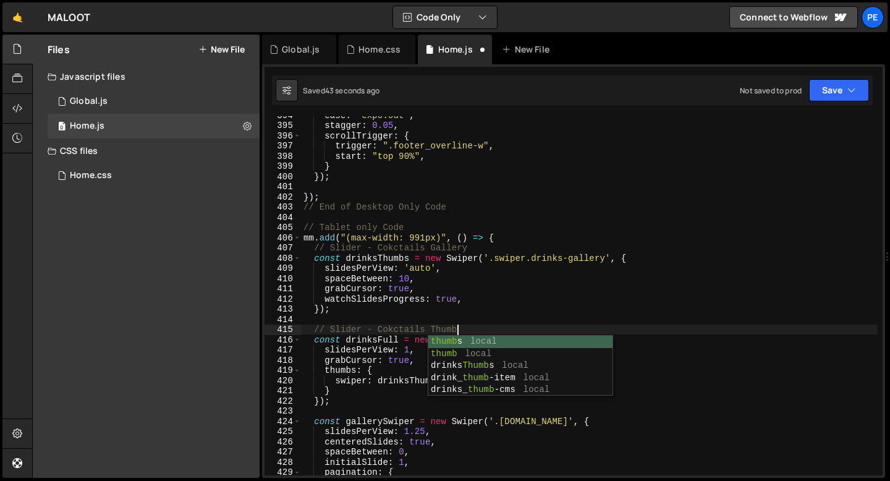
scroll to position [0, 11]
click at [411, 330] on div "ease : "expo.out" , stagger : 0.05 , scrollTrigger : { trigger : ".footer_overl…" at bounding box center [589, 300] width 577 height 380
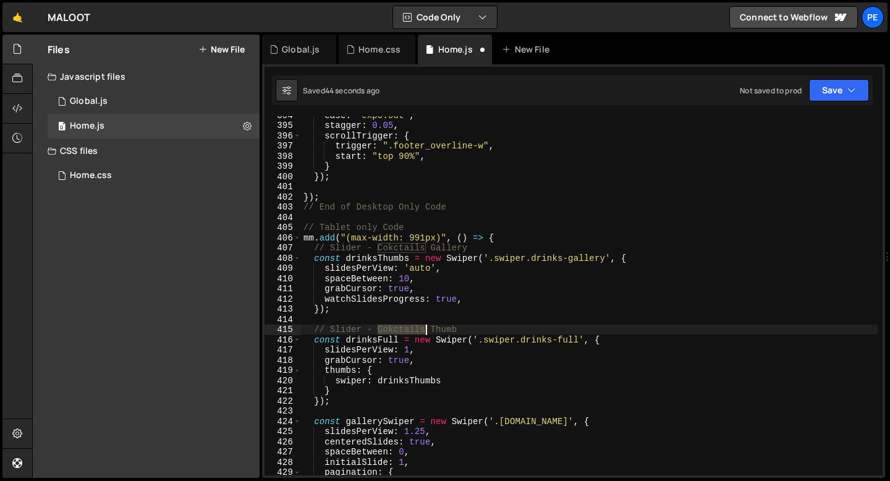
click at [411, 329] on div "ease : "expo.out" , stagger : 0.05 , scrollTrigger : { trigger : ".footer_overl…" at bounding box center [589, 300] width 577 height 380
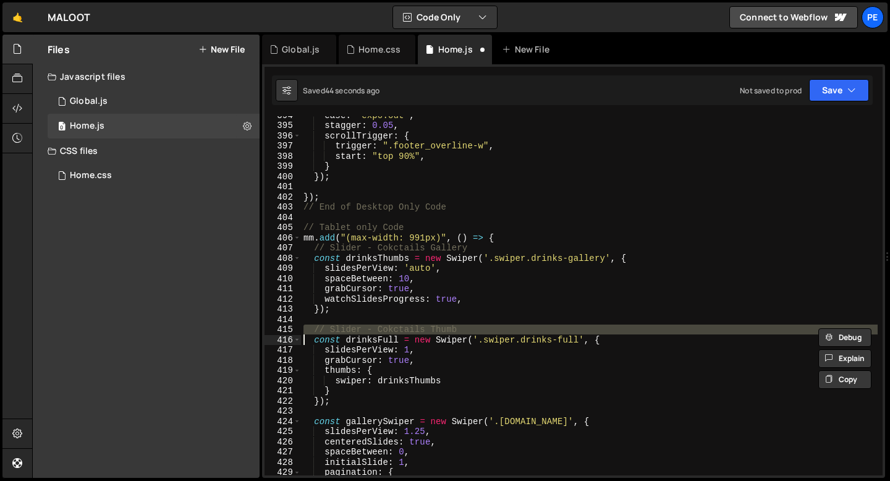
click at [406, 249] on div "ease : "expo.out" , stagger : 0.05 , scrollTrigger : { trigger : ".footer_overl…" at bounding box center [589, 300] width 577 height 380
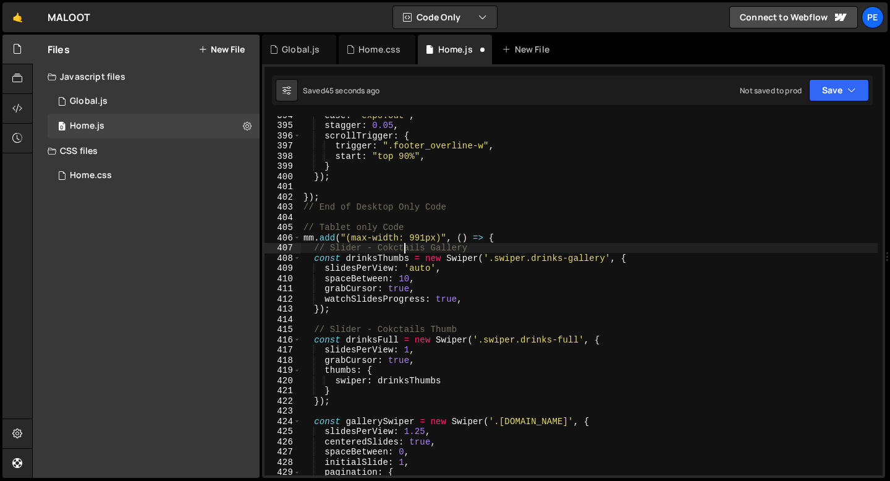
click at [406, 249] on div "ease : "expo.out" , stagger : 0.05 , scrollTrigger : { trigger : ".footer_overl…" at bounding box center [589, 300] width 577 height 380
type textarea "// Slider - Cokctails Gallery const drinksThumbs = new Swiper('.swiper.drinks-g…"
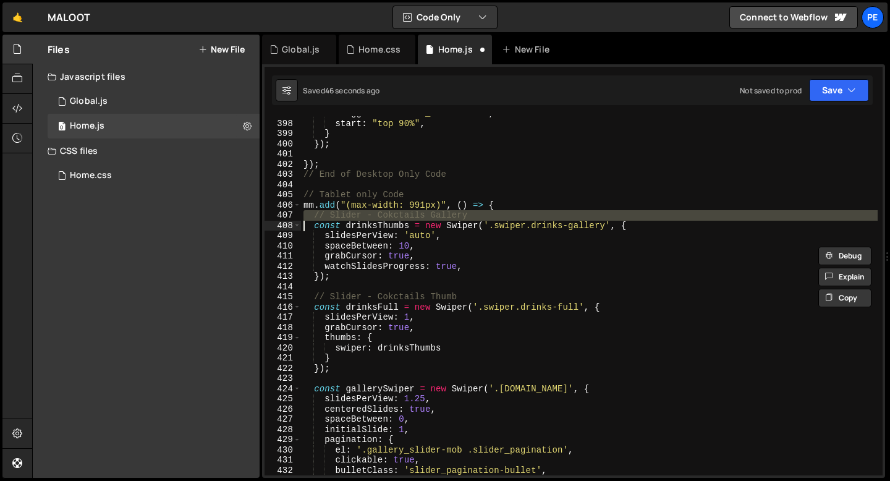
scroll to position [4051, 0]
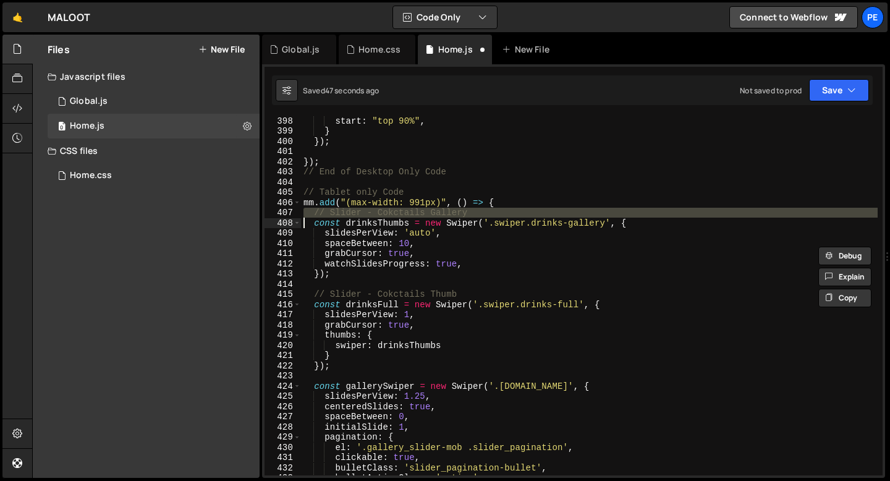
click at [364, 380] on div "start : "top 90%" , } }) ; }) ; // End of Desktop Only Code // Tablet only Code…" at bounding box center [589, 306] width 577 height 380
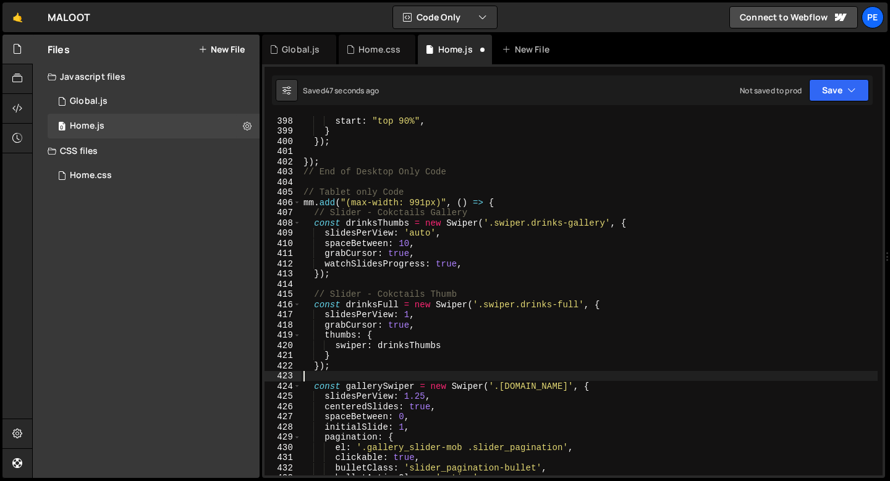
scroll to position [0, 0]
paste textarea "// Slider - Cokctails Gallery"
click at [339, 367] on div "start : "top 90%" , } }) ; }) ; // End of Desktop Only Code // Tablet only Code…" at bounding box center [589, 306] width 577 height 380
type textarea "});"
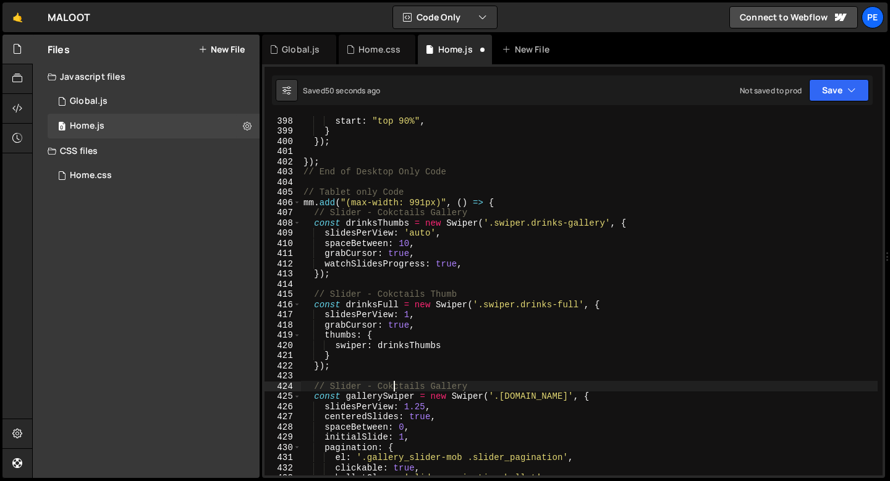
click at [395, 382] on div "start : "top 90%" , } }) ; }) ; // End of Desktop Only Code // Tablet only Code…" at bounding box center [589, 306] width 577 height 380
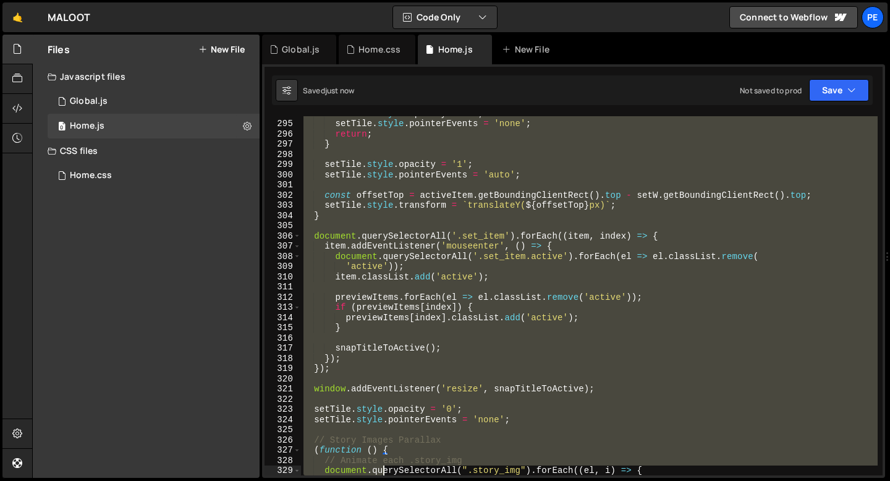
scroll to position [3028, 0]
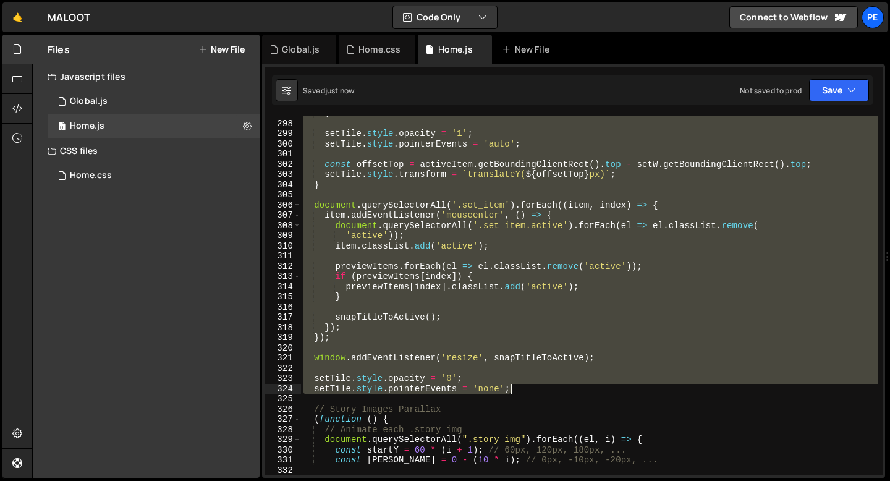
drag, startPoint x: 314, startPoint y: 203, endPoint x: 512, endPoint y: 386, distance: 270.4
click at [513, 386] on div "} setTile . style . opacity = '1' ; setTile . style . pointerEvents = 'auto' ; …" at bounding box center [589, 298] width 577 height 380
type textarea "setTile.style.opacity = '0'; setTile.style.pointerEvents = 'none';"
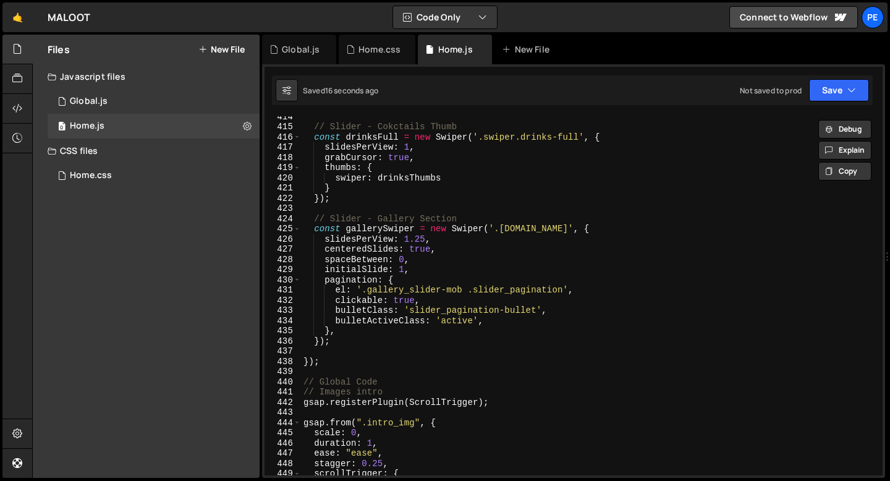
scroll to position [4218, 0]
click at [338, 347] on div "// Slider - Cokctails Thumb const drinksFull = new Swiper ( '.swiper.drinks-ful…" at bounding box center [589, 301] width 577 height 380
click at [342, 349] on div "// Slider - Cokctails Thumb const drinksFull = new Swiper ( '.swiper.drinks-ful…" at bounding box center [589, 301] width 577 height 380
click at [342, 347] on div "// Slider - Cokctails Thumb const drinksFull = new Swiper ( '.swiper.drinks-ful…" at bounding box center [589, 301] width 577 height 380
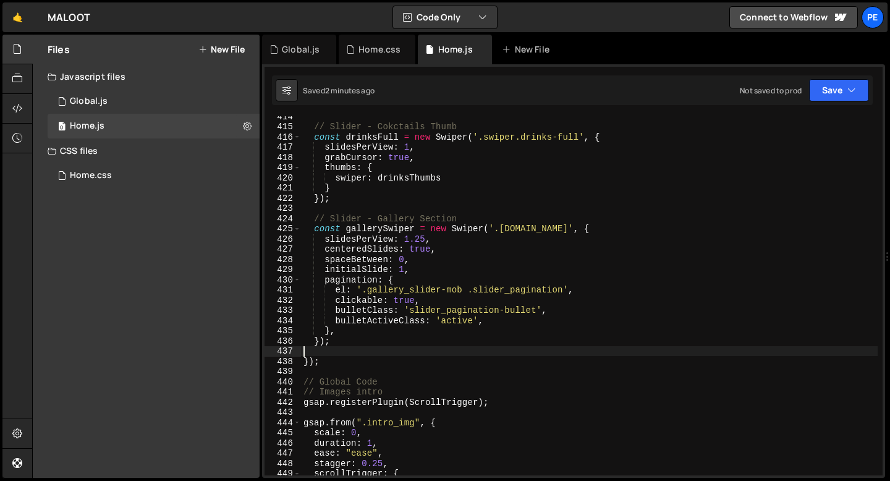
click at [336, 343] on div "// Slider - Cokctails Thumb const drinksFull = new Swiper ( '.swiper.drinks-ful…" at bounding box center [589, 301] width 577 height 380
type textarea "});"
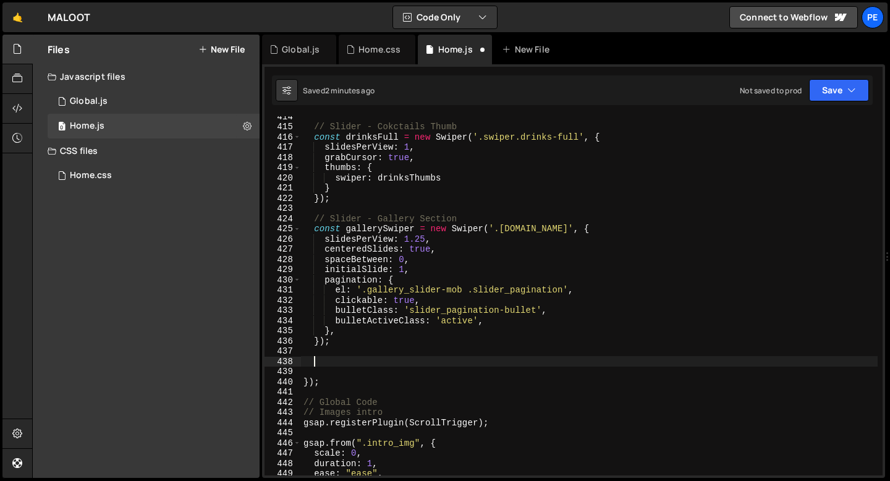
paste textarea
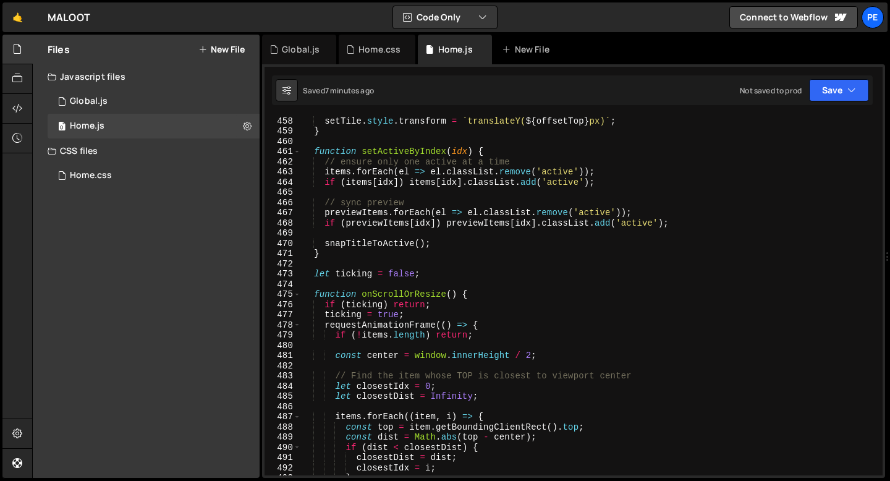
scroll to position [4622, 0]
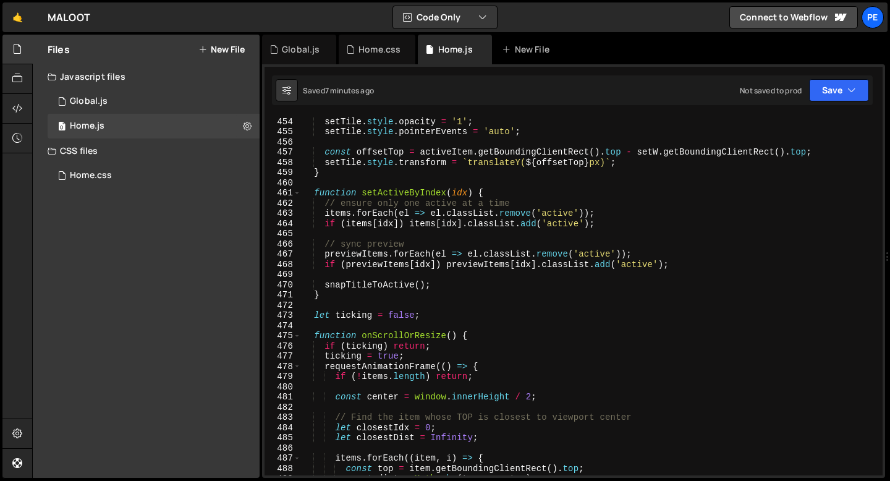
click at [448, 295] on div "setTile . style . opacity = '1' ; setTile . style . pointerEvents = 'auto' ; co…" at bounding box center [589, 296] width 577 height 380
click at [443, 292] on div "setTile . style . opacity = '1' ; setTile . style . pointerEvents = 'auto' ; co…" at bounding box center [589, 296] width 577 height 380
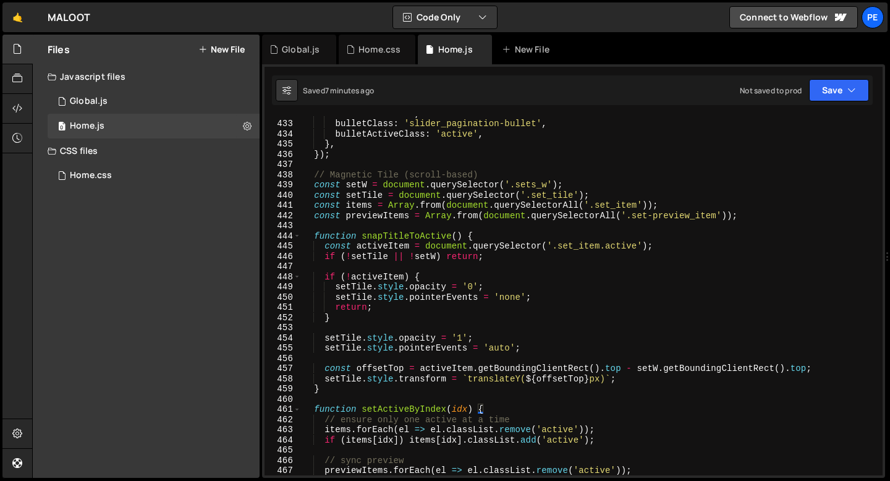
scroll to position [4400, 0]
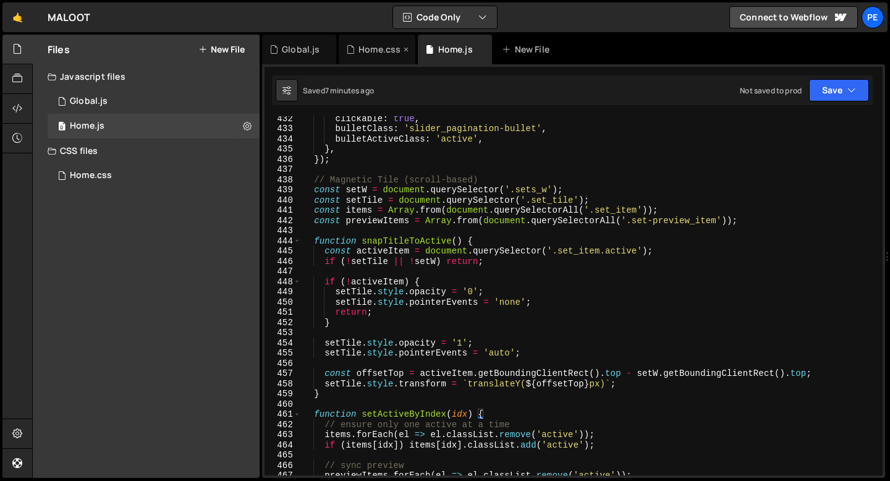
click at [362, 56] on div "Home.css" at bounding box center [377, 50] width 77 height 30
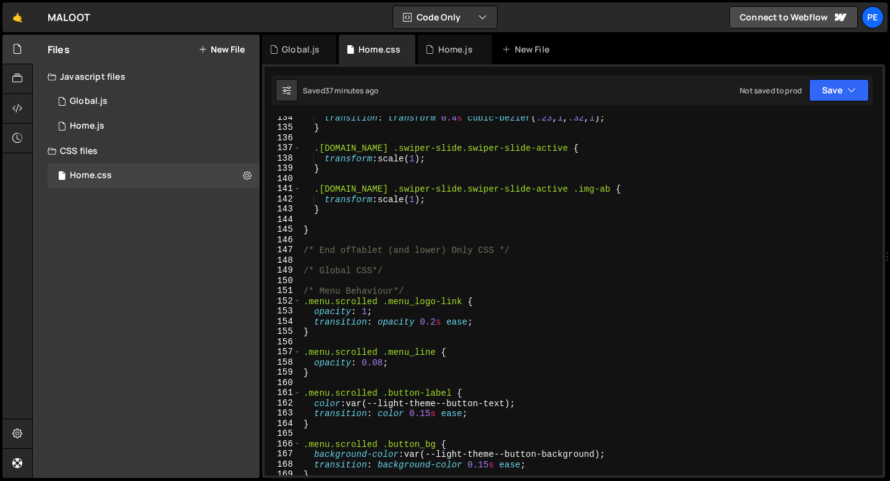
scroll to position [1383, 0]
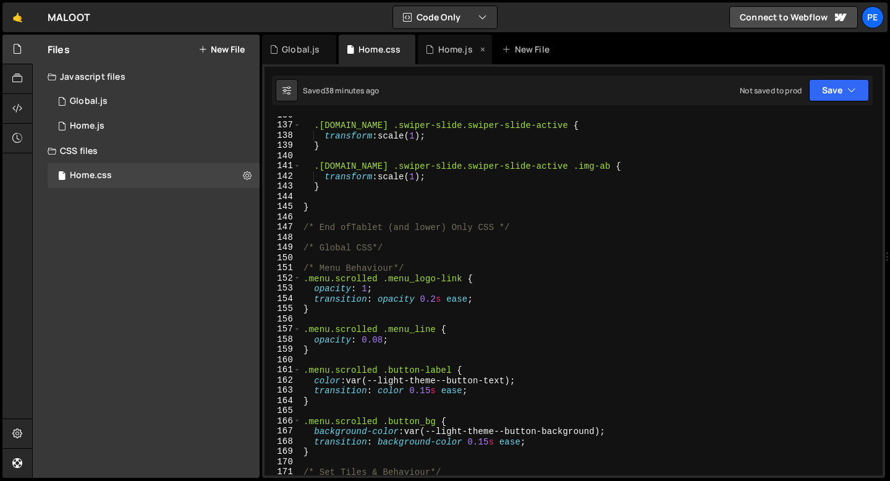
click at [435, 56] on div "Home.js" at bounding box center [455, 50] width 74 height 30
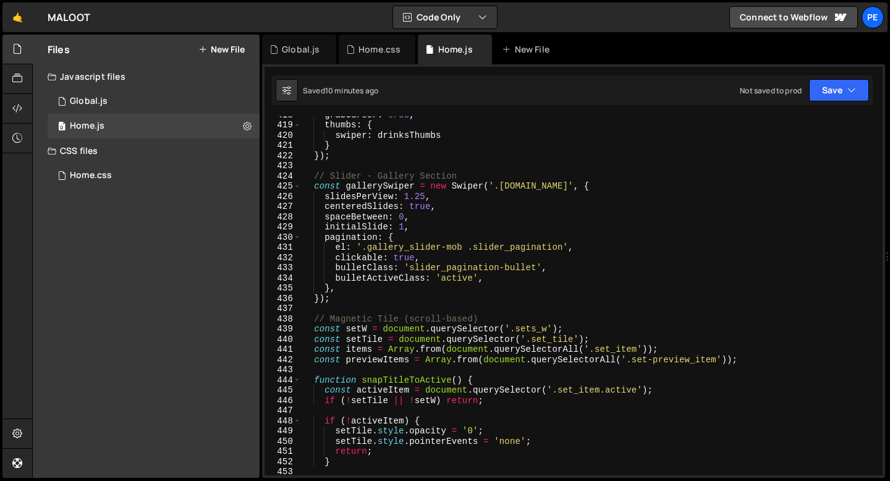
scroll to position [4312, 0]
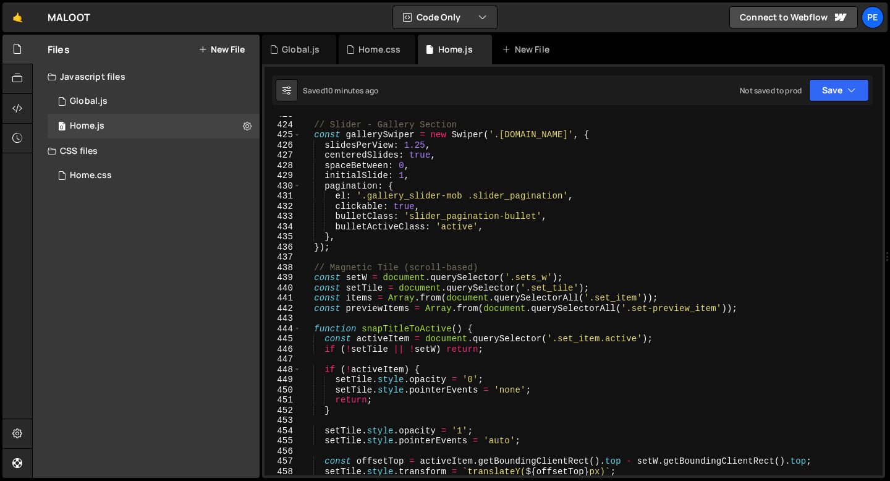
click at [629, 309] on div "// Slider - Gallery Section const gallerySwiper = new Swiper ( '.[DOMAIN_NAME]'…" at bounding box center [589, 299] width 577 height 380
paste textarea "sets-preview_mob"
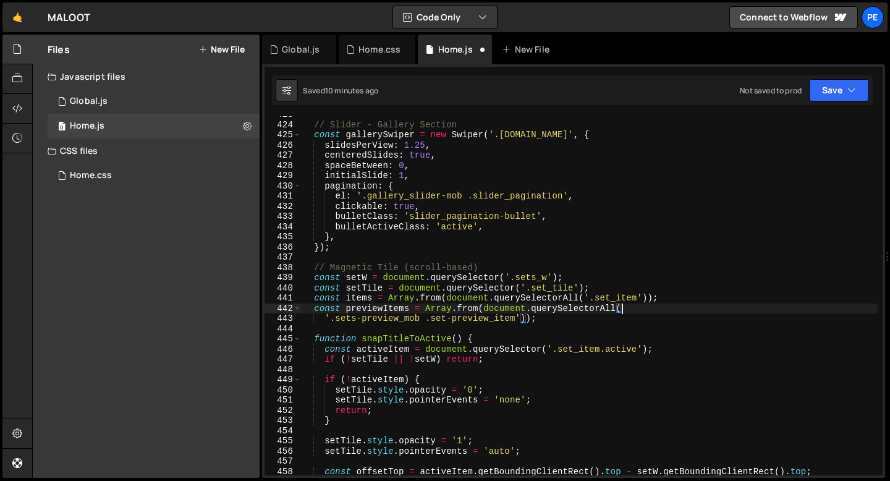
scroll to position [0, 22]
click at [369, 250] on div "// Slider - Gallery Section const gallerySwiper = new Swiper ( '.[DOMAIN_NAME]'…" at bounding box center [589, 299] width 577 height 380
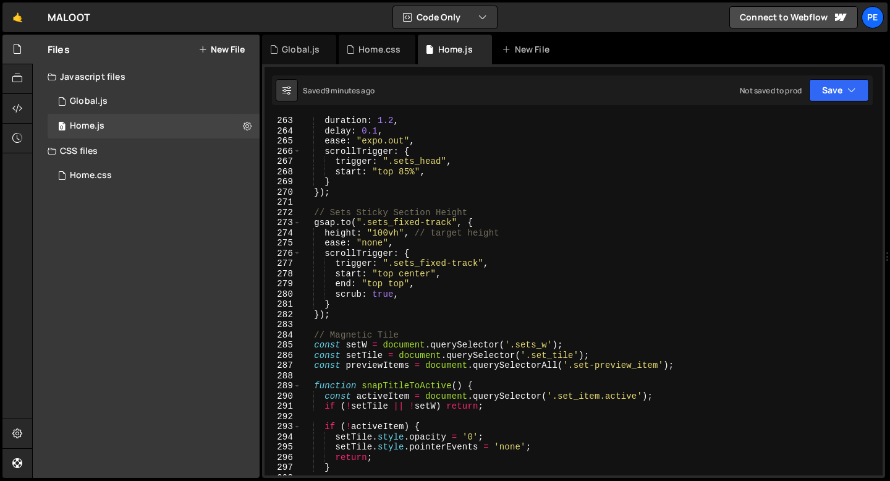
scroll to position [2668, 0]
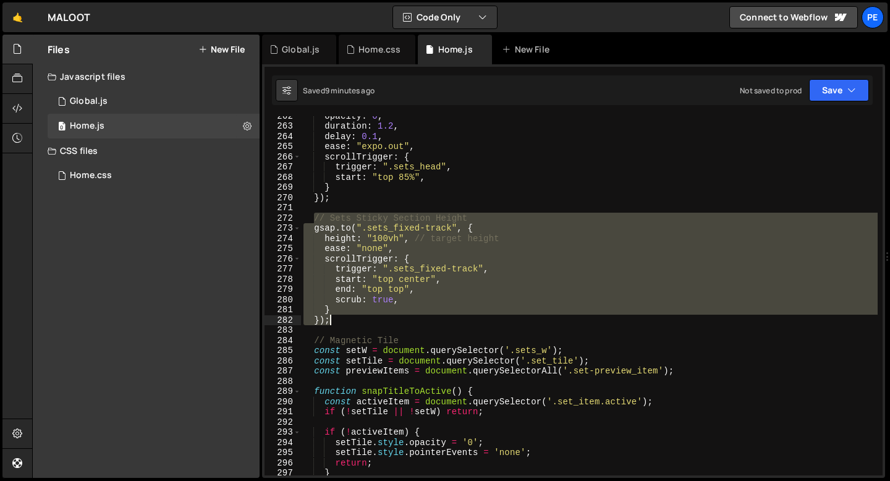
drag, startPoint x: 313, startPoint y: 218, endPoint x: 357, endPoint y: 316, distance: 107.1
click at [357, 317] on div "opacity : 0 , duration : 1.2 , delay : 0.1 , ease : "expo.out" , scrollTrigger …" at bounding box center [589, 301] width 577 height 380
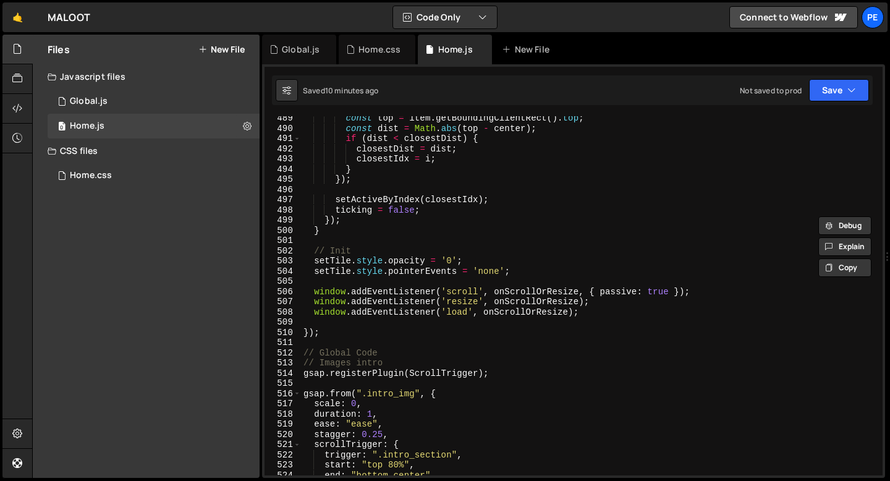
scroll to position [4982, 0]
click at [584, 316] on div "const top = item . getBoundingClientRect ( ) . top ; const dist = Math . abs ( …" at bounding box center [589, 303] width 577 height 380
type textarea "window.addEventListener('load', onScrollOrResize);"
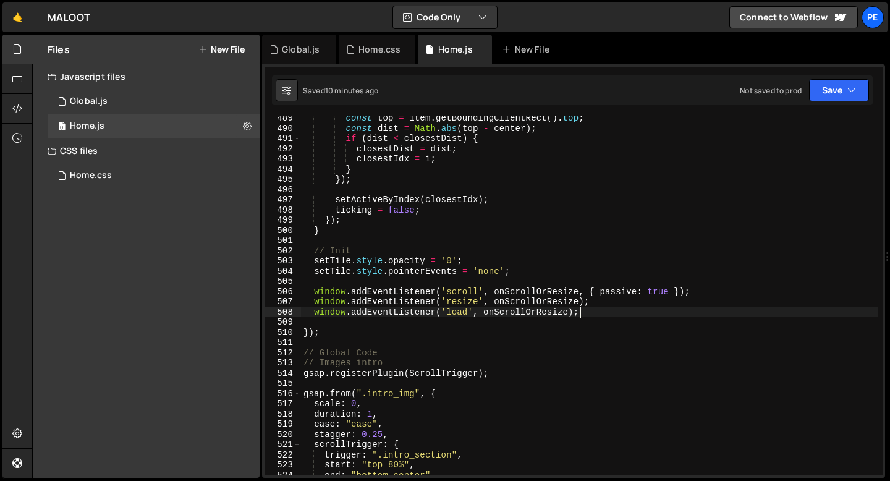
scroll to position [0, 0]
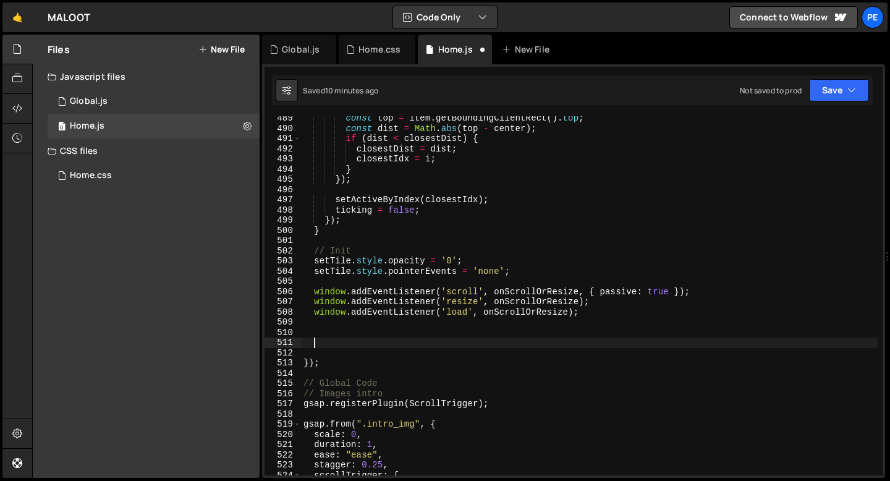
paste textarea "});"
type textarea "});"
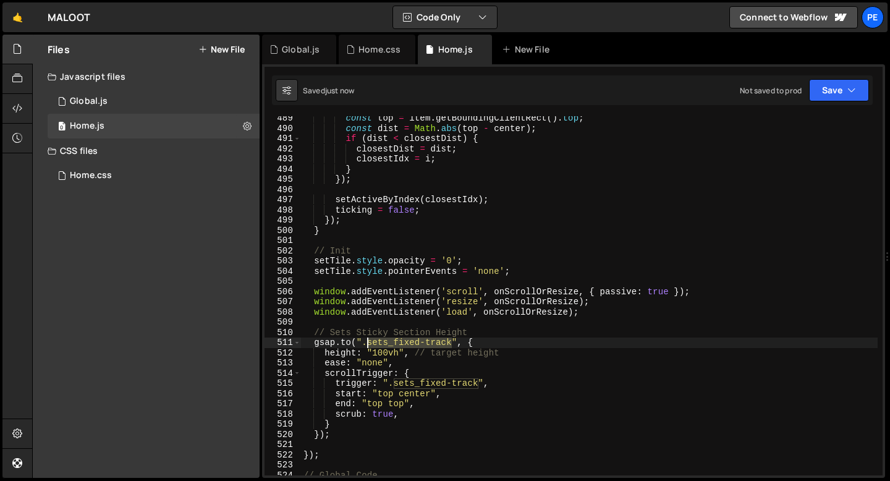
drag, startPoint x: 453, startPoint y: 342, endPoint x: 369, endPoint y: 341, distance: 83.5
click at [369, 342] on div "const top = item . getBoundingClientRect ( ) . top ; const dist = Math . abs ( …" at bounding box center [589, 303] width 577 height 380
paste textarea "-preview_"
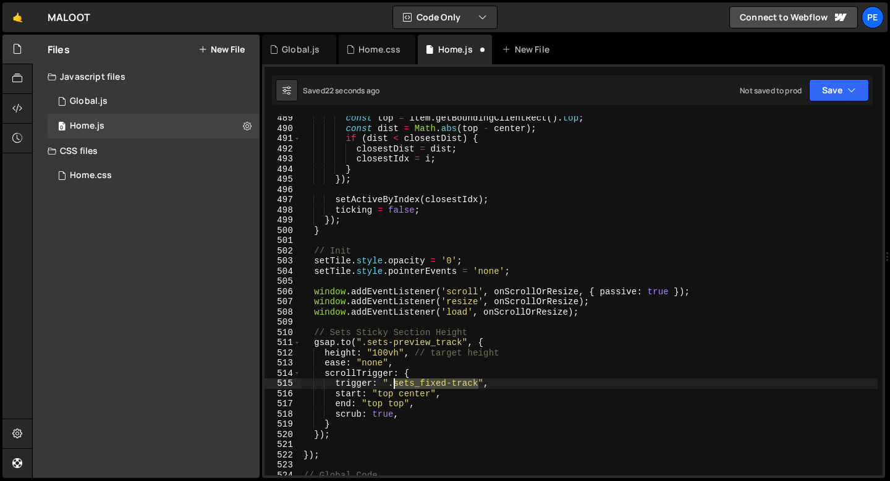
drag, startPoint x: 479, startPoint y: 383, endPoint x: 393, endPoint y: 384, distance: 86.0
click at [393, 384] on div "const top = item . getBoundingClientRect ( ) . top ; const dist = Math . abs ( …" at bounding box center [589, 303] width 577 height 380
paste textarea "-preview_"
click at [437, 361] on div "const top = item . getBoundingClientRect ( ) . top ; const dist = Math . abs ( …" at bounding box center [589, 303] width 577 height 380
type textarea "ease: "none","
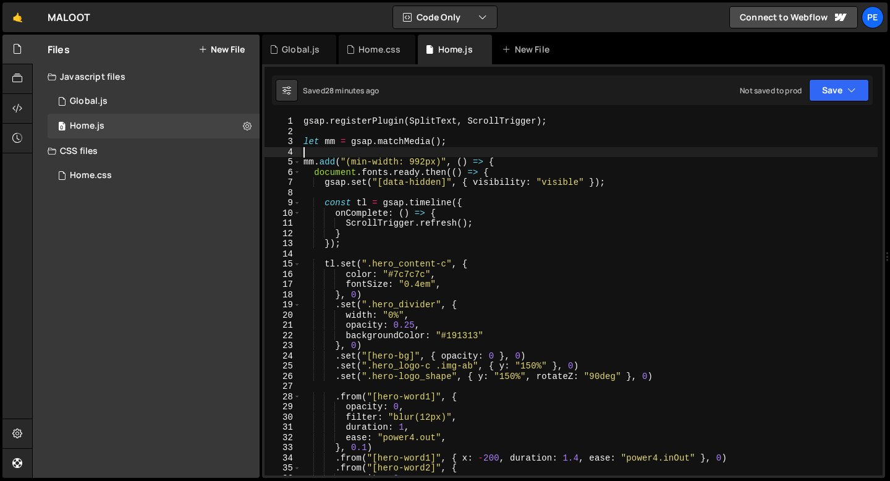
click at [309, 152] on div "gsap . registerPlugin ( SplitText , ScrollTrigger ) ; let mm = gsap . matchMedi…" at bounding box center [589, 306] width 577 height 380
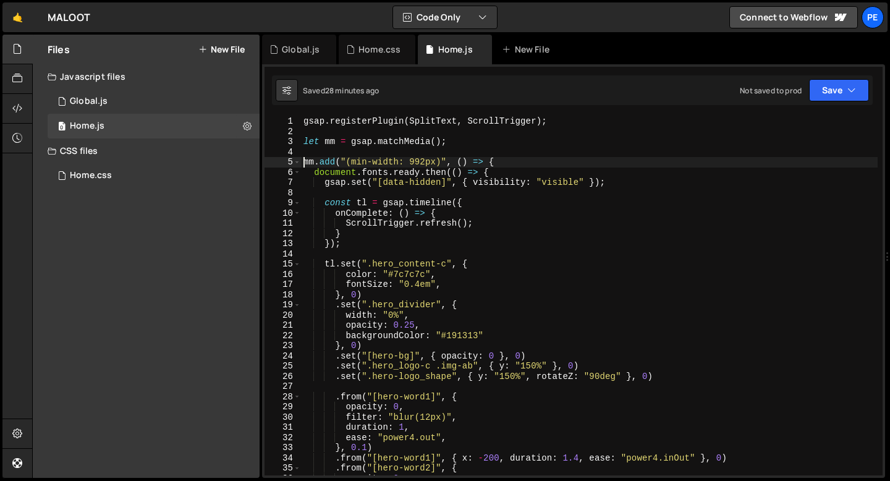
click at [304, 163] on div "gsap . registerPlugin ( SplitText , ScrollTrigger ) ; let mm = gsap . matchMedi…" at bounding box center [589, 306] width 577 height 380
click at [505, 159] on div "gsap . registerPlugin ( SplitText , ScrollTrigger ) ; let mm = gsap . matchMedi…" at bounding box center [589, 306] width 577 height 380
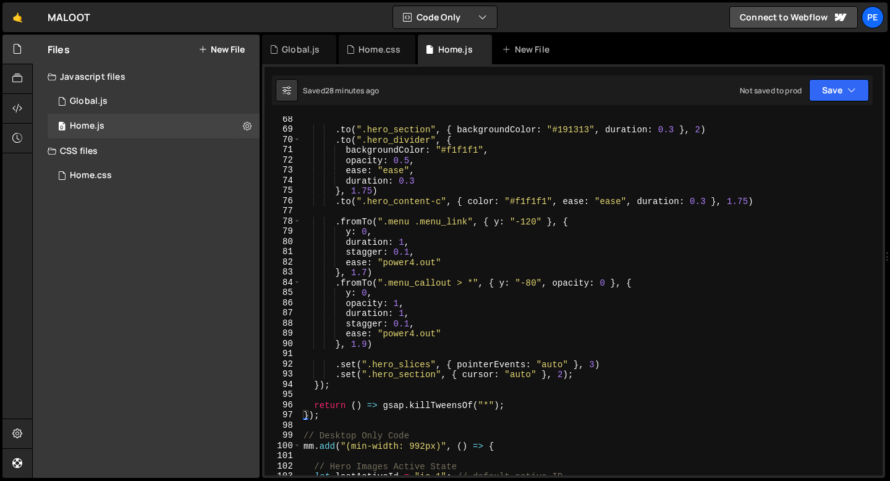
scroll to position [760, 0]
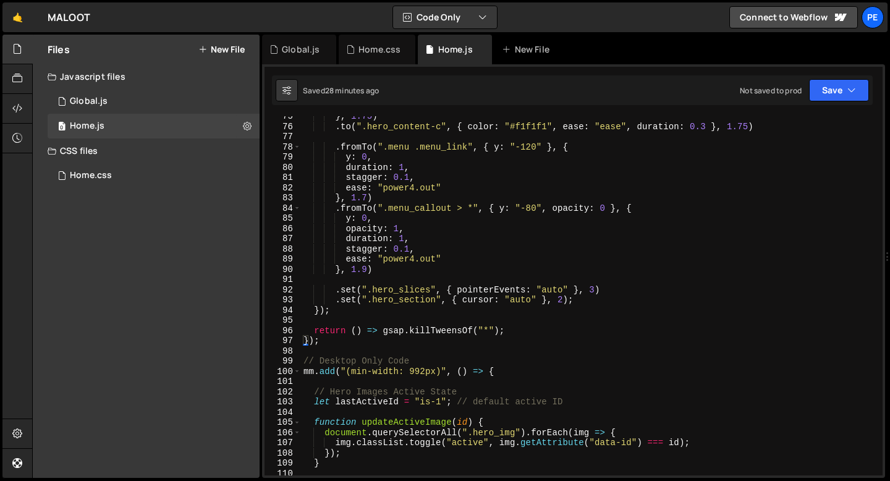
click at [333, 344] on div "} , 1.75 ) . to ( ".hero_content-c" , { color : "#f1f1f1" , ease : "ease" , dur…" at bounding box center [589, 301] width 577 height 380
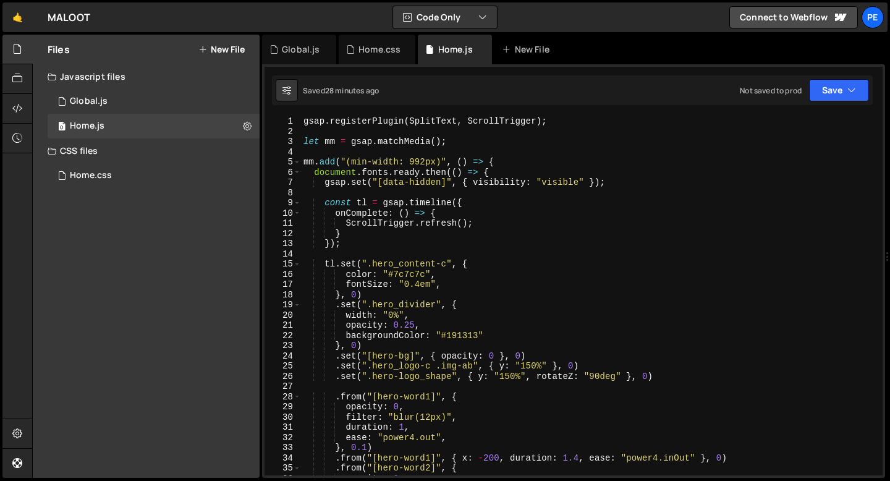
scroll to position [0, 0]
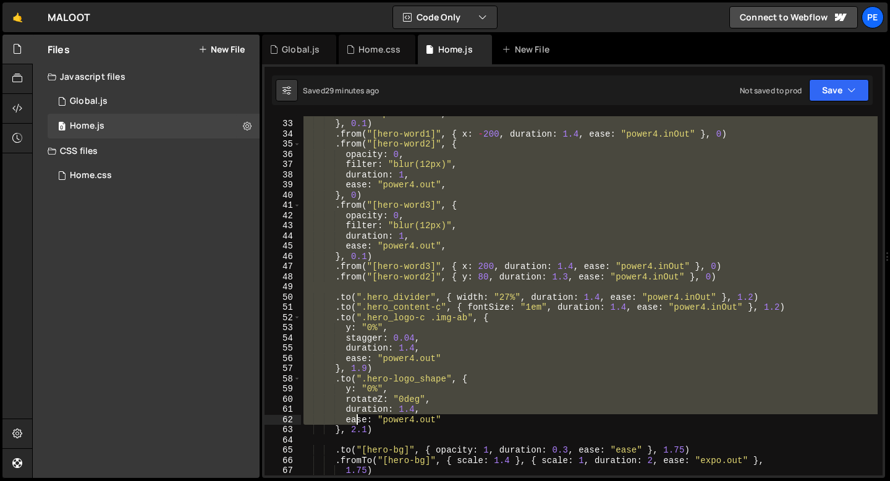
drag, startPoint x: 303, startPoint y: 160, endPoint x: 359, endPoint y: 402, distance: 248.2
click at [359, 401] on div "ease : "power4.out" , } , 0.1 ) . from ( "[hero-word1]" , { x : - 200 , duratio…" at bounding box center [589, 298] width 577 height 380
type textarea "y: "0%", rotateZ: "0deg","
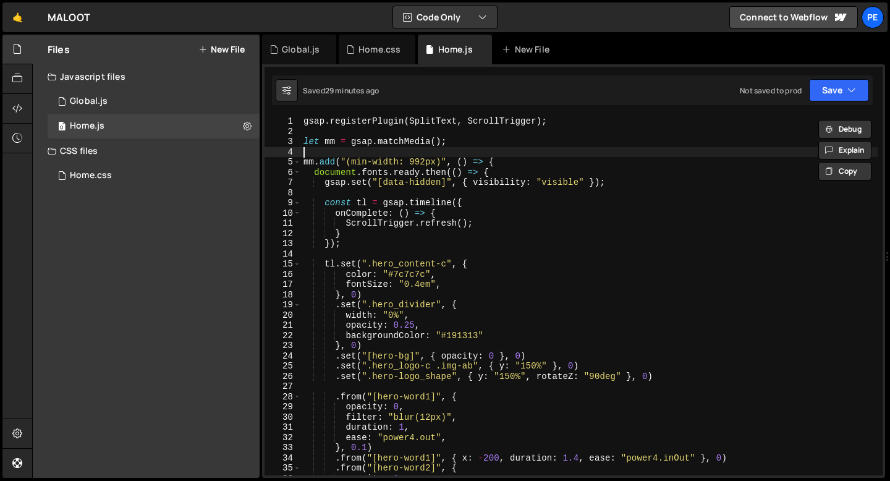
click at [459, 150] on div "gsap . registerPlugin ( SplitText , ScrollTrigger ) ; let mm = gsap . matchMedi…" at bounding box center [589, 306] width 577 height 380
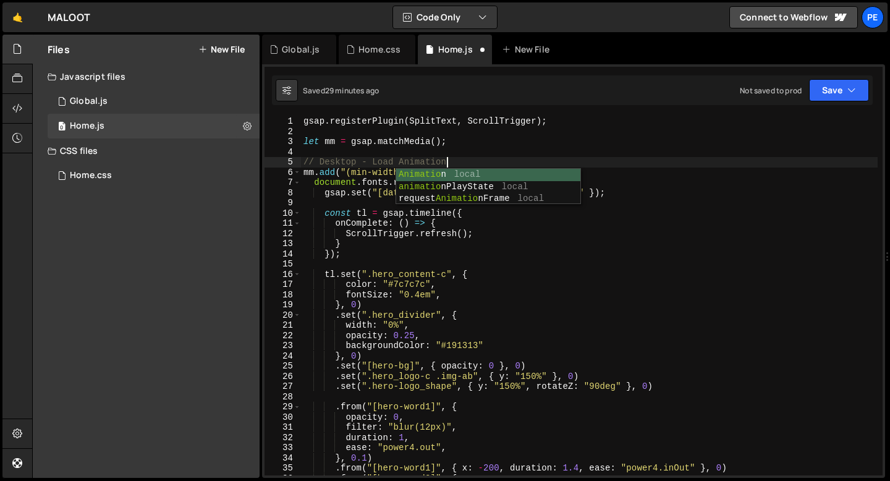
scroll to position [0, 9]
click at [452, 166] on div "gsap . registerPlugin ( SplitText , ScrollTrigger ) ; let mm = gsap . matchMedi…" at bounding box center [589, 306] width 577 height 380
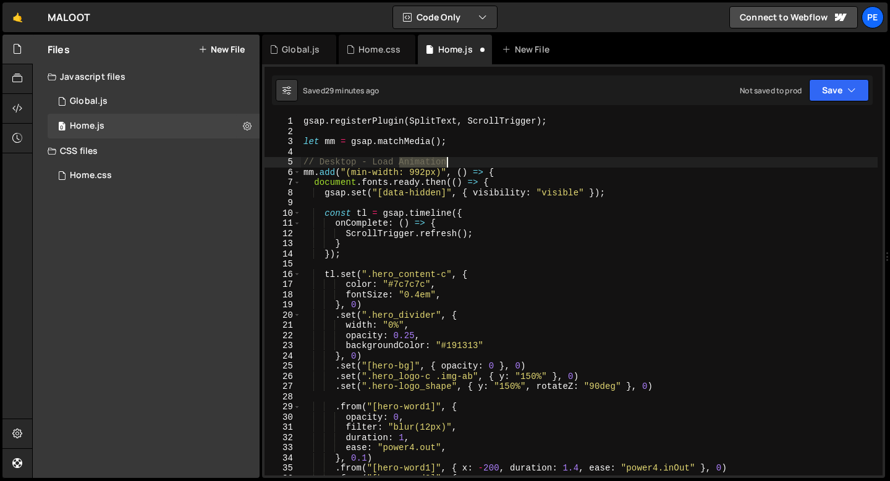
click at [452, 166] on div "gsap . registerPlugin ( SplitText , ScrollTrigger ) ; let mm = gsap . matchMedi…" at bounding box center [589, 306] width 577 height 380
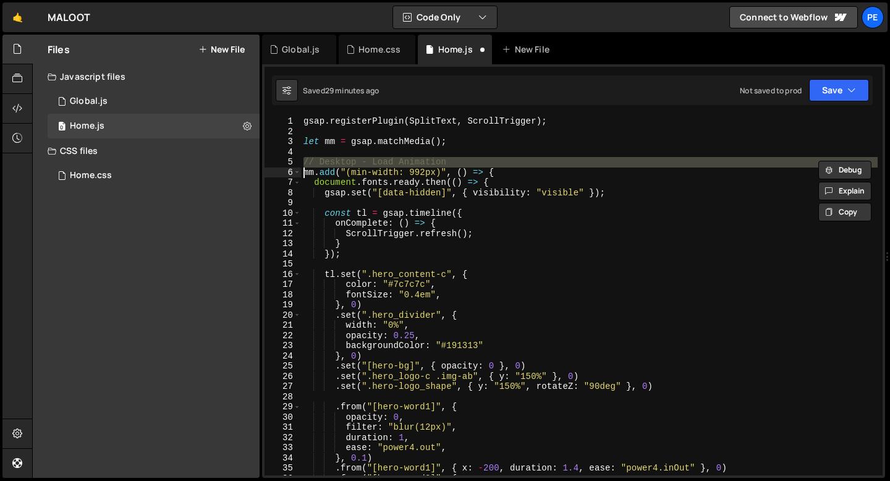
click at [304, 161] on div "gsap . registerPlugin ( SplitText , ScrollTrigger ) ; let mm = gsap . matchMedi…" at bounding box center [589, 295] width 577 height 359
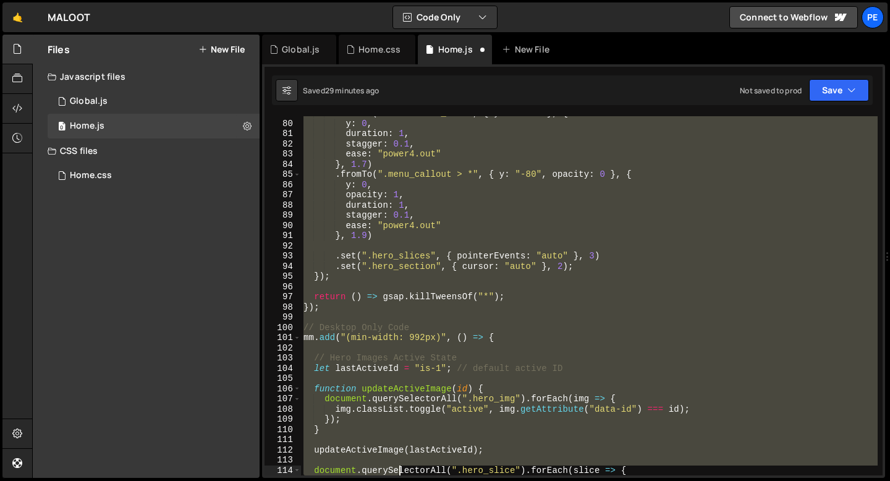
scroll to position [845, 0]
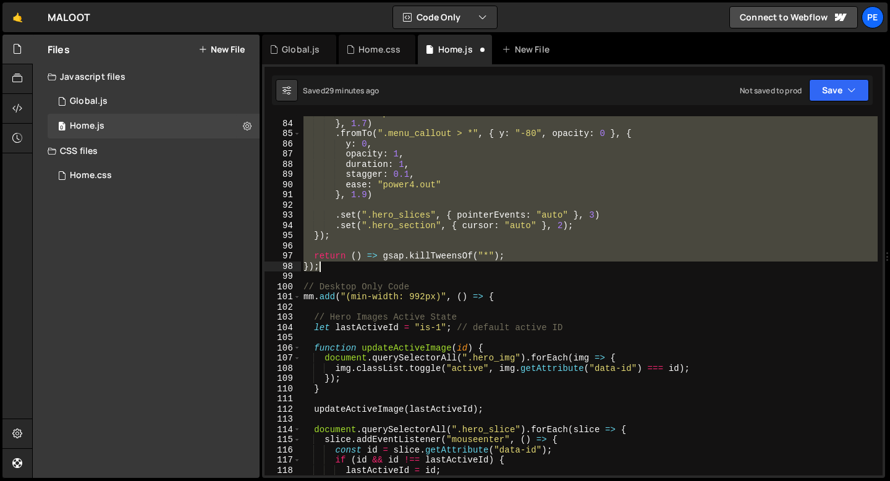
drag, startPoint x: 304, startPoint y: 161, endPoint x: 382, endPoint y: 269, distance: 132.8
click at [382, 269] on div "ease : "power4.out" } , 1.7 ) . fromTo ( ".menu_callout > *" , { y : "-80" , op…" at bounding box center [589, 298] width 577 height 380
click at [382, 268] on div "ease : "power4.out" } , 1.7 ) . fromTo ( ".menu_callout > *" , { y : "-80" , op…" at bounding box center [589, 295] width 577 height 359
type textarea "});"
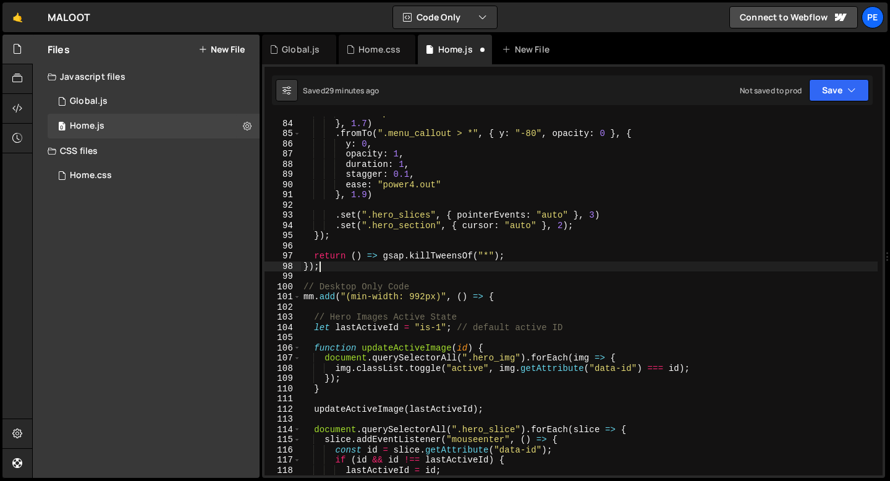
scroll to position [0, 0]
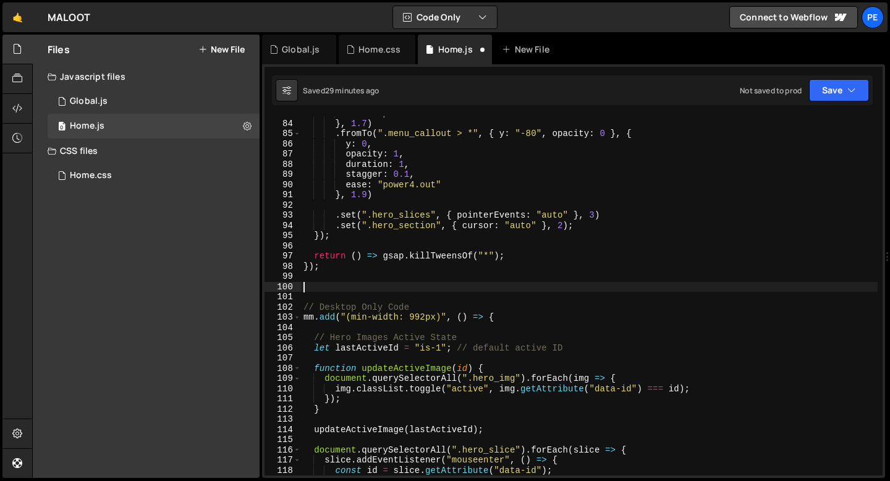
paste textarea "});"
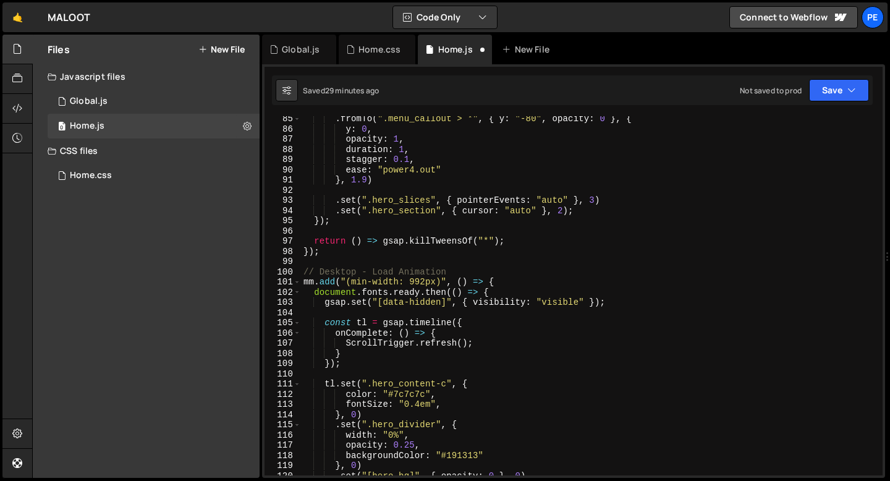
scroll to position [829, 0]
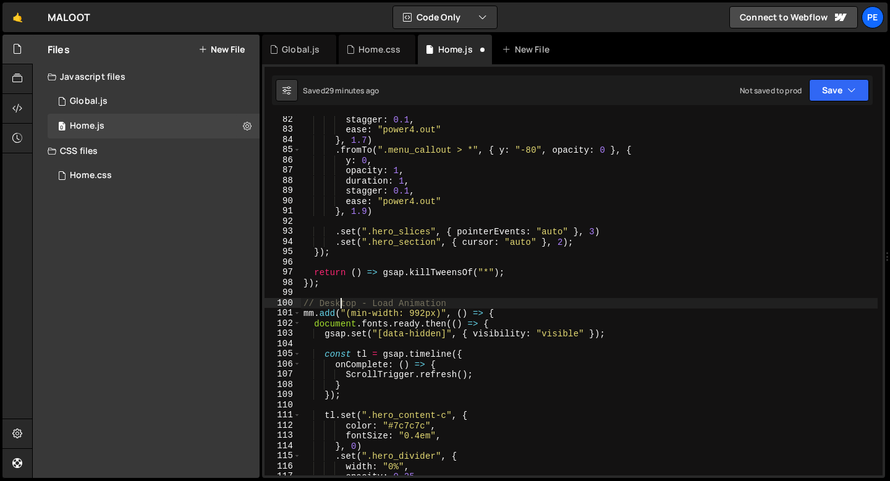
click at [341, 302] on div "stagger : 0.1 , ease : "power4.out" } , 1.7 ) . fromTo ( ".menu_callout > *" , …" at bounding box center [589, 304] width 577 height 380
click at [340, 302] on div "stagger : 0.1 , ease : "power4.out" } , 1.7 ) . fromTo ( ".menu_callout > *" , …" at bounding box center [589, 304] width 577 height 380
click at [368, 315] on div "stagger : 0.1 , ease : "power4.out" } , 1.7 ) . fromTo ( ".menu_callout > *" , …" at bounding box center [589, 304] width 577 height 380
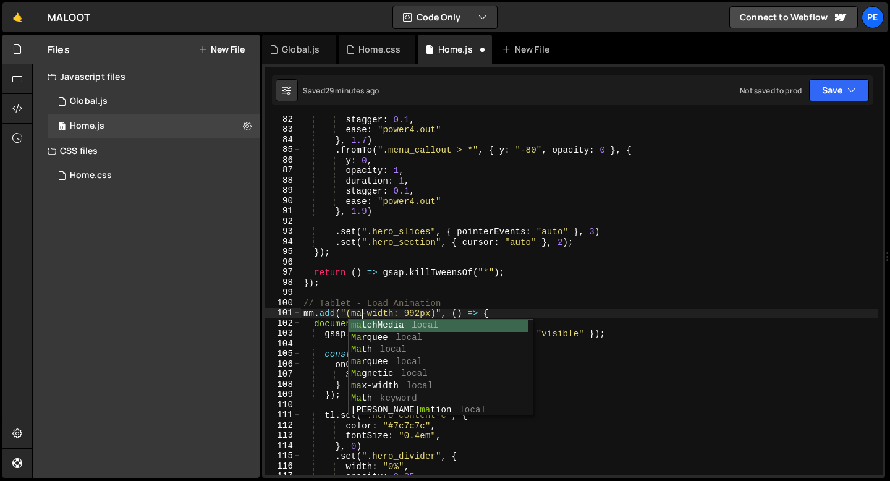
scroll to position [0, 4]
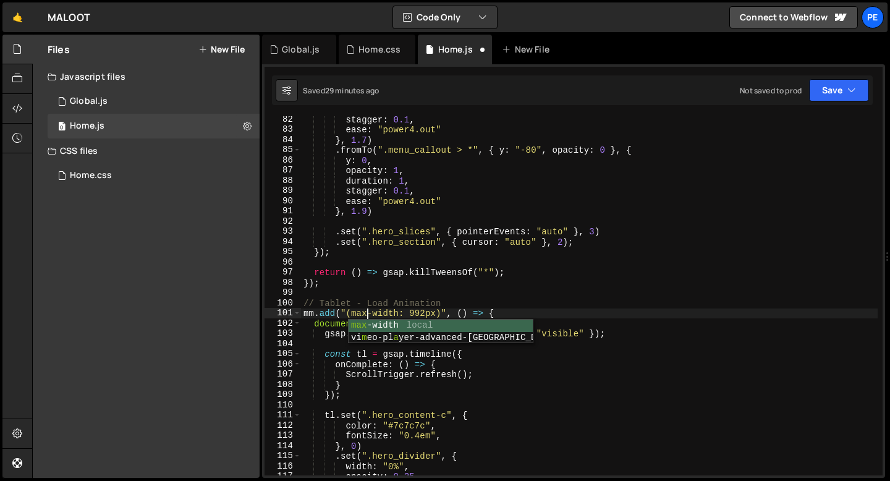
click at [424, 315] on div "stagger : 0.1 , ease : "power4.out" } , 1.7 ) . fromTo ( ".menu_callout > *" , …" at bounding box center [589, 304] width 577 height 380
click at [453, 302] on div "stagger : 0.1 , ease : "power4.out" } , 1.7 ) . fromTo ( ".menu_callout > *" , …" at bounding box center [589, 304] width 577 height 380
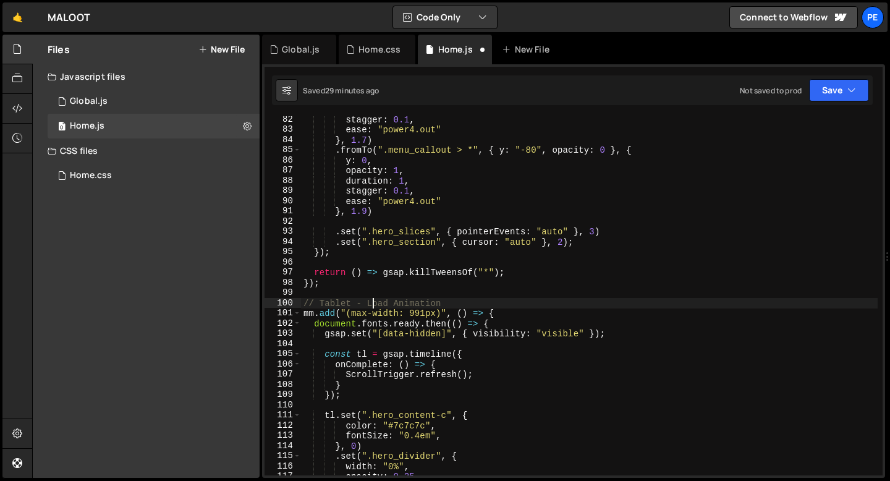
click at [372, 304] on div "stagger : 0.1 , ease : "power4.out" } , 1.7 ) . fromTo ( ".menu_callout > *" , …" at bounding box center [589, 304] width 577 height 380
type textarea "// Tablet - Tablet Animation"
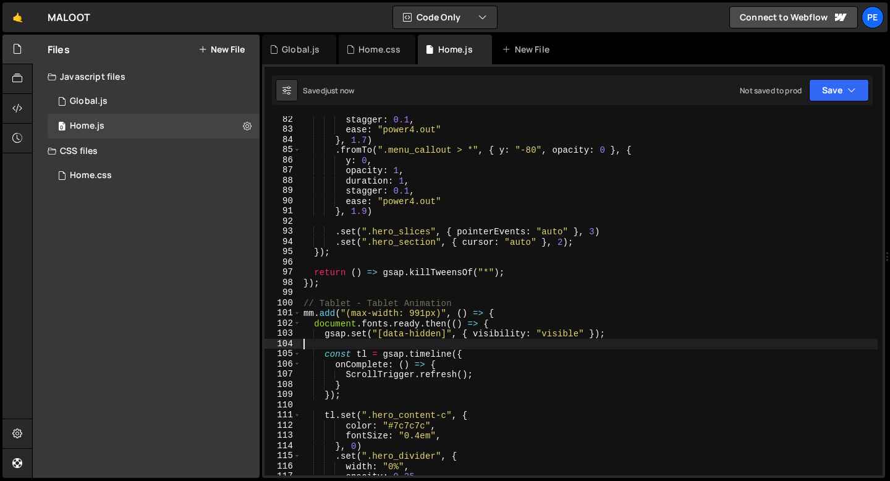
click at [380, 345] on div "stagger : 0.1 , ease : "power4.out" } , 1.7 ) . fromTo ( ".menu_callout > *" , …" at bounding box center [589, 304] width 577 height 380
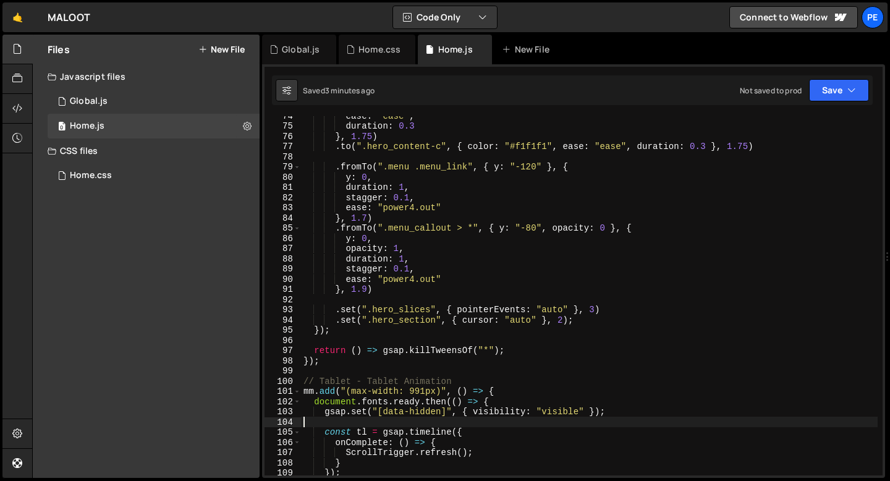
scroll to position [971, 0]
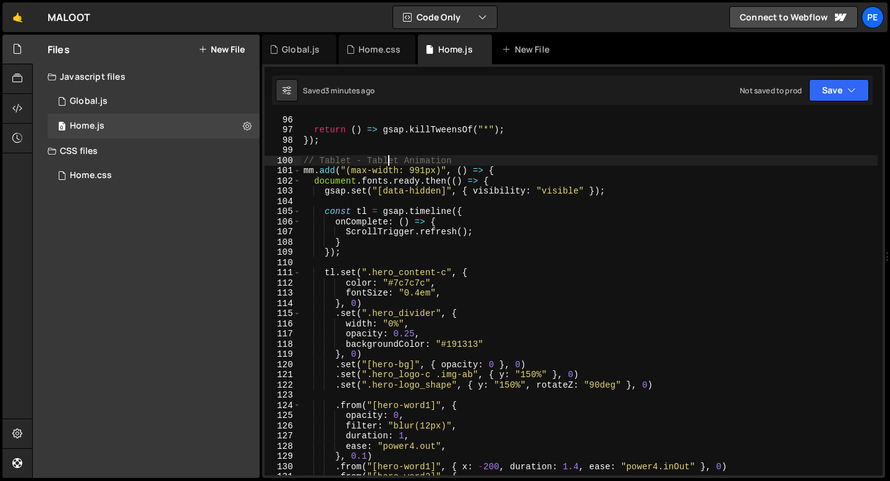
click at [386, 160] on div "return ( ) => gsap . killTweensOf ( "*" ) ; }) ; // Tablet - Tablet Animation m…" at bounding box center [589, 304] width 577 height 380
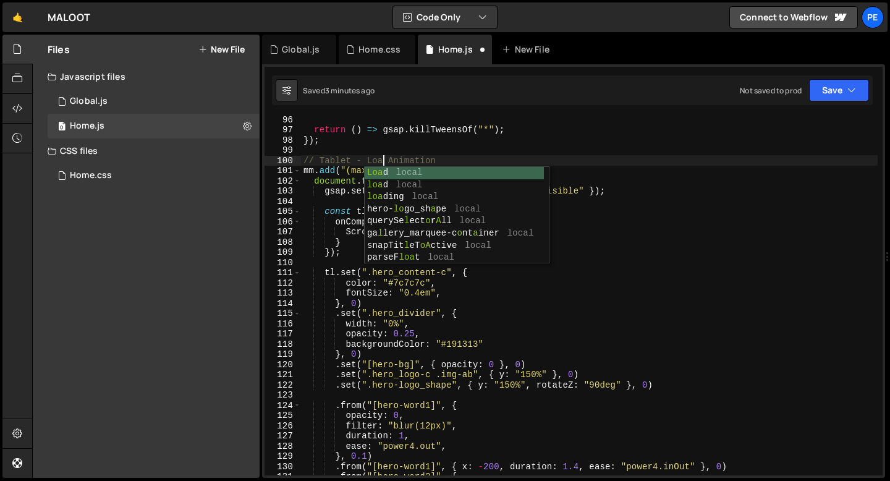
type textarea "// Tablet - Load Animation"
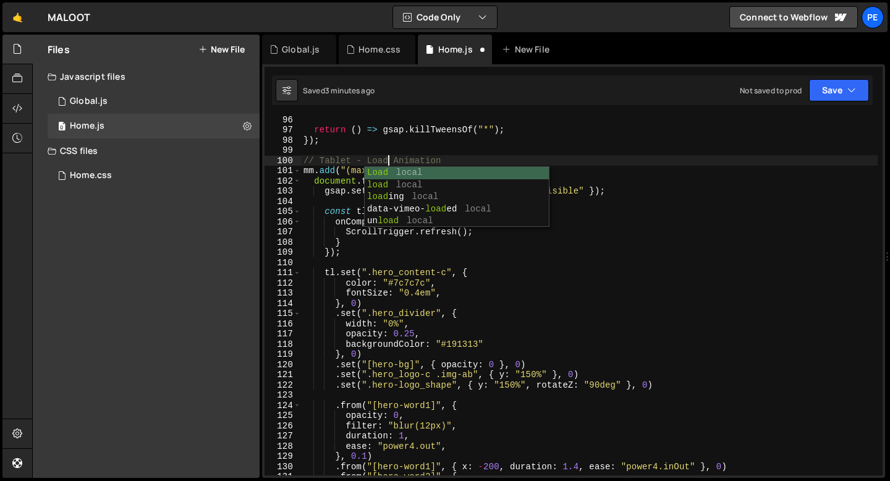
click at [512, 154] on div "return ( ) => gsap . killTweensOf ( "*" ) ; }) ; // Tablet - Load Animation mm …" at bounding box center [589, 304] width 577 height 380
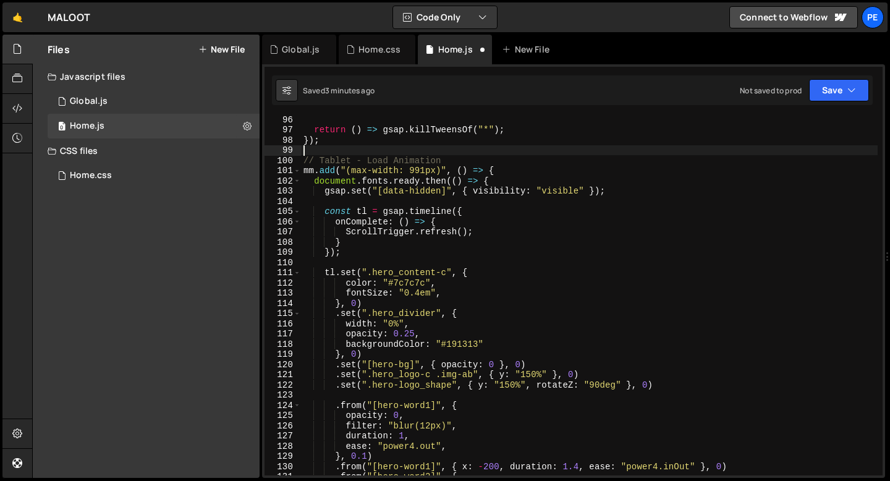
click at [463, 294] on div "return ( ) => gsap . killTweensOf ( "*" ) ; }) ; // Tablet - Load Animation mm …" at bounding box center [589, 304] width 577 height 380
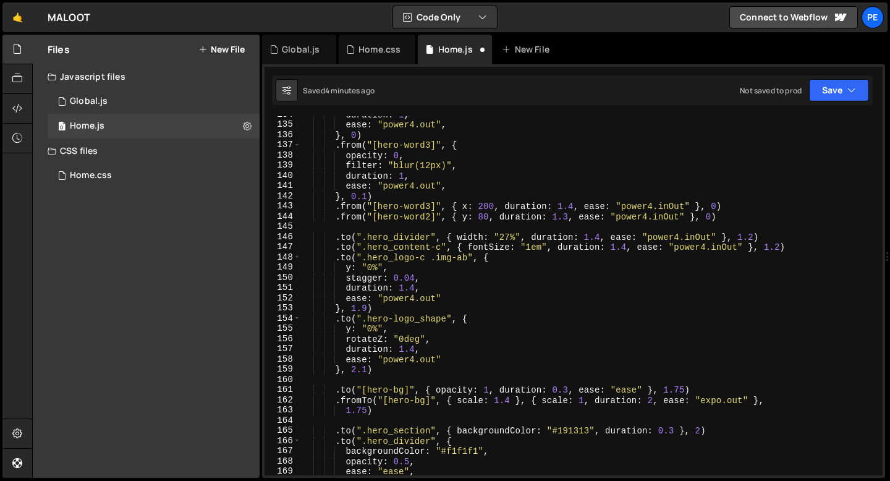
scroll to position [1347, 0]
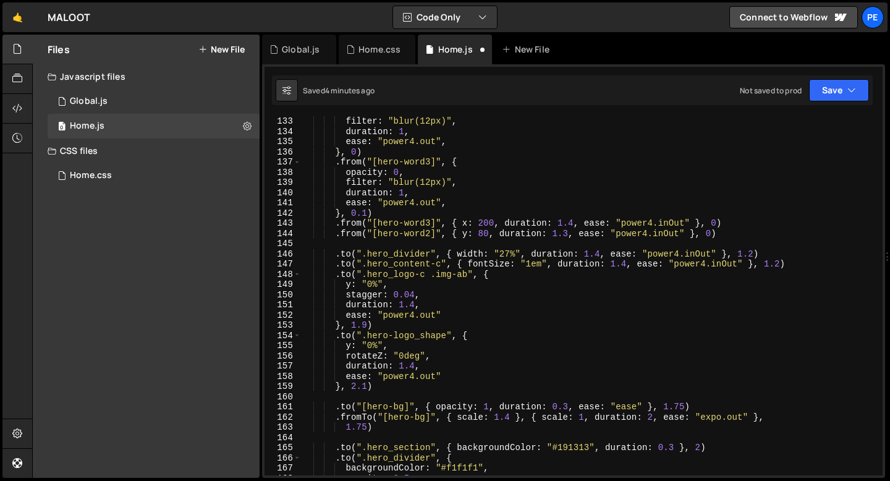
click at [510, 253] on div "filter : "blur(12px)" , duration : 1 , ease : "power4.out" , } , 0 ) . from ( "…" at bounding box center [589, 306] width 577 height 380
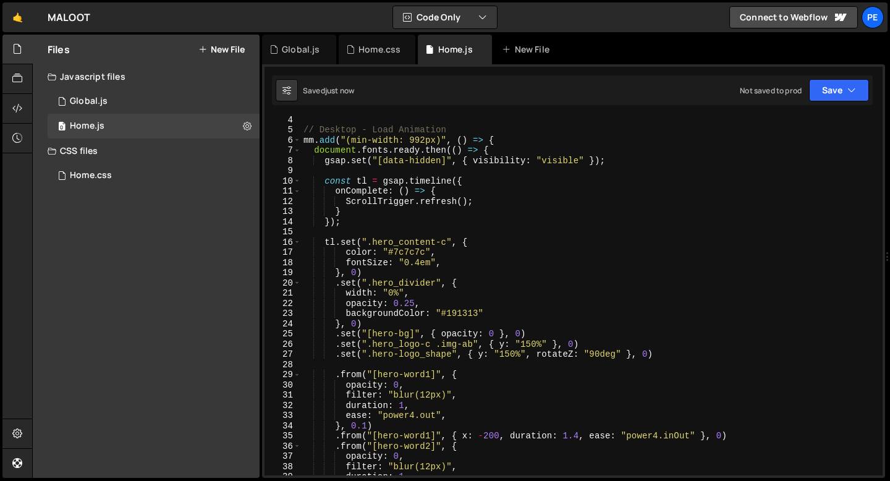
scroll to position [0, 0]
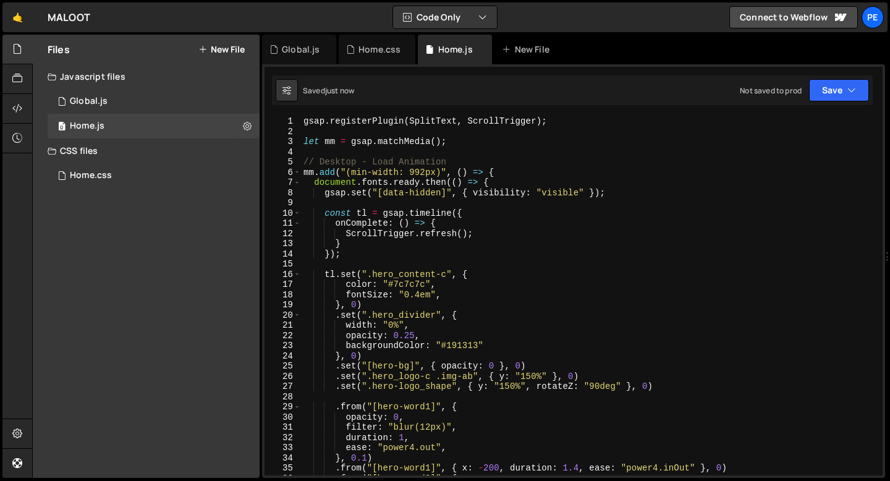
click at [359, 190] on div "gsap . registerPlugin ( SplitText , ScrollTrigger ) ; let mm = gsap . matchMedi…" at bounding box center [589, 306] width 577 height 380
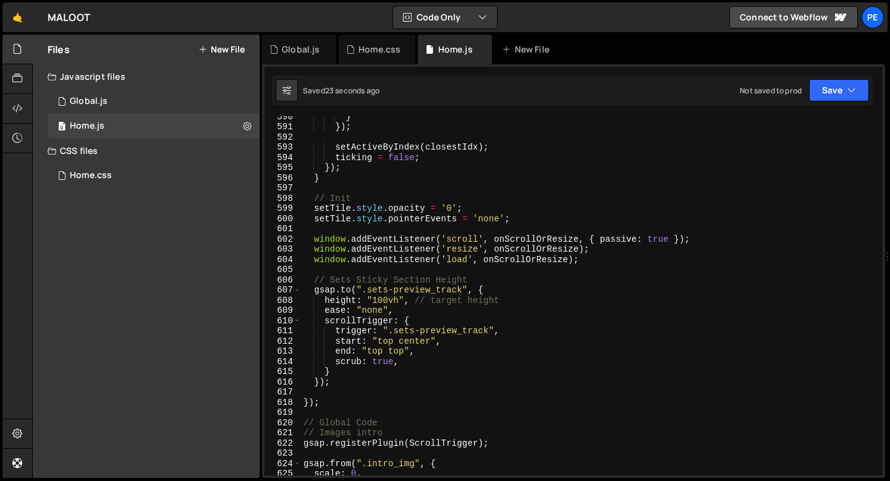
scroll to position [6020, 0]
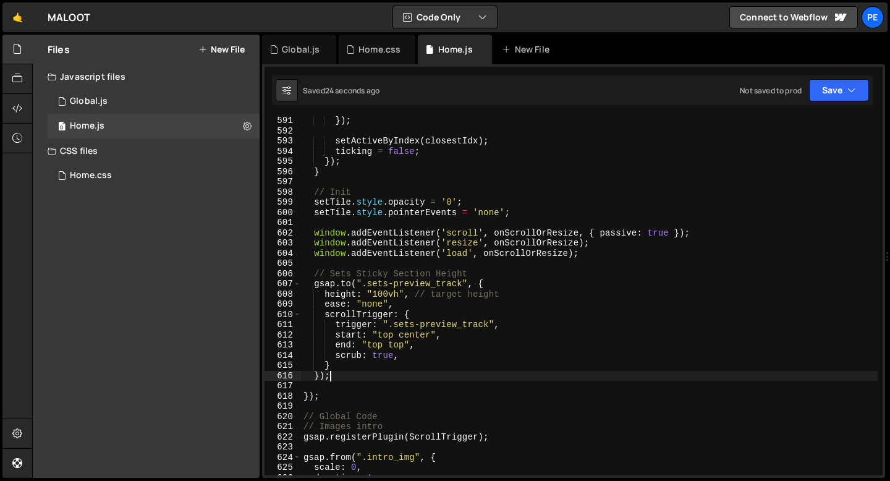
click at [335, 377] on div "}) ; setActiveByIndex ( closestIdx ) ; ticking = false ; }) ; } // Init setTile…" at bounding box center [589, 306] width 577 height 380
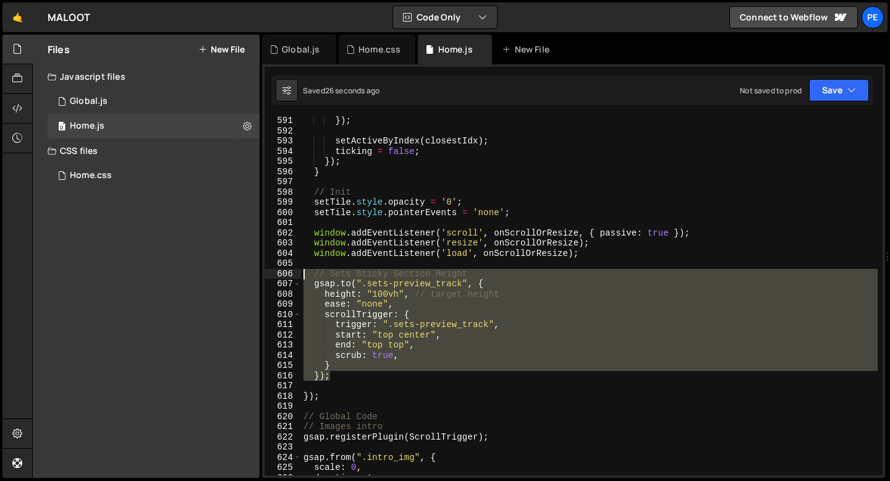
drag, startPoint x: 335, startPoint y: 377, endPoint x: 299, endPoint y: 276, distance: 107.0
click at [299, 276] on div "}); 591 592 593 594 595 596 597 598 599 600 601 602 603 604 605 606 607 608 609…" at bounding box center [574, 295] width 618 height 359
click at [341, 377] on div "}) ; setActiveByIndex ( closestIdx ) ; ticking = false ; }) ; } // Init setTile…" at bounding box center [589, 295] width 577 height 359
type textarea "});"
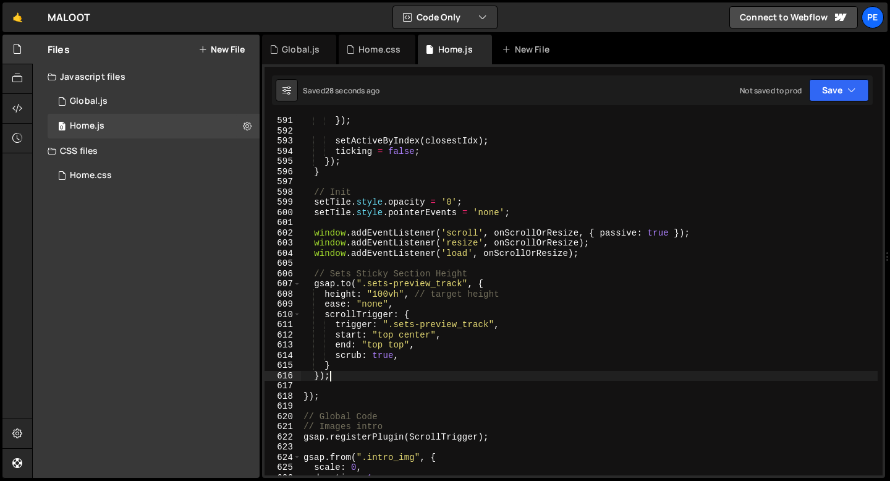
scroll to position [0, 0]
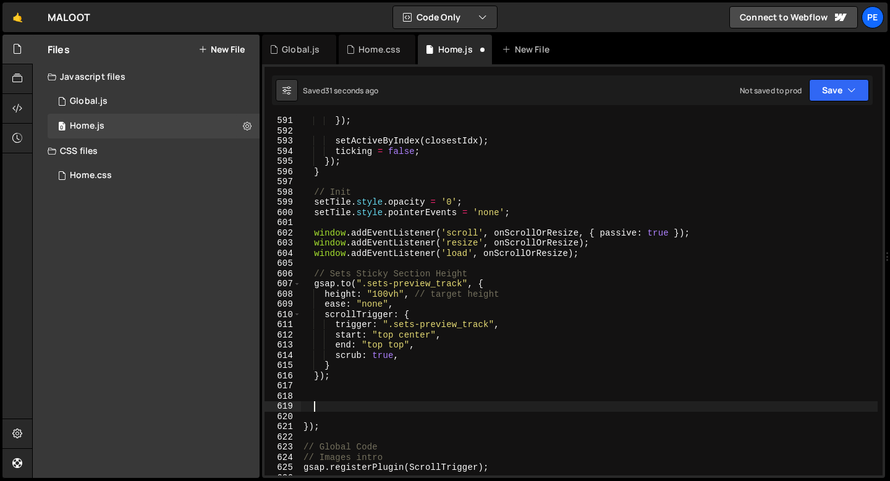
paste textarea "});"
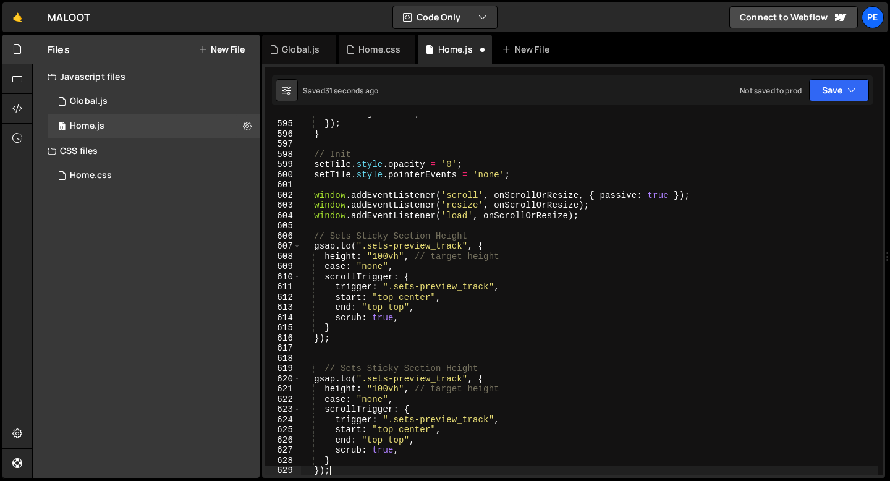
scroll to position [6058, 0]
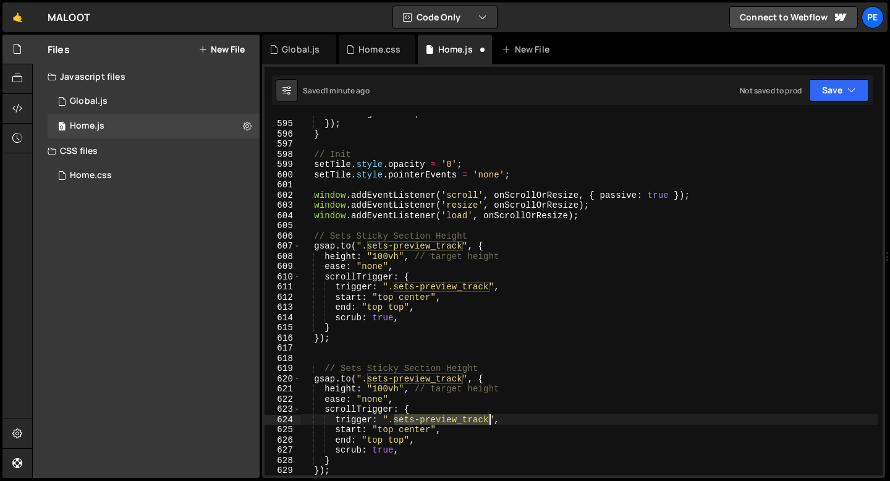
drag, startPoint x: 396, startPoint y: 422, endPoint x: 490, endPoint y: 422, distance: 94.6
click at [490, 422] on div "ticking = false ; }) ; } // Init setTile . style . opacity = '0' ; setTile . st…" at bounding box center [589, 298] width 577 height 380
paste textarea "_index-w"
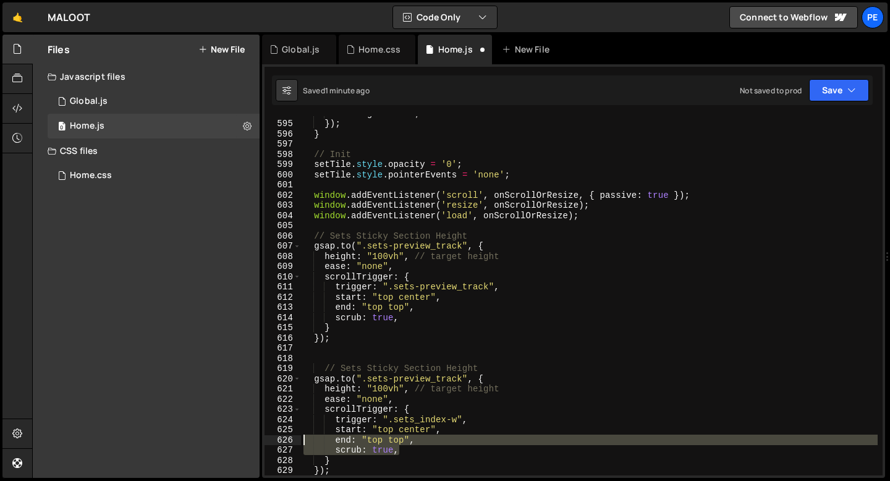
drag, startPoint x: 413, startPoint y: 450, endPoint x: 292, endPoint y: 437, distance: 122.0
click at [292, 437] on div "trigger: ".sets_index-w", 594 595 596 597 598 599 600 601 602 603 604 605 606 6…" at bounding box center [574, 295] width 618 height 359
type textarea "end: "top top", scrub: true,"
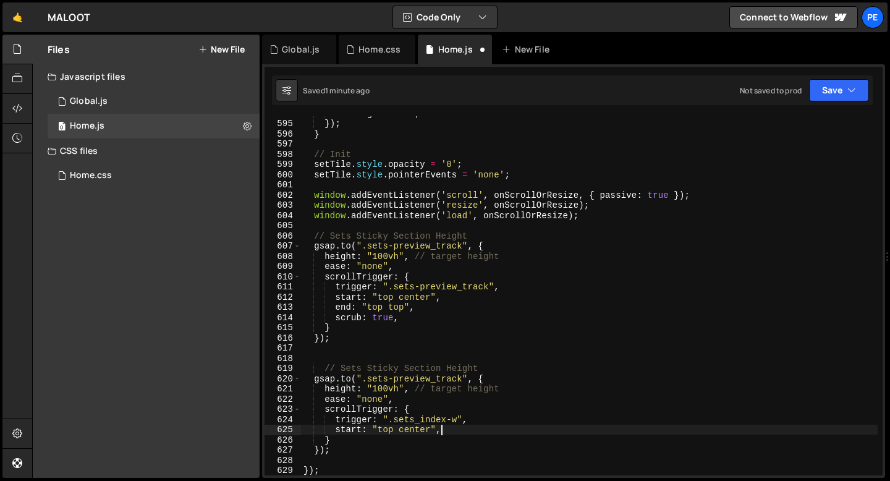
click at [412, 426] on div "ticking = false ; }) ; } // Init setTile . style . opacity = '0' ; setTile . st…" at bounding box center [589, 298] width 577 height 380
click at [411, 426] on div "ticking = false ; }) ; } // Init setTile . style . opacity = '0' ; setTile . st…" at bounding box center [589, 298] width 577 height 380
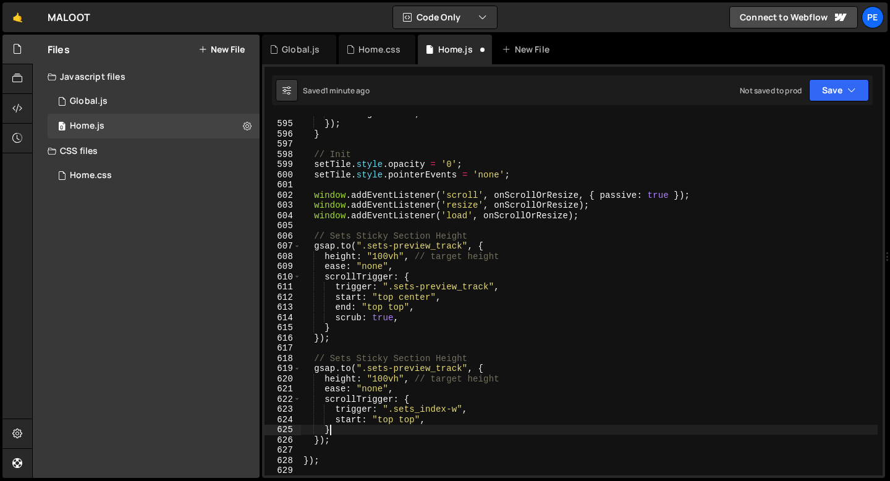
scroll to position [0, 1]
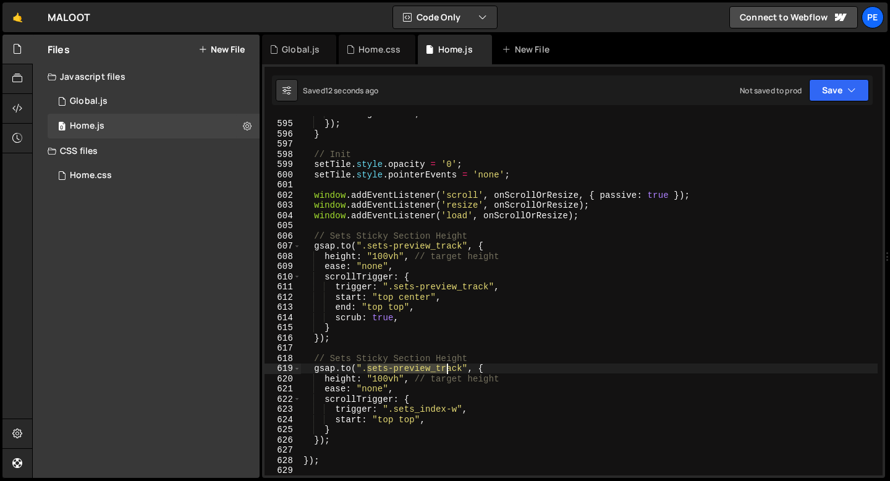
drag, startPoint x: 369, startPoint y: 369, endPoint x: 448, endPoint y: 369, distance: 79.2
click at [448, 368] on div "ticking = false ; }) ; } // Init setTile . style . opacity = '0' ; setTile . st…" at bounding box center [589, 298] width 577 height 380
click at [382, 380] on div "ticking = false ; }) ; } // Init setTile . style . opacity = '0' ; setTile . st…" at bounding box center [589, 298] width 577 height 380
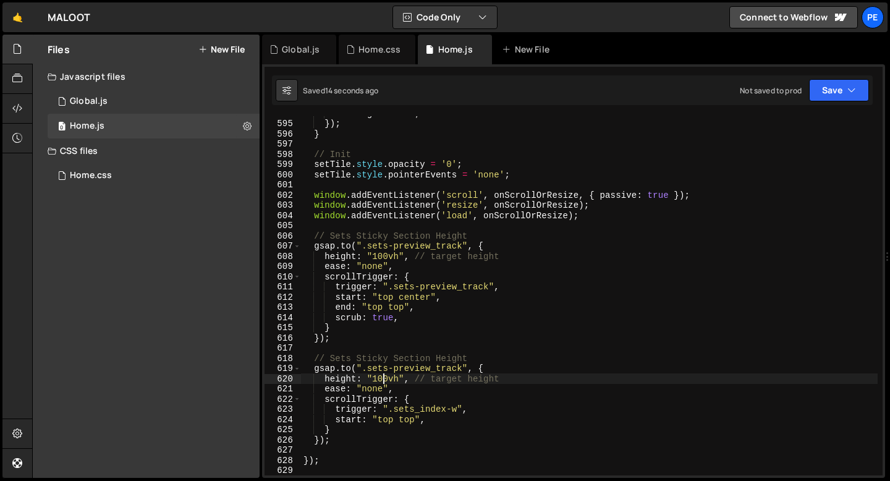
click at [346, 380] on div "ticking = false ; }) ; } // Init setTile . style . opacity = '0' ; setTile . st…" at bounding box center [589, 298] width 577 height 380
click at [352, 370] on div "ticking = false ; }) ; } // Init setTile . style . opacity = '0' ; setTile . st…" at bounding box center [589, 298] width 577 height 380
drag, startPoint x: 372, startPoint y: 376, endPoint x: 408, endPoint y: 376, distance: 35.9
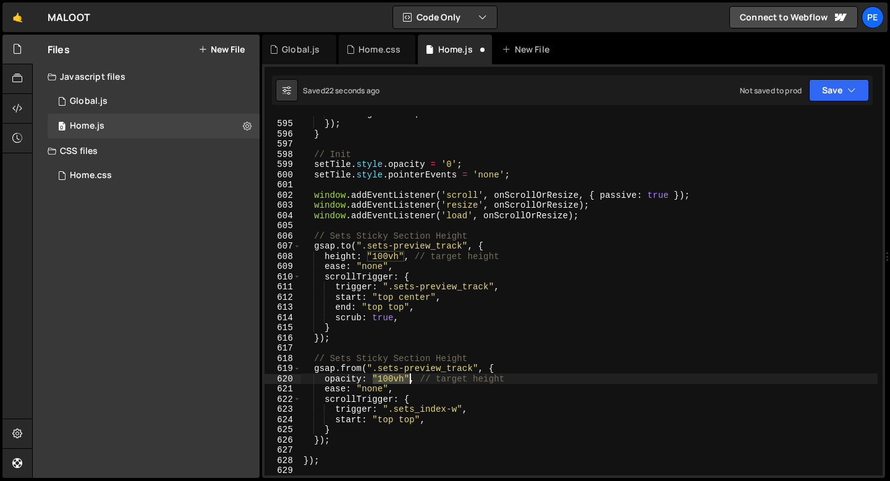
click at [407, 376] on div "ticking = false ; }) ; } // Init setTile . style . opacity = '0' ; setTile . st…" at bounding box center [589, 298] width 577 height 380
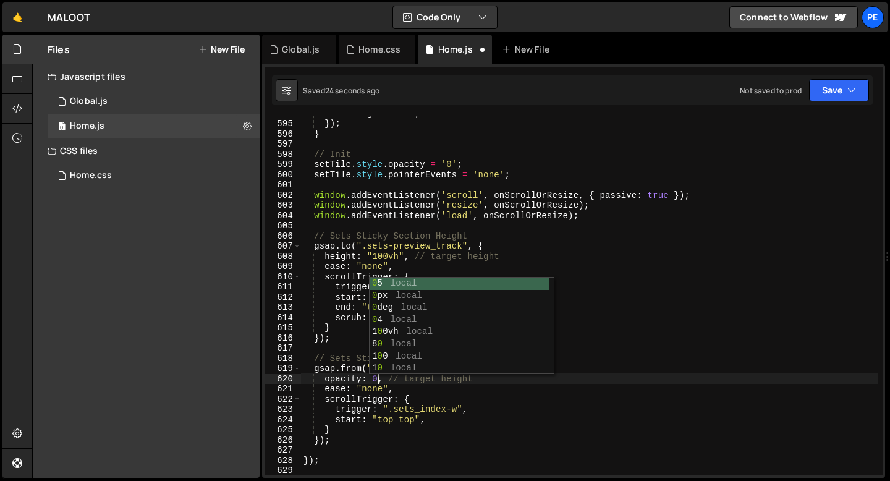
click at [404, 389] on div "ticking = false ; }) ; } // Init setTile . style . opacity = '0' ; setTile . st…" at bounding box center [589, 298] width 577 height 380
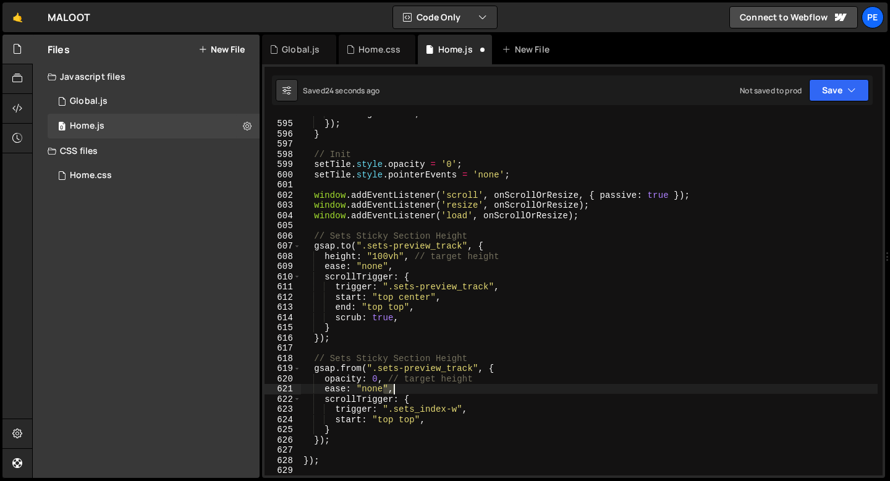
click at [404, 389] on div "ticking = false ; }) ; } // Init setTile . style . opacity = '0' ; setTile . st…" at bounding box center [589, 298] width 577 height 380
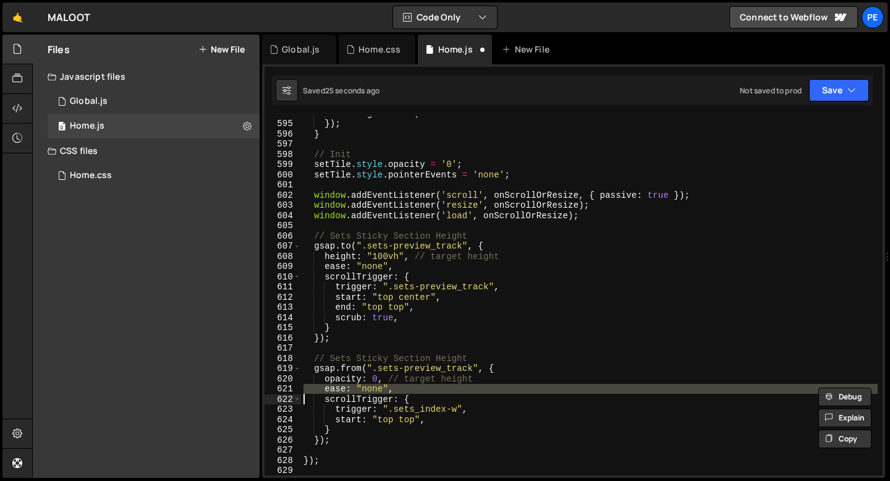
scroll to position [0, 1]
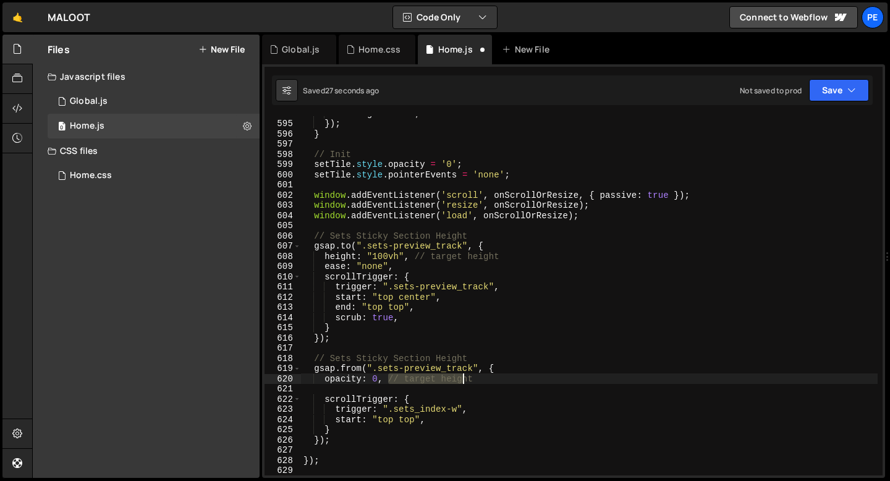
drag, startPoint x: 389, startPoint y: 378, endPoint x: 473, endPoint y: 380, distance: 84.1
click at [473, 380] on div "ticking = false ; }) ; } // Init setTile . style . opacity = '0' ; setTile . st…" at bounding box center [589, 298] width 577 height 380
type textarea "opacity: 0,"
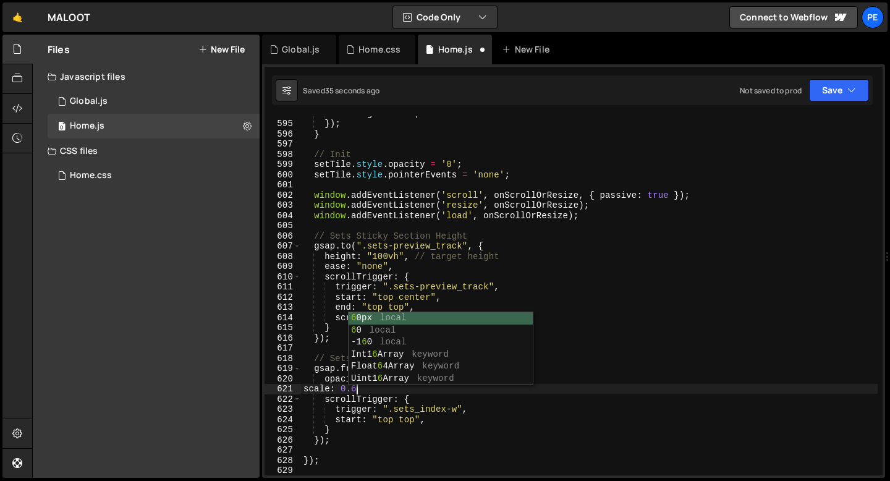
scroll to position [0, 3]
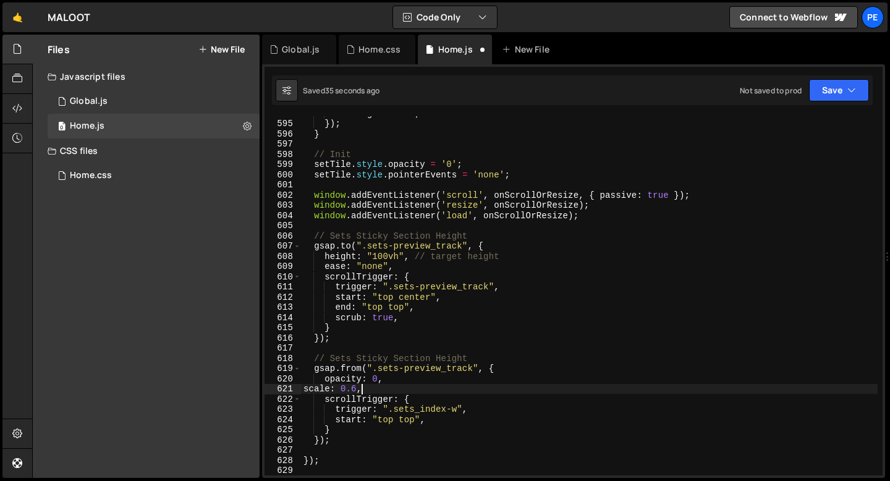
type textarea "scale: 0.6,"
click at [405, 390] on div "ticking = false ; }) ; } // Init setTile . style . opacity = '0' ; setTile . st…" at bounding box center [589, 298] width 577 height 380
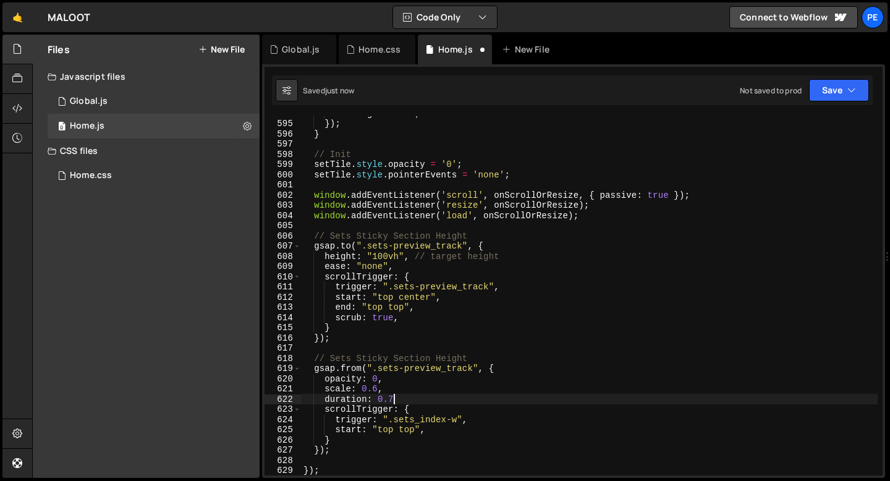
scroll to position [0, 6]
type textarea "duration: 0.7,"
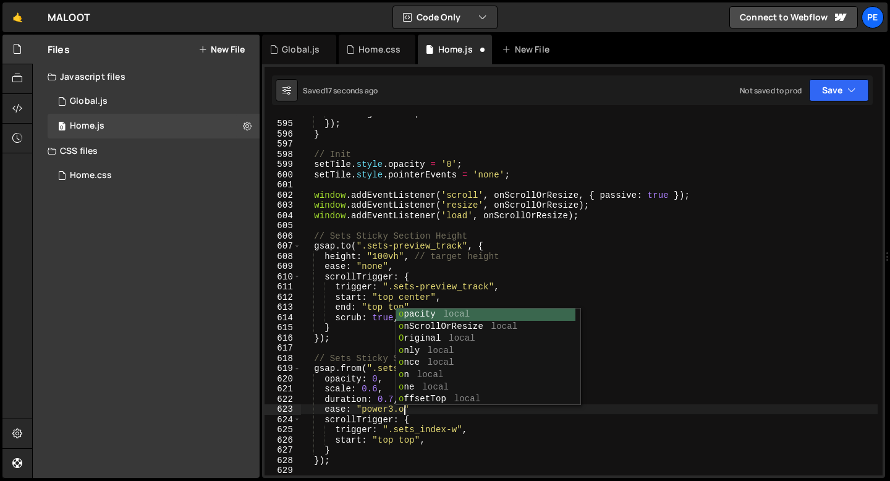
scroll to position [0, 7]
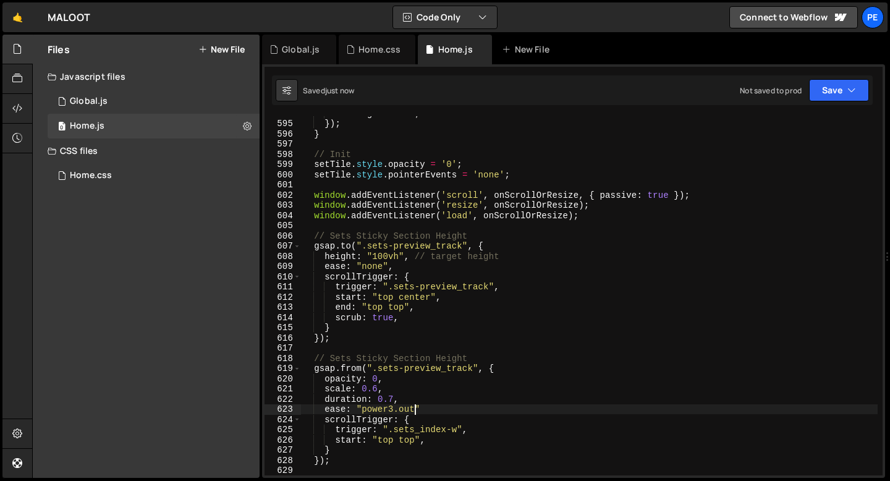
click at [431, 414] on div "ticking = false ; }) ; } // Init setTile . style . opacity = '0' ; setTile . st…" at bounding box center [589, 298] width 577 height 380
click at [427, 411] on div "ticking = false ; }) ; } // Init setTile . style . opacity = '0' ; setTile . st…" at bounding box center [589, 298] width 577 height 380
click at [430, 442] on div "ticking = false ; }) ; } // Init setTile . style . opacity = '0' ; setTile . st…" at bounding box center [589, 298] width 577 height 380
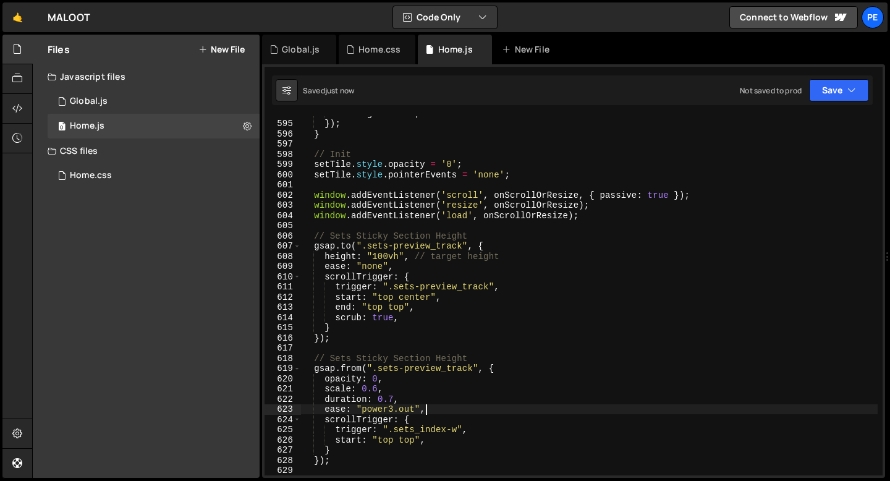
type textarea "start: "top top","
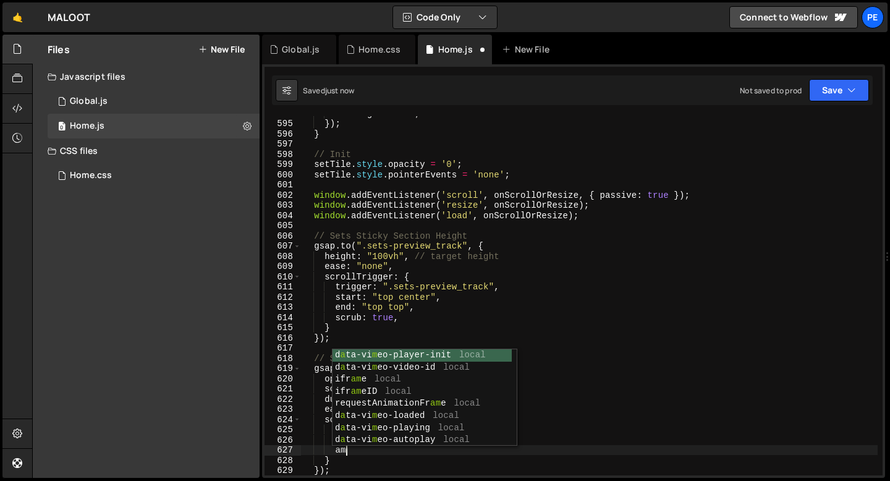
type textarea "a"
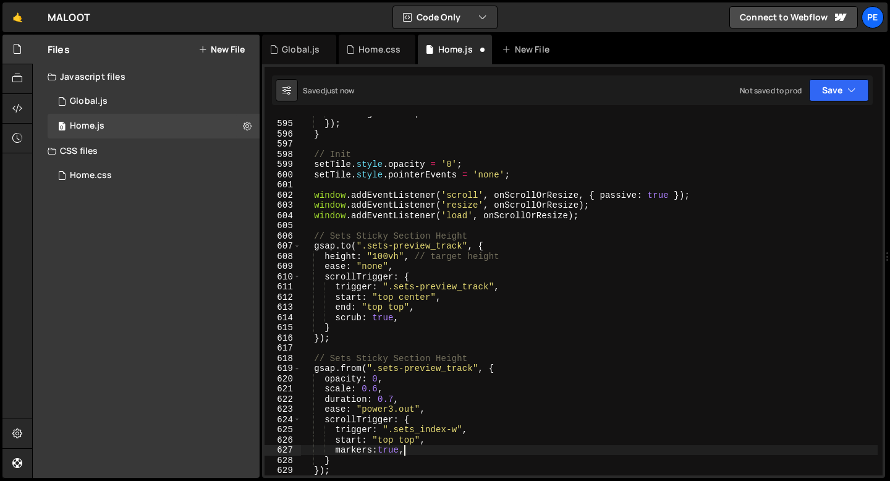
scroll to position [0, 7]
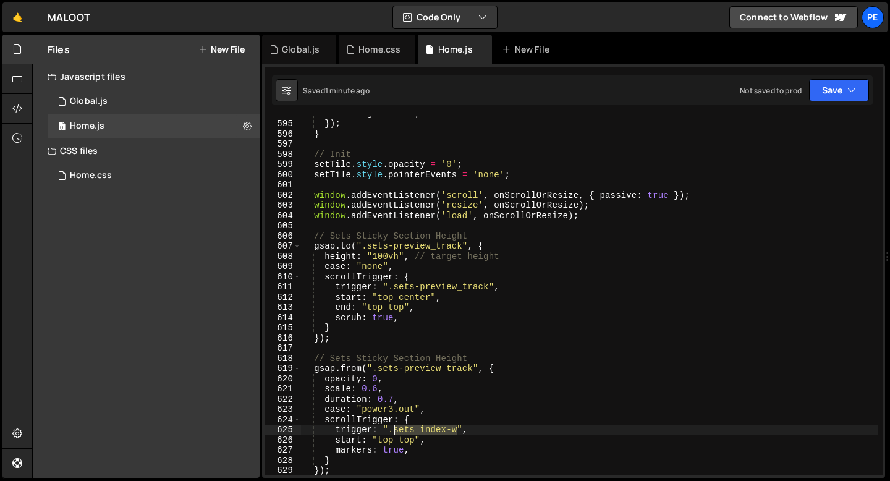
drag, startPoint x: 458, startPoint y: 428, endPoint x: 394, endPoint y: 433, distance: 63.9
click at [394, 433] on div "ticking = false ; }) ; } // Init setTile . style . opacity = '0' ; setTile . st…" at bounding box center [589, 298] width 577 height 380
paste textarea "-preview_item"
click at [433, 429] on div "ticking = false ; }) ; } // Init setTile . style . opacity = '0' ; setTile . st…" at bounding box center [589, 298] width 577 height 380
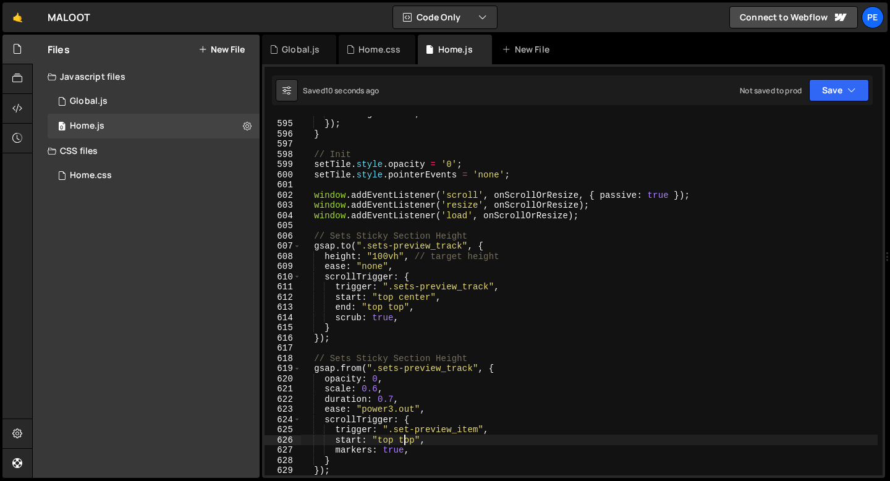
click at [404, 440] on div "ticking = false ; }) ; } // Init setTile . style . opacity = '0' ; setTile . st…" at bounding box center [589, 298] width 577 height 380
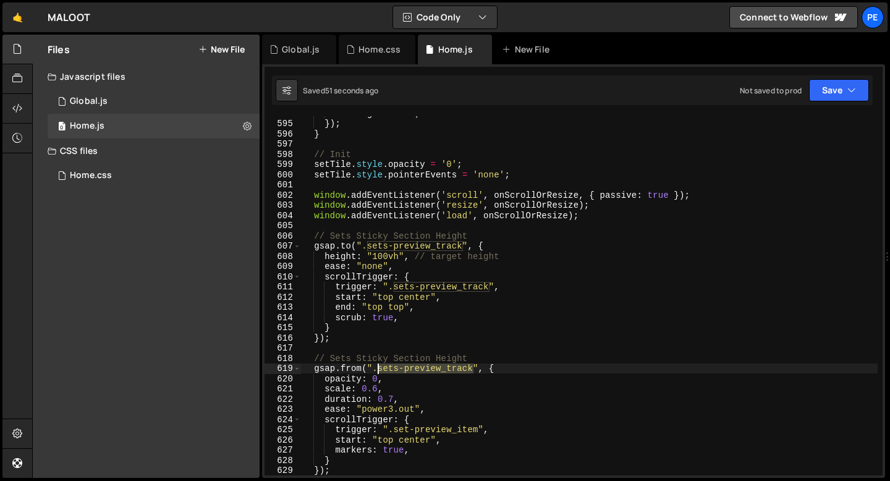
drag, startPoint x: 475, startPoint y: 366, endPoint x: 380, endPoint y: 369, distance: 94.6
click at [380, 369] on div "ticking = false ; }) ; } // Init setTile . style . opacity = '0' ; setTile . st…" at bounding box center [589, 298] width 577 height 380
paste textarea "cms"
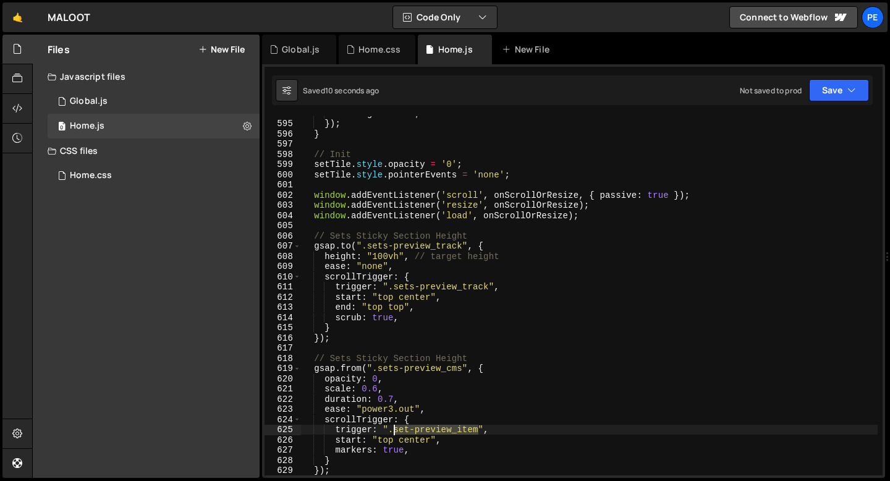
drag, startPoint x: 480, startPoint y: 431, endPoint x: 395, endPoint y: 432, distance: 85.3
click at [395, 432] on div "ticking = false ; }) ; } // Init setTile . style . opacity = '0' ; setTile . st…" at bounding box center [589, 298] width 577 height 380
paste textarea "s-preview_mob"
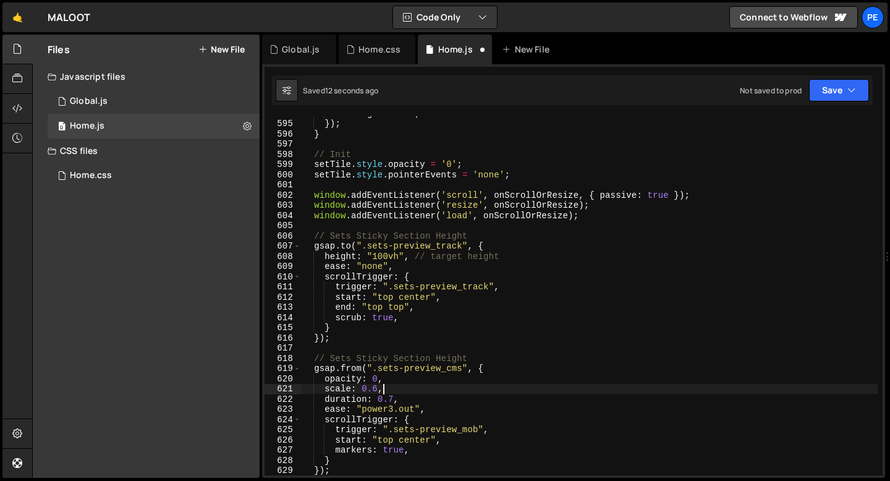
click at [386, 388] on div "ticking = false ; }) ; } // Init setTile . style . opacity = '0' ; setTile . st…" at bounding box center [589, 298] width 577 height 380
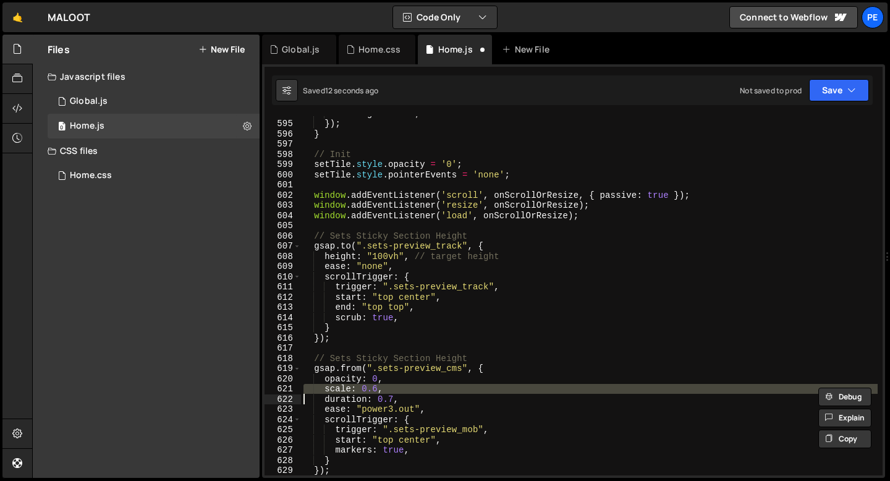
click at [386, 388] on div "ticking = false ; }) ; } // Init setTile . style . opacity = '0' ; setTile . st…" at bounding box center [589, 298] width 577 height 380
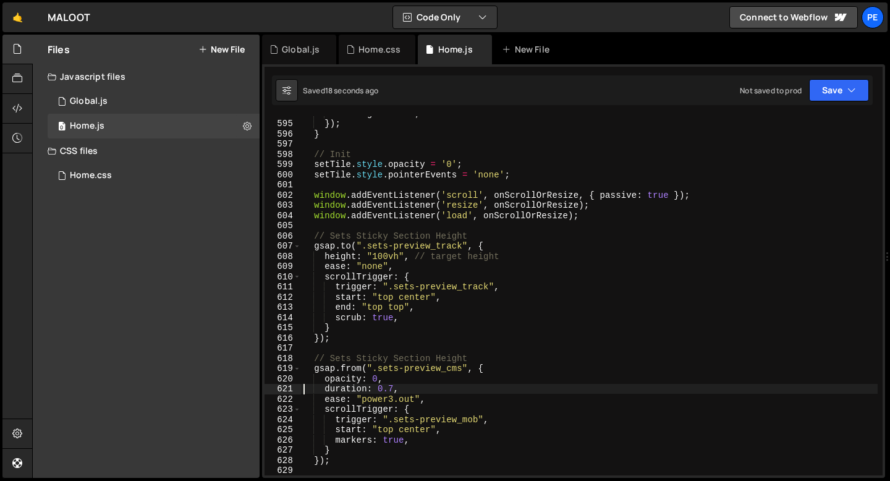
click at [416, 429] on div "ticking = false ; }) ; } // Init setTile . style . opacity = '0' ; setTile . st…" at bounding box center [589, 298] width 577 height 380
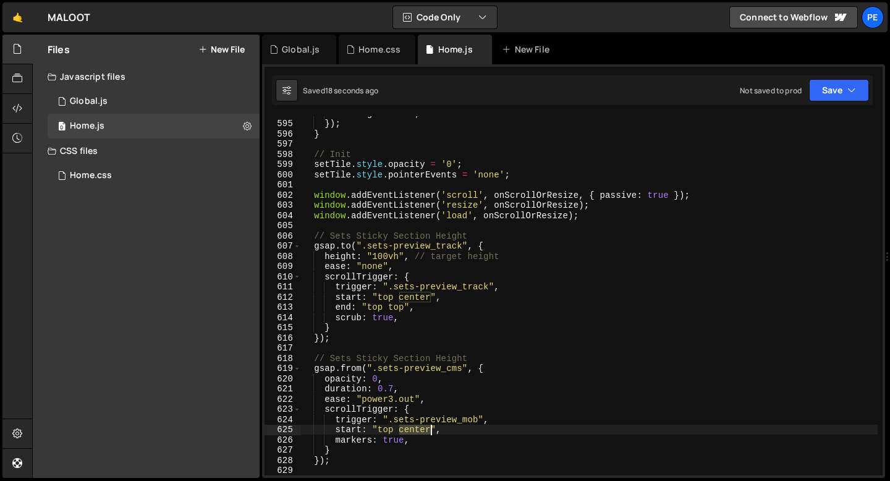
click at [416, 429] on div "ticking = false ; }) ; } // Init setTile . style . opacity = '0' ; setTile . st…" at bounding box center [589, 298] width 577 height 380
click at [402, 434] on div "ticking = false ; }) ; } // Init setTile . style . opacity = '0' ; setTile . st…" at bounding box center [589, 298] width 577 height 380
click at [404, 430] on div "ticking = false ; }) ; } // Init setTile . style . opacity = '0' ; setTile . st…" at bounding box center [589, 298] width 577 height 380
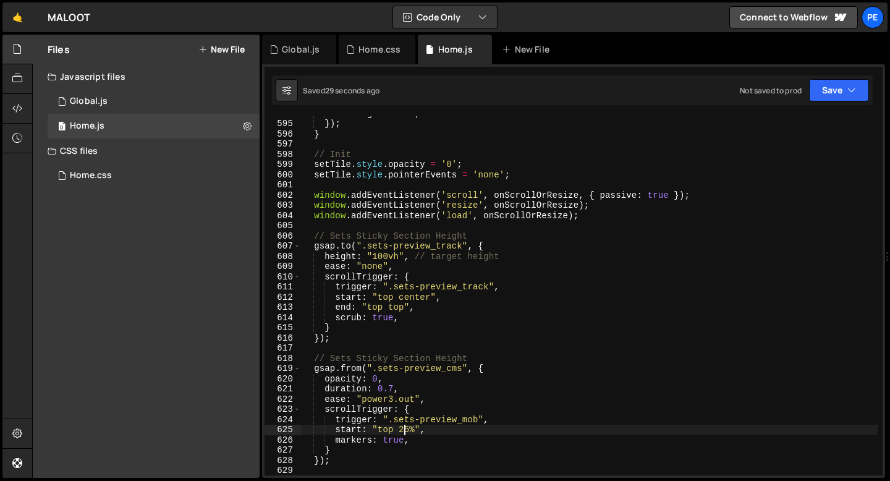
click at [404, 430] on div "ticking = false ; }) ; } // Init setTile . style . opacity = '0' ; setTile . st…" at bounding box center [589, 298] width 577 height 380
click at [302, 177] on div "ticking = false ; }) ; } // Init setTile . style . opacity = '0' ; setTile . st…" at bounding box center [589, 298] width 577 height 380
type textarea "setTile.style.pointerEvents = 'none';"
